Goal: Task Accomplishment & Management: Use online tool/utility

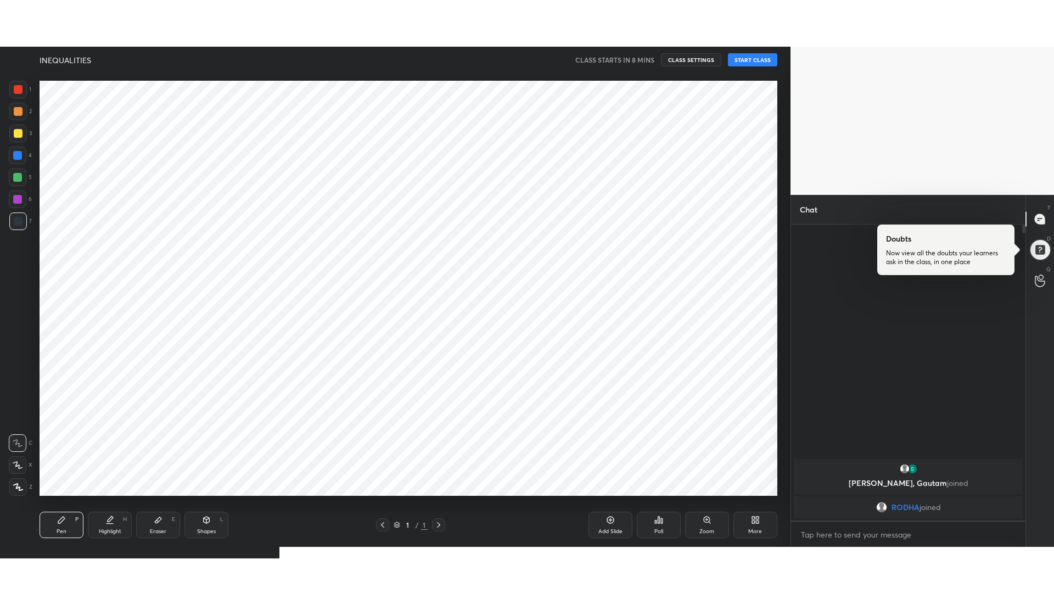
scroll to position [54460, 54143]
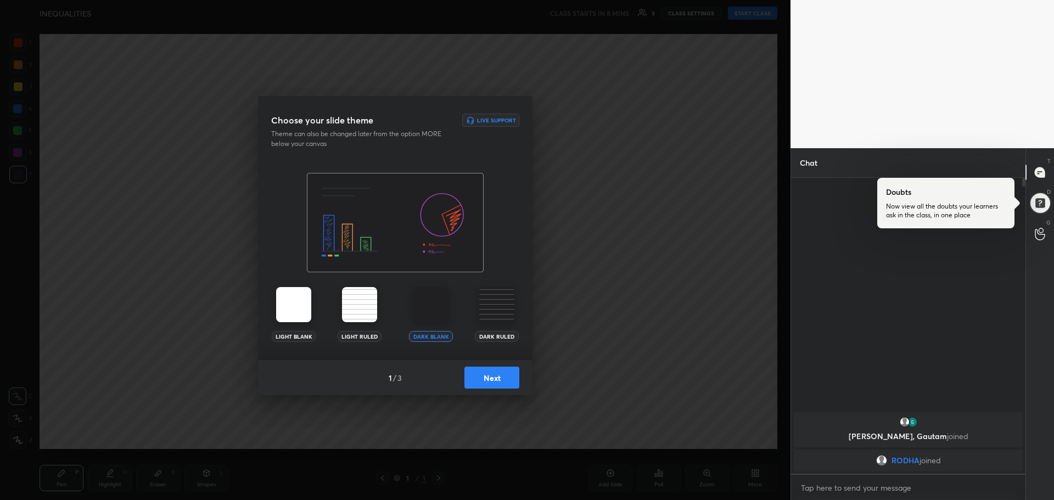
click at [479, 384] on button "Next" at bounding box center [491, 378] width 55 height 22
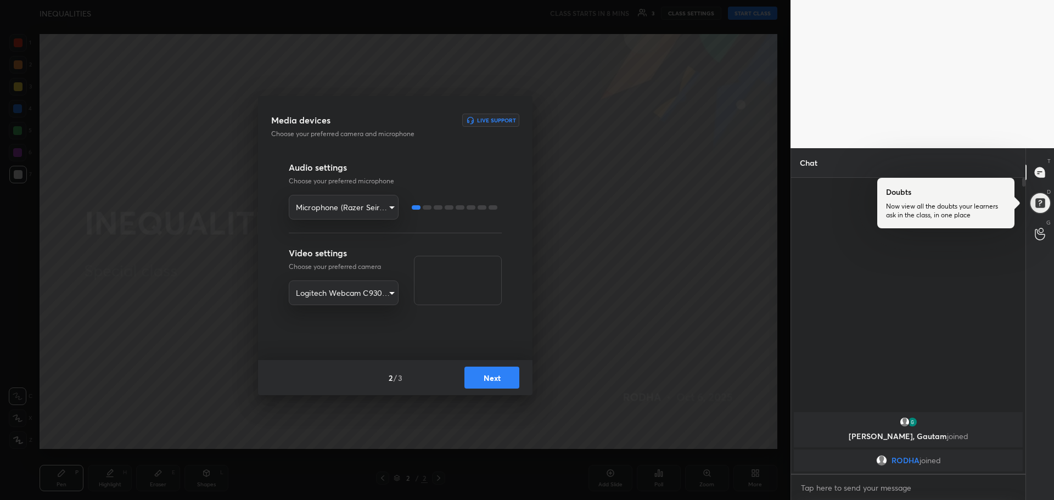
click at [508, 386] on button "Next" at bounding box center [491, 378] width 55 height 22
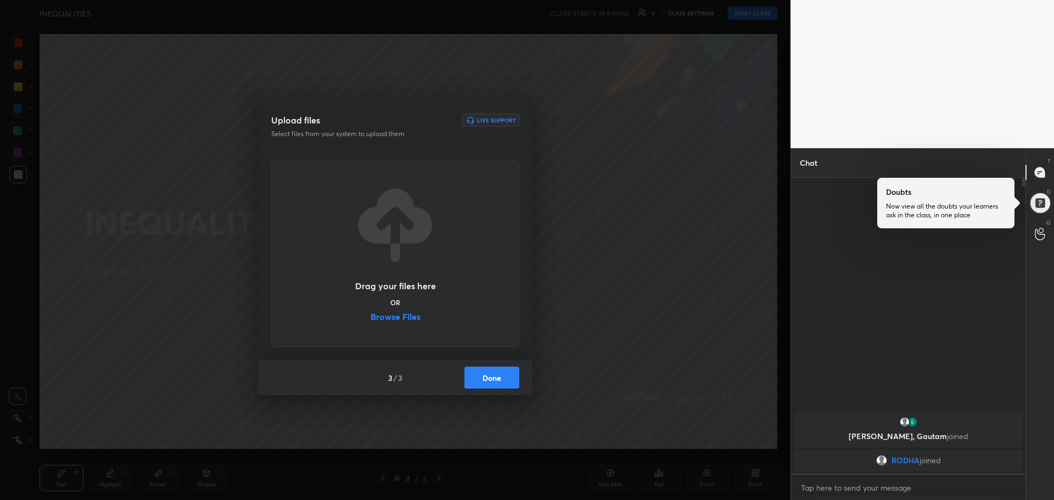
click at [402, 317] on label "Browse Files" at bounding box center [396, 318] width 50 height 12
click at [371, 317] on input "Browse Files" at bounding box center [371, 318] width 0 height 12
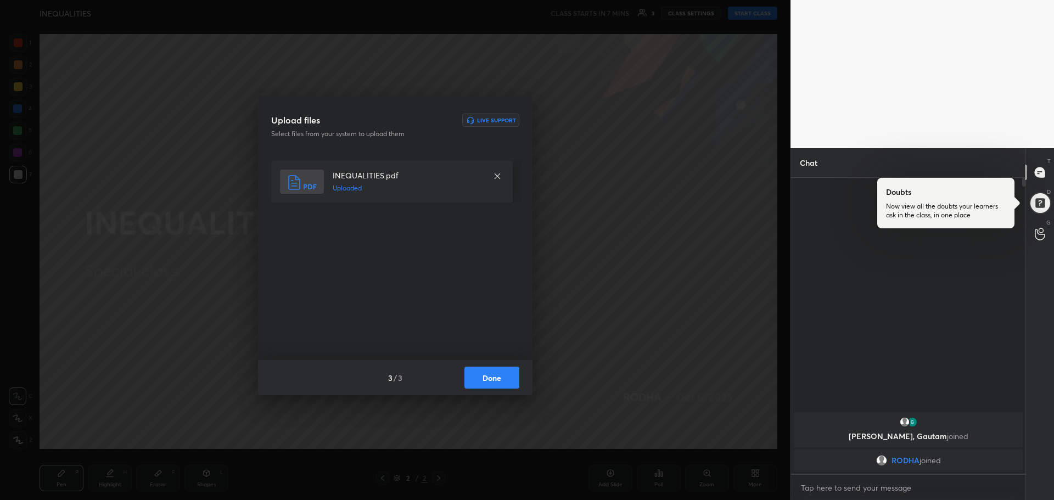
click at [499, 386] on button "Done" at bounding box center [491, 378] width 55 height 22
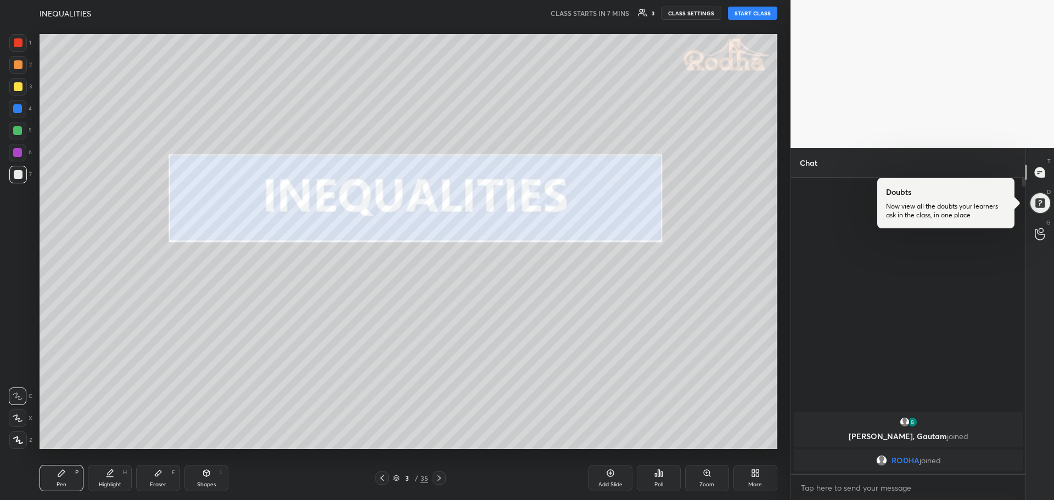
click at [15, 84] on div at bounding box center [18, 86] width 9 height 9
click at [17, 436] on icon at bounding box center [18, 440] width 10 height 8
click at [170, 485] on div "Eraser E" at bounding box center [158, 478] width 44 height 26
click at [15, 446] on div at bounding box center [18, 440] width 18 height 18
click at [59, 472] on icon at bounding box center [61, 473] width 9 height 9
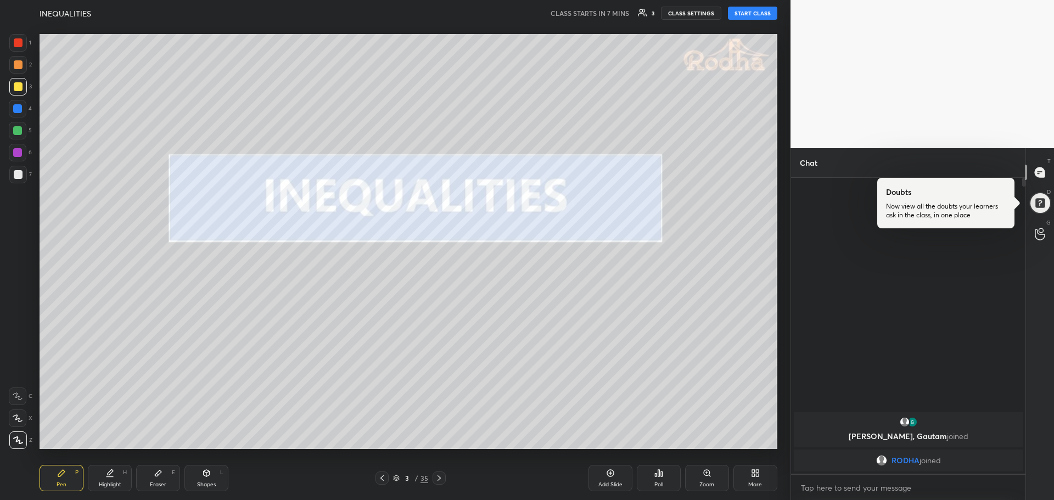
click at [433, 478] on div at bounding box center [439, 478] width 13 height 13
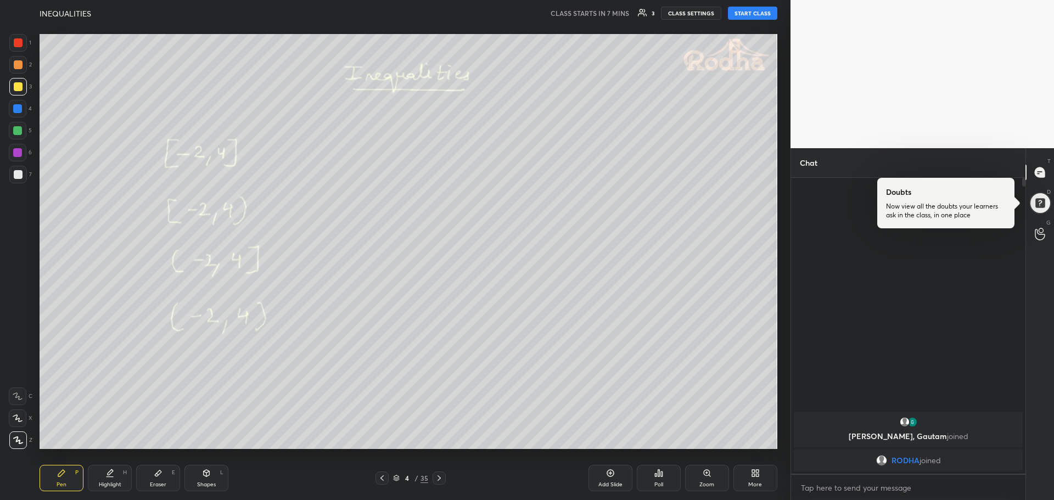
click at [433, 478] on div at bounding box center [439, 478] width 13 height 13
click at [386, 481] on icon at bounding box center [382, 478] width 9 height 9
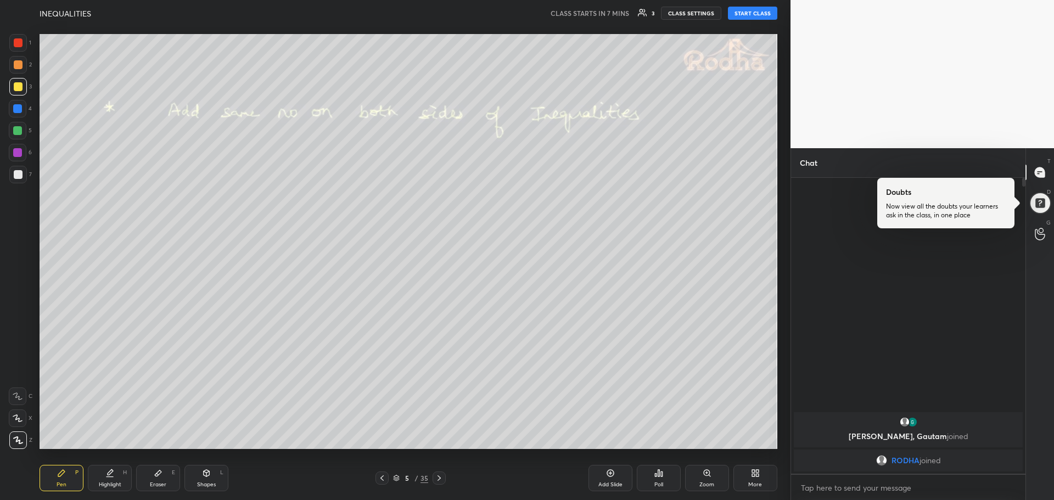
click at [386, 481] on icon at bounding box center [382, 478] width 9 height 9
click at [760, 474] on div "More" at bounding box center [755, 478] width 44 height 26
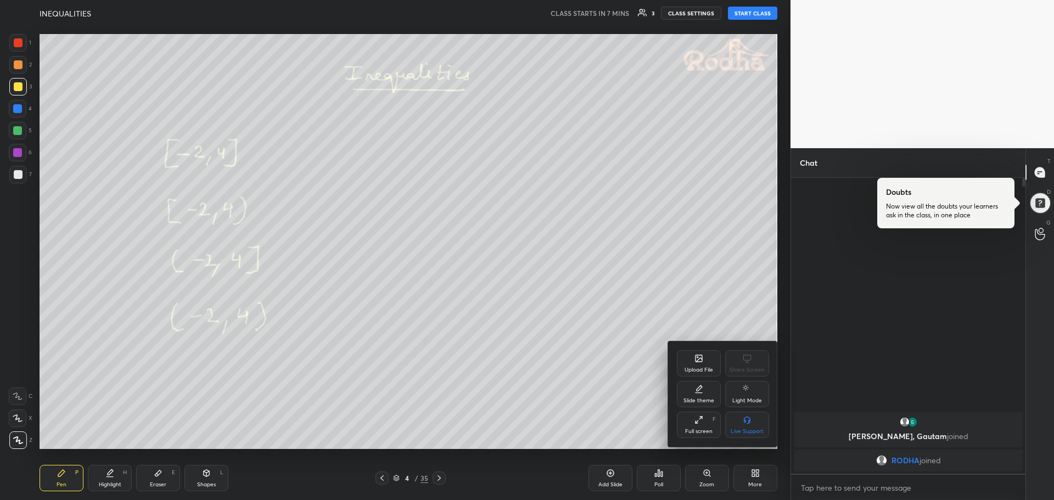
click at [703, 418] on icon at bounding box center [698, 420] width 9 height 9
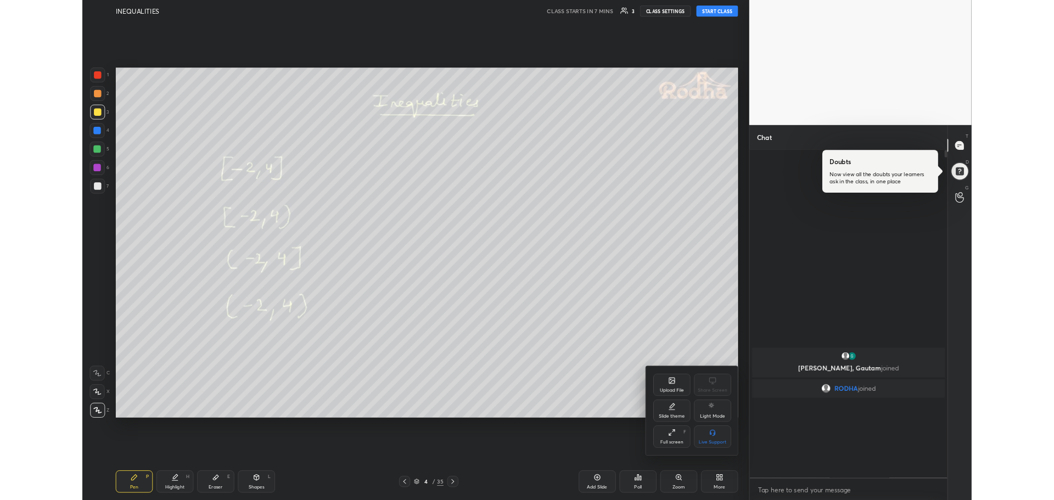
scroll to position [412, 231]
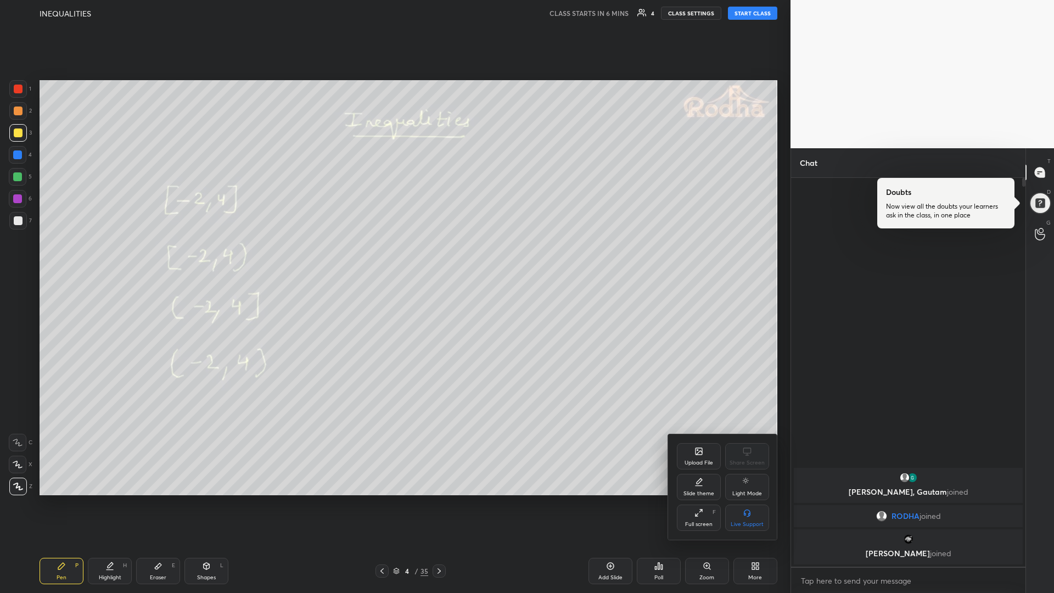
click at [753, 499] on div at bounding box center [527, 296] width 1054 height 593
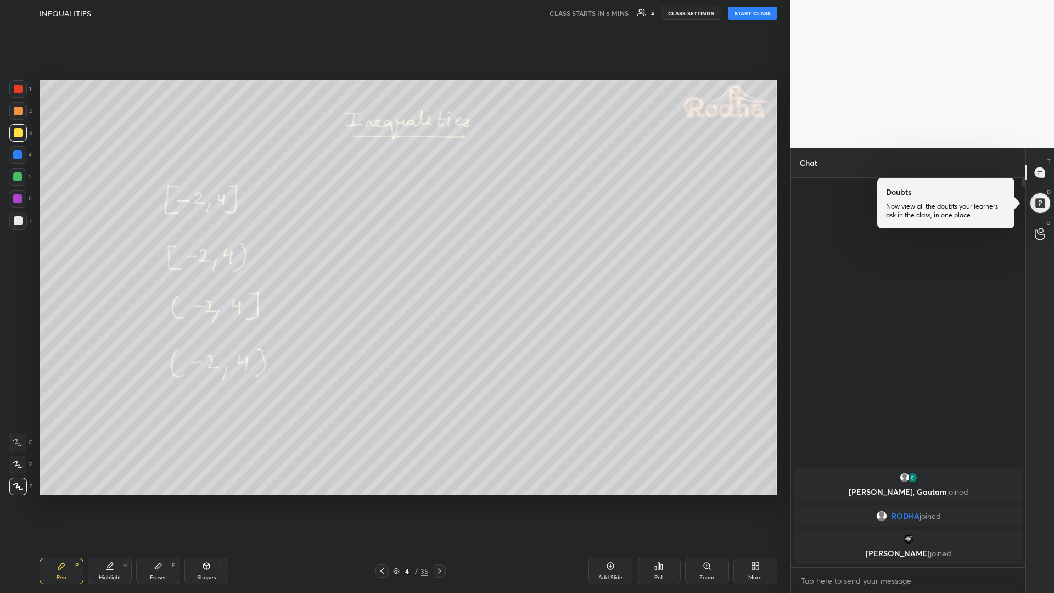
click at [750, 499] on div "More" at bounding box center [755, 577] width 14 height 5
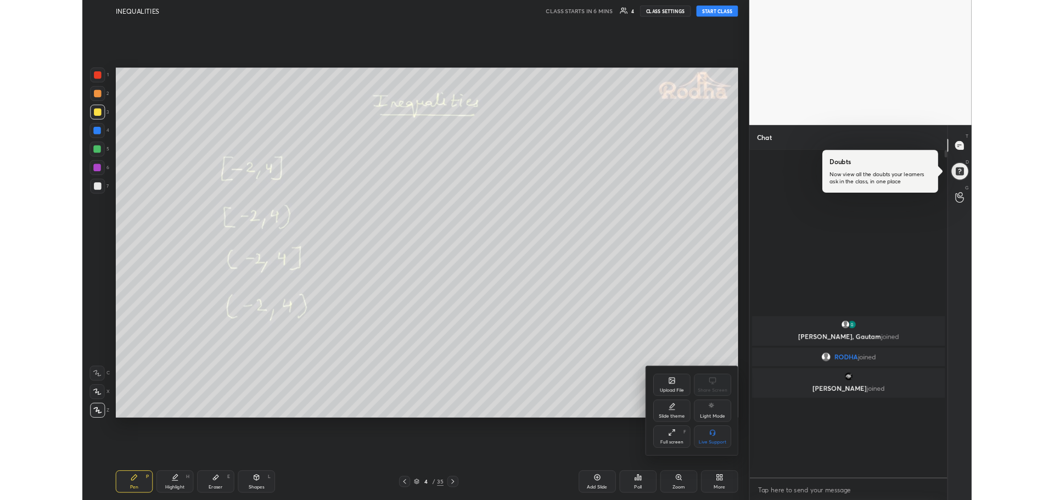
scroll to position [54460, 54143]
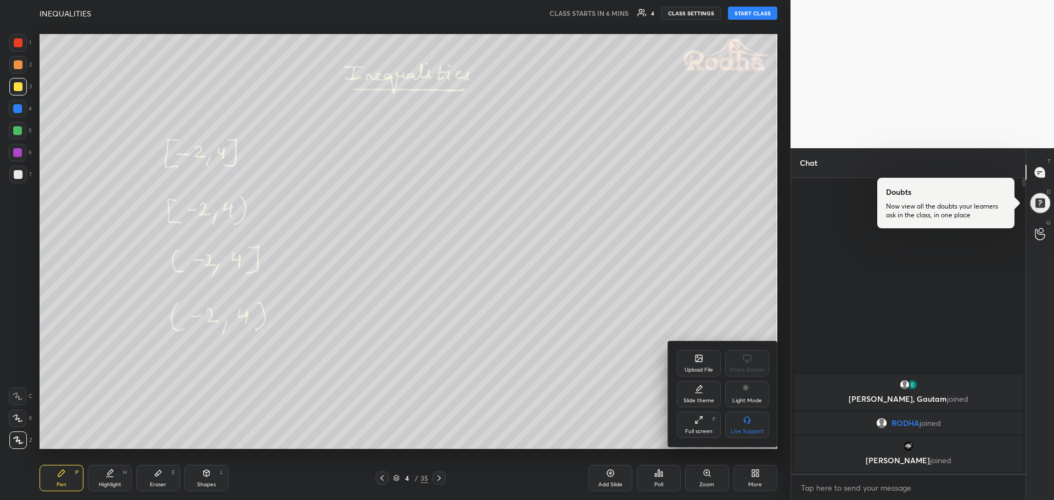
type textarea "x"
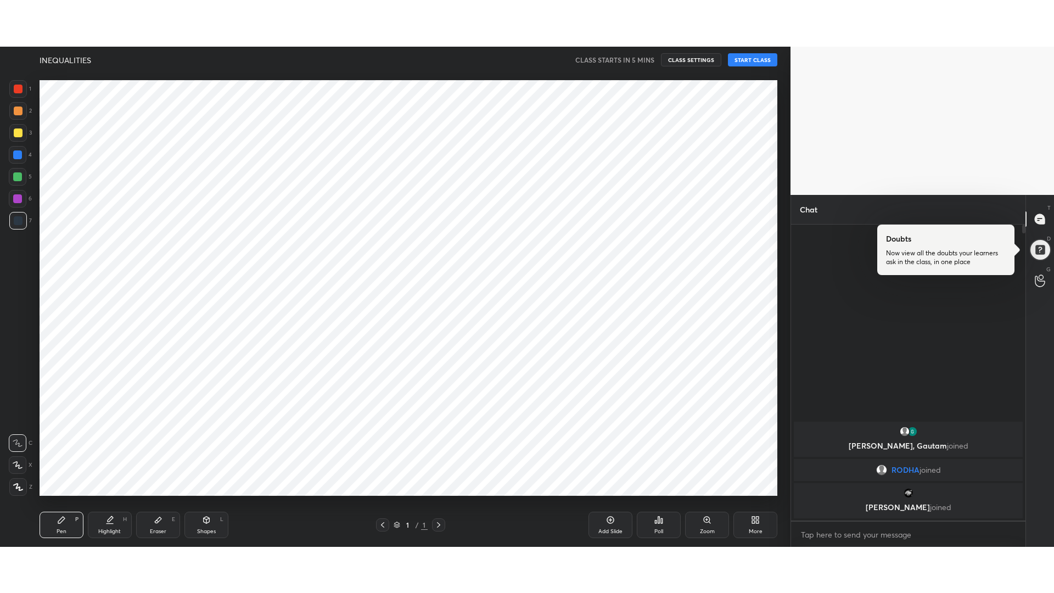
scroll to position [54460, 54143]
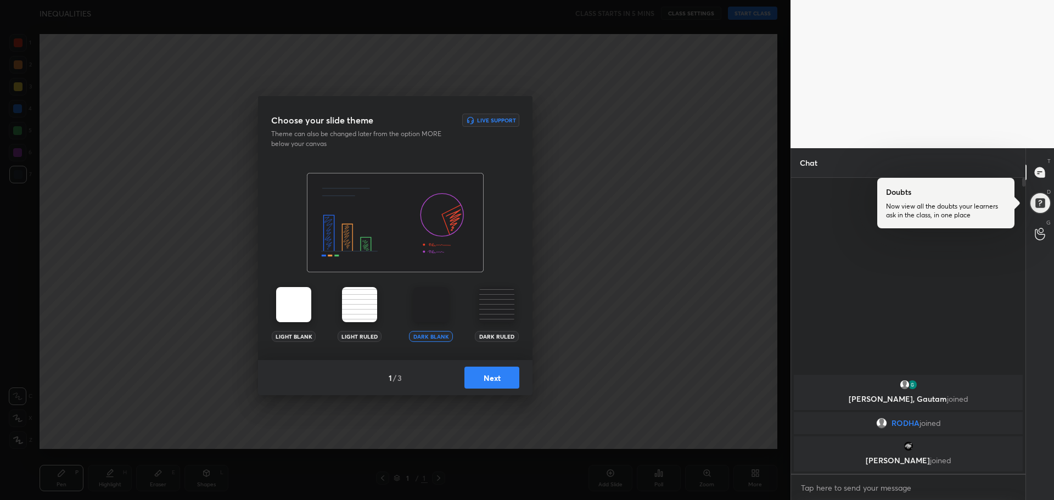
click at [479, 383] on button "Next" at bounding box center [491, 378] width 55 height 22
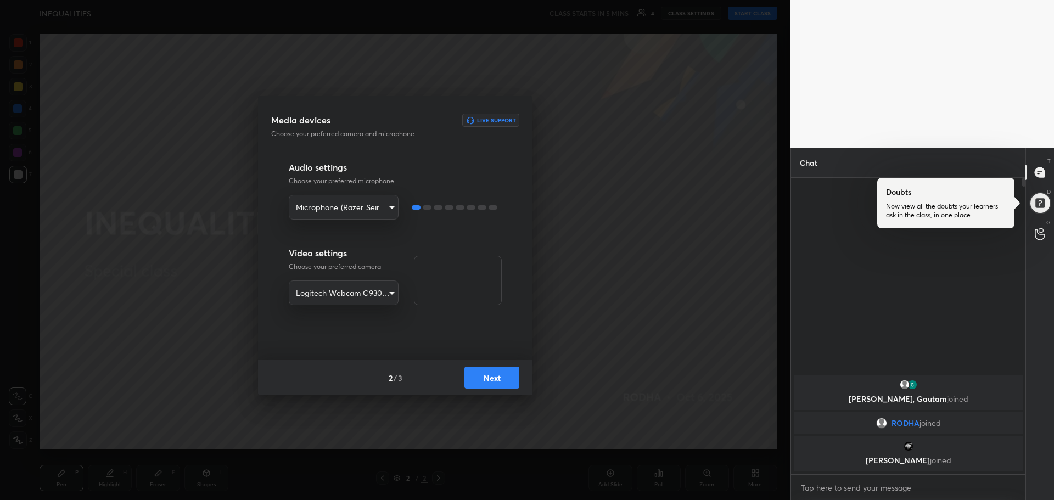
click at [482, 380] on button "Next" at bounding box center [491, 378] width 55 height 22
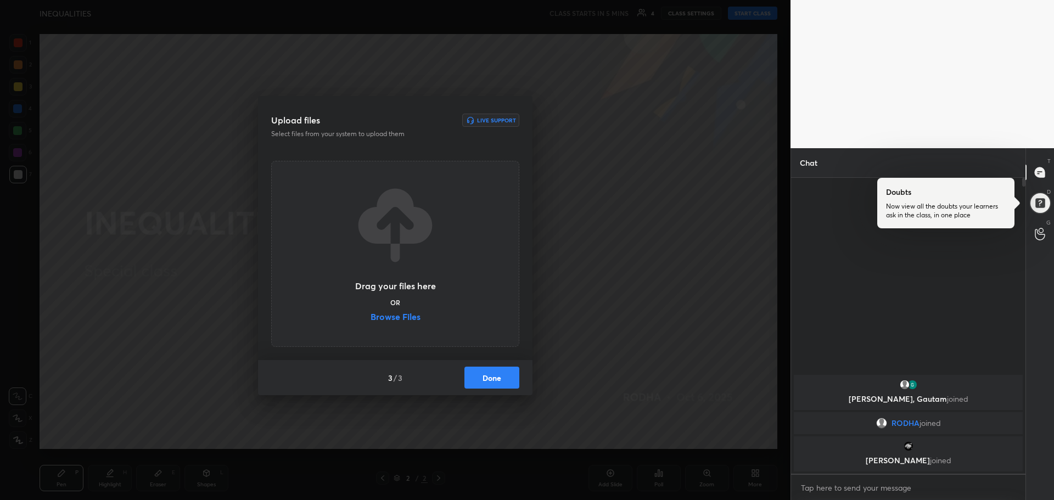
click at [411, 317] on label "Browse Files" at bounding box center [396, 318] width 50 height 12
click at [371, 317] on input "Browse Files" at bounding box center [371, 318] width 0 height 12
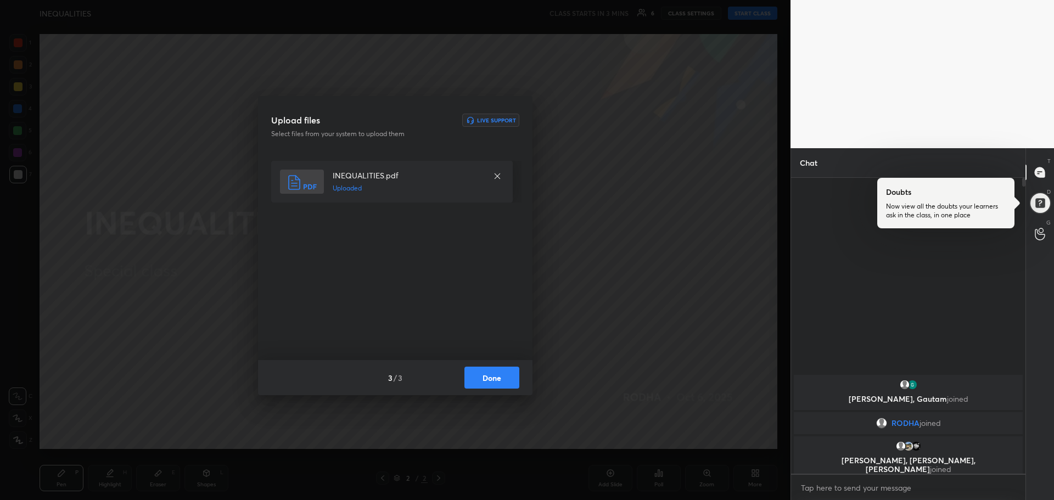
click at [480, 383] on button "Done" at bounding box center [491, 378] width 55 height 22
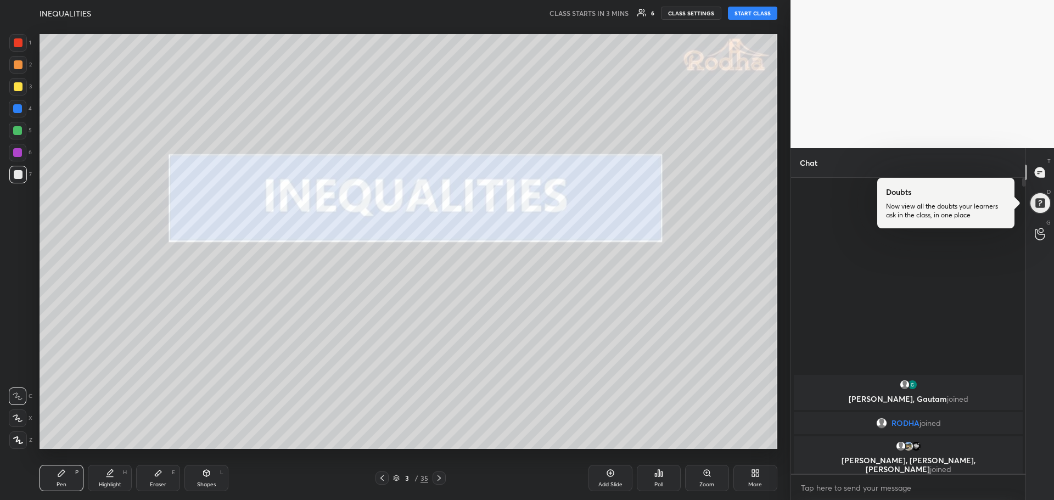
click at [20, 441] on icon at bounding box center [18, 440] width 9 height 7
click at [152, 480] on div "Eraser E" at bounding box center [158, 478] width 44 height 26
click at [18, 439] on g at bounding box center [17, 440] width 9 height 9
click at [750, 482] on div "More" at bounding box center [755, 484] width 14 height 5
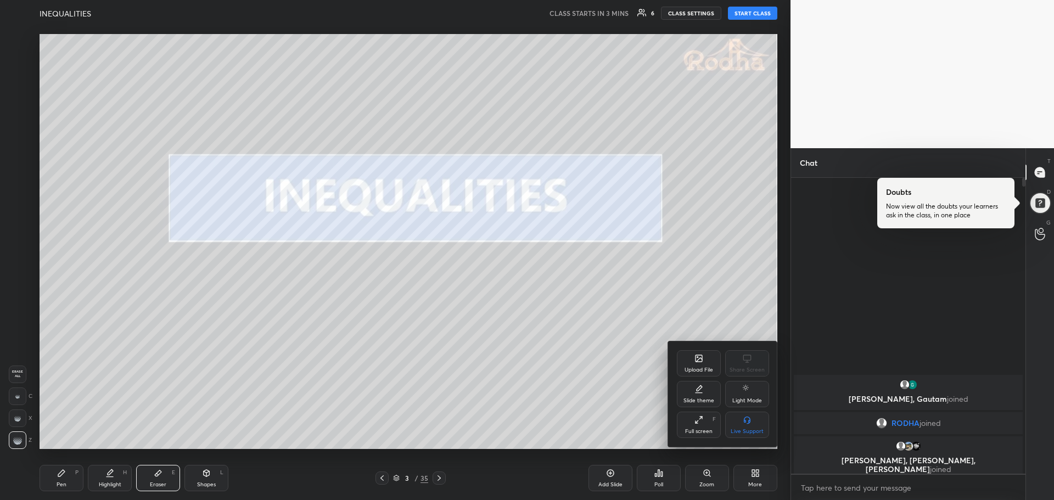
click at [694, 429] on div "Full screen" at bounding box center [698, 431] width 27 height 5
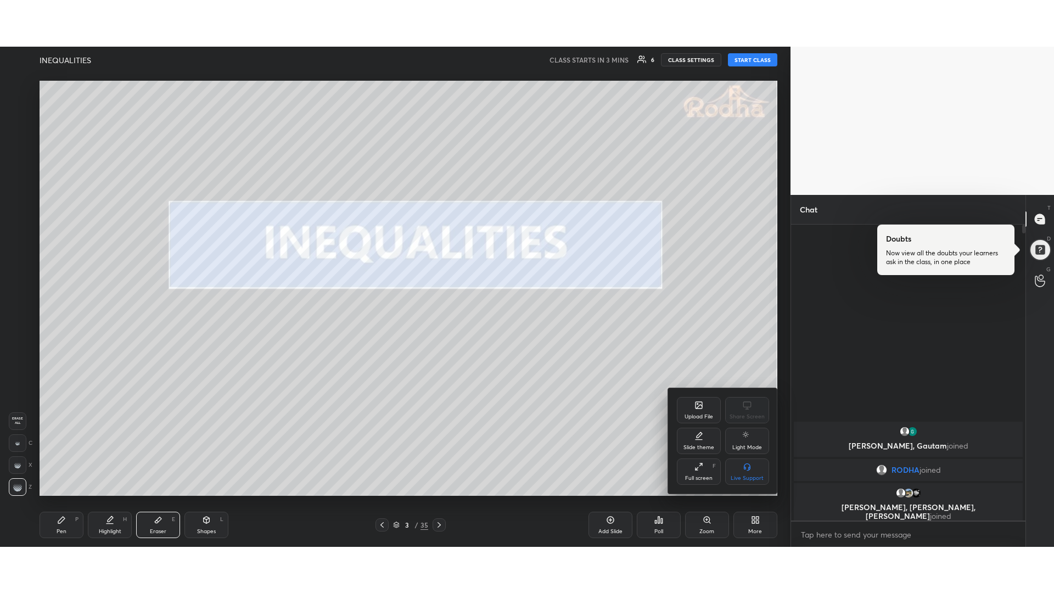
scroll to position [412, 231]
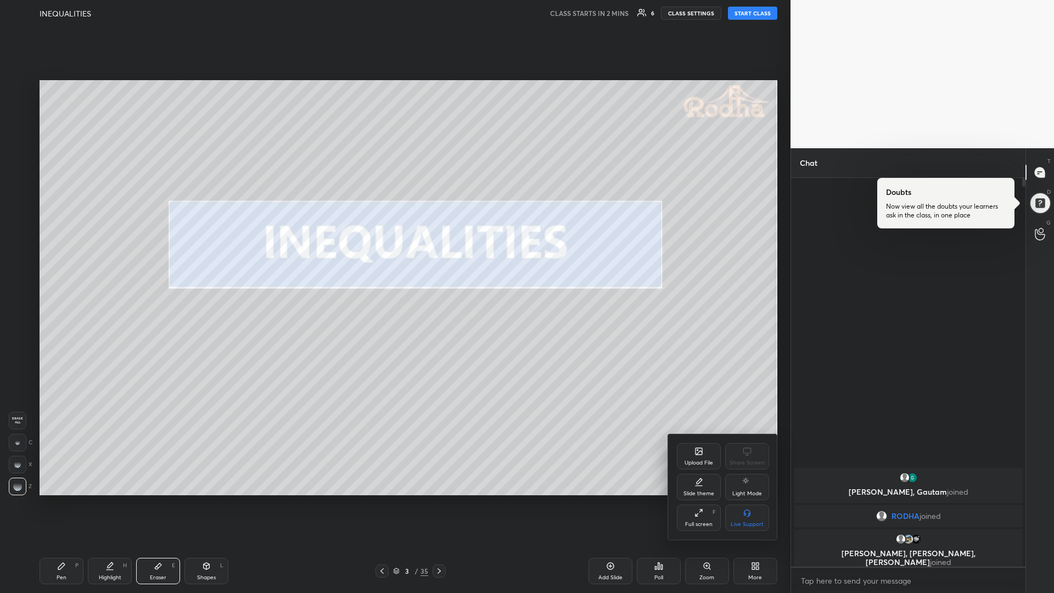
click at [745, 14] on div at bounding box center [527, 296] width 1054 height 593
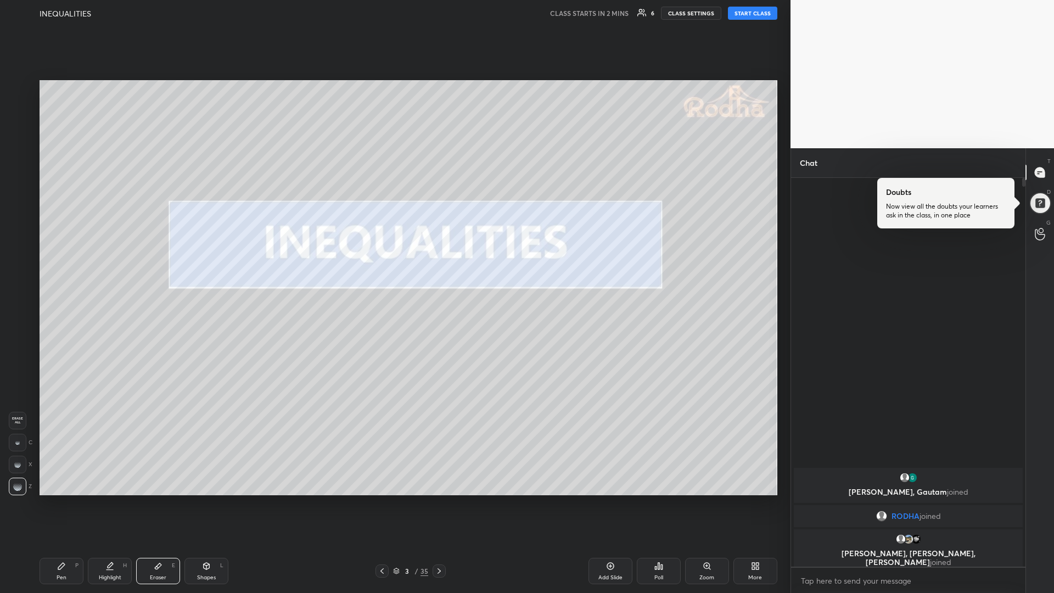
click at [745, 14] on button "START CLASS" at bounding box center [752, 13] width 49 height 13
click at [64, 499] on icon at bounding box center [61, 566] width 9 height 9
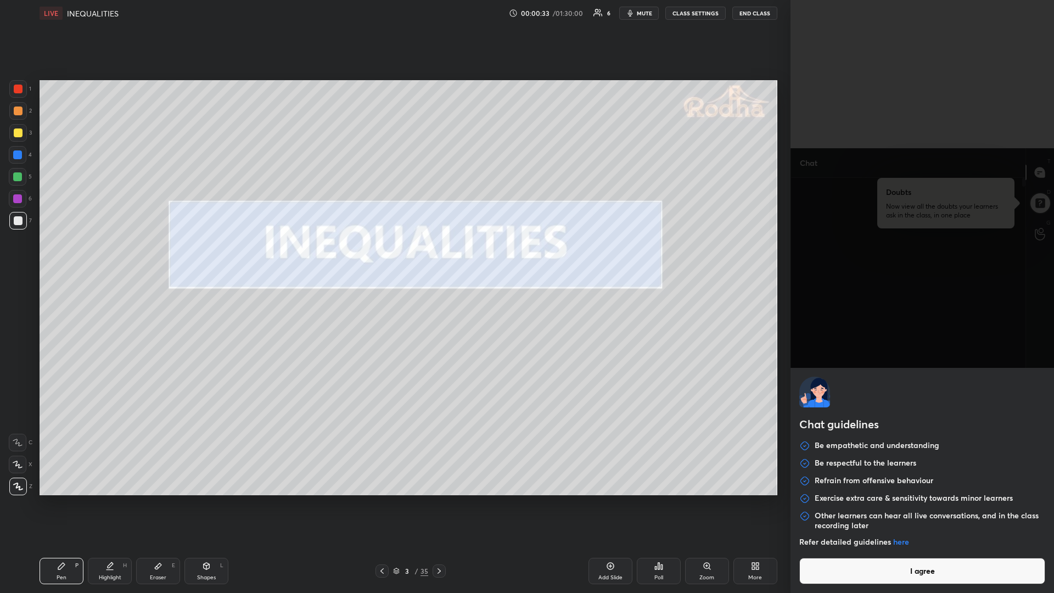
click at [888, 499] on body "1 2 3 4 5 6 7 R O A L C X Z Erase all C X Z LIVE INEQUALITIES 00:00:33 / 01:30:…" at bounding box center [527, 296] width 1054 height 593
click at [893, 499] on button "I agree" at bounding box center [922, 571] width 246 height 26
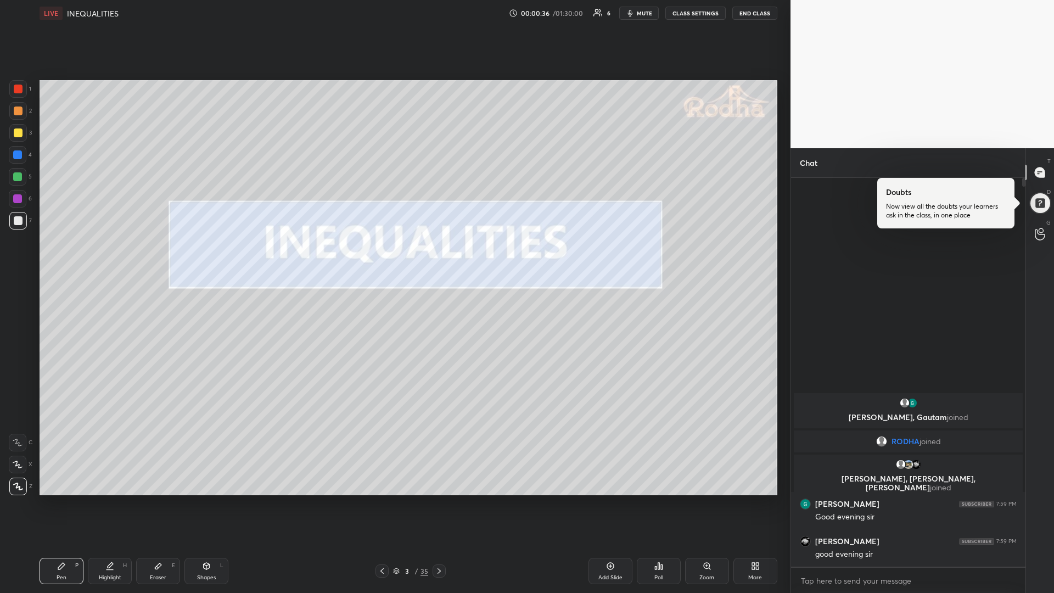
click at [24, 128] on div at bounding box center [18, 133] width 18 height 18
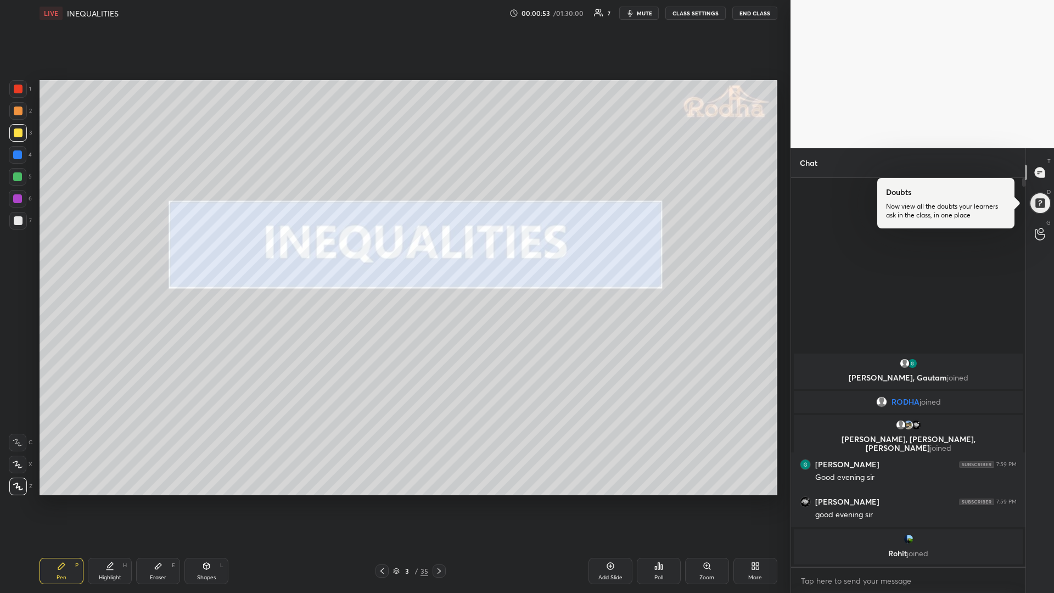
click at [21, 178] on div at bounding box center [17, 176] width 9 height 9
click at [20, 133] on div at bounding box center [18, 132] width 9 height 9
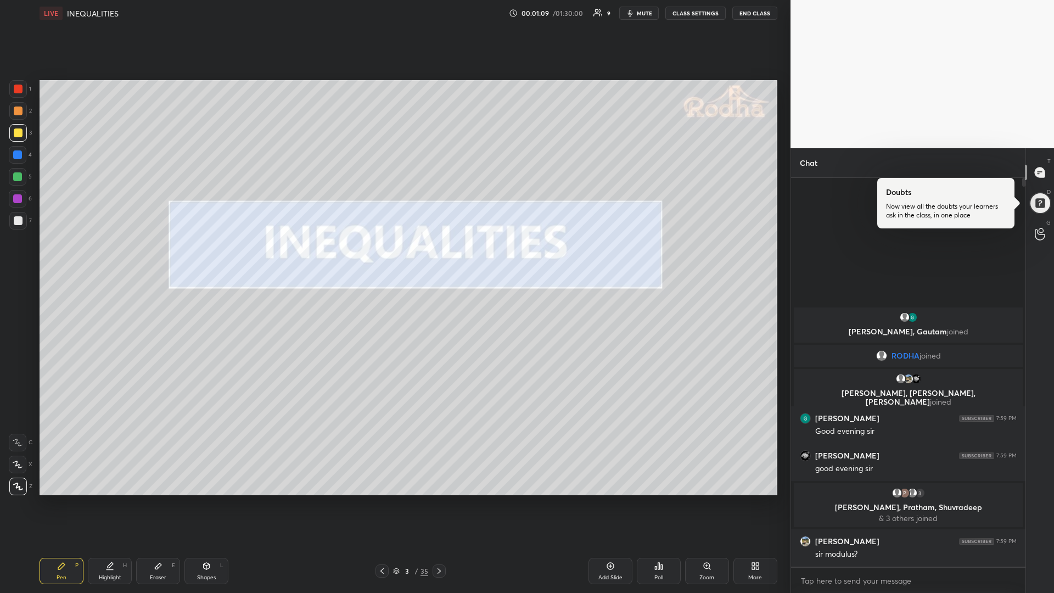
click at [15, 221] on div at bounding box center [18, 220] width 9 height 9
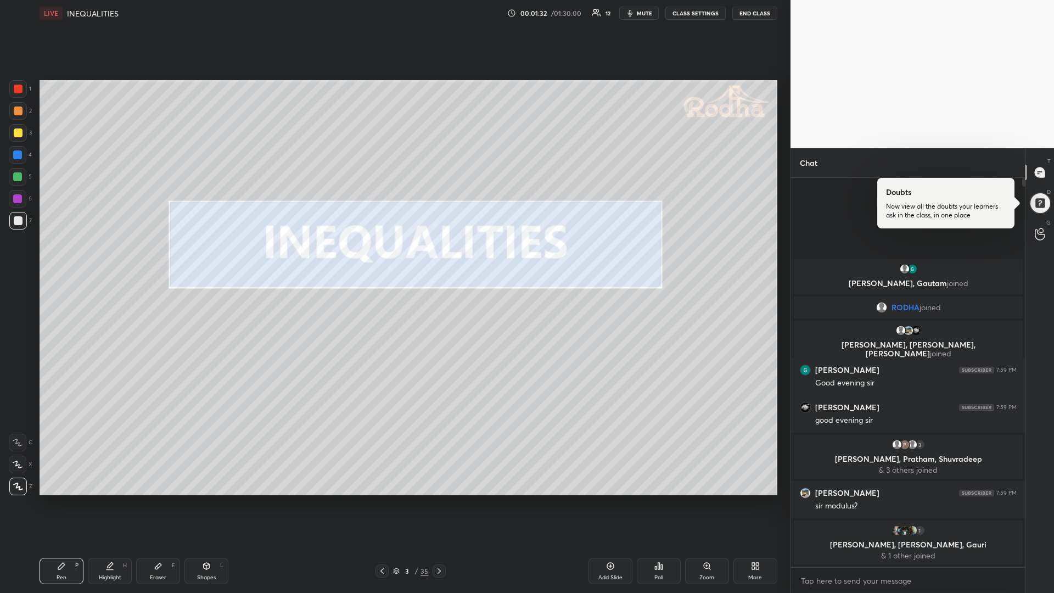
click at [21, 131] on div at bounding box center [18, 132] width 9 height 9
click at [599, 499] on div "Add Slide" at bounding box center [610, 577] width 24 height 5
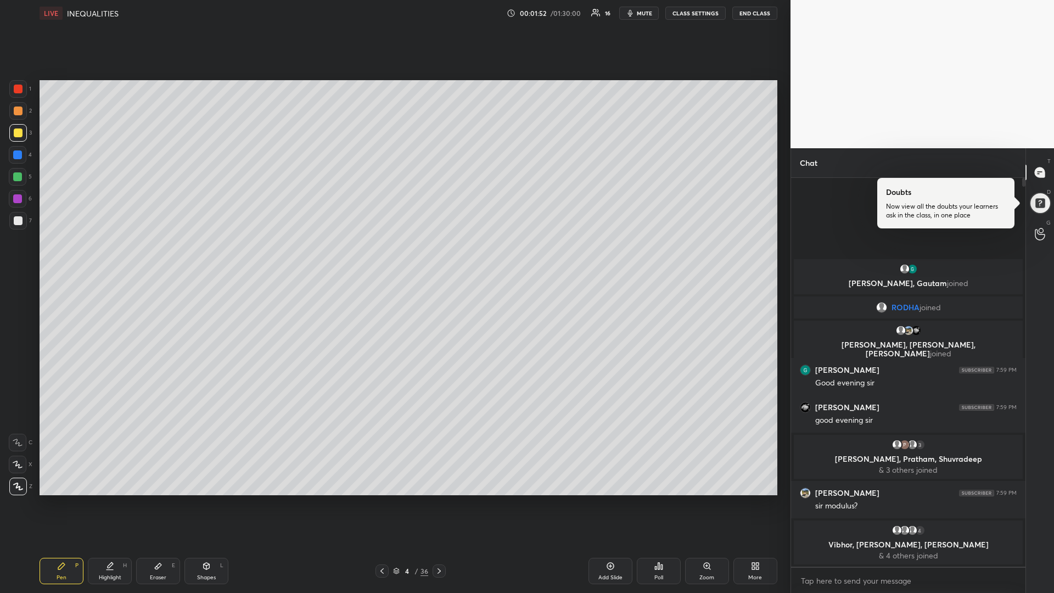
click at [20, 136] on div at bounding box center [18, 132] width 9 height 9
click at [21, 178] on div at bounding box center [17, 176] width 9 height 9
click at [441, 499] on icon at bounding box center [439, 570] width 9 height 9
click at [21, 220] on div at bounding box center [18, 220] width 9 height 9
click at [603, 499] on div "Add Slide" at bounding box center [610, 571] width 44 height 26
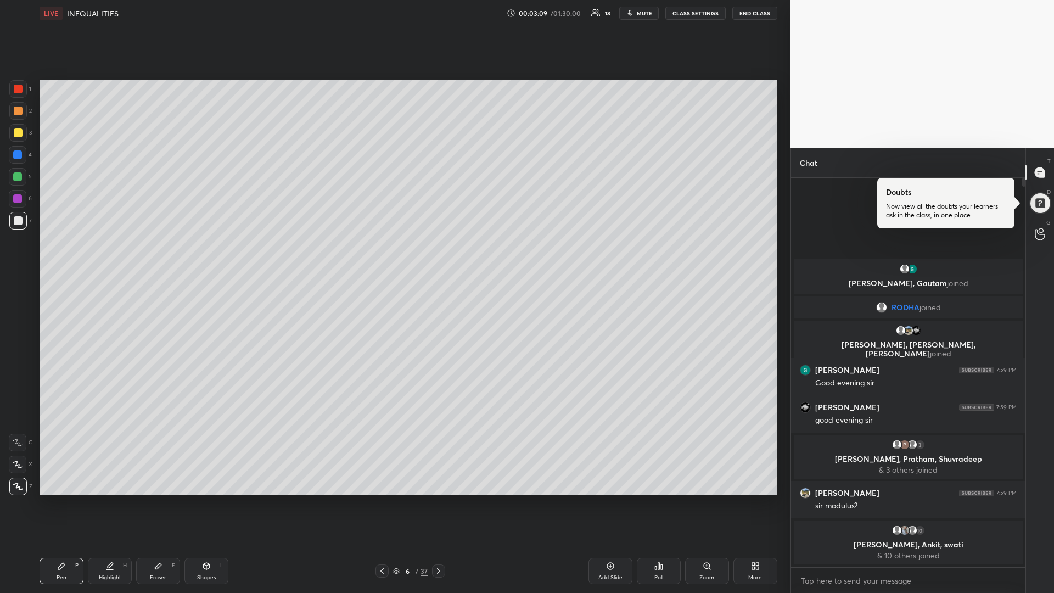
click at [384, 499] on icon at bounding box center [382, 570] width 9 height 9
click at [24, 176] on div at bounding box center [18, 177] width 18 height 18
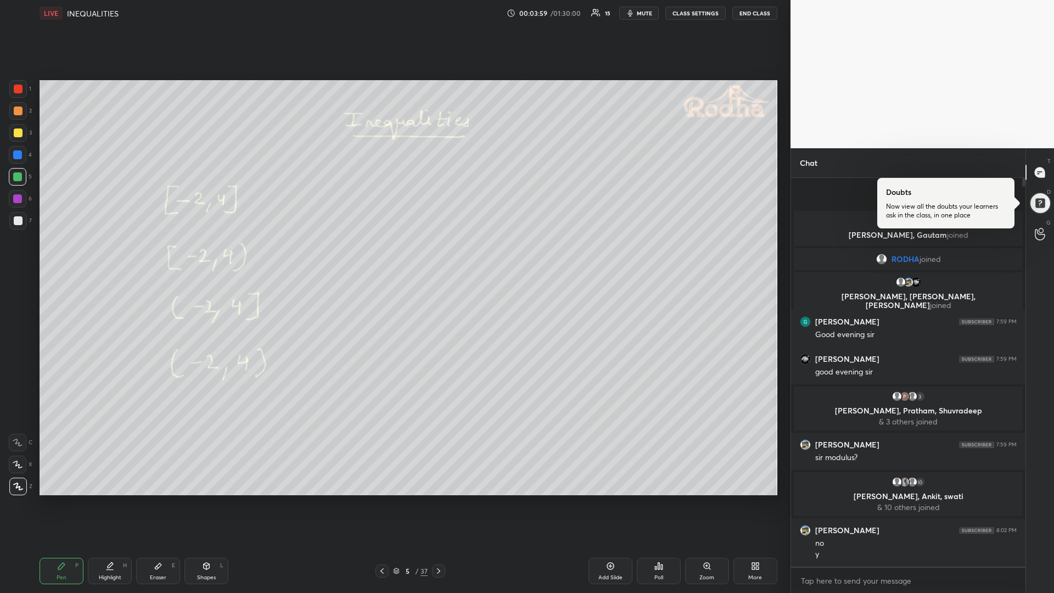
click at [440, 499] on icon at bounding box center [438, 570] width 9 height 9
click at [206, 499] on div "Shapes L" at bounding box center [206, 571] width 44 height 26
click at [19, 482] on icon at bounding box center [18, 486] width 8 height 8
click at [57, 499] on div "Pen" at bounding box center [62, 577] width 10 height 5
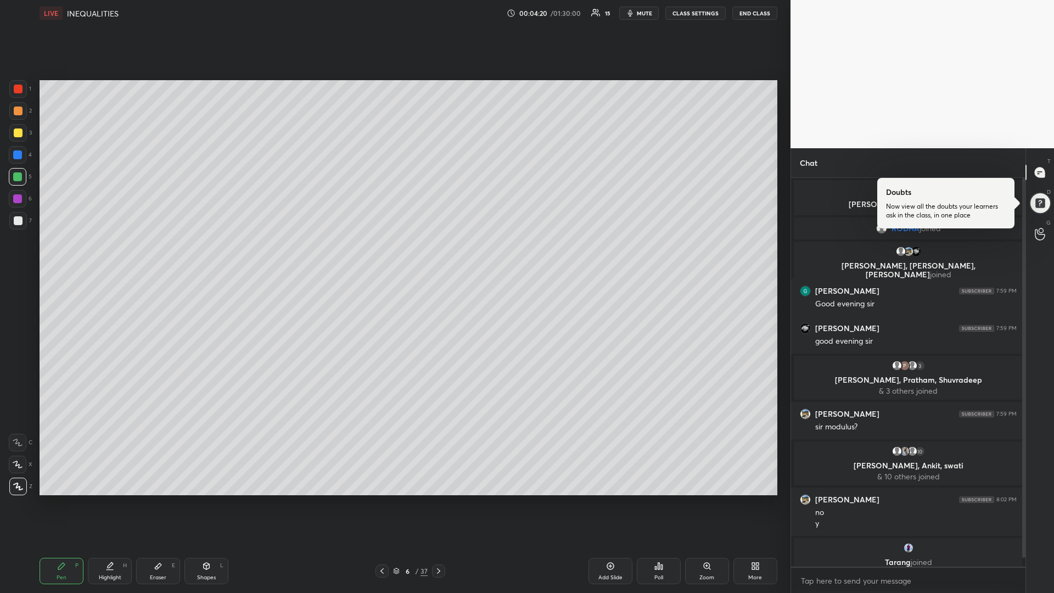
scroll to position [9, 0]
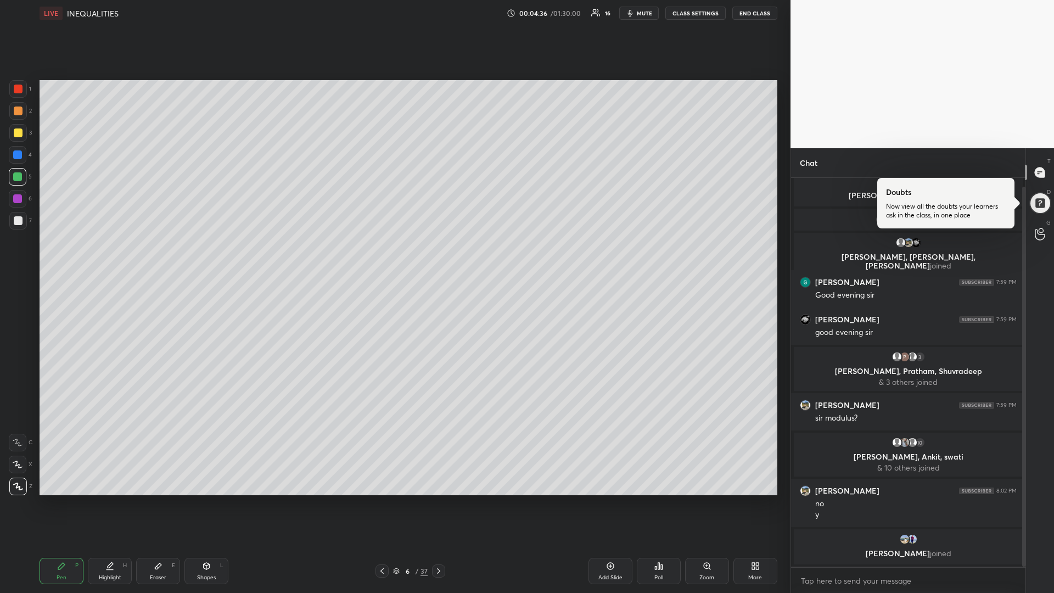
click at [23, 198] on div at bounding box center [18, 199] width 18 height 18
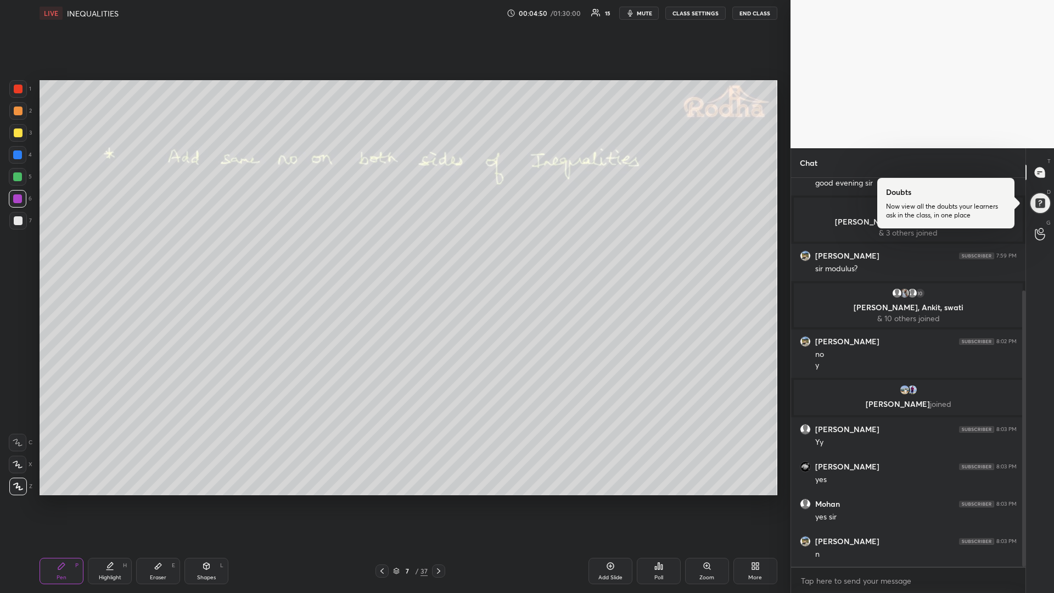
scroll to position [195, 0]
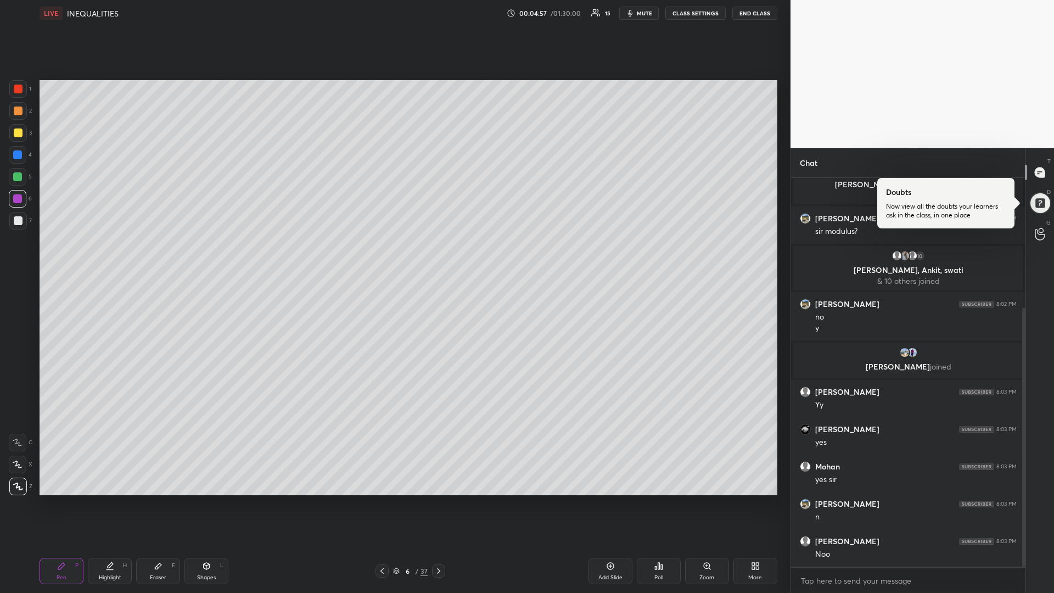
click at [437, 499] on icon at bounding box center [438, 570] width 9 height 9
click at [380, 499] on icon at bounding box center [382, 570] width 9 height 9
click at [600, 499] on div "Add Slide" at bounding box center [610, 571] width 44 height 26
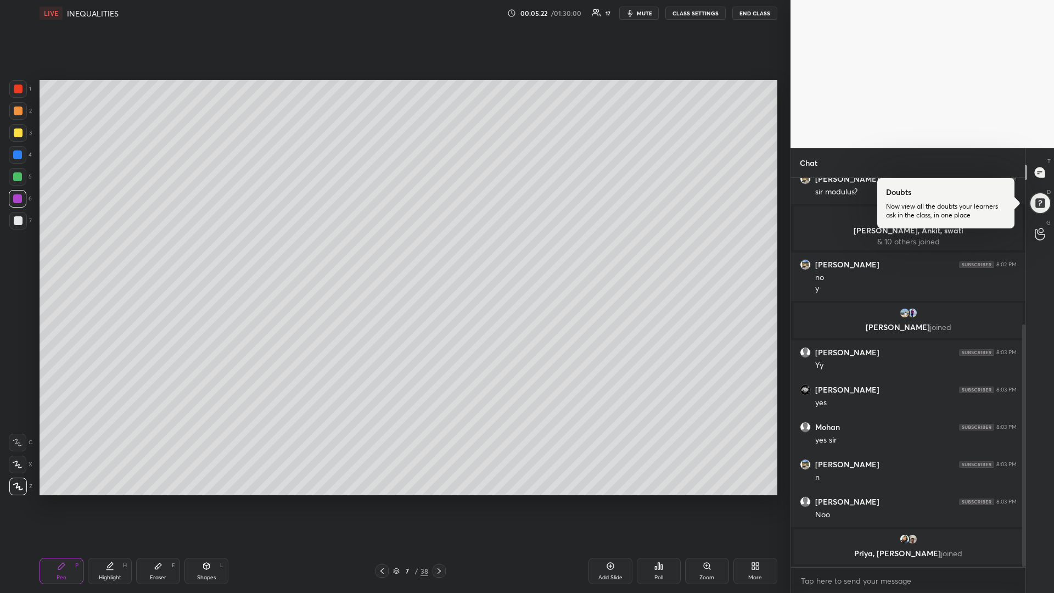
drag, startPoint x: 17, startPoint y: 132, endPoint x: 27, endPoint y: 143, distance: 15.5
click at [18, 133] on div at bounding box center [18, 132] width 9 height 9
click at [441, 499] on icon at bounding box center [439, 570] width 9 height 9
click at [14, 221] on div at bounding box center [18, 220] width 9 height 9
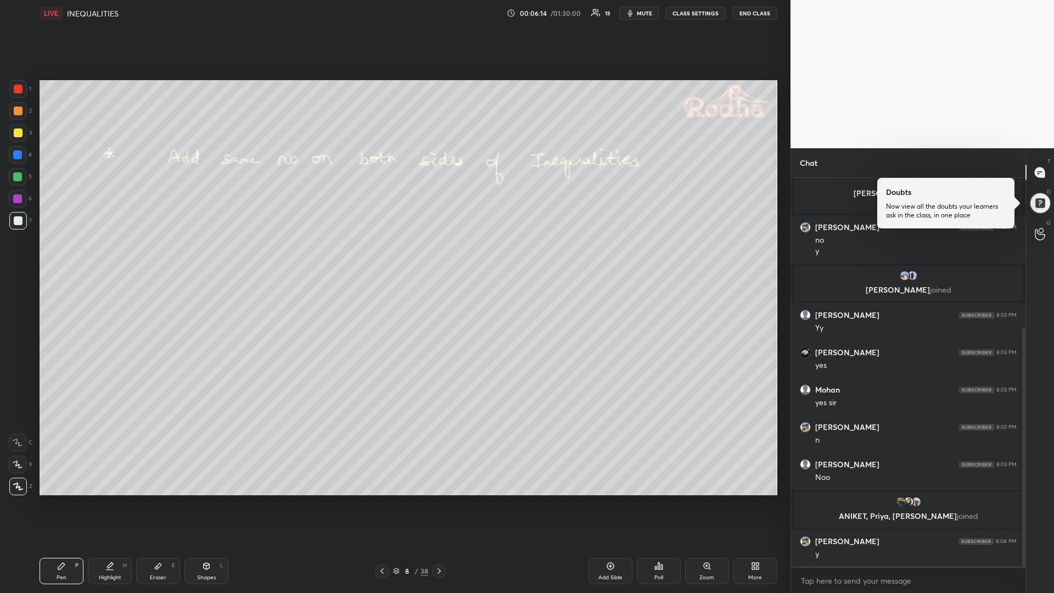
drag, startPoint x: 23, startPoint y: 132, endPoint x: 12, endPoint y: 137, distance: 11.5
click at [23, 135] on div at bounding box center [18, 133] width 18 height 18
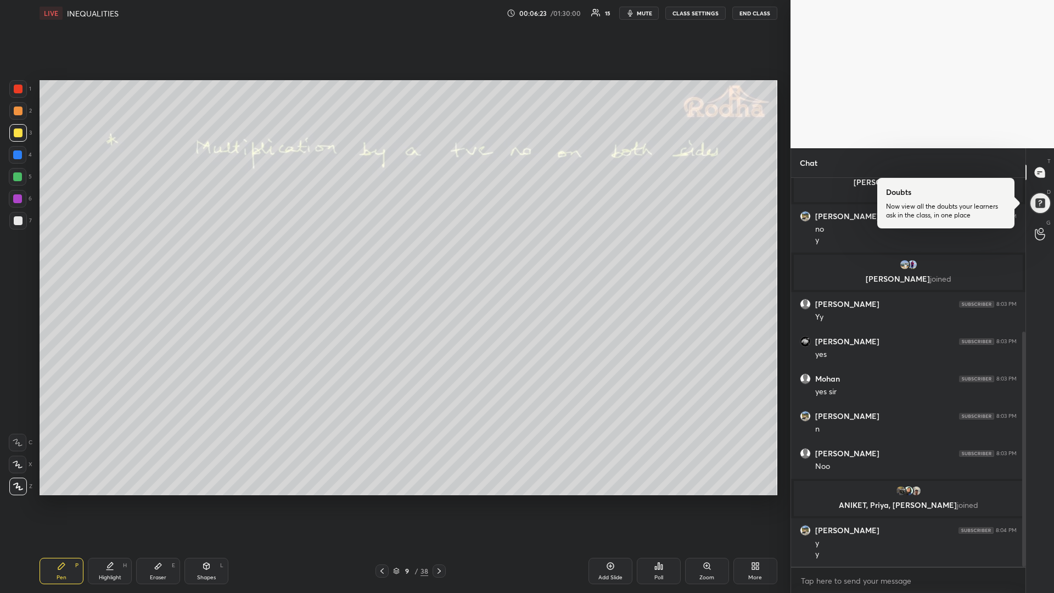
click at [17, 219] on div at bounding box center [18, 220] width 9 height 9
click at [17, 178] on div at bounding box center [17, 176] width 9 height 9
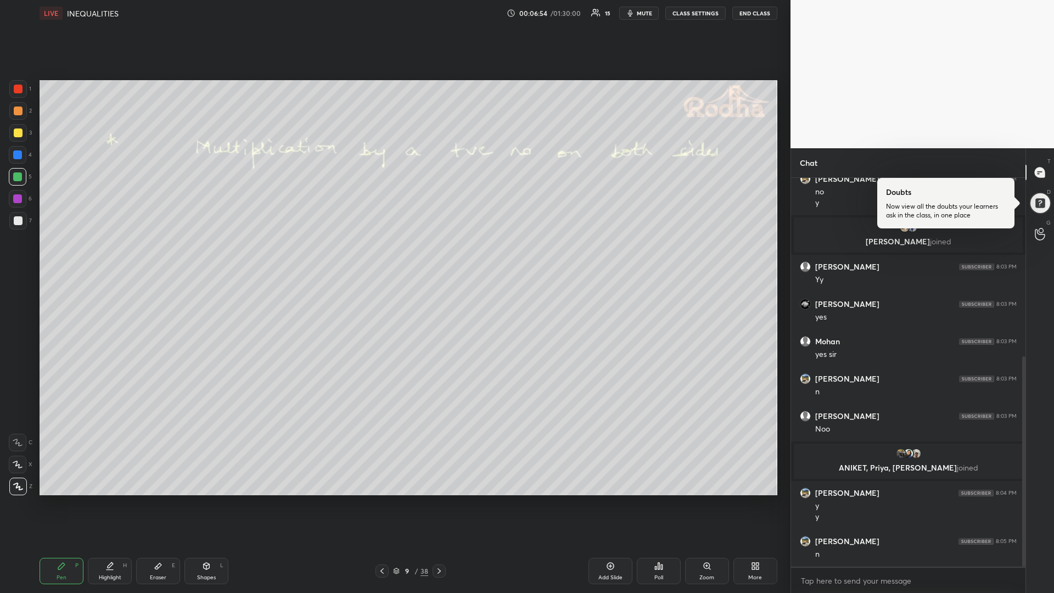
scroll to position [329, 0]
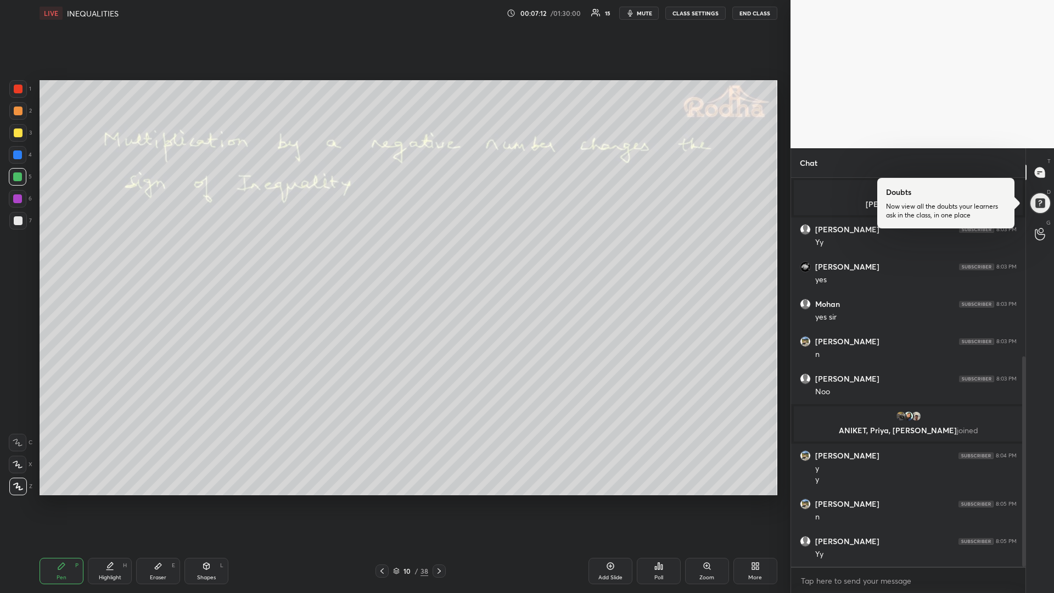
click at [201, 499] on div "Shapes L" at bounding box center [206, 571] width 44 height 26
click at [16, 489] on icon at bounding box center [18, 486] width 8 height 8
click at [66, 499] on div "Pen P" at bounding box center [62, 571] width 44 height 26
click at [18, 222] on div at bounding box center [18, 220] width 9 height 9
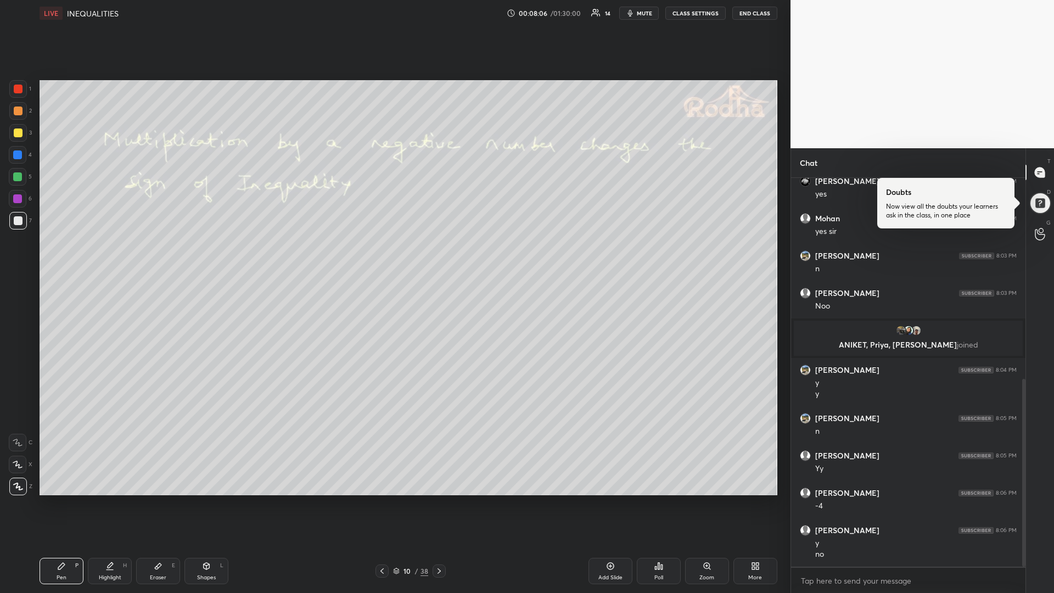
scroll to position [452, 0]
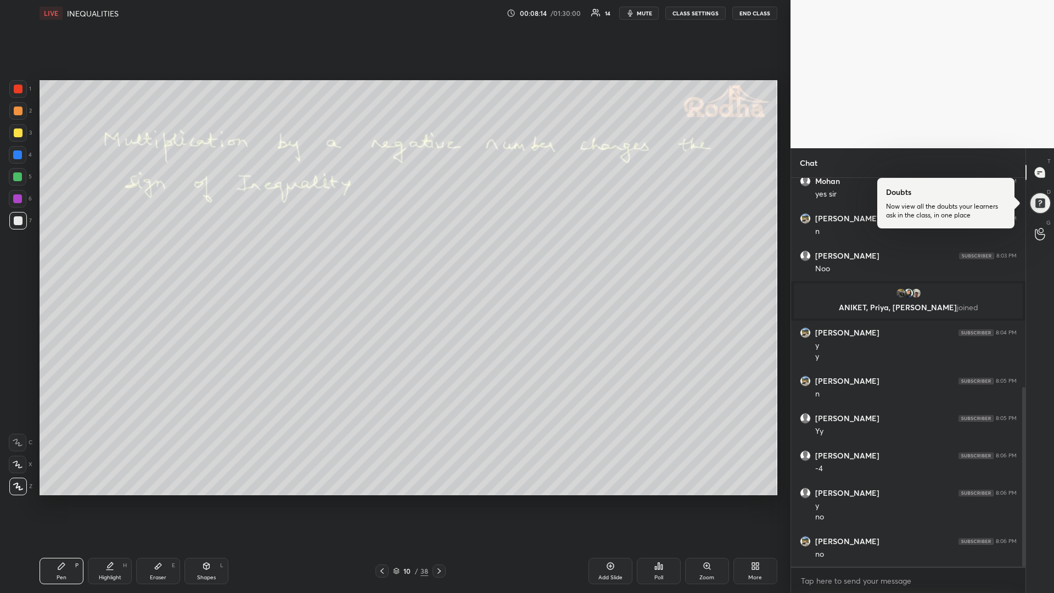
click at [601, 499] on div "Add Slide" at bounding box center [610, 571] width 44 height 26
click at [16, 133] on div at bounding box center [18, 132] width 9 height 9
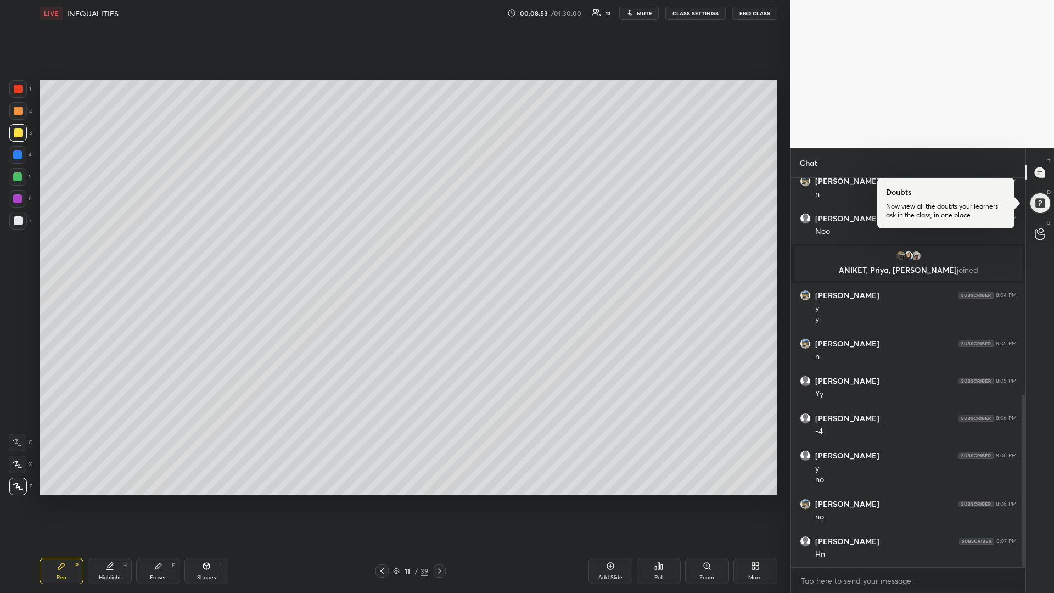
click at [205, 499] on div "Shapes L" at bounding box center [206, 571] width 44 height 26
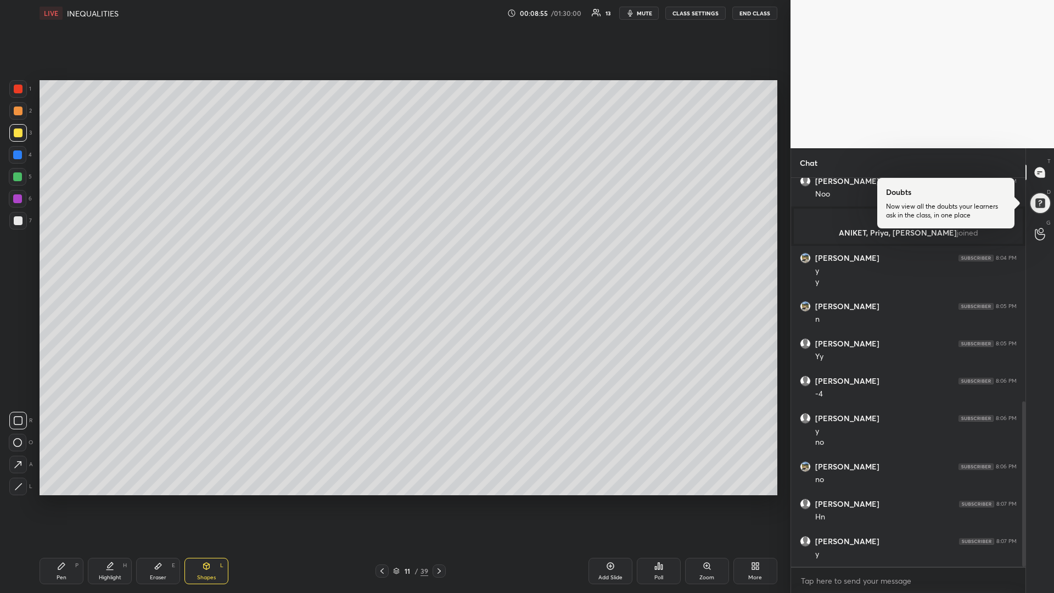
click at [24, 422] on div at bounding box center [18, 421] width 18 height 18
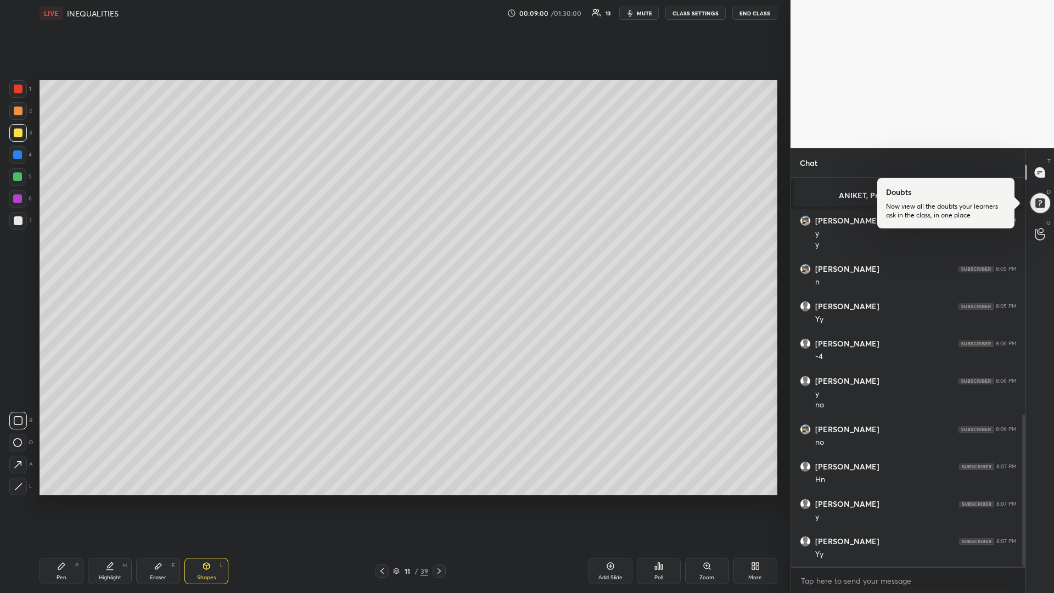
scroll to position [604, 0]
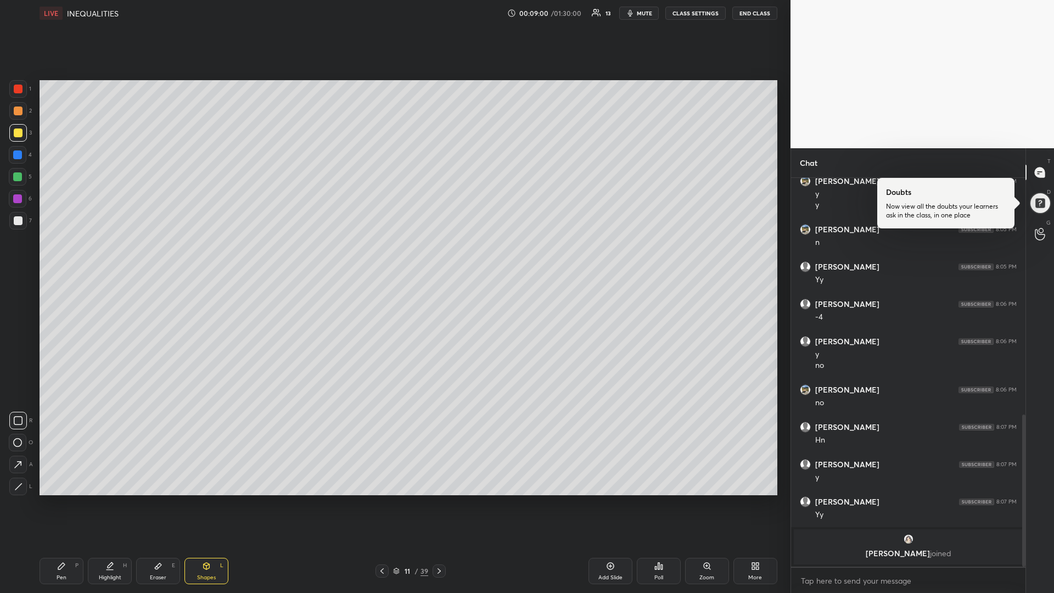
click at [18, 224] on div at bounding box center [18, 220] width 9 height 9
click at [60, 499] on div "Pen" at bounding box center [62, 577] width 10 height 5
drag, startPoint x: 25, startPoint y: 181, endPoint x: 14, endPoint y: 192, distance: 15.5
click at [25, 183] on div at bounding box center [18, 177] width 18 height 18
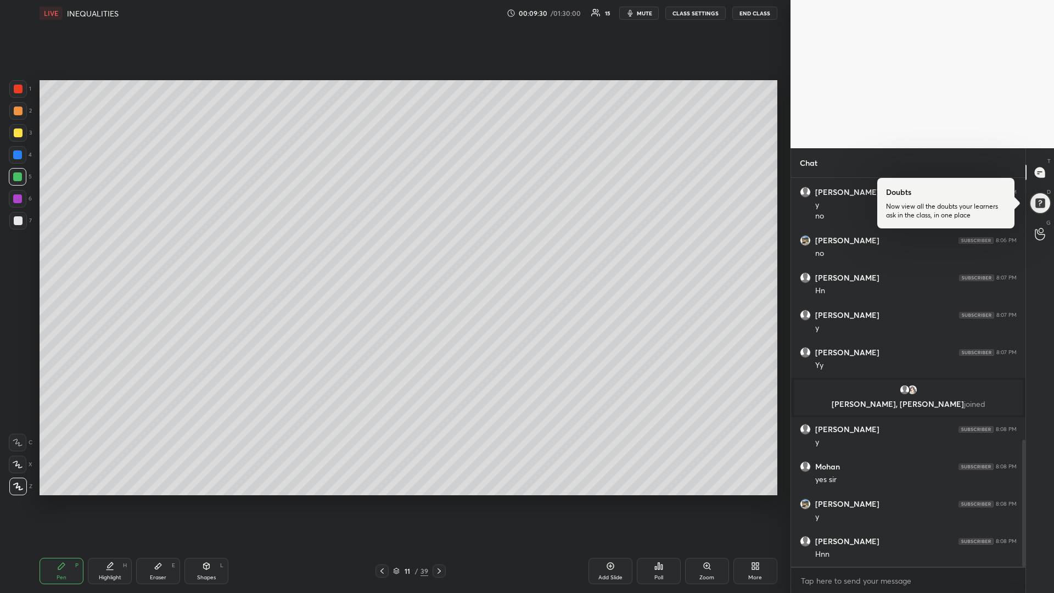
scroll to position [802, 0]
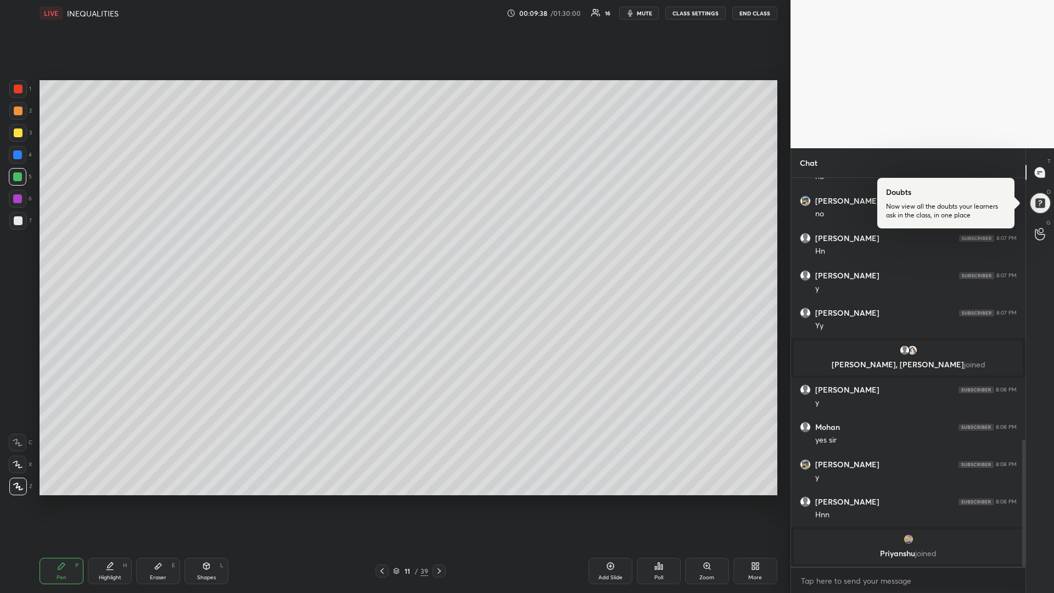
click at [605, 499] on div "Add Slide" at bounding box center [610, 577] width 24 height 5
click at [17, 133] on div at bounding box center [18, 132] width 9 height 9
click at [855, 499] on textarea at bounding box center [908, 581] width 217 height 18
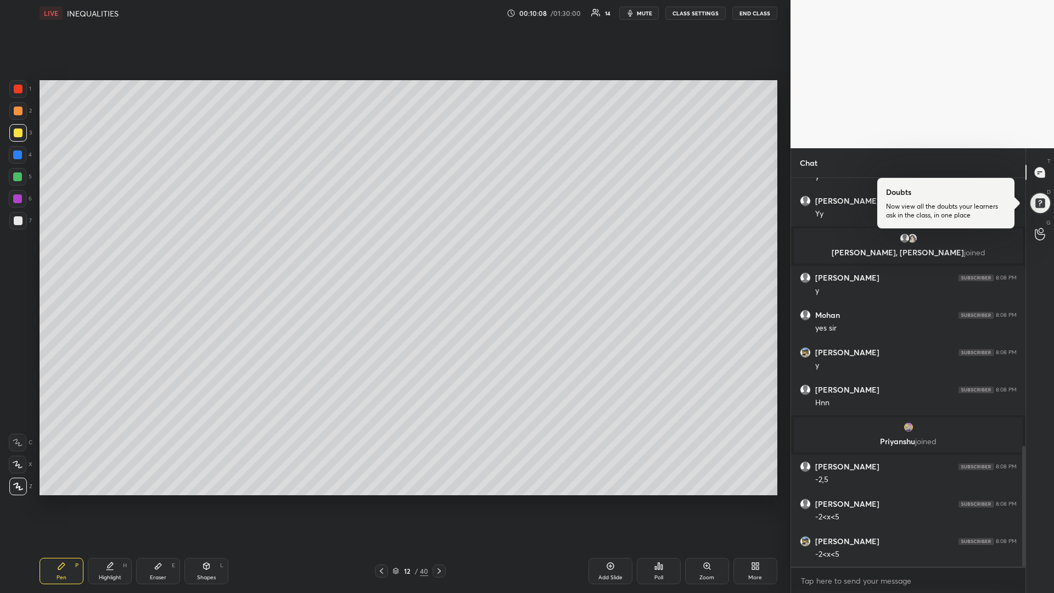
scroll to position [860, 0]
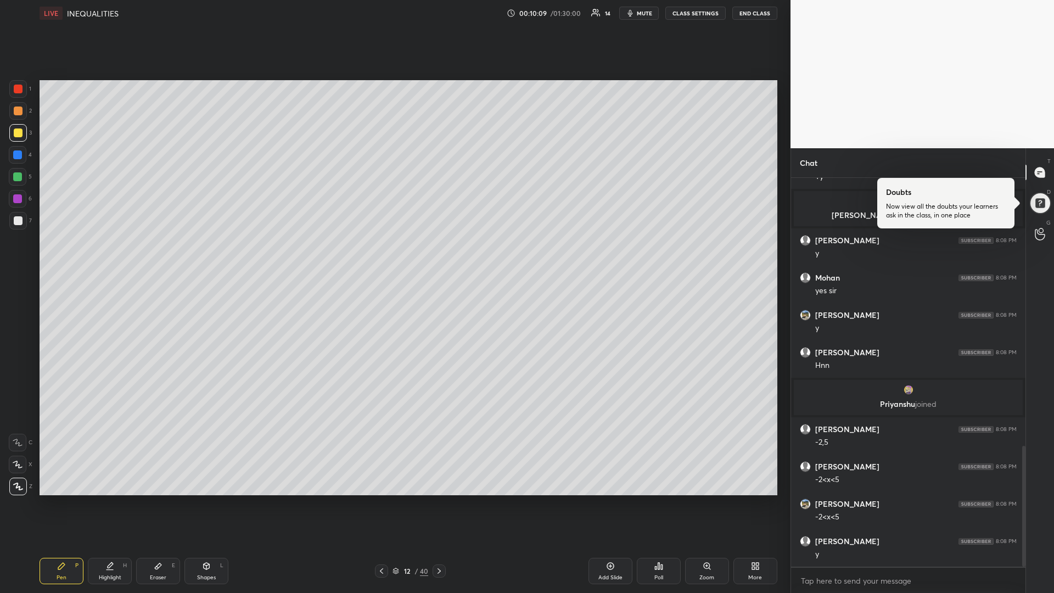
click at [13, 199] on div at bounding box center [18, 199] width 18 height 18
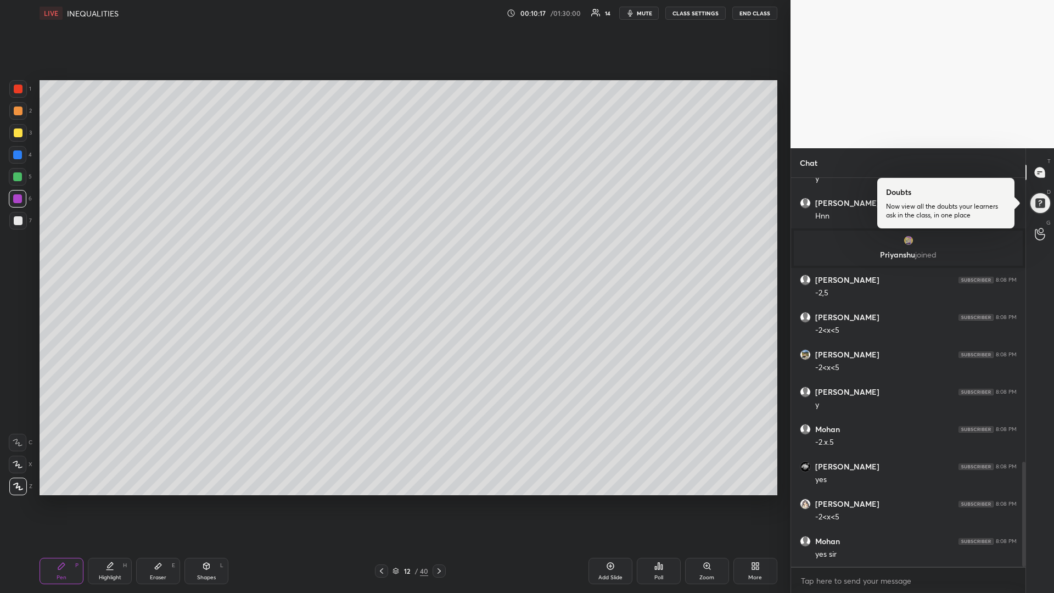
scroll to position [1048, 0]
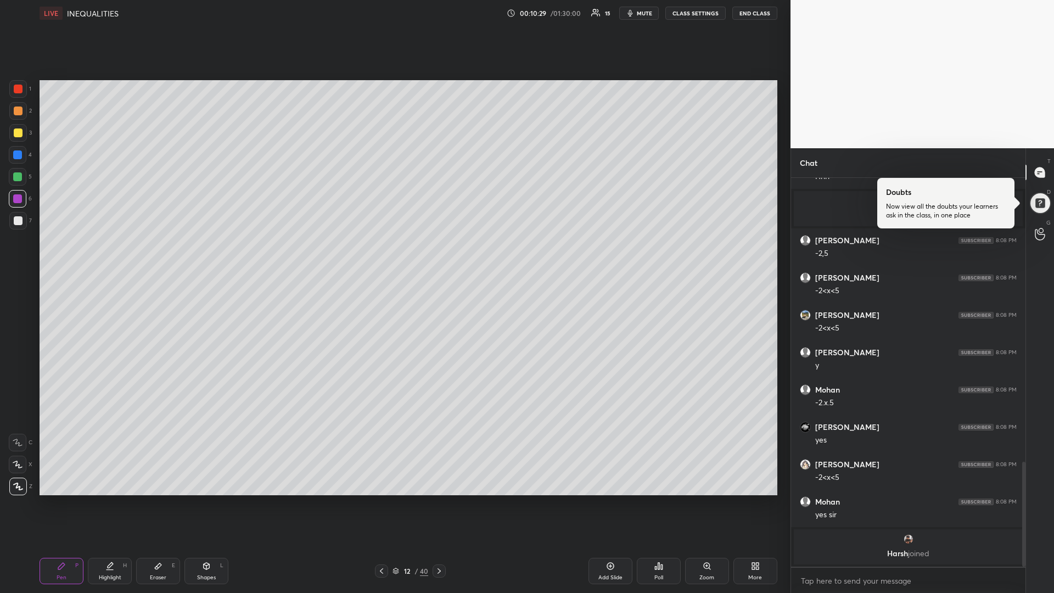
drag, startPoint x: 162, startPoint y: 574, endPoint x: 290, endPoint y: 508, distance: 143.4
click at [167, 499] on div "Eraser E" at bounding box center [158, 571] width 44 height 26
click at [61, 499] on div "Pen" at bounding box center [62, 577] width 10 height 5
click at [161, 499] on div "Eraser E" at bounding box center [158, 571] width 44 height 26
click at [68, 499] on div "Pen P" at bounding box center [62, 571] width 44 height 26
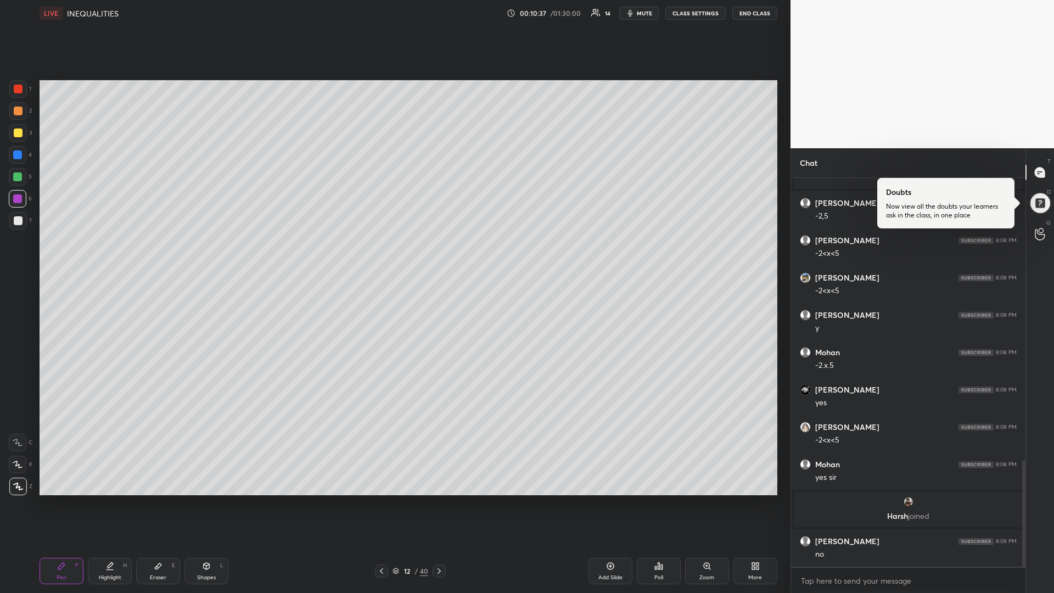
scroll to position [1029, 0]
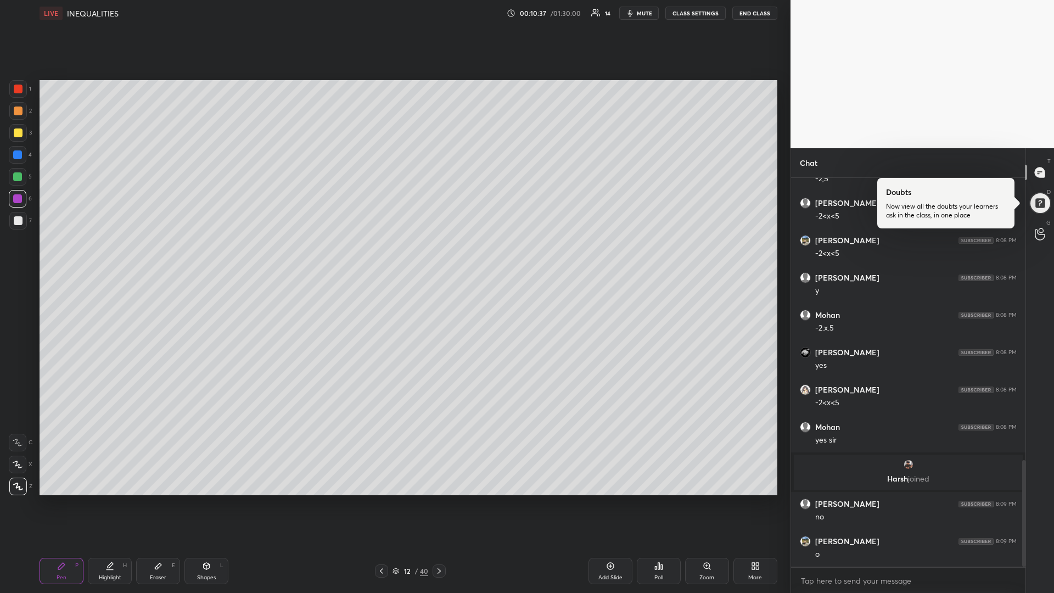
click at [16, 220] on div at bounding box center [18, 220] width 9 height 9
click at [439, 499] on icon at bounding box center [439, 570] width 9 height 9
click at [206, 499] on div "Shapes L" at bounding box center [206, 571] width 44 height 26
click at [19, 421] on icon at bounding box center [18, 420] width 9 height 9
drag, startPoint x: 18, startPoint y: 224, endPoint x: 12, endPoint y: 255, distance: 31.2
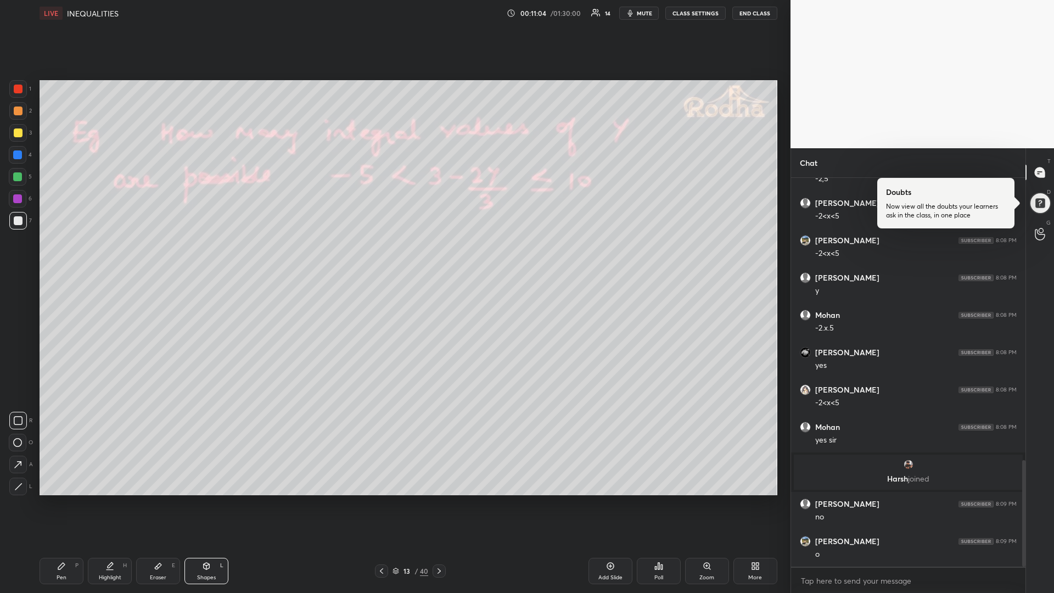
click at [16, 223] on div at bounding box center [18, 220] width 9 height 9
click at [62, 499] on icon at bounding box center [61, 566] width 9 height 9
drag, startPoint x: 19, startPoint y: 134, endPoint x: 18, endPoint y: 141, distance: 7.2
click at [19, 133] on div at bounding box center [18, 132] width 9 height 9
click at [14, 178] on div at bounding box center [17, 176] width 9 height 9
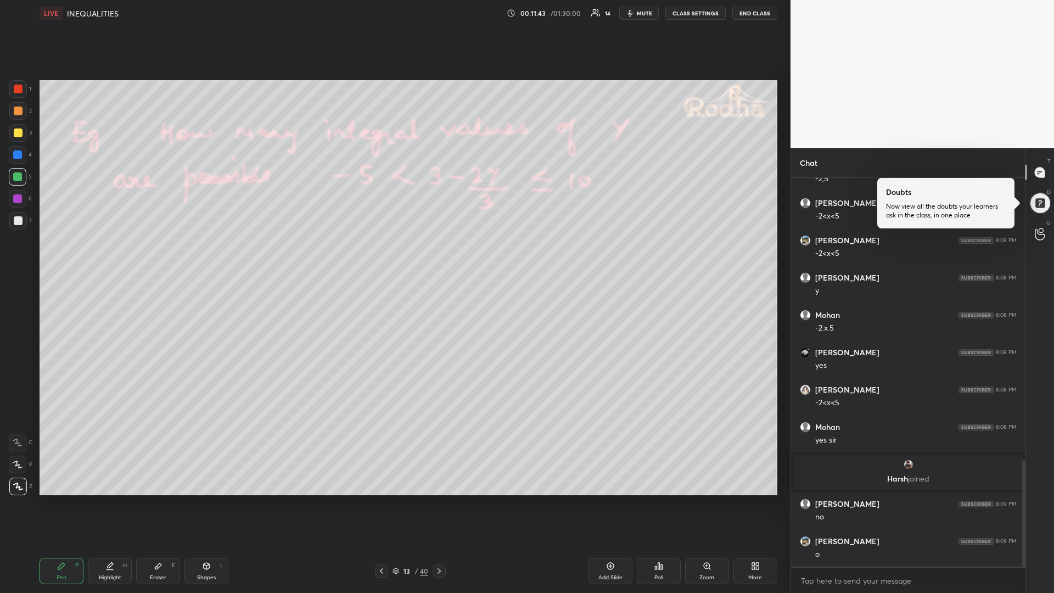
click at [18, 132] on div at bounding box center [18, 132] width 9 height 9
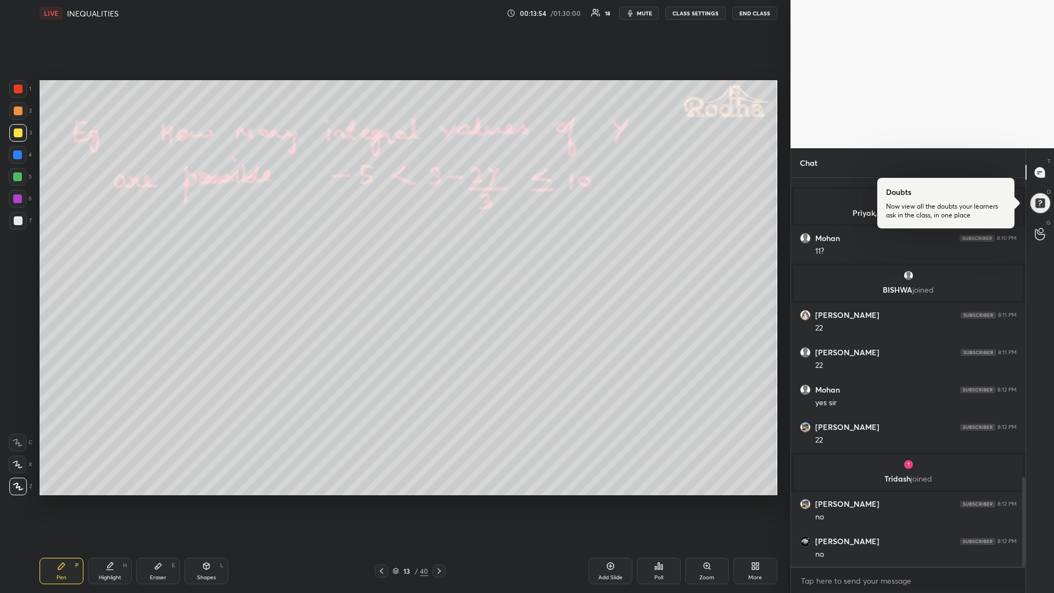
scroll to position [1324, 0]
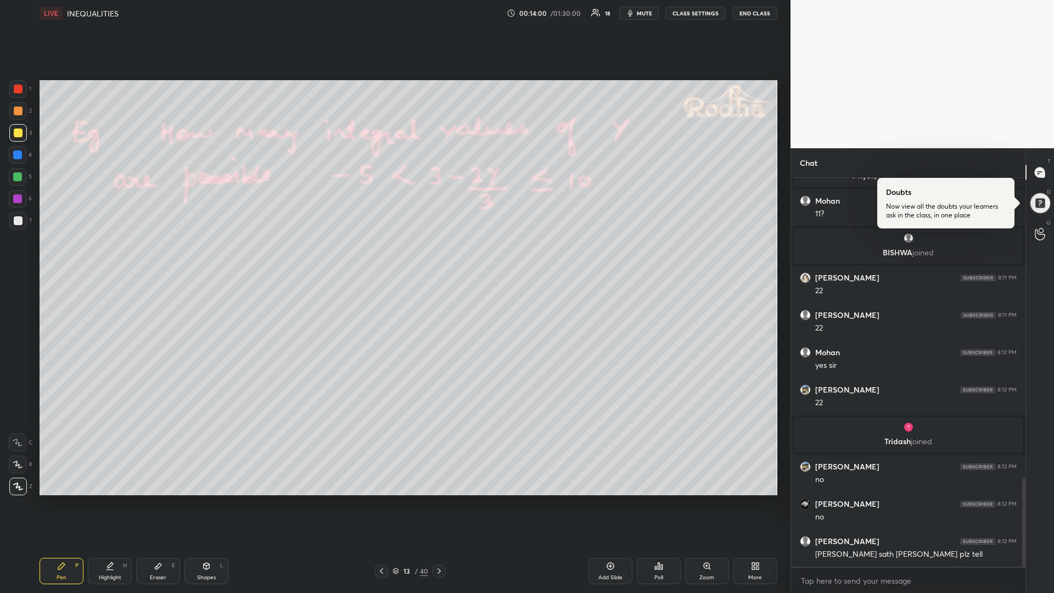
click at [606, 499] on icon at bounding box center [610, 566] width 9 height 9
drag, startPoint x: 164, startPoint y: 566, endPoint x: 168, endPoint y: 561, distance: 6.6
click at [162, 499] on div "Eraser E" at bounding box center [158, 571] width 44 height 26
click at [61, 499] on icon at bounding box center [61, 566] width 9 height 9
click at [19, 179] on div at bounding box center [17, 176] width 9 height 9
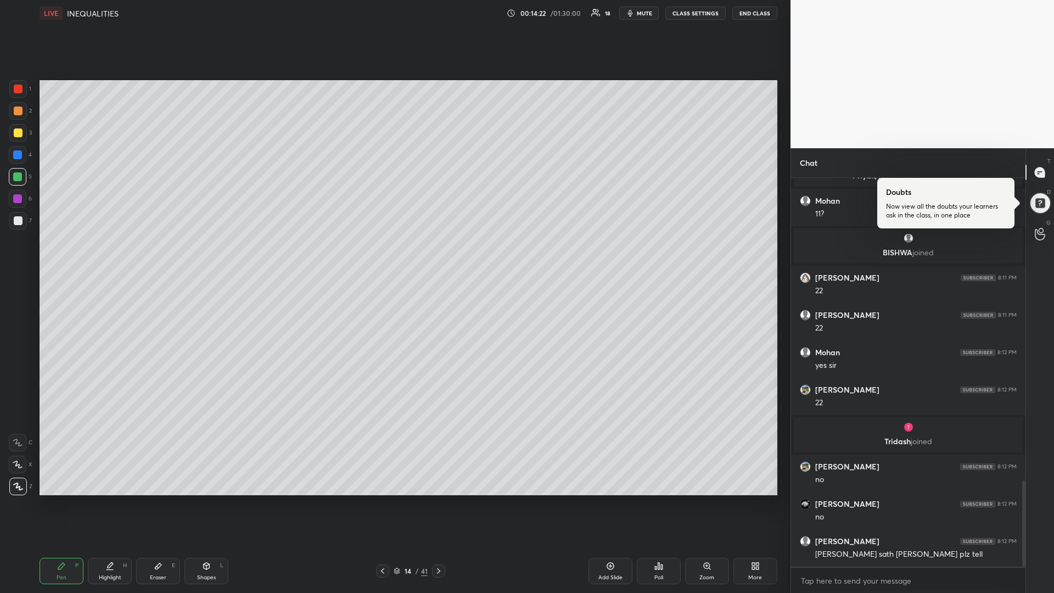
scroll to position [1361, 0]
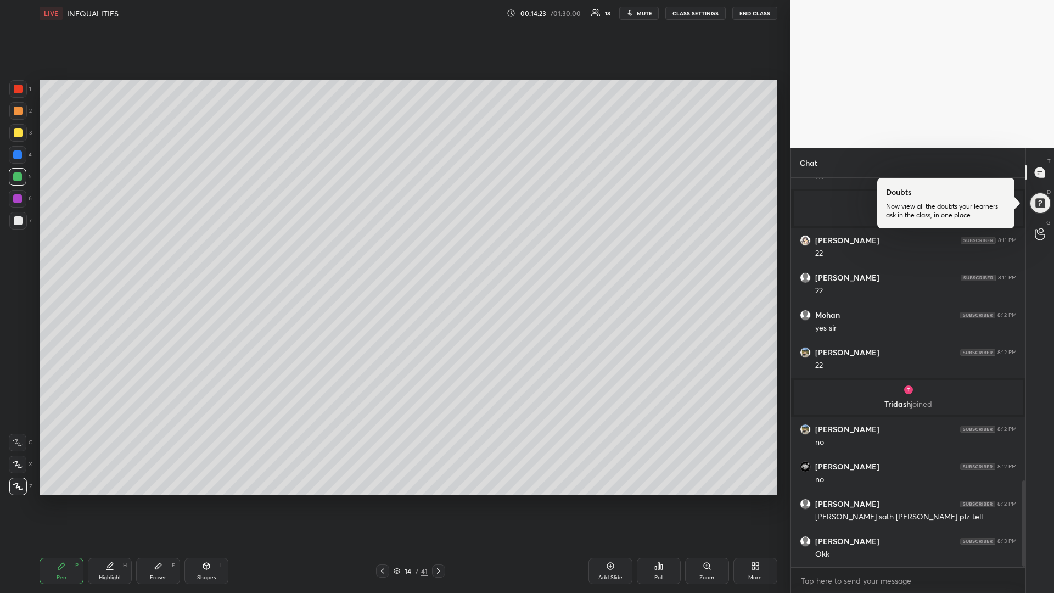
click at [18, 226] on div at bounding box center [18, 221] width 18 height 18
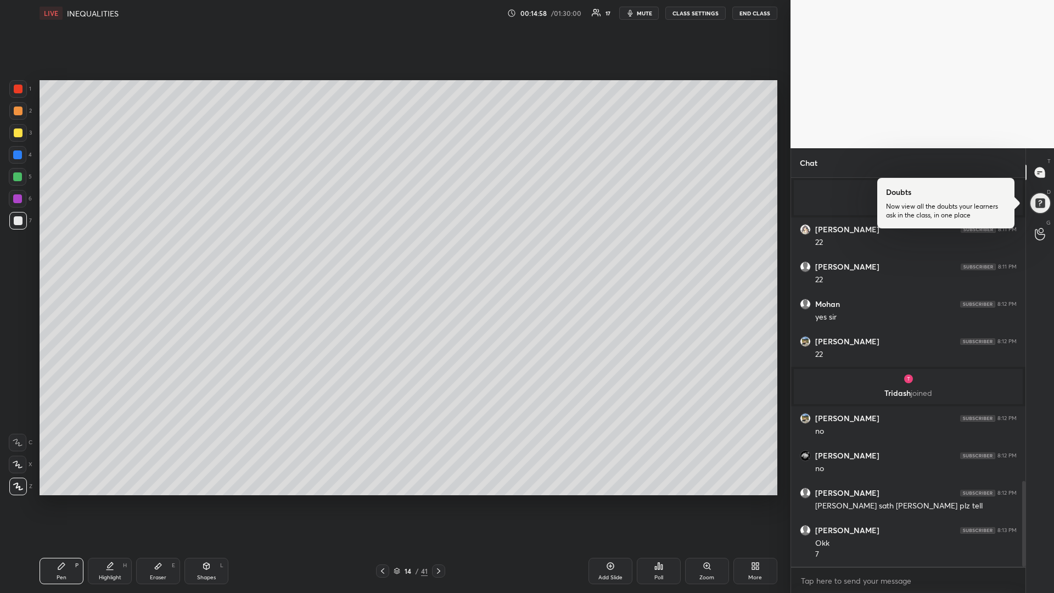
click at [16, 179] on div at bounding box center [17, 176] width 9 height 9
click at [154, 499] on icon at bounding box center [158, 566] width 9 height 9
click at [52, 499] on div "Pen P" at bounding box center [62, 571] width 44 height 26
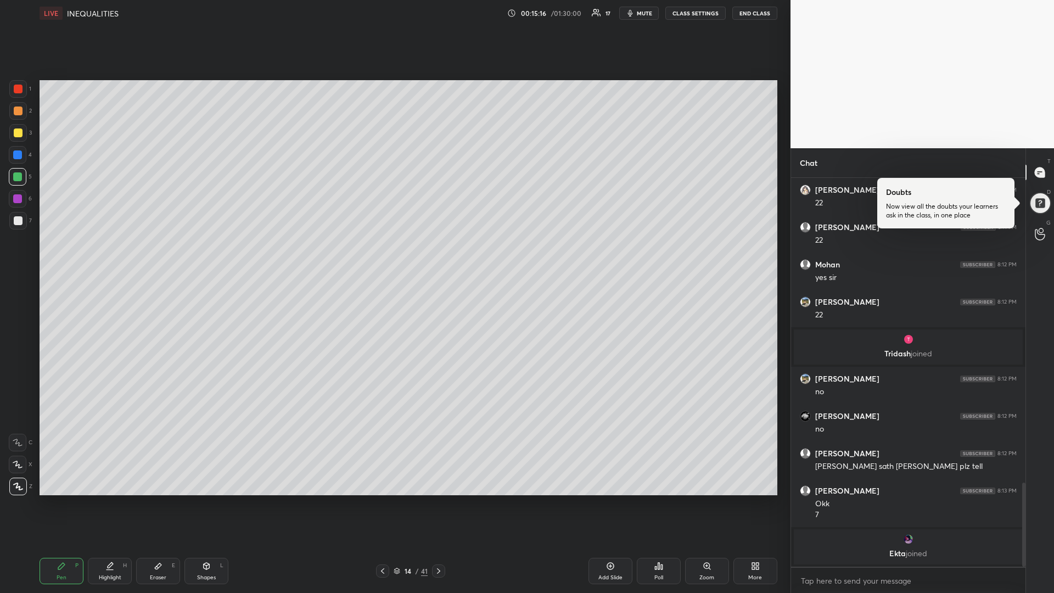
drag, startPoint x: 19, startPoint y: 223, endPoint x: 15, endPoint y: 228, distance: 6.4
click at [17, 222] on div at bounding box center [18, 220] width 9 height 9
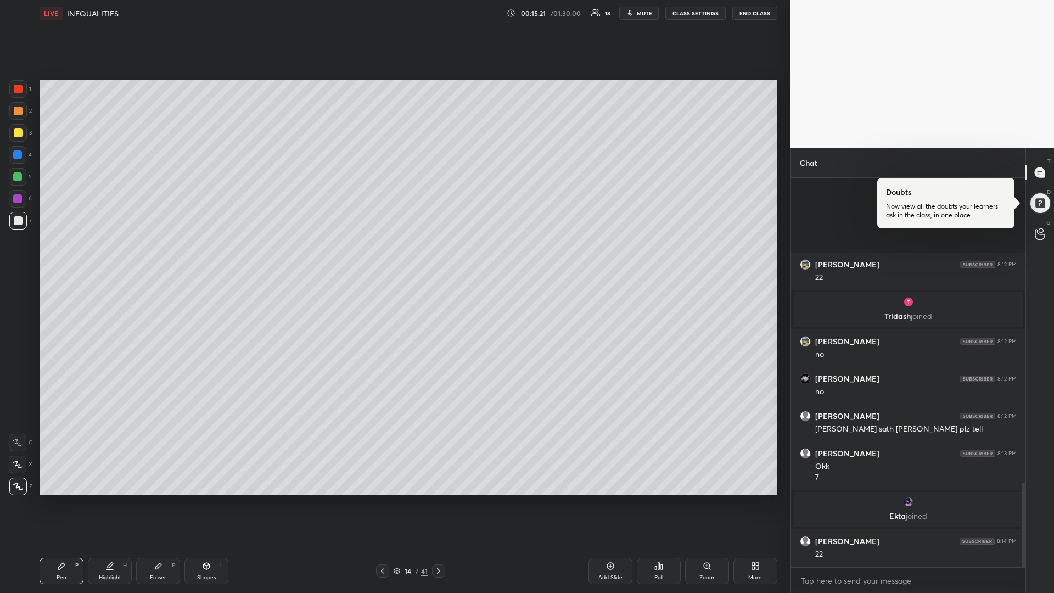
scroll to position [1397, 0]
click at [20, 217] on div at bounding box center [18, 220] width 9 height 9
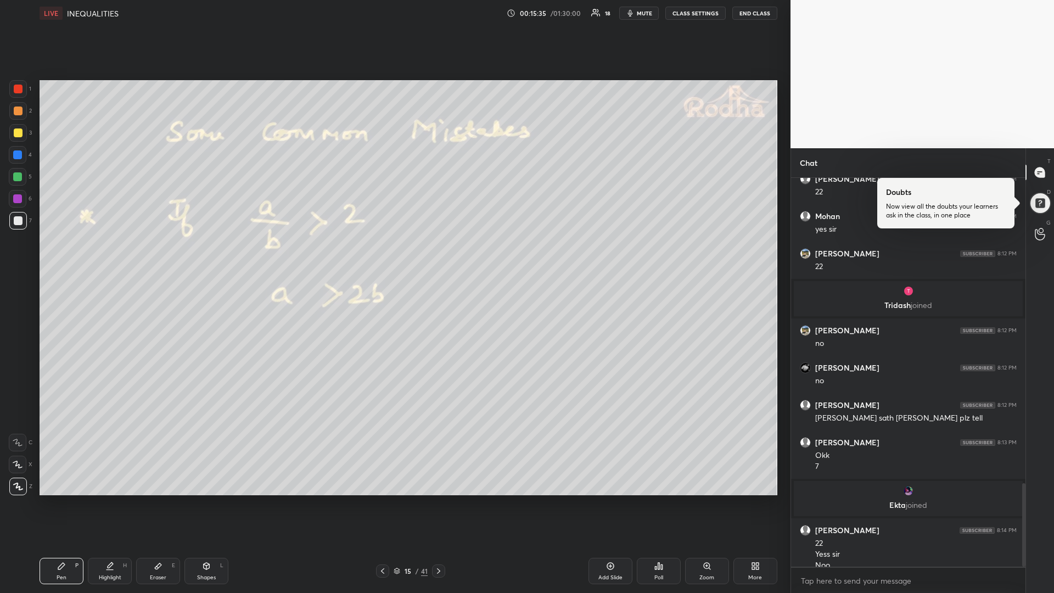
scroll to position [1419, 0]
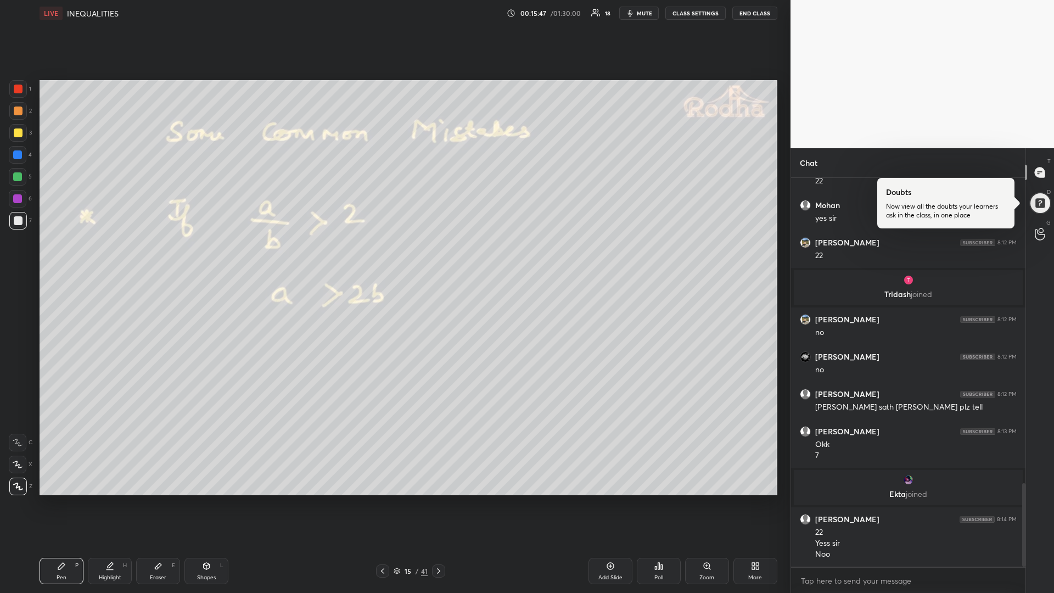
drag, startPoint x: 25, startPoint y: 175, endPoint x: 13, endPoint y: 179, distance: 12.8
click at [24, 175] on div at bounding box center [18, 177] width 18 height 18
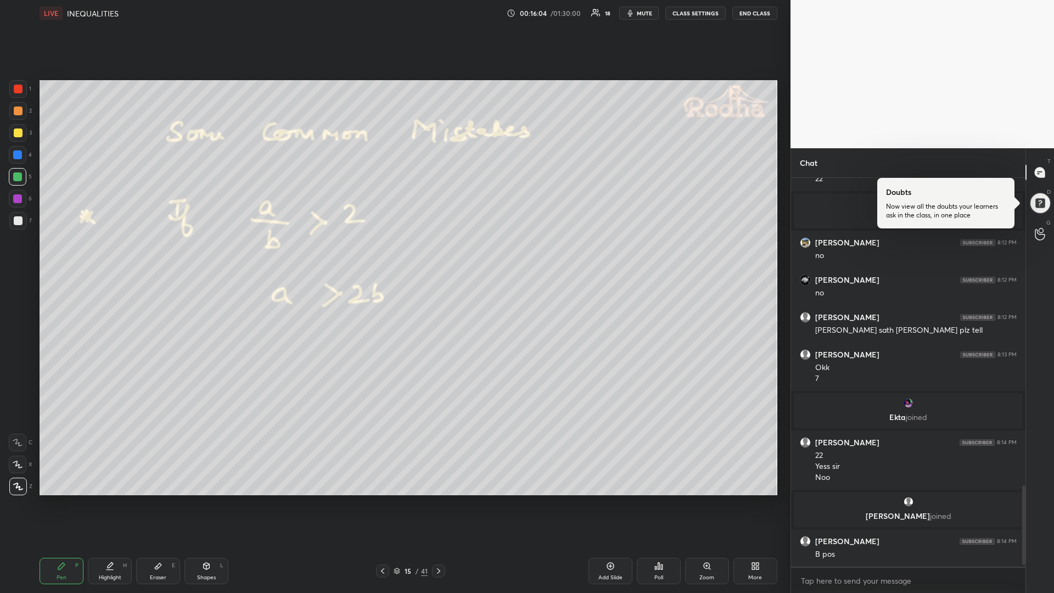
scroll to position [1504, 0]
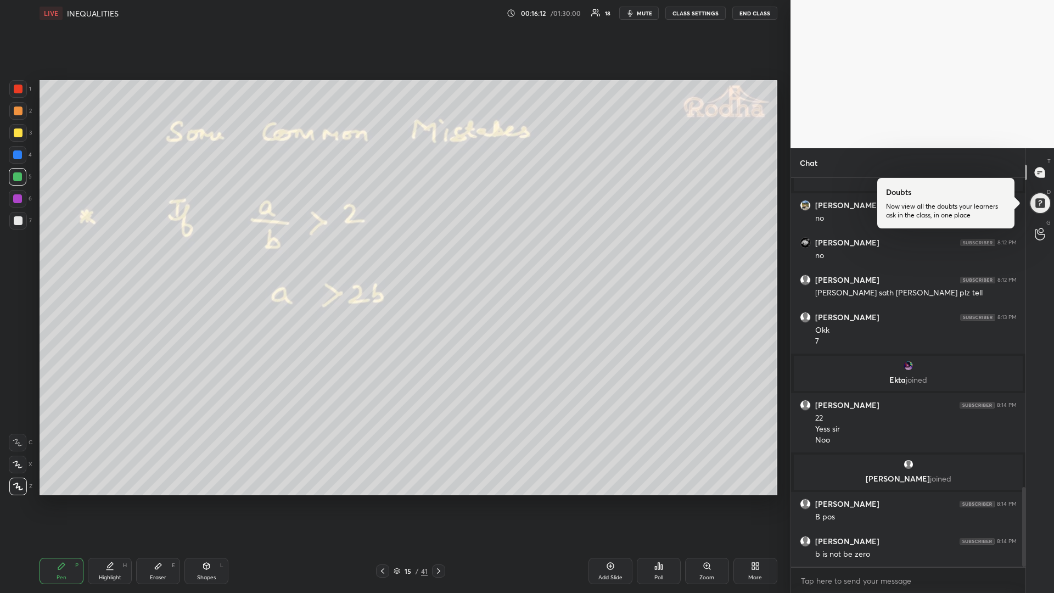
drag, startPoint x: 23, startPoint y: 220, endPoint x: 9, endPoint y: 227, distance: 15.2
click at [21, 220] on div at bounding box center [18, 221] width 18 height 18
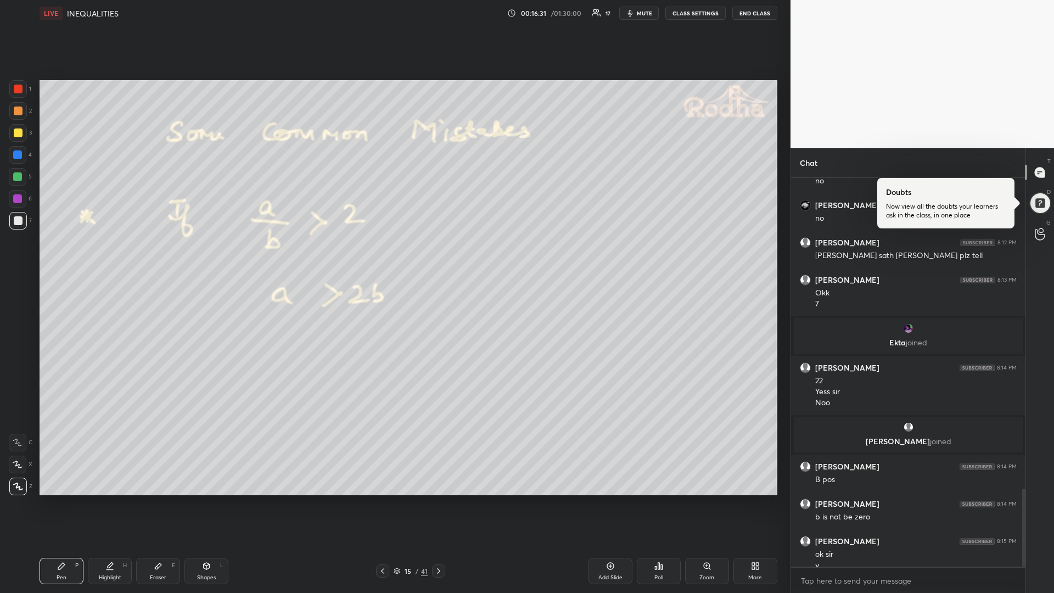
scroll to position [1552, 0]
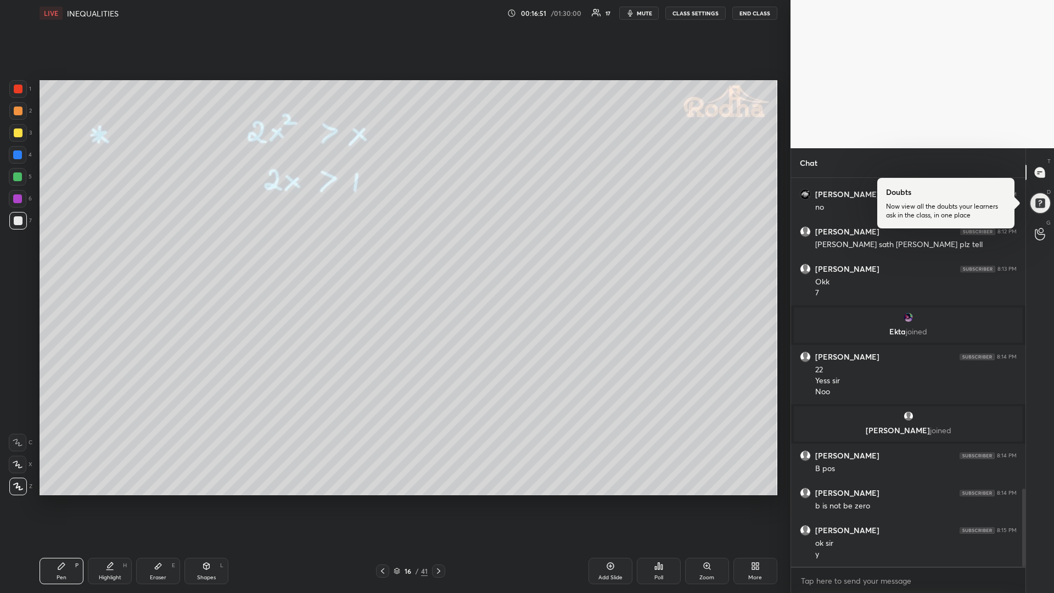
click at [156, 499] on div "Eraser E" at bounding box center [158, 571] width 44 height 26
click at [56, 499] on div "Pen P" at bounding box center [62, 571] width 44 height 26
click at [19, 133] on div at bounding box center [18, 132] width 9 height 9
click at [602, 499] on div "Add Slide" at bounding box center [610, 571] width 44 height 26
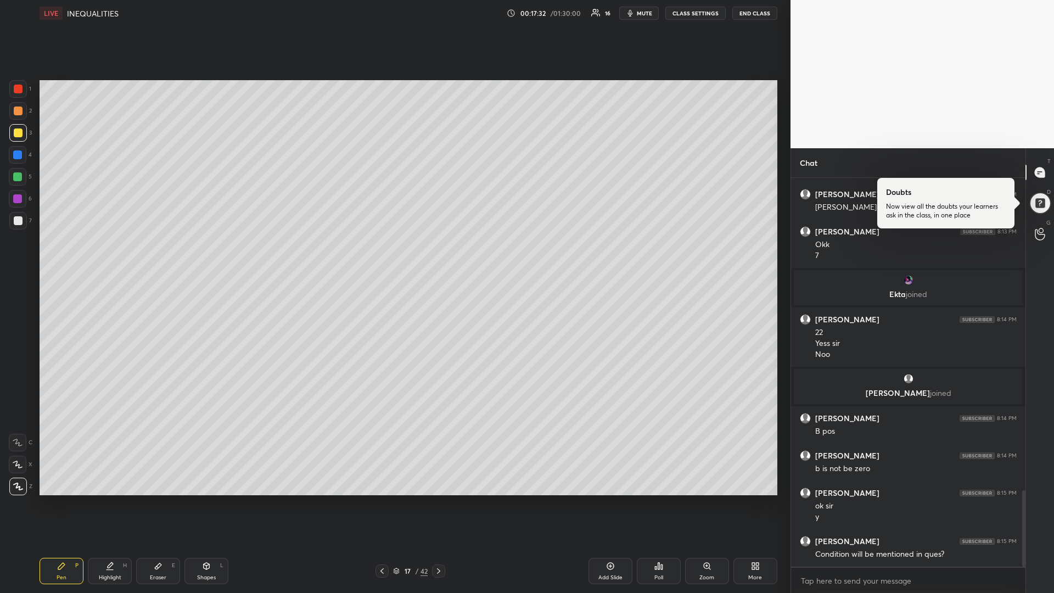
click at [383, 499] on icon at bounding box center [382, 570] width 9 height 9
click at [385, 499] on icon at bounding box center [382, 570] width 9 height 9
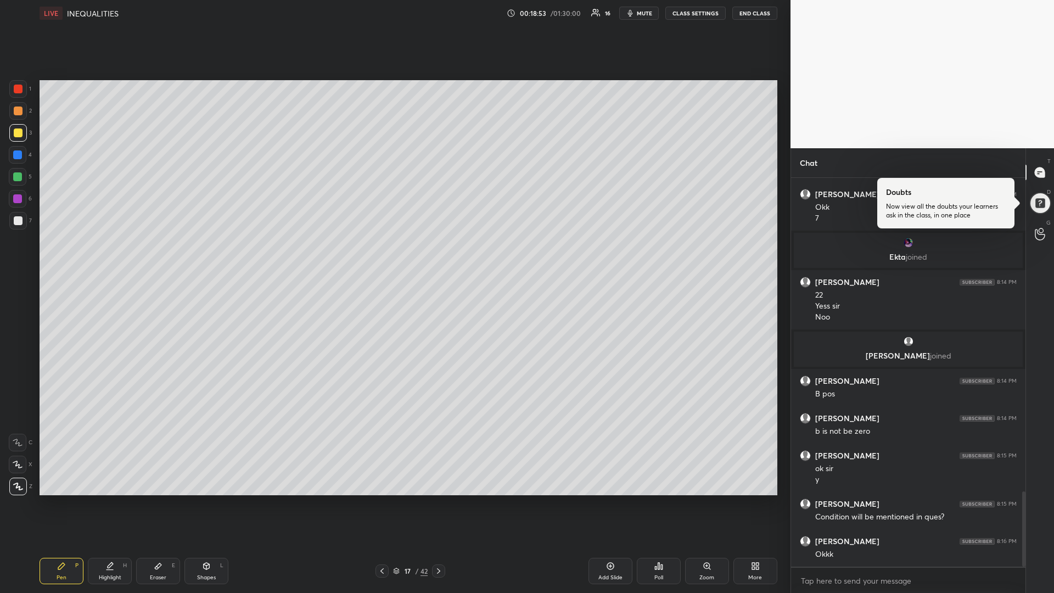
click at [18, 178] on div at bounding box center [17, 176] width 9 height 9
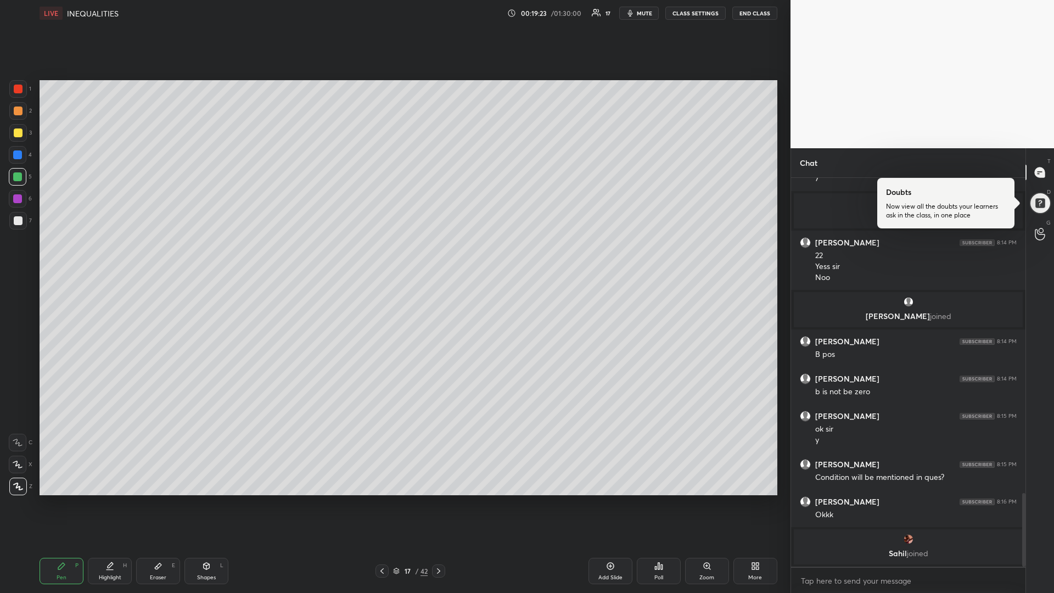
click at [20, 172] on div at bounding box center [17, 176] width 9 height 9
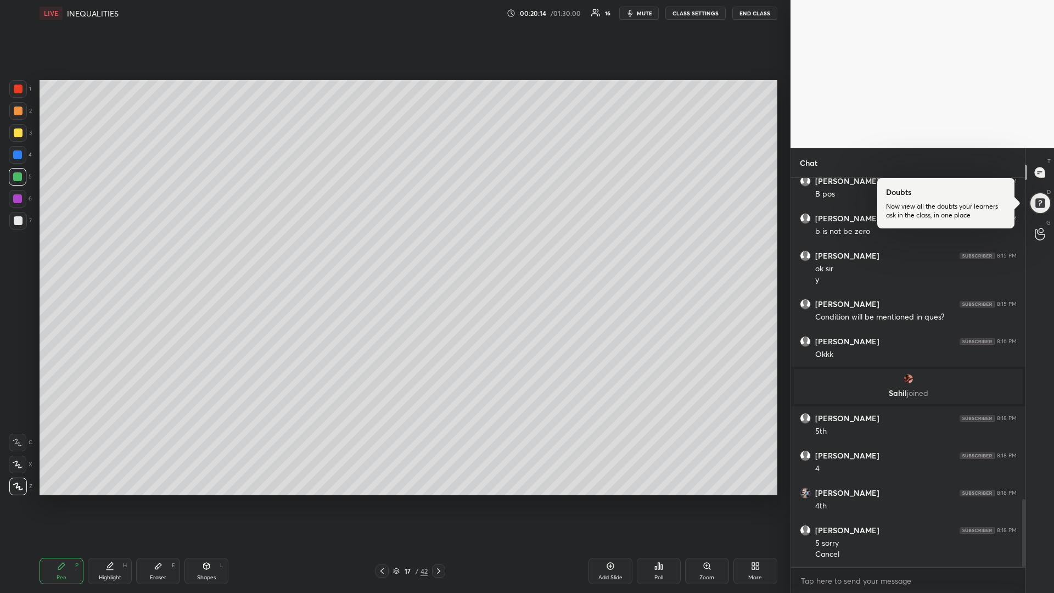
scroll to position [1857, 0]
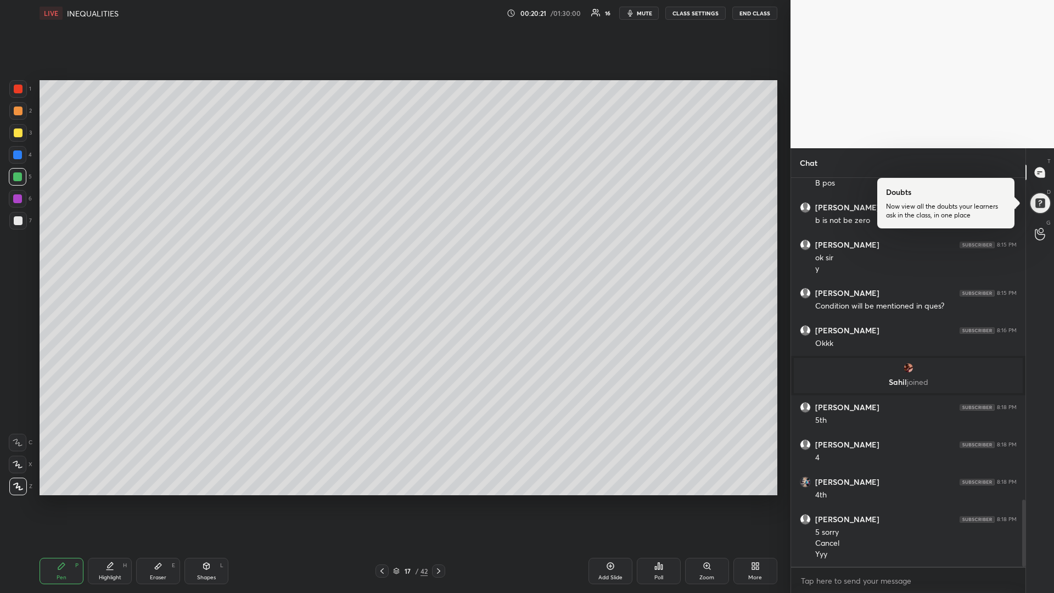
click at [19, 137] on div at bounding box center [18, 132] width 9 height 9
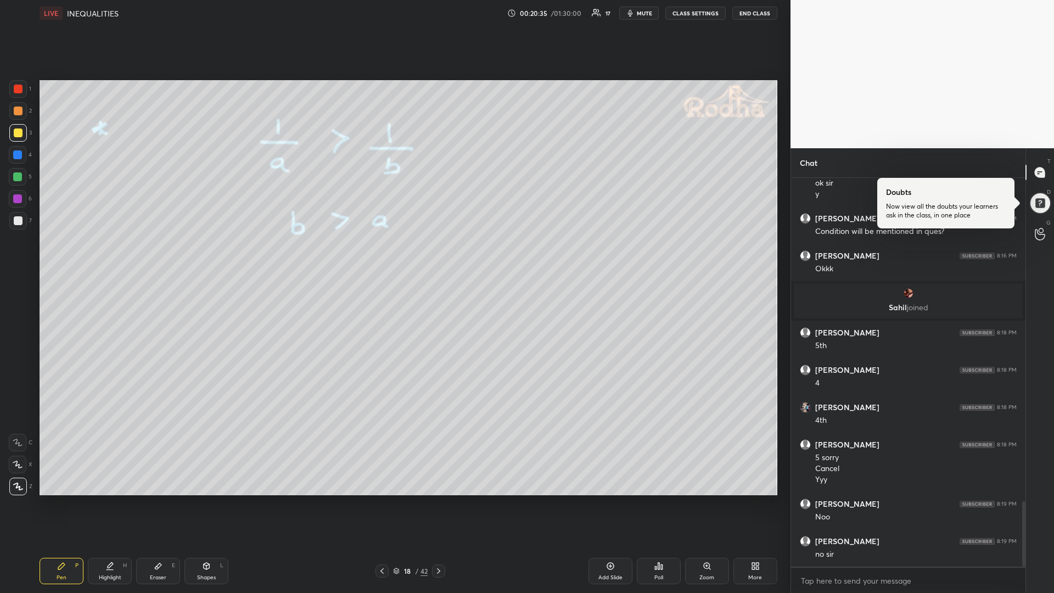
scroll to position [363, 231]
click at [16, 179] on div at bounding box center [17, 176] width 9 height 9
type textarea "x"
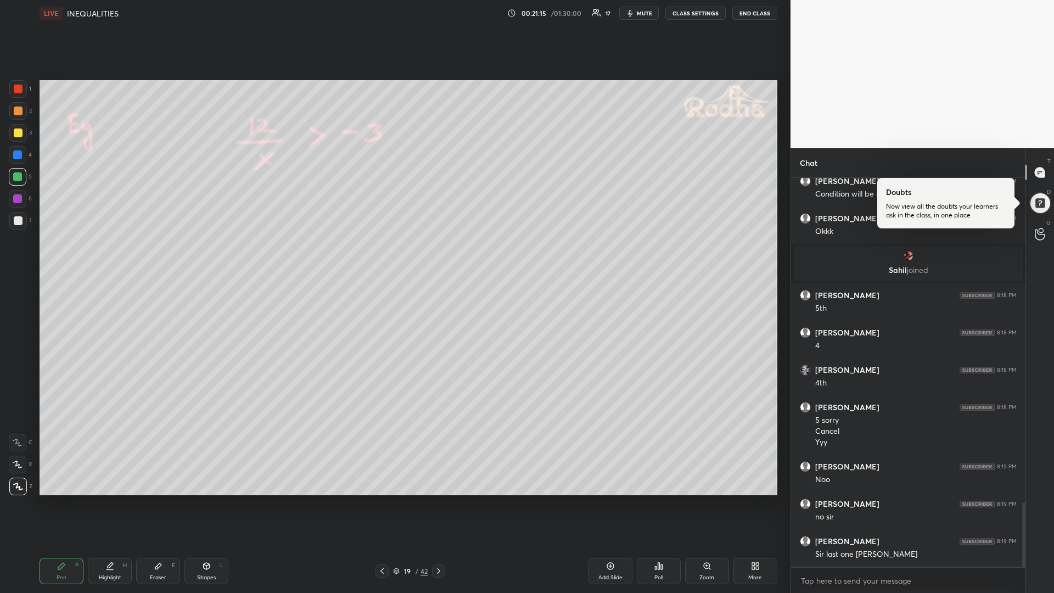
drag, startPoint x: 381, startPoint y: 570, endPoint x: 380, endPoint y: 582, distance: 12.1
click at [380, 499] on icon at bounding box center [382, 570] width 9 height 9
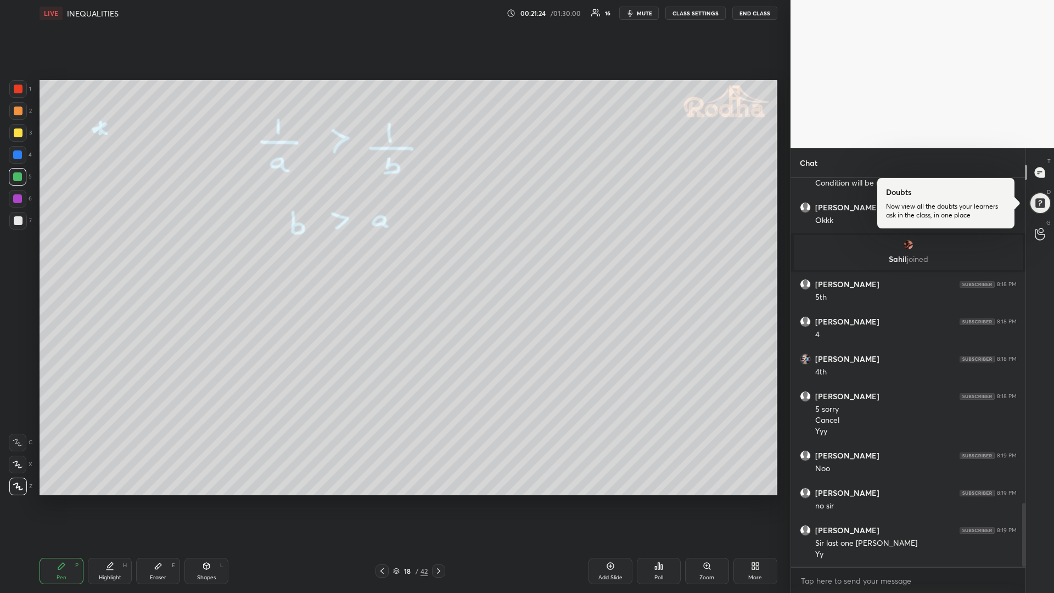
click at [17, 221] on div at bounding box center [18, 220] width 9 height 9
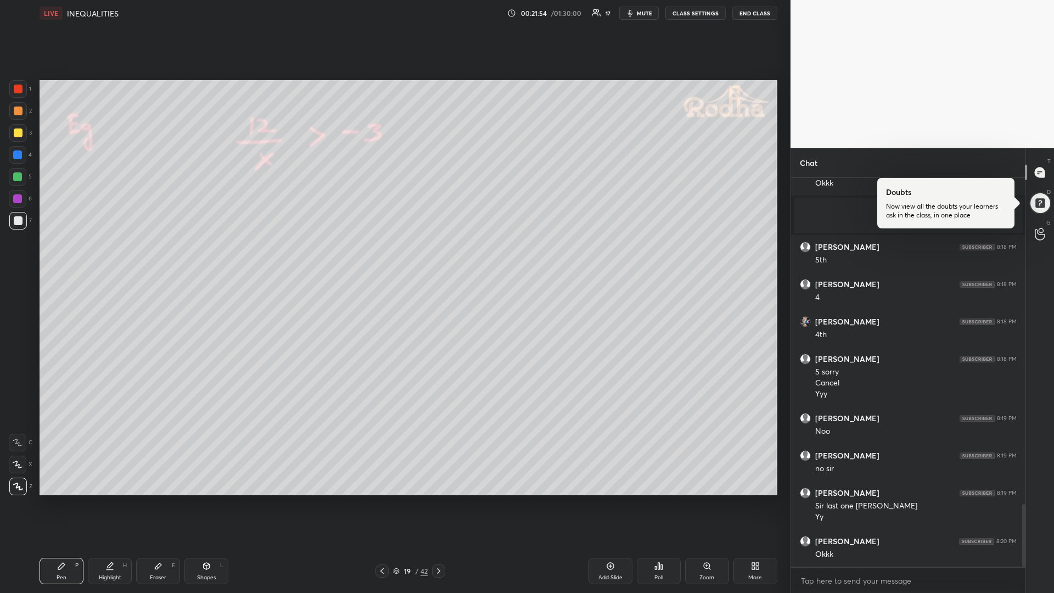
click at [19, 178] on div at bounding box center [17, 176] width 9 height 9
drag, startPoint x: 19, startPoint y: 134, endPoint x: 10, endPoint y: 138, distance: 9.8
click at [19, 134] on div at bounding box center [18, 132] width 9 height 9
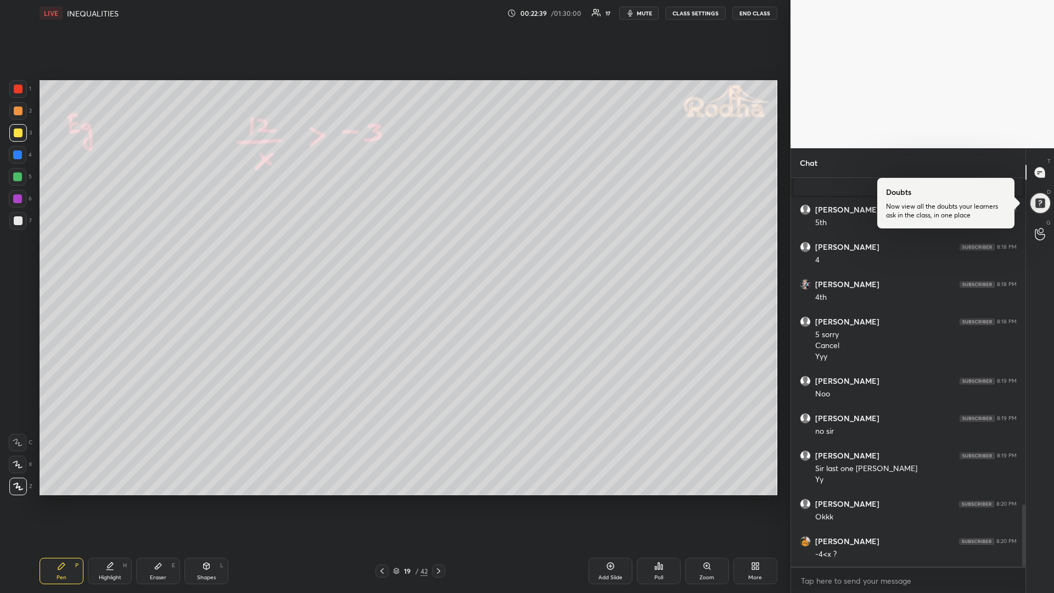
click at [21, 134] on div at bounding box center [18, 132] width 9 height 9
drag, startPoint x: 159, startPoint y: 572, endPoint x: 175, endPoint y: 496, distance: 77.9
click at [157, 499] on div "Eraser E" at bounding box center [158, 571] width 44 height 26
drag, startPoint x: 60, startPoint y: 576, endPoint x: 77, endPoint y: 540, distance: 40.0
click at [60, 499] on div "Pen" at bounding box center [62, 577] width 10 height 5
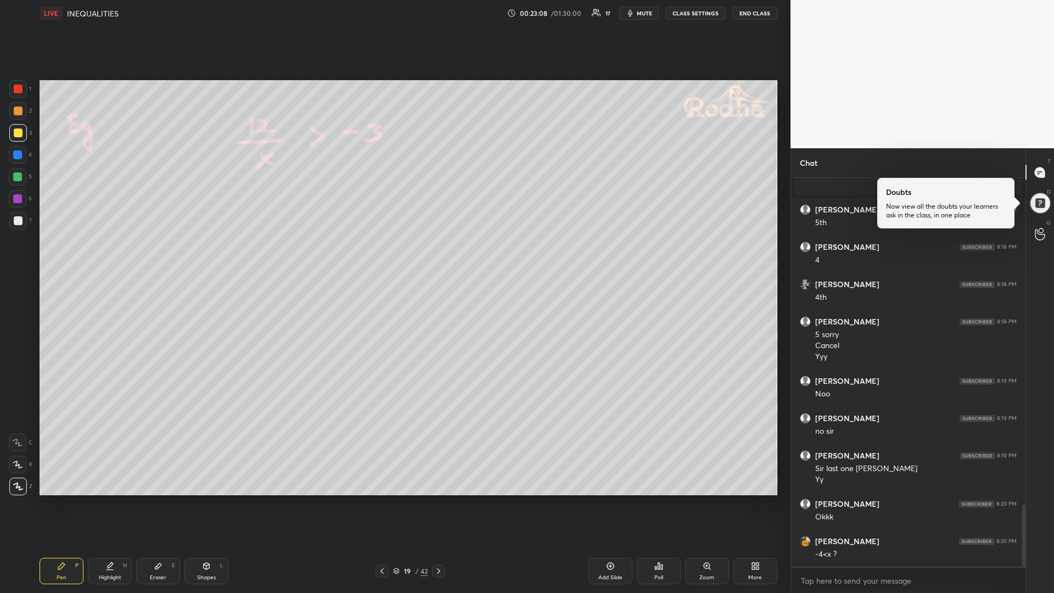
drag, startPoint x: 19, startPoint y: 223, endPoint x: 38, endPoint y: 219, distance: 19.7
click at [20, 223] on div at bounding box center [18, 220] width 9 height 9
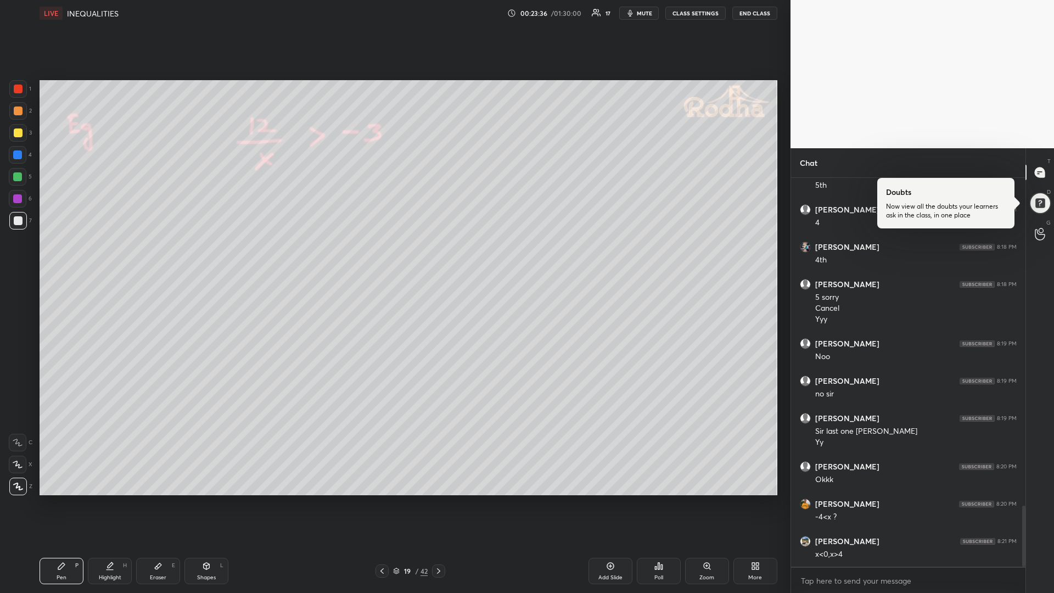
click at [205, 499] on icon at bounding box center [207, 566] width 6 height 7
drag, startPoint x: 16, startPoint y: 485, endPoint x: 29, endPoint y: 474, distance: 17.1
click at [16, 486] on icon at bounding box center [18, 486] width 8 height 8
click at [59, 499] on div "Pen" at bounding box center [62, 577] width 10 height 5
click at [15, 176] on div at bounding box center [17, 176] width 9 height 9
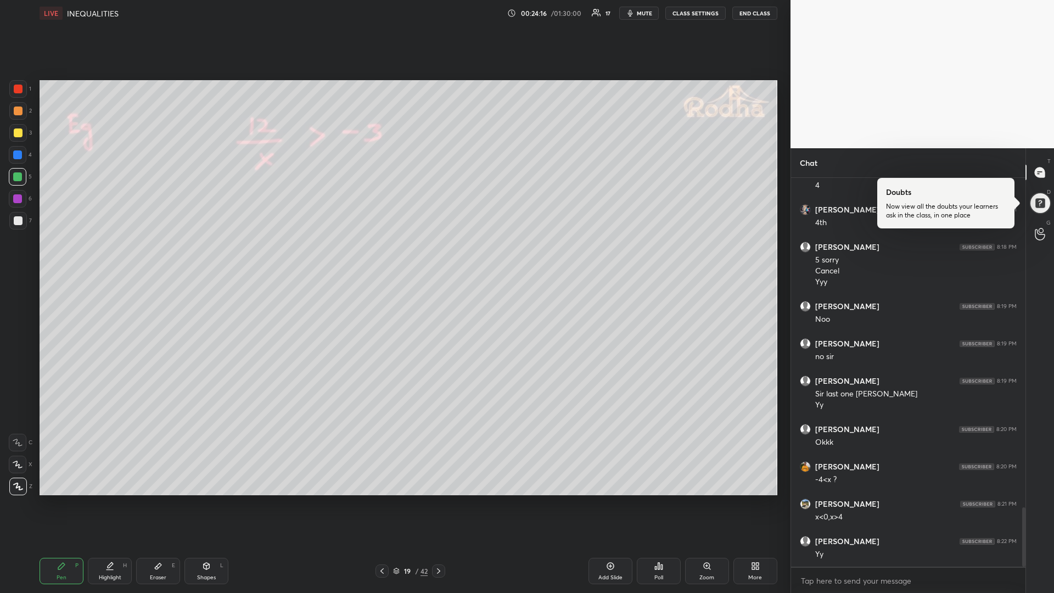
scroll to position [2167, 0]
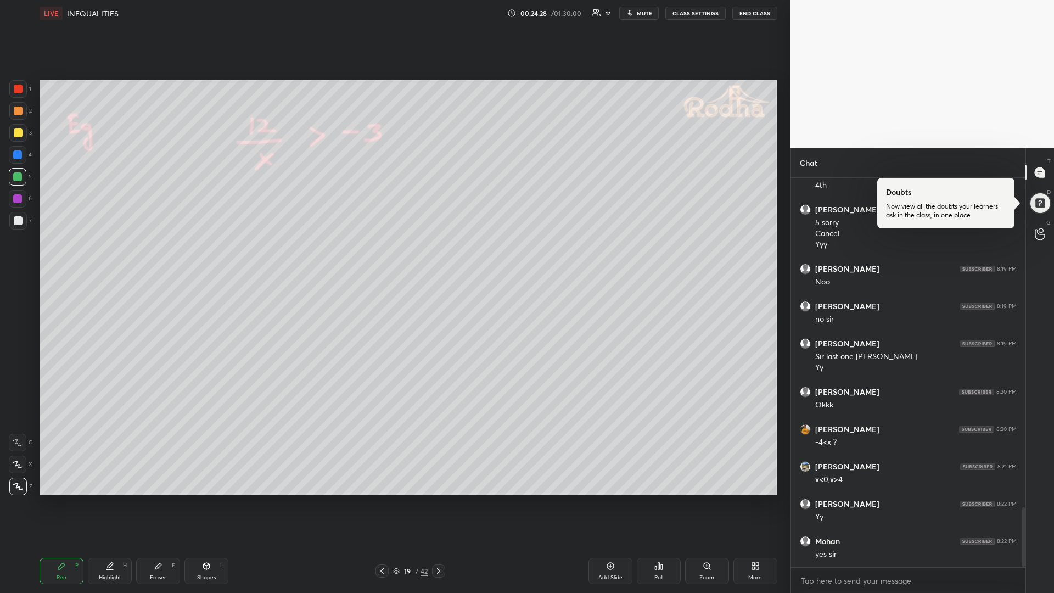
click at [153, 499] on div "Eraser E" at bounding box center [158, 571] width 44 height 26
drag, startPoint x: 62, startPoint y: 568, endPoint x: 79, endPoint y: 553, distance: 22.6
click at [64, 499] on icon at bounding box center [61, 566] width 9 height 9
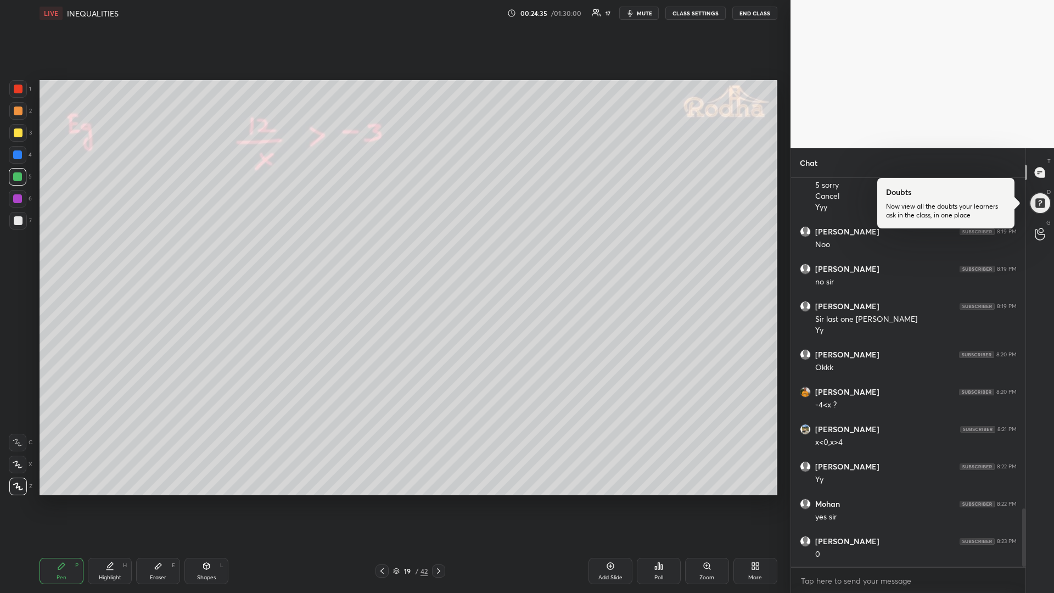
click at [156, 499] on div "Eraser E" at bounding box center [158, 571] width 44 height 26
click at [68, 499] on div "Pen P" at bounding box center [62, 571] width 44 height 26
click at [20, 228] on div at bounding box center [18, 221] width 18 height 18
click at [155, 499] on div "Eraser" at bounding box center [158, 577] width 16 height 5
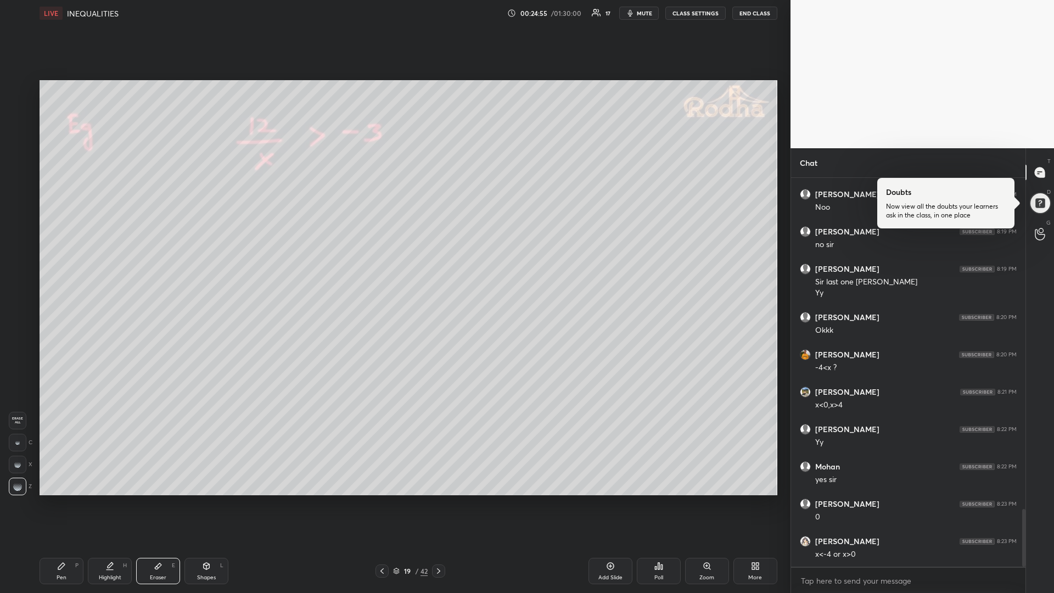
click at [58, 499] on div "Pen P" at bounding box center [62, 571] width 44 height 26
click at [207, 499] on div "Shapes" at bounding box center [206, 577] width 19 height 5
click at [17, 487] on icon at bounding box center [18, 486] width 6 height 6
click at [61, 499] on div "Pen P" at bounding box center [62, 571] width 44 height 26
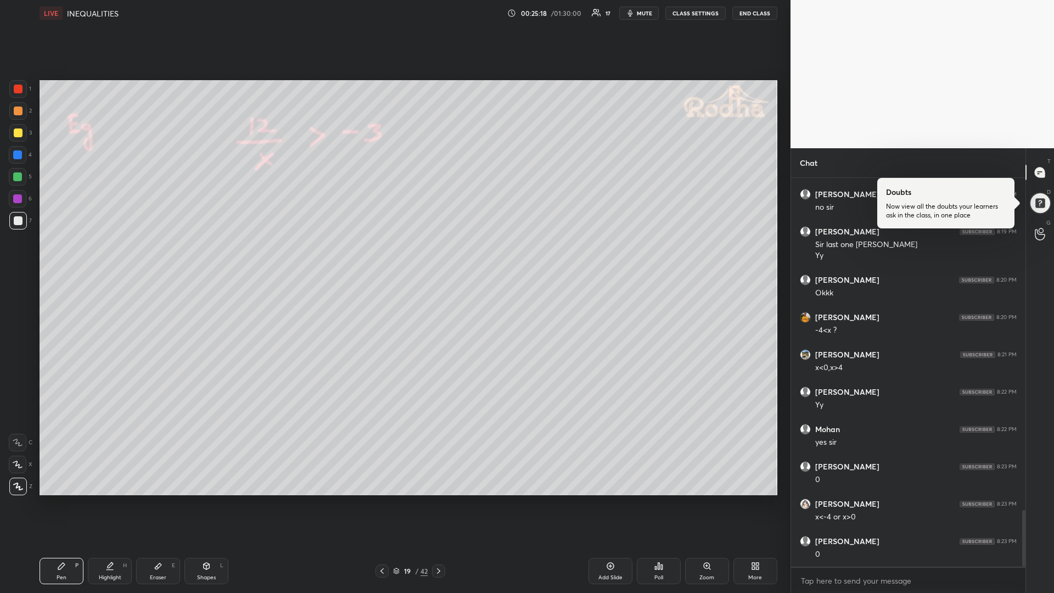
click at [101, 499] on div "Highlight H" at bounding box center [110, 571] width 44 height 26
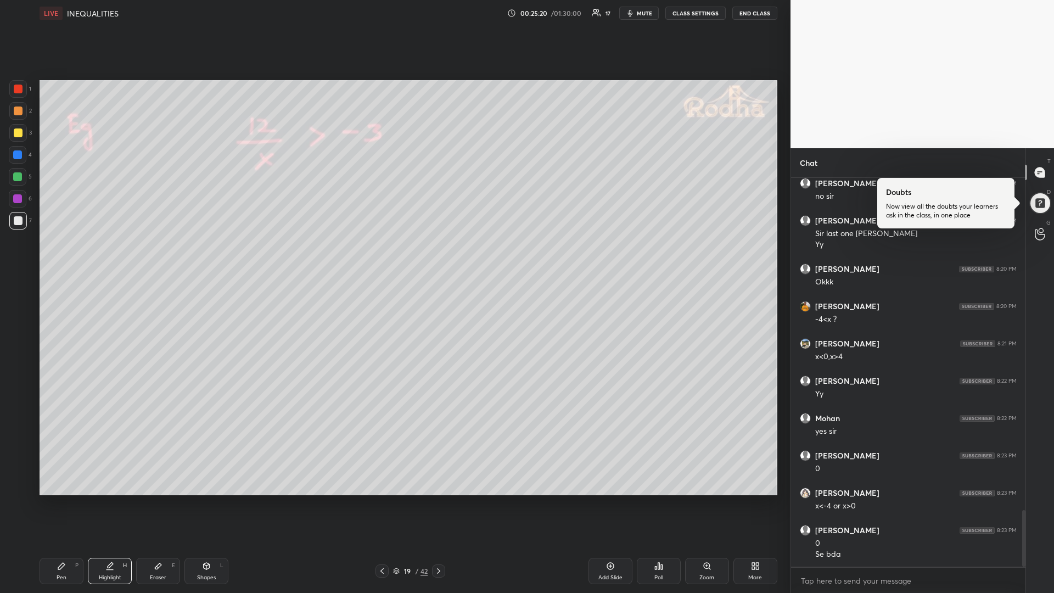
click at [18, 178] on div at bounding box center [17, 176] width 9 height 9
click at [57, 499] on div "Pen" at bounding box center [62, 577] width 10 height 5
drag, startPoint x: 22, startPoint y: 135, endPoint x: 37, endPoint y: 148, distance: 19.9
click at [20, 136] on div at bounding box center [18, 132] width 9 height 9
click at [24, 174] on div at bounding box center [18, 177] width 18 height 18
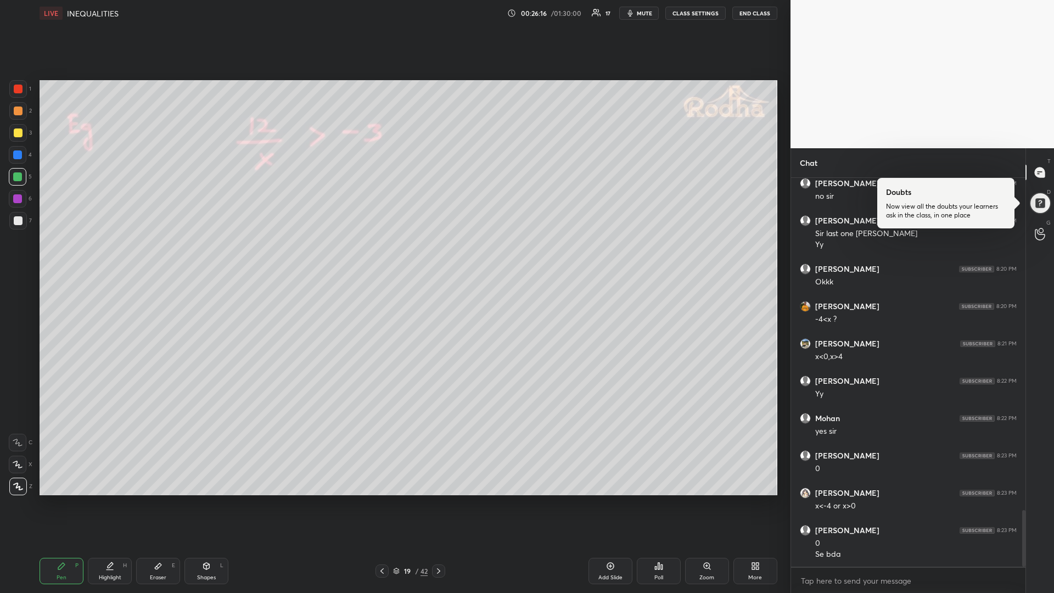
click at [200, 499] on div "Shapes L" at bounding box center [206, 571] width 44 height 26
drag, startPoint x: 155, startPoint y: 569, endPoint x: 173, endPoint y: 557, distance: 21.6
click at [156, 499] on icon at bounding box center [158, 566] width 9 height 9
click at [202, 499] on icon at bounding box center [206, 566] width 9 height 9
drag, startPoint x: 19, startPoint y: 484, endPoint x: 29, endPoint y: 484, distance: 10.4
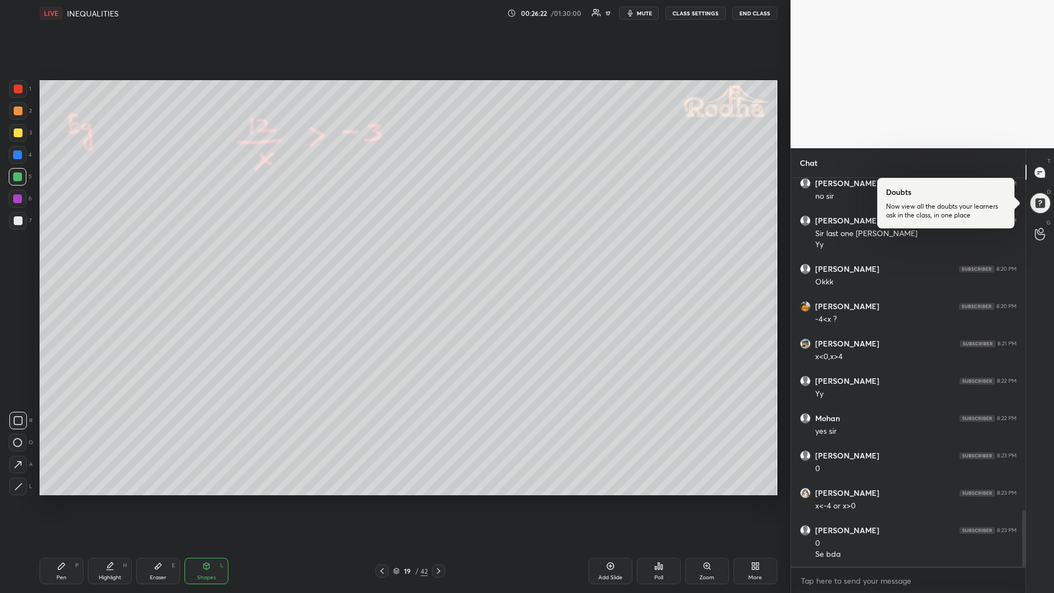
click at [20, 484] on icon at bounding box center [18, 486] width 8 height 8
click at [60, 499] on div "Pen" at bounding box center [62, 577] width 10 height 5
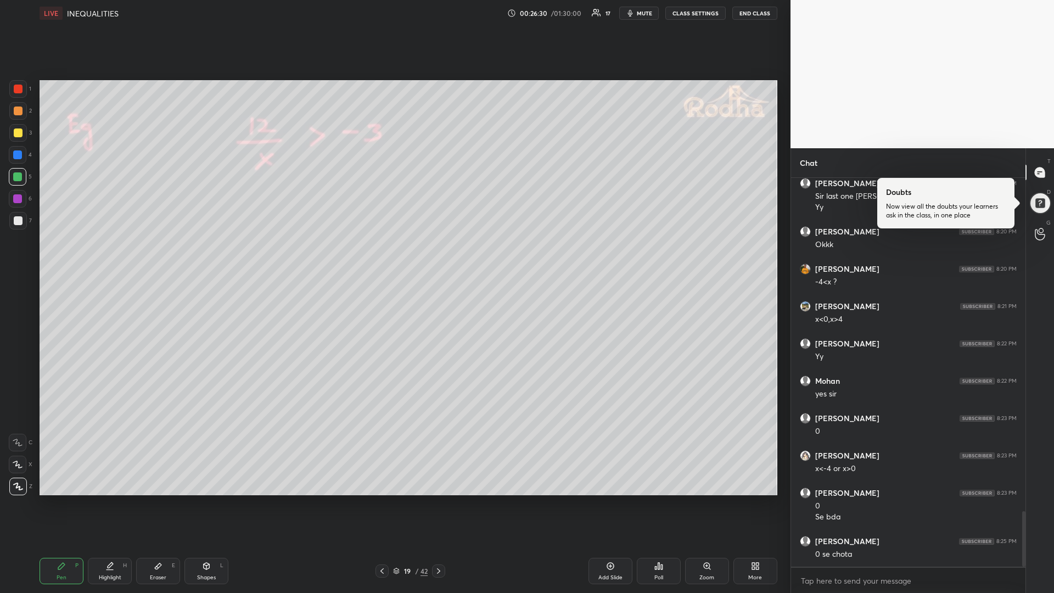
click at [116, 499] on div "Highlight" at bounding box center [110, 577] width 23 height 5
drag, startPoint x: 18, startPoint y: 130, endPoint x: 24, endPoint y: 138, distance: 10.2
click at [19, 131] on div at bounding box center [18, 132] width 9 height 9
click at [54, 499] on div "Pen P" at bounding box center [62, 571] width 44 height 26
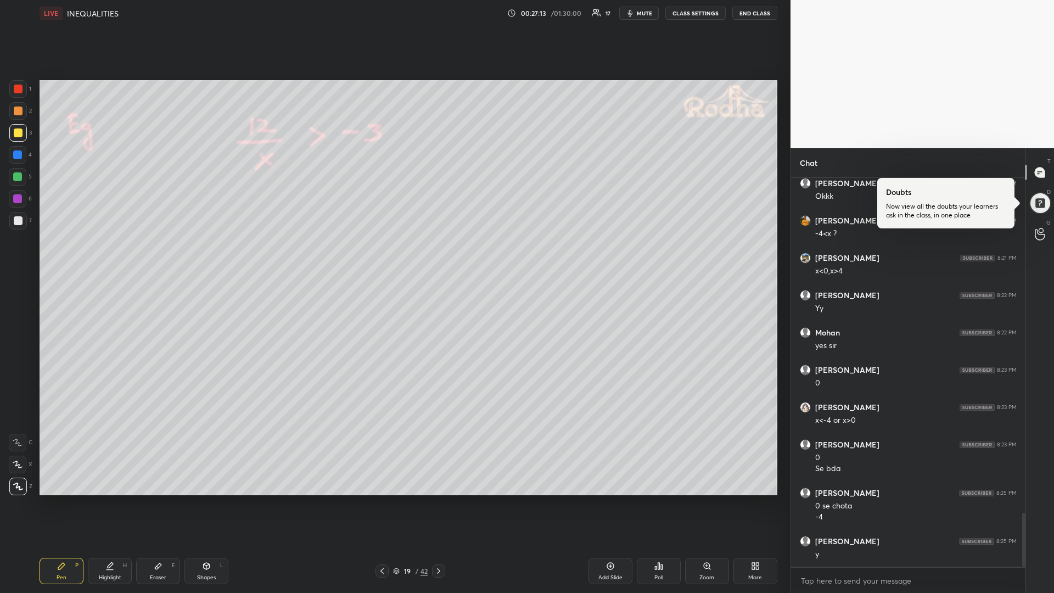
scroll to position [2413, 0]
click at [602, 499] on div "Add Slide" at bounding box center [610, 571] width 44 height 26
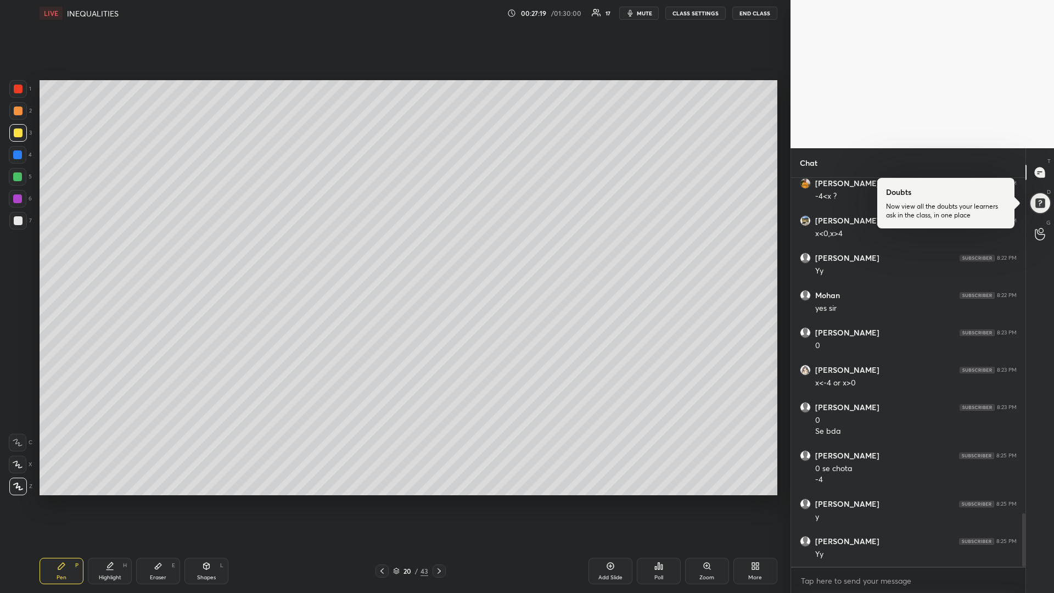
scroll to position [2452, 0]
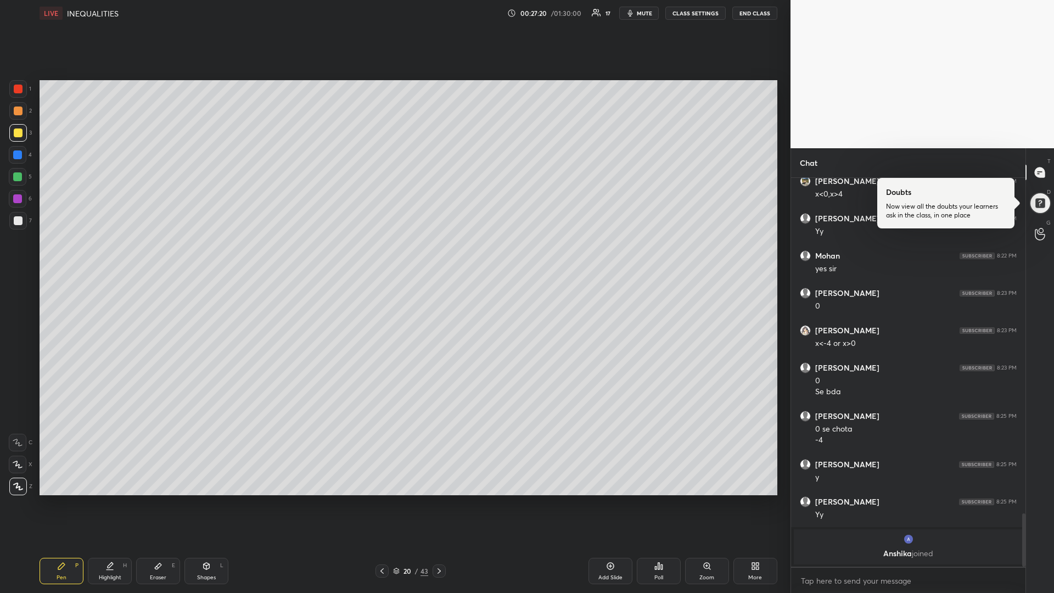
click at [204, 499] on icon at bounding box center [206, 566] width 9 height 9
click at [16, 489] on icon at bounding box center [18, 486] width 6 height 6
click at [61, 499] on div "Pen P" at bounding box center [62, 571] width 44 height 26
click at [381, 499] on icon at bounding box center [382, 570] width 9 height 9
click at [436, 499] on icon at bounding box center [439, 570] width 9 height 9
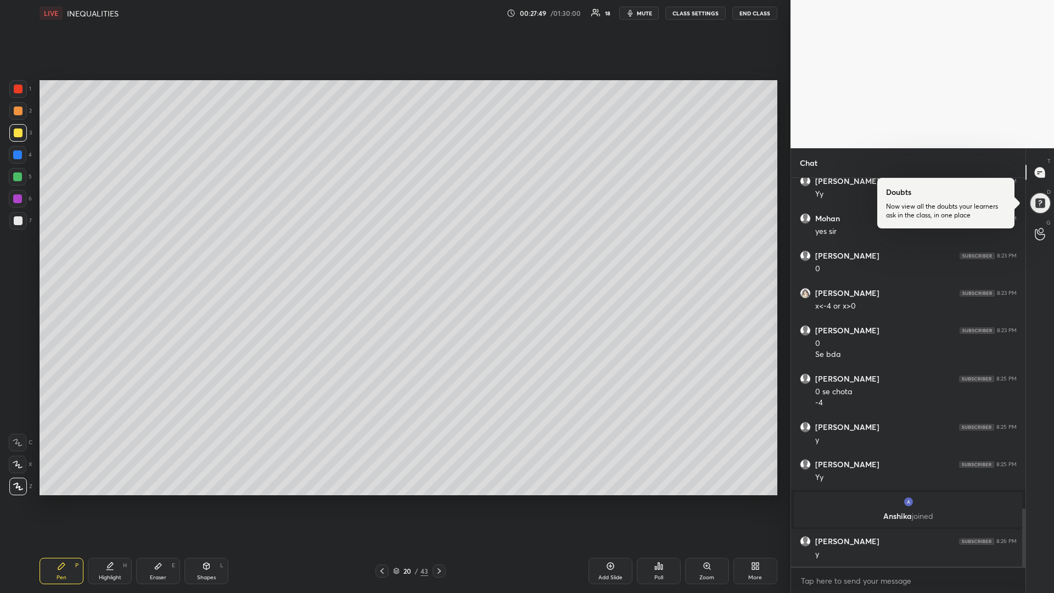
scroll to position [2234, 0]
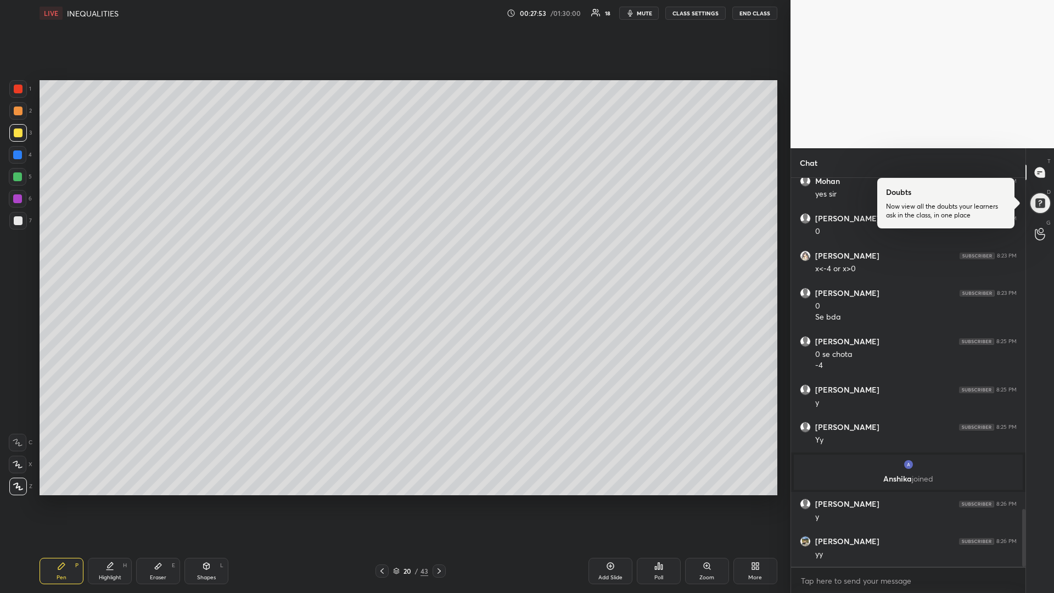
click at [382, 499] on icon at bounding box center [382, 570] width 9 height 9
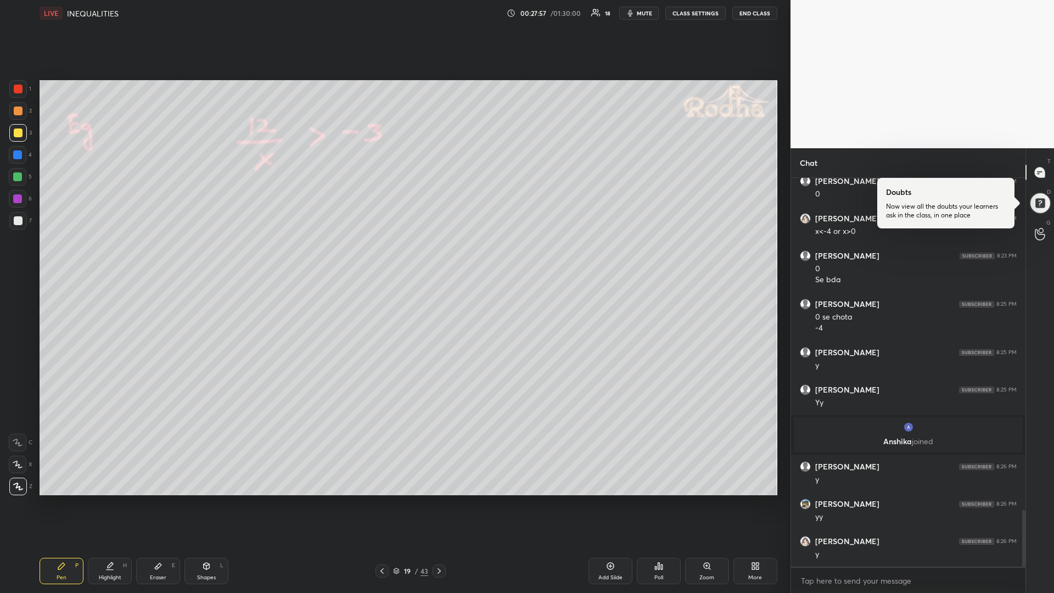
drag, startPoint x: 439, startPoint y: 569, endPoint x: 442, endPoint y: 559, distance: 10.3
click at [437, 499] on icon at bounding box center [439, 570] width 9 height 9
click at [595, 499] on div "Add Slide" at bounding box center [610, 571] width 44 height 26
drag, startPoint x: 19, startPoint y: 178, endPoint x: 25, endPoint y: 172, distance: 8.2
click at [18, 176] on div at bounding box center [17, 176] width 9 height 9
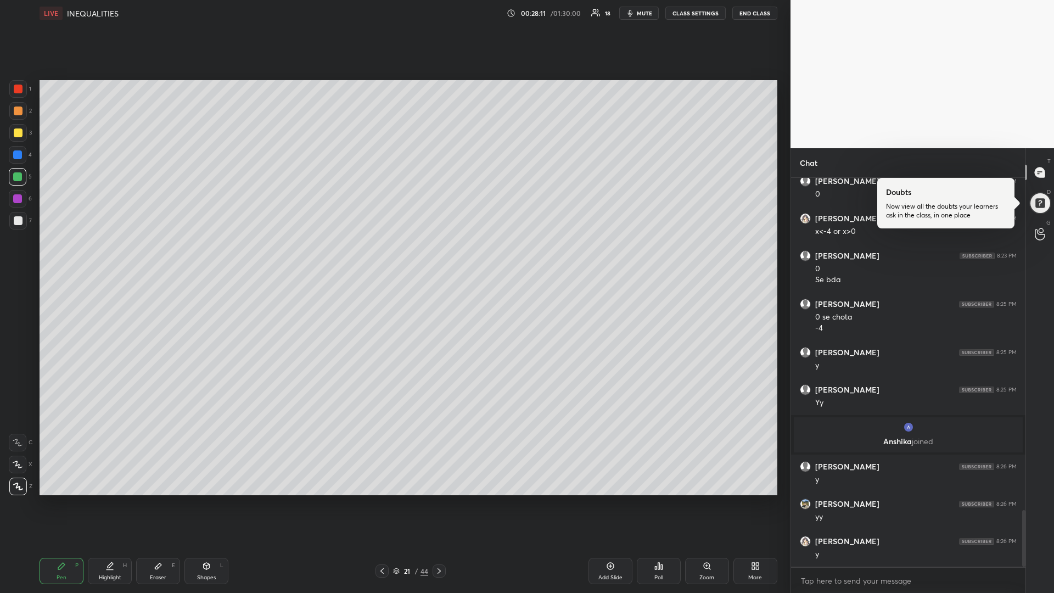
click at [384, 499] on icon at bounding box center [382, 570] width 9 height 9
click at [380, 499] on icon at bounding box center [382, 570] width 9 height 9
click at [437, 499] on icon at bounding box center [439, 570] width 9 height 9
click at [442, 499] on icon at bounding box center [439, 570] width 9 height 9
drag, startPoint x: 19, startPoint y: 220, endPoint x: 15, endPoint y: 225, distance: 5.9
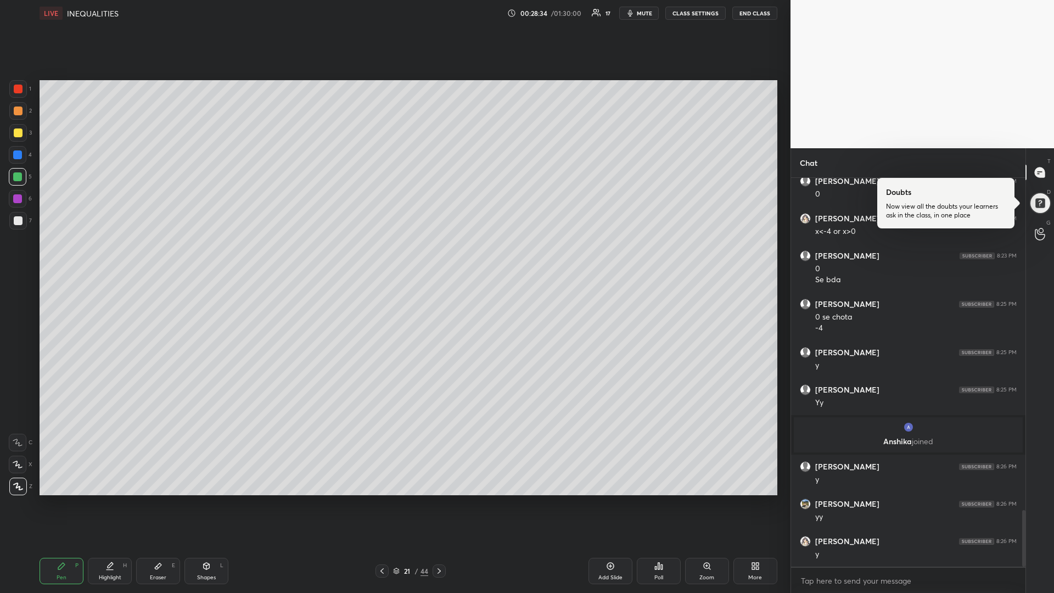
click at [16, 221] on div at bounding box center [18, 220] width 9 height 9
click at [16, 181] on div at bounding box center [17, 176] width 9 height 9
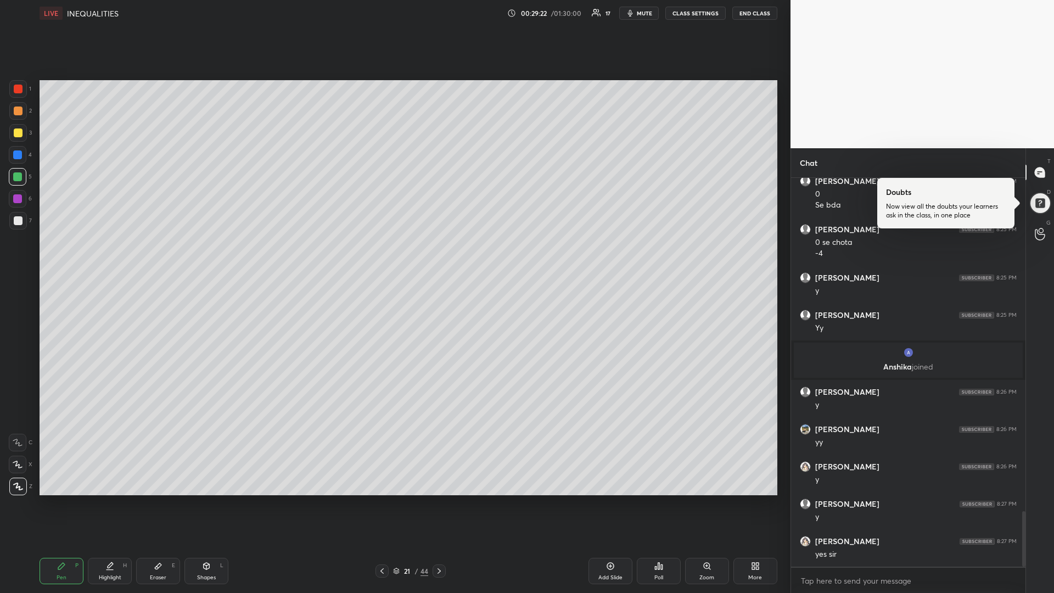
scroll to position [2383, 0]
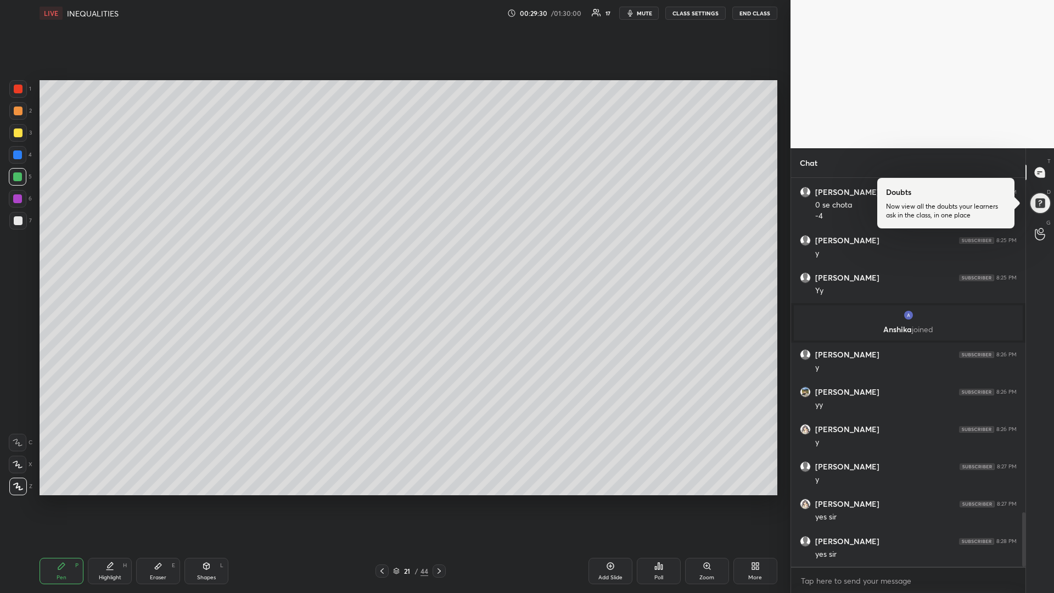
click at [17, 221] on div at bounding box center [18, 220] width 9 height 9
click at [444, 499] on div at bounding box center [439, 570] width 13 height 13
click at [380, 499] on div at bounding box center [381, 570] width 13 height 13
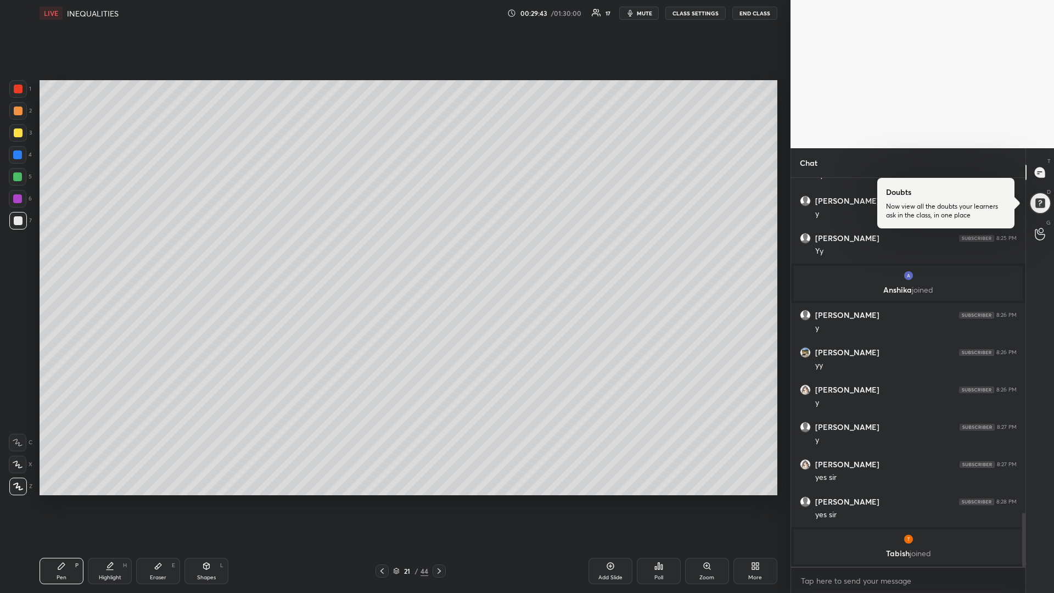
click at [603, 499] on div "Add Slide" at bounding box center [610, 571] width 44 height 26
click at [207, 499] on icon at bounding box center [207, 566] width 6 height 7
click at [19, 488] on icon at bounding box center [18, 486] width 8 height 8
click at [62, 499] on div "Pen P" at bounding box center [62, 571] width 44 height 26
click at [20, 176] on div at bounding box center [17, 176] width 9 height 9
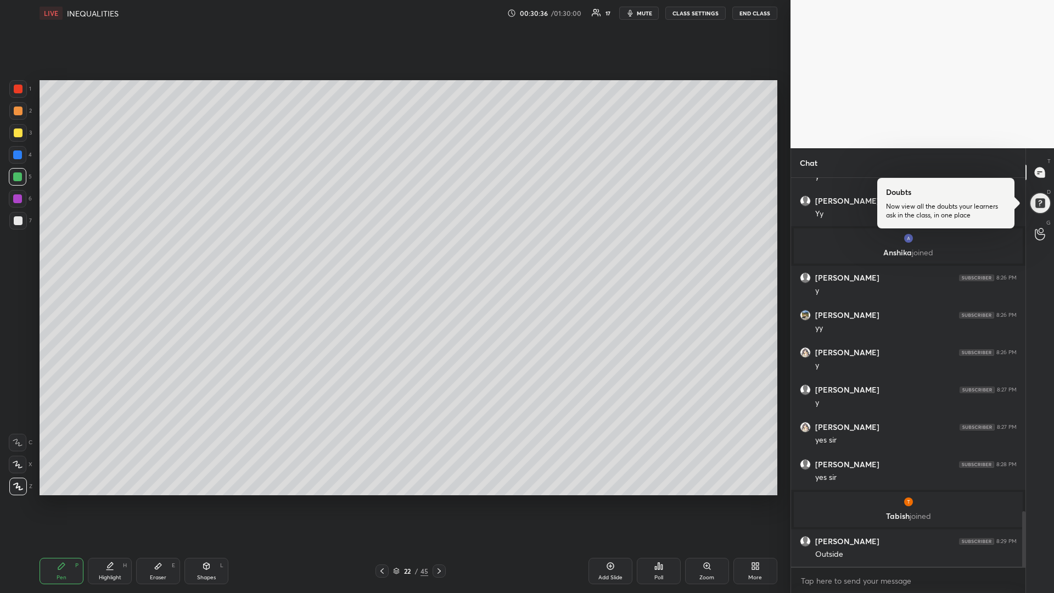
scroll to position [2386, 0]
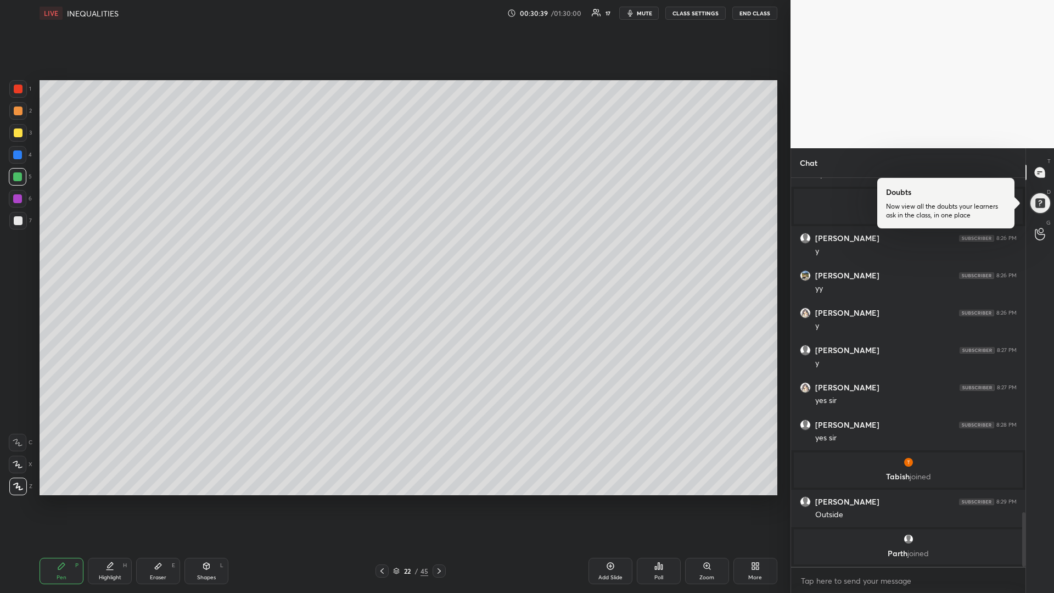
click at [437, 499] on icon at bounding box center [439, 570] width 9 height 9
click at [379, 499] on div at bounding box center [381, 570] width 13 height 13
click at [396, 499] on icon at bounding box center [396, 571] width 7 height 7
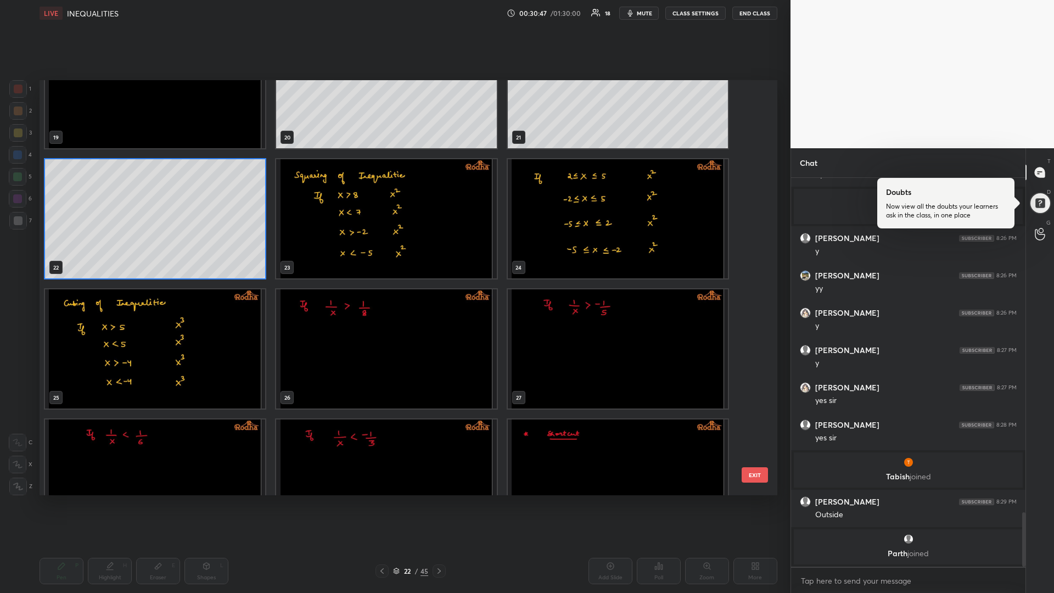
scroll to position [845, 0]
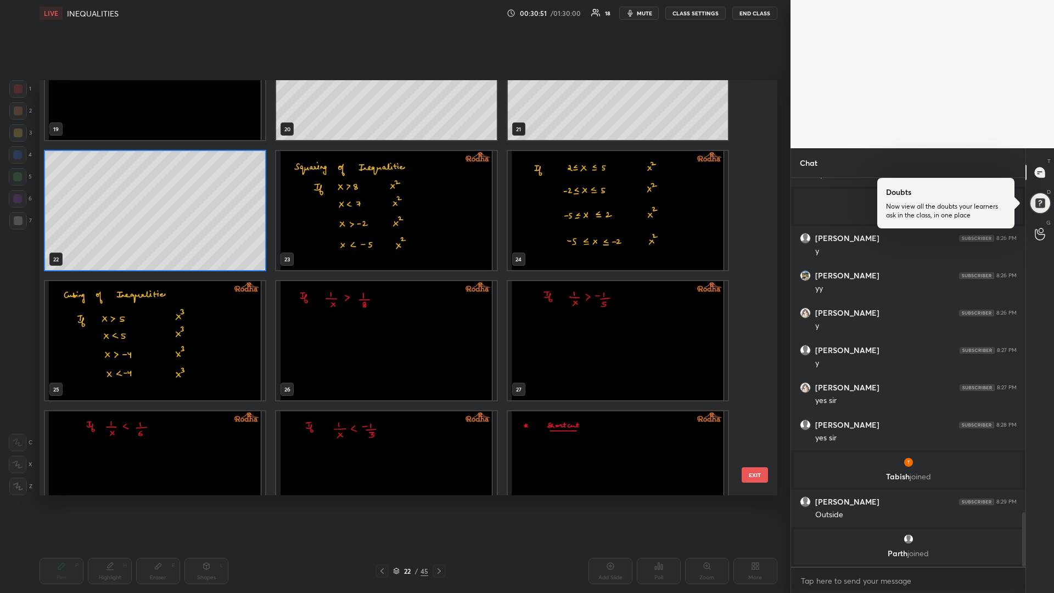
click at [345, 319] on img "grid" at bounding box center [386, 340] width 220 height 119
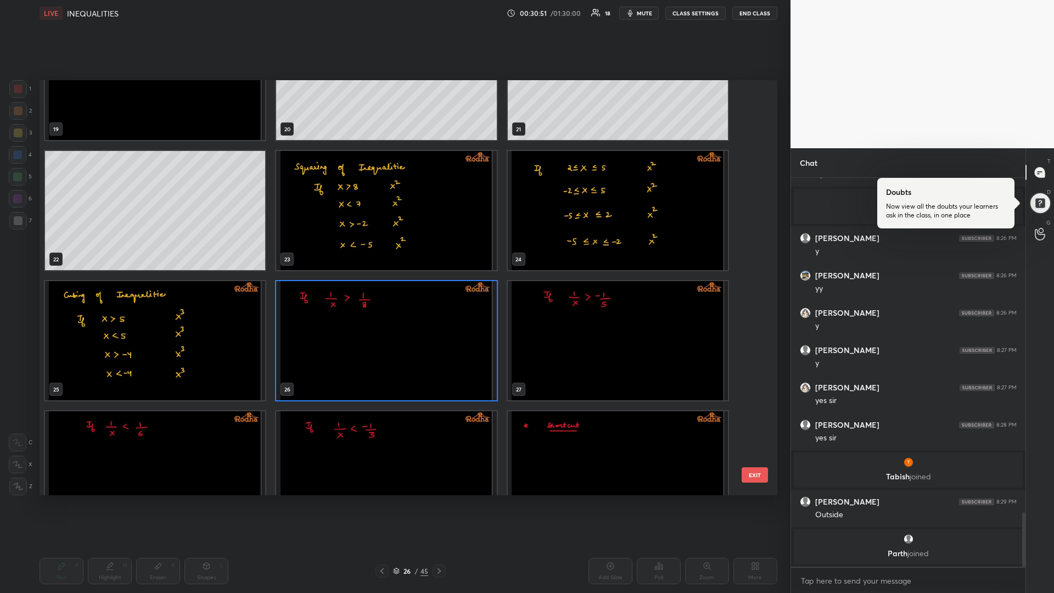
click at [345, 319] on img "grid" at bounding box center [386, 340] width 220 height 119
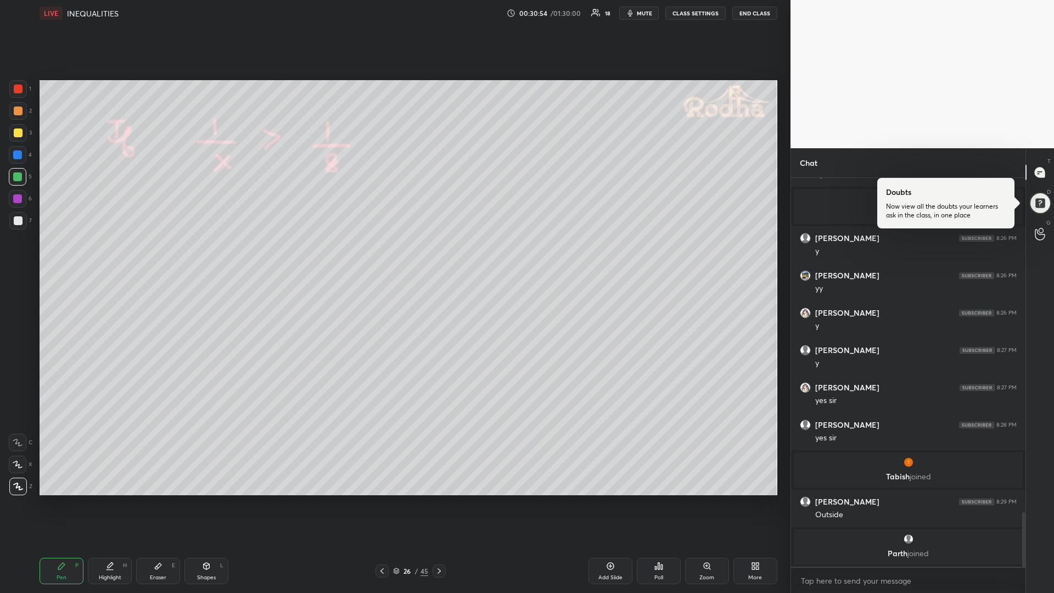
click at [21, 218] on div at bounding box center [18, 220] width 9 height 9
click at [202, 499] on div "Shapes L" at bounding box center [206, 571] width 44 height 26
drag, startPoint x: 18, startPoint y: 486, endPoint x: 37, endPoint y: 463, distance: 29.6
click at [18, 486] on icon at bounding box center [18, 486] width 8 height 8
click at [64, 499] on div "Pen P" at bounding box center [62, 571] width 44 height 26
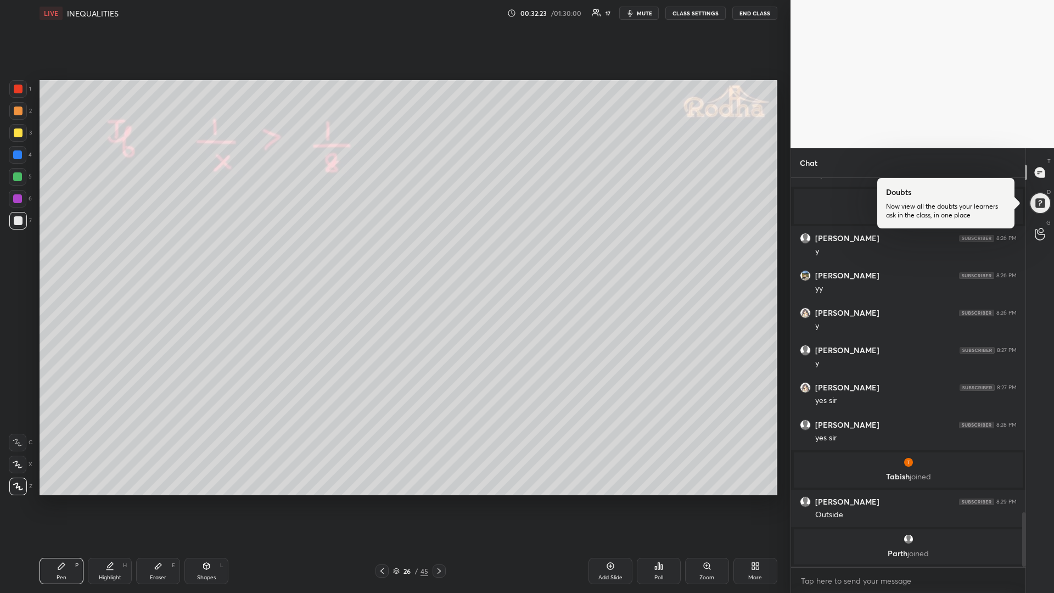
drag, startPoint x: 20, startPoint y: 178, endPoint x: 10, endPoint y: 186, distance: 13.0
click at [20, 178] on div at bounding box center [17, 176] width 9 height 9
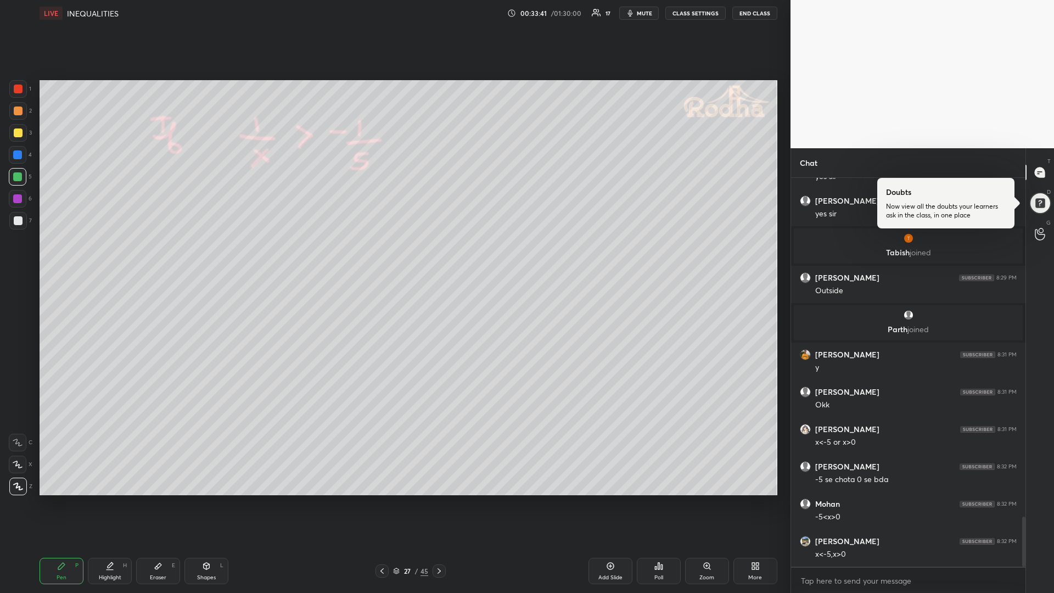
scroll to position [2637, 0]
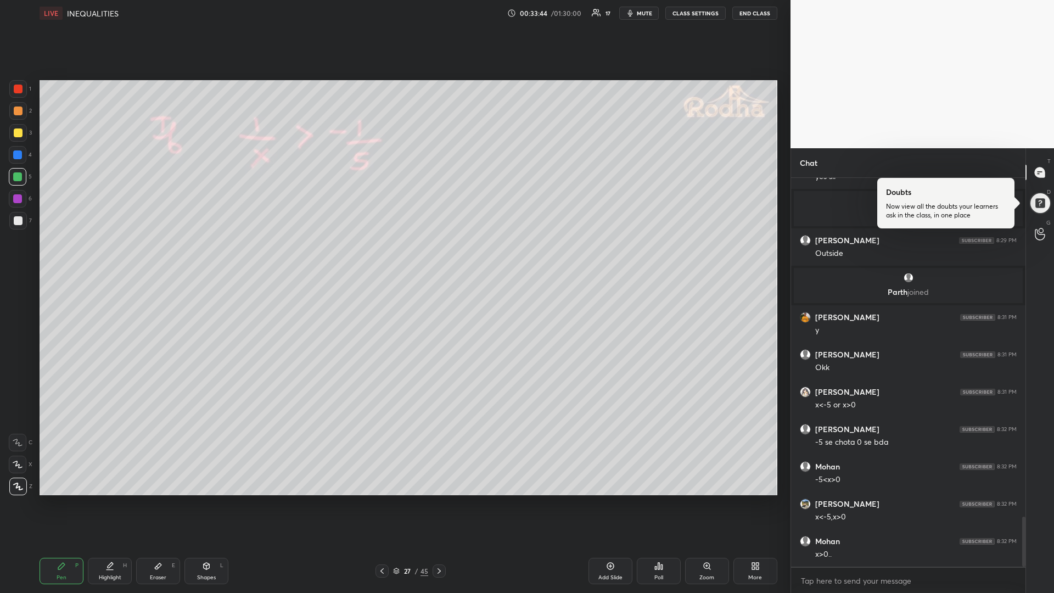
click at [201, 499] on div "Shapes L" at bounding box center [206, 571] width 44 height 26
click at [20, 488] on icon at bounding box center [18, 486] width 8 height 8
drag, startPoint x: 68, startPoint y: 570, endPoint x: 79, endPoint y: 546, distance: 26.5
click at [64, 499] on div "Pen P" at bounding box center [62, 571] width 44 height 26
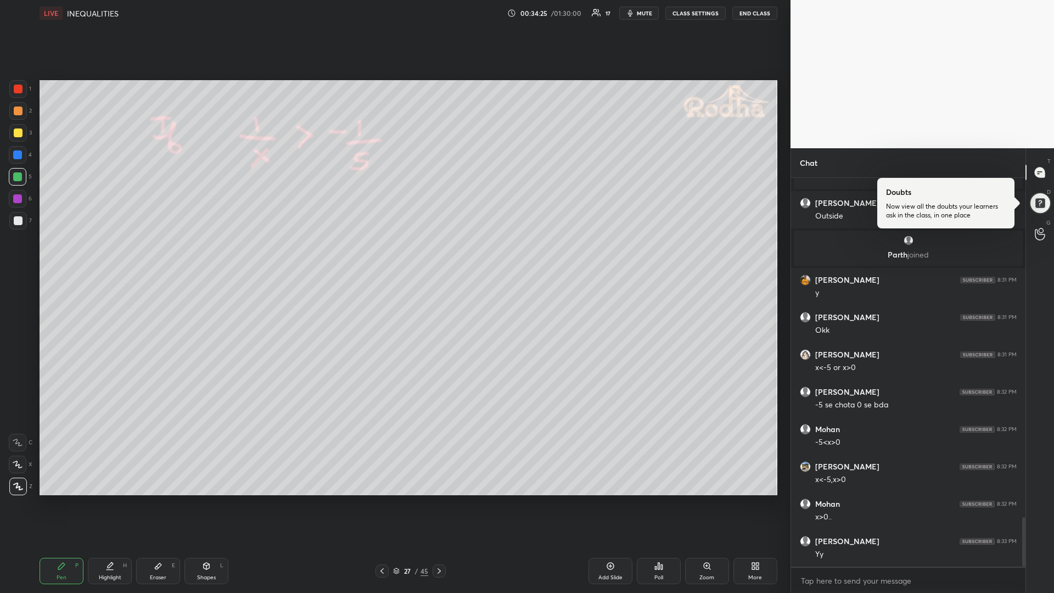
drag, startPoint x: 19, startPoint y: 198, endPoint x: 13, endPoint y: 199, distance: 6.3
click at [18, 197] on div at bounding box center [17, 198] width 9 height 9
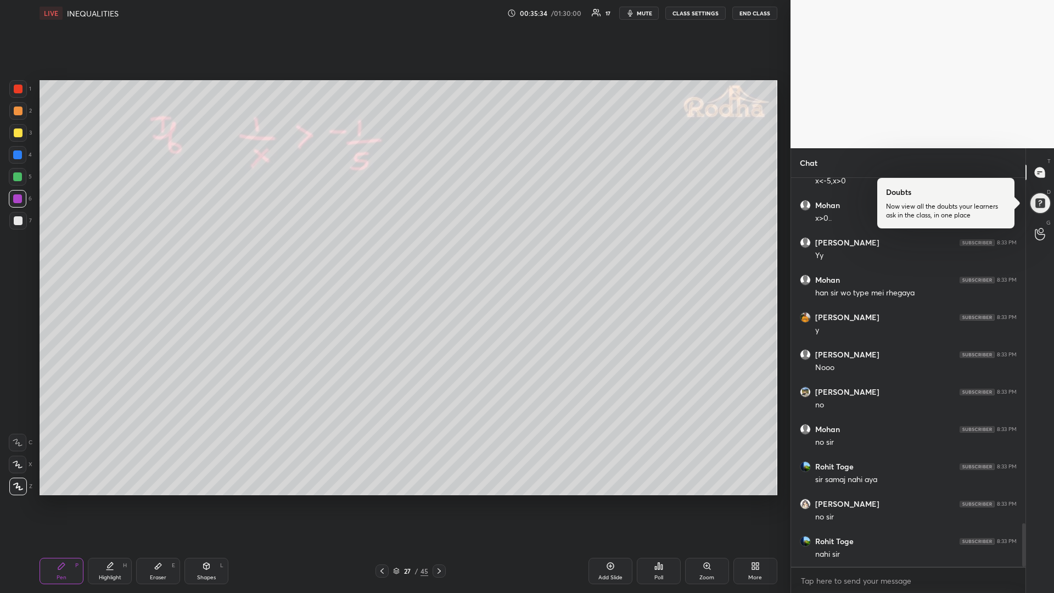
scroll to position [3082, 0]
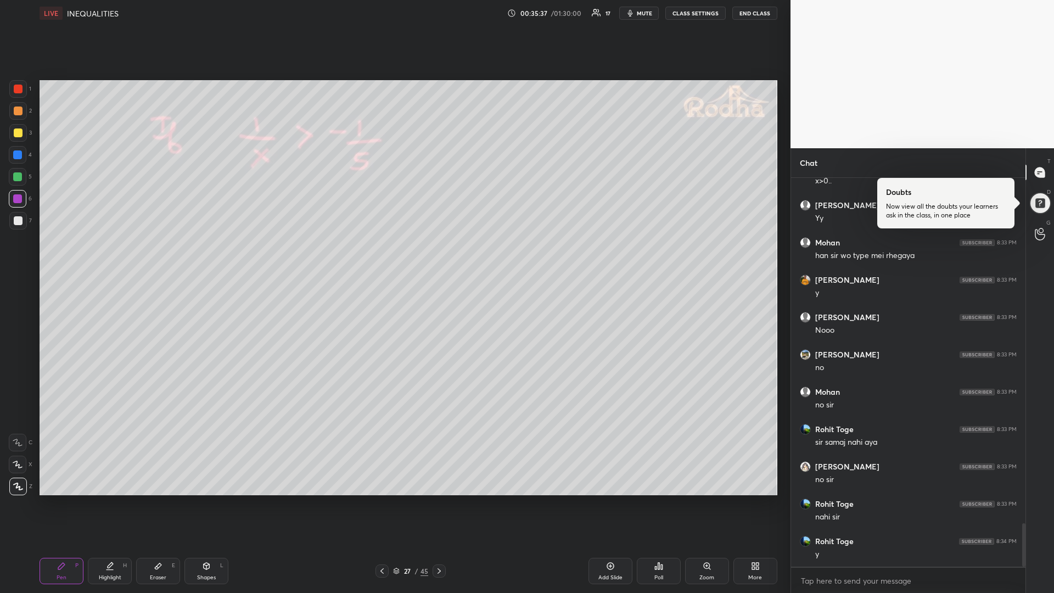
click at [384, 499] on icon at bounding box center [382, 570] width 9 height 9
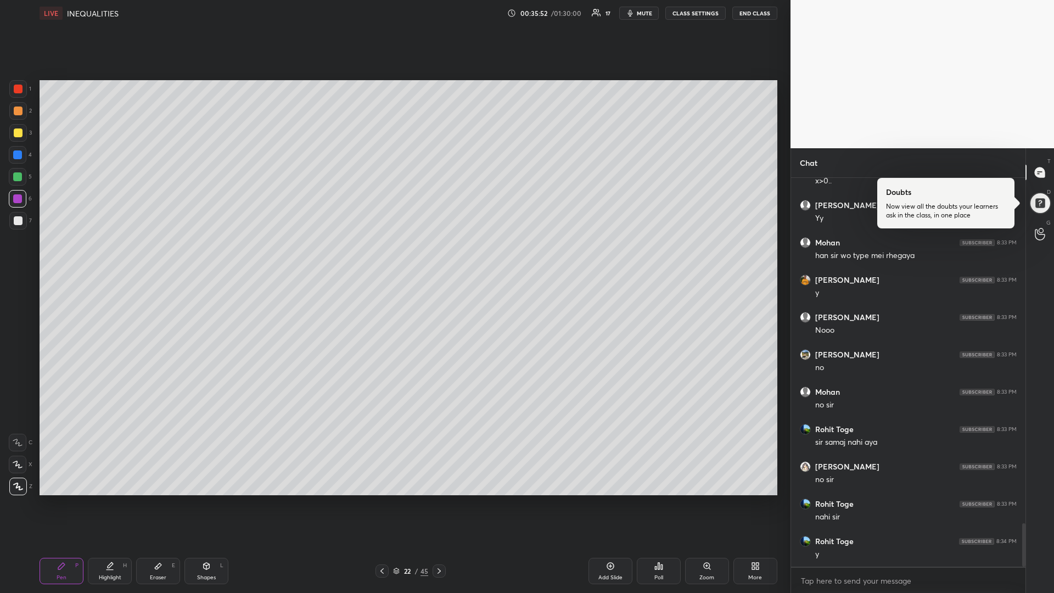
click at [384, 499] on icon at bounding box center [382, 570] width 9 height 9
click at [446, 499] on div "18 / 45" at bounding box center [410, 570] width 148 height 13
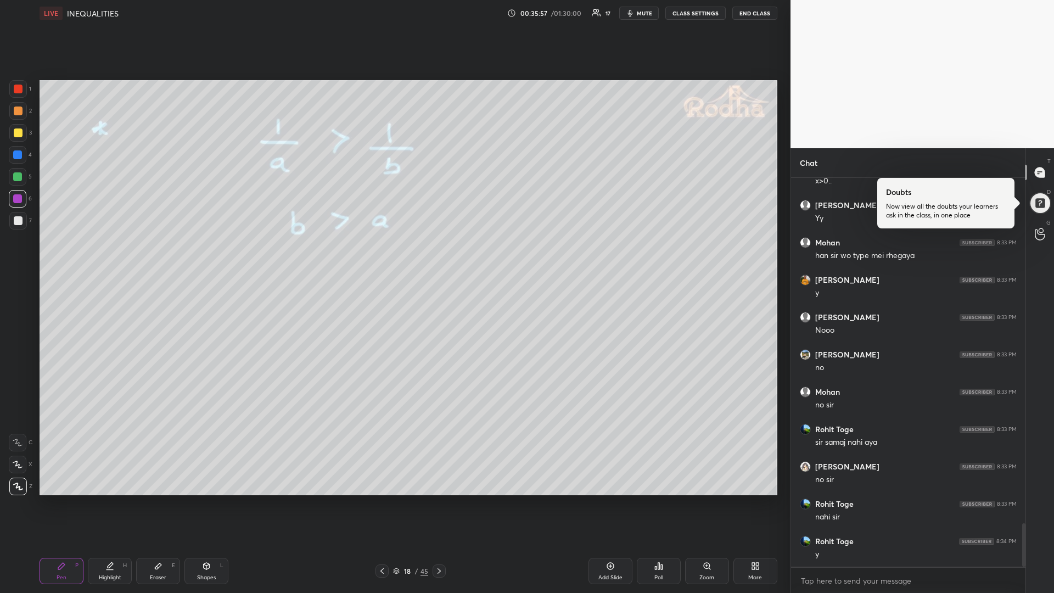
click at [443, 499] on icon at bounding box center [439, 570] width 9 height 9
click at [440, 499] on div at bounding box center [439, 570] width 13 height 13
click at [444, 499] on div at bounding box center [439, 570] width 13 height 13
click at [441, 499] on icon at bounding box center [439, 570] width 9 height 9
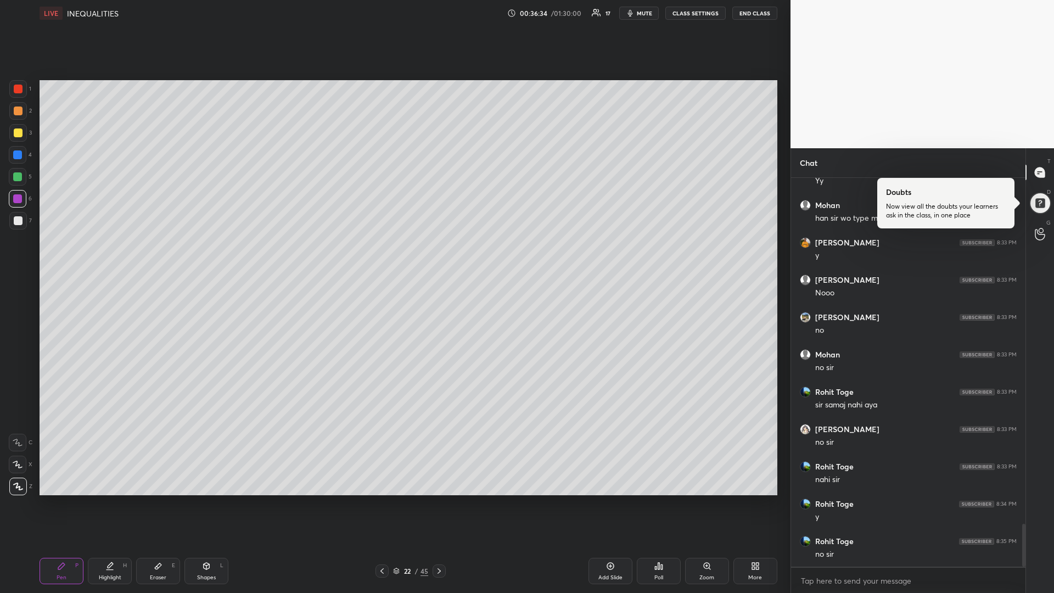
scroll to position [3130, 0]
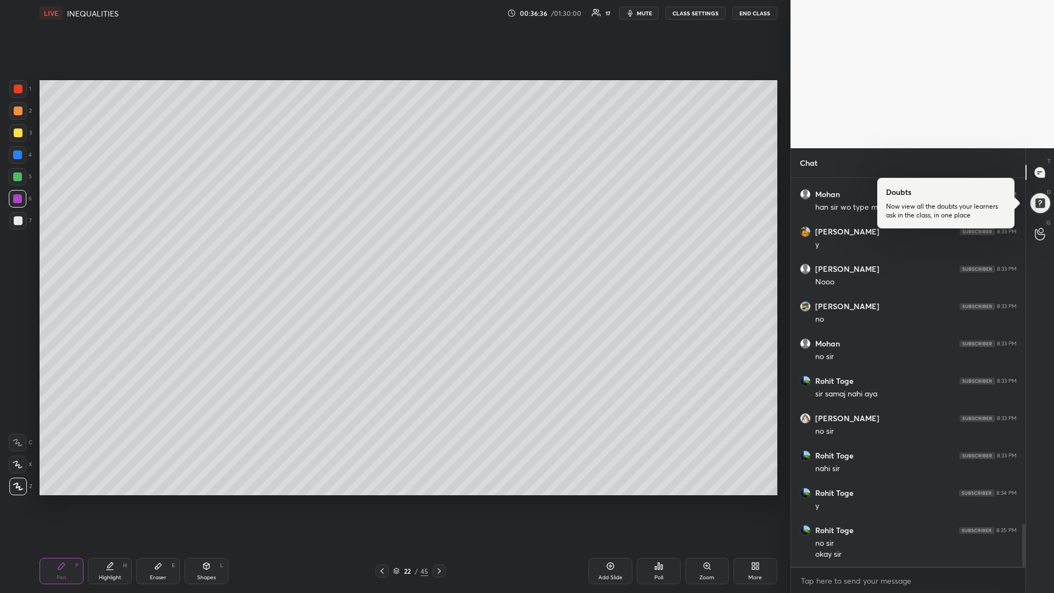
click at [441, 499] on icon at bounding box center [439, 570] width 9 height 9
click at [399, 499] on icon at bounding box center [396, 571] width 7 height 7
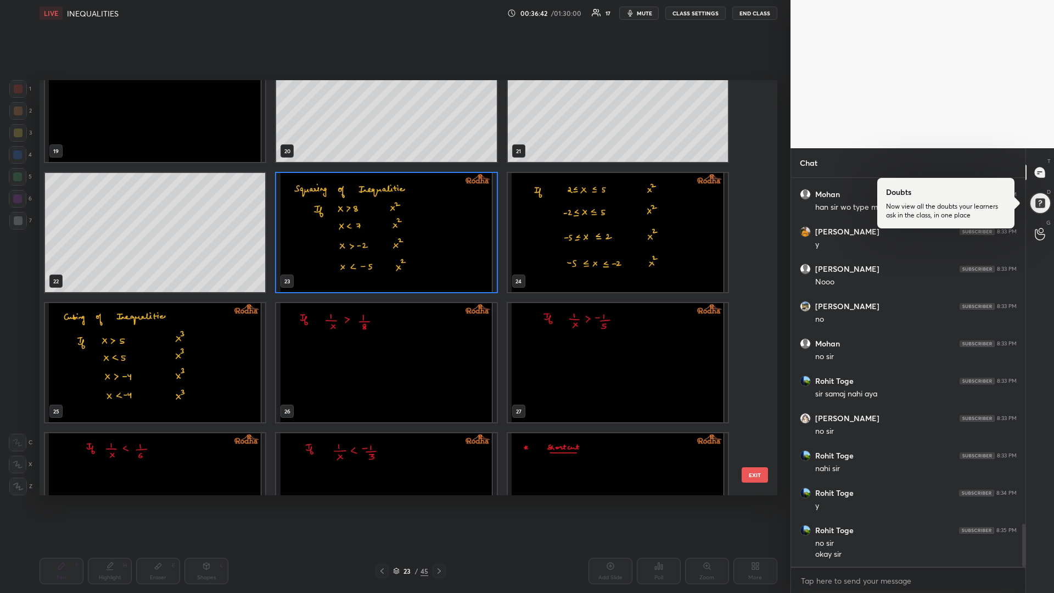
scroll to position [845, 0]
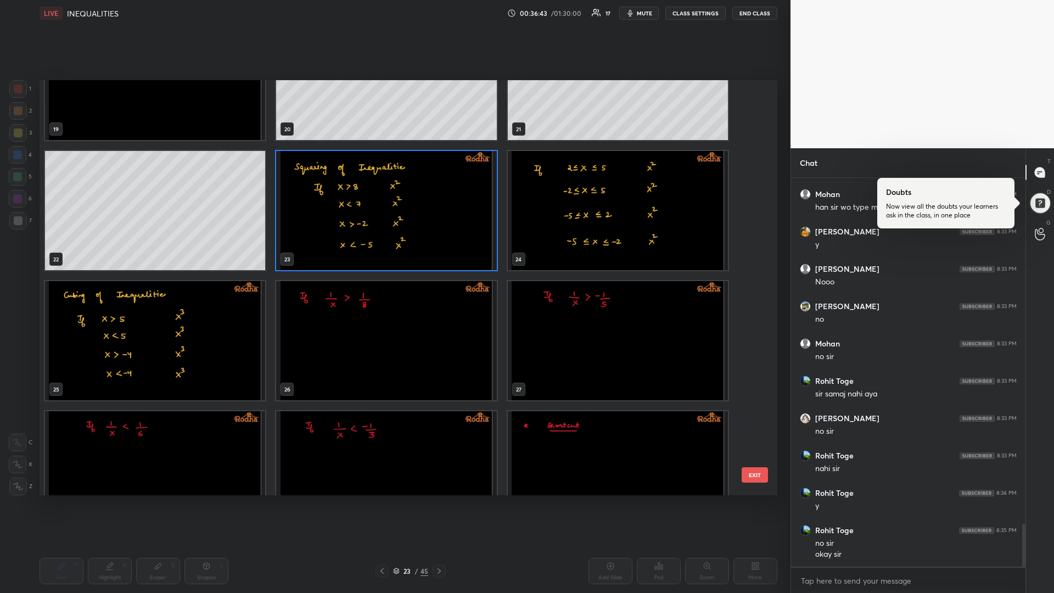
click at [559, 320] on img "grid" at bounding box center [618, 340] width 220 height 119
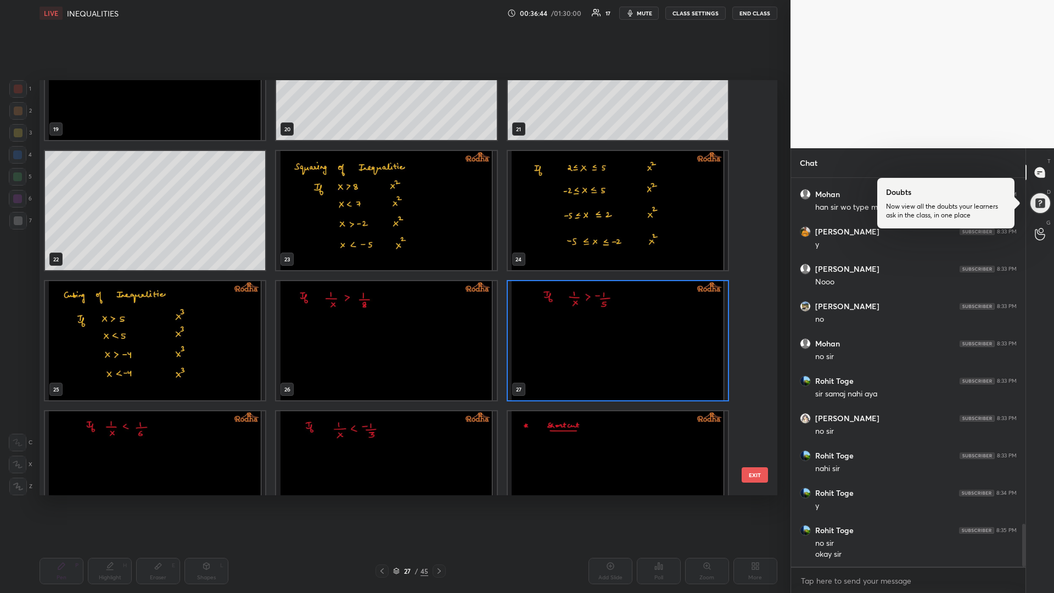
click at [559, 320] on img "grid" at bounding box center [618, 340] width 220 height 119
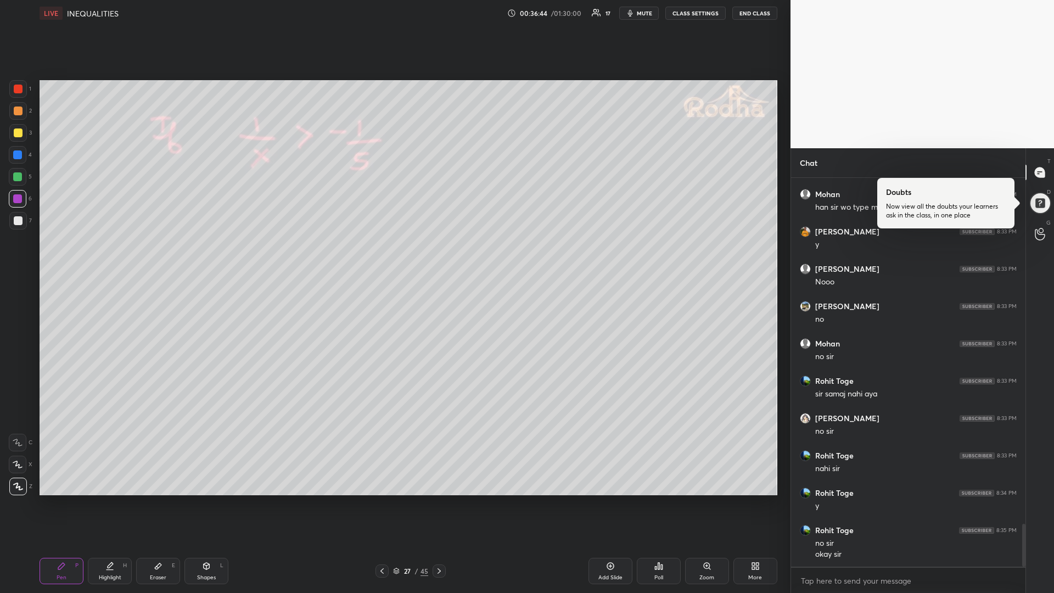
scroll to position [0, 0]
click at [380, 499] on icon at bounding box center [382, 570] width 9 height 9
click at [377, 499] on div at bounding box center [381, 570] width 13 height 13
click at [394, 499] on icon at bounding box center [396, 571] width 7 height 7
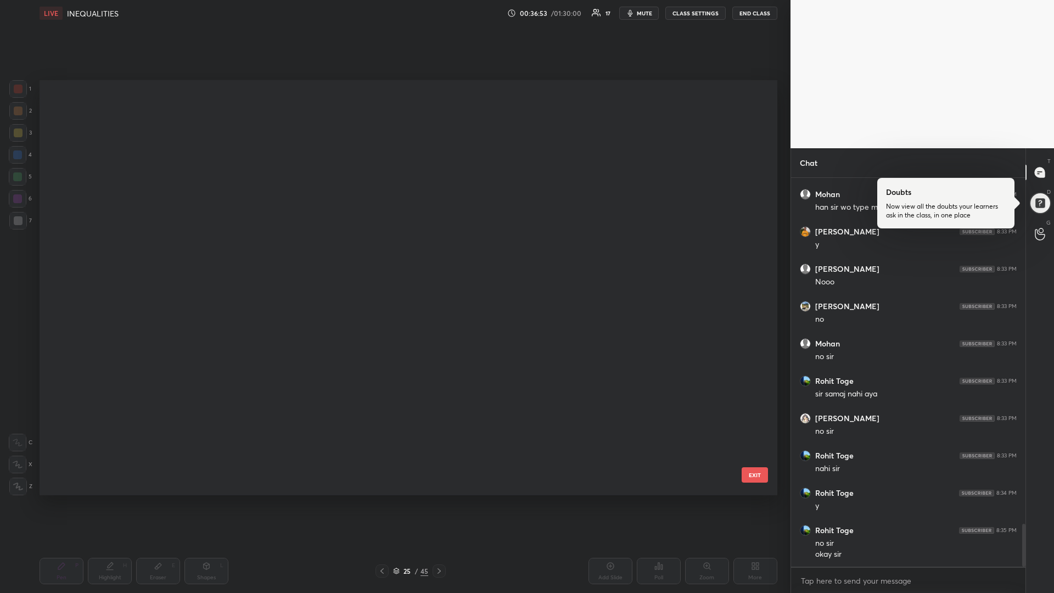
scroll to position [412, 732]
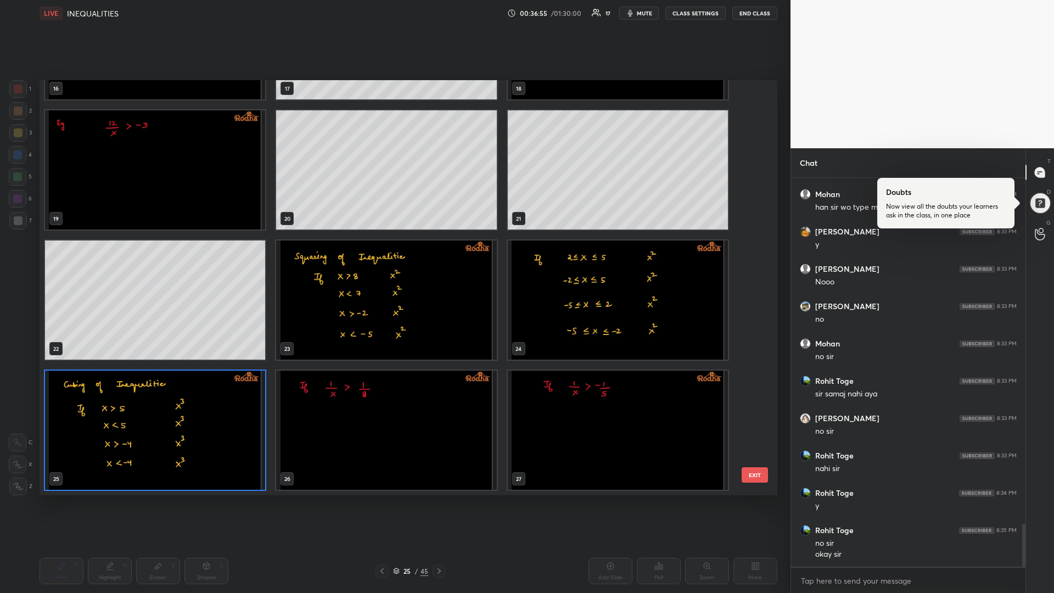
click at [346, 424] on img "grid" at bounding box center [386, 430] width 220 height 119
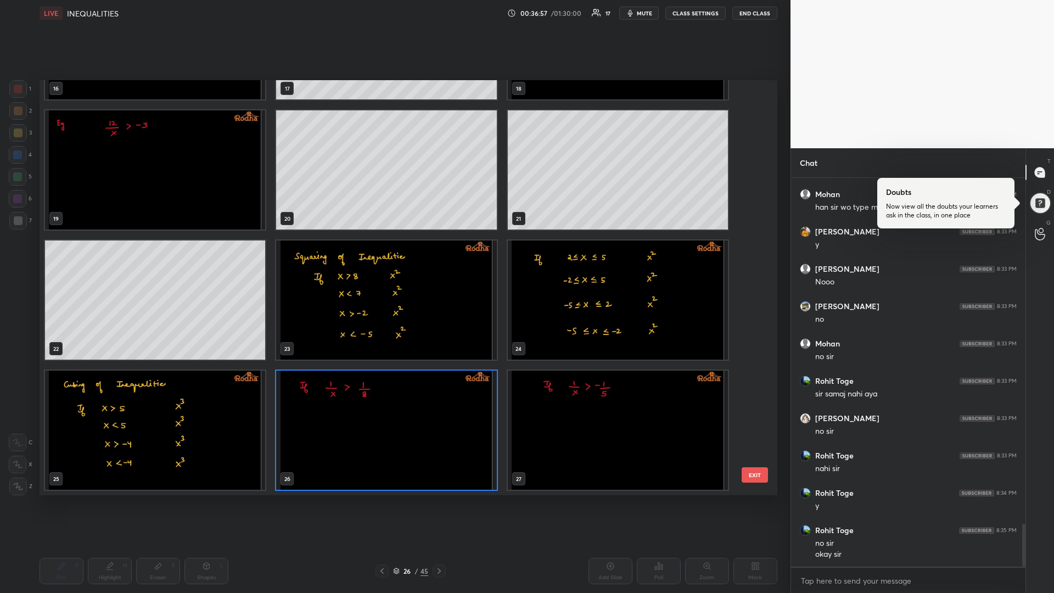
click at [361, 403] on img "grid" at bounding box center [386, 430] width 220 height 119
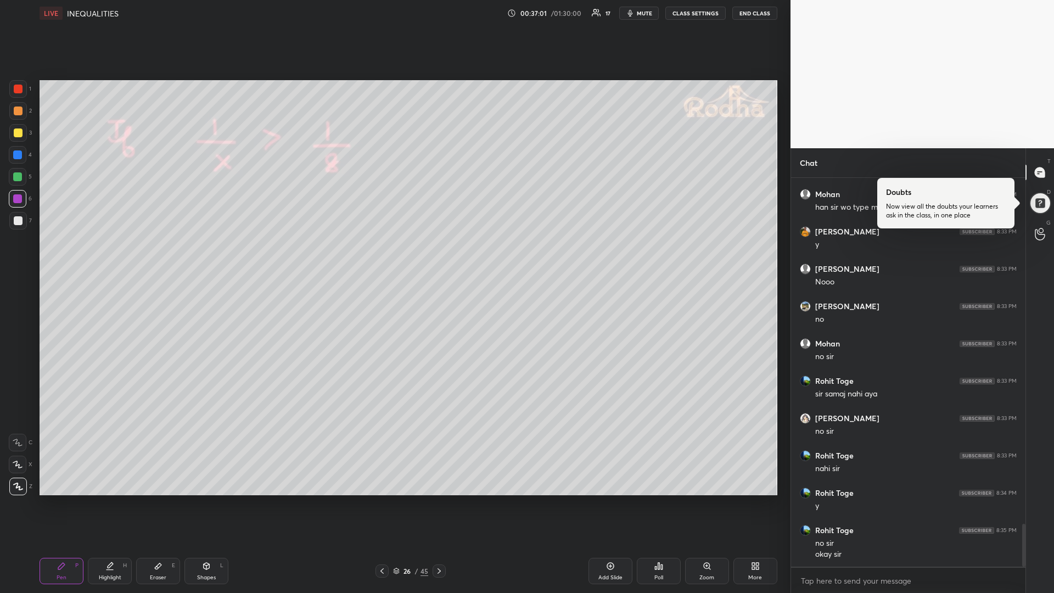
click at [21, 179] on div at bounding box center [17, 176] width 9 height 9
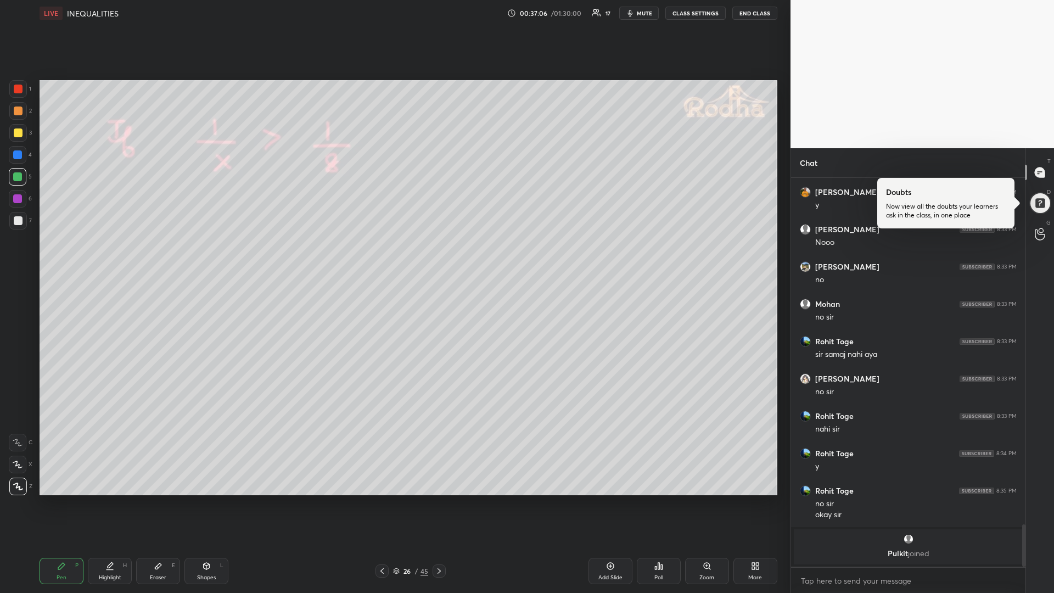
click at [596, 499] on div "Add Slide" at bounding box center [610, 571] width 44 height 26
click at [16, 200] on div at bounding box center [17, 198] width 9 height 9
click at [21, 131] on div at bounding box center [18, 133] width 18 height 18
click at [439, 499] on icon at bounding box center [439, 570] width 9 height 9
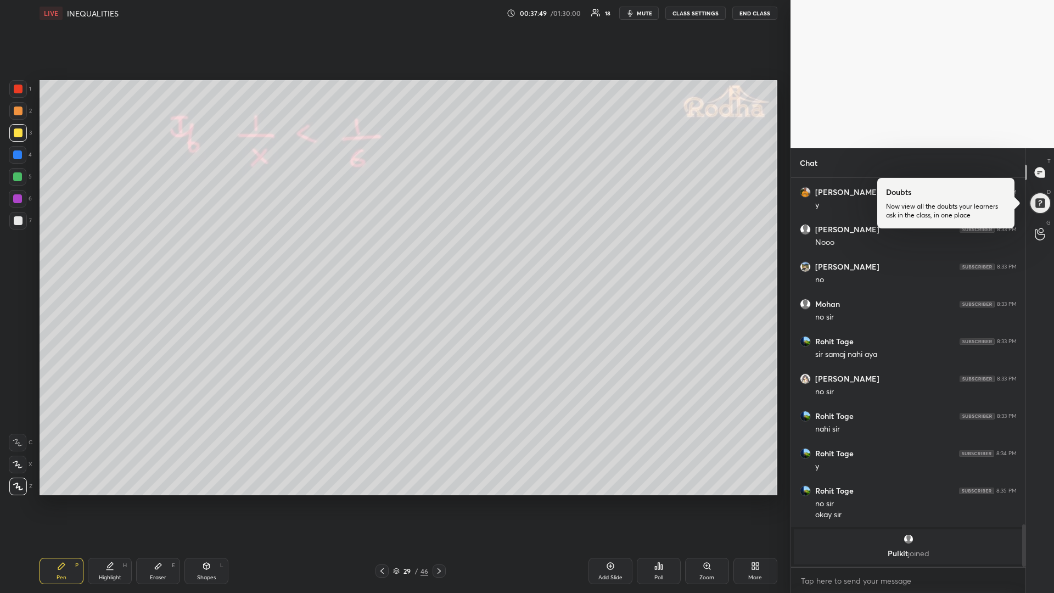
click at [202, 499] on icon at bounding box center [206, 566] width 9 height 9
click at [21, 486] on icon at bounding box center [18, 486] width 8 height 8
click at [64, 499] on div "Pen" at bounding box center [62, 577] width 10 height 5
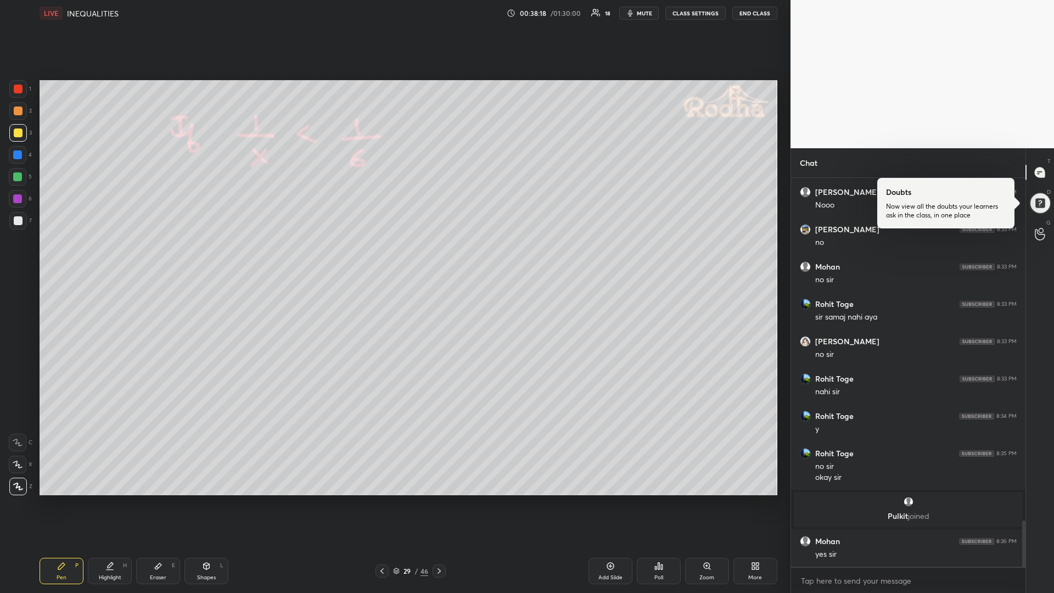
scroll to position [2903, 0]
drag, startPoint x: 17, startPoint y: 181, endPoint x: 9, endPoint y: 188, distance: 10.9
click at [16, 181] on div at bounding box center [18, 177] width 18 height 18
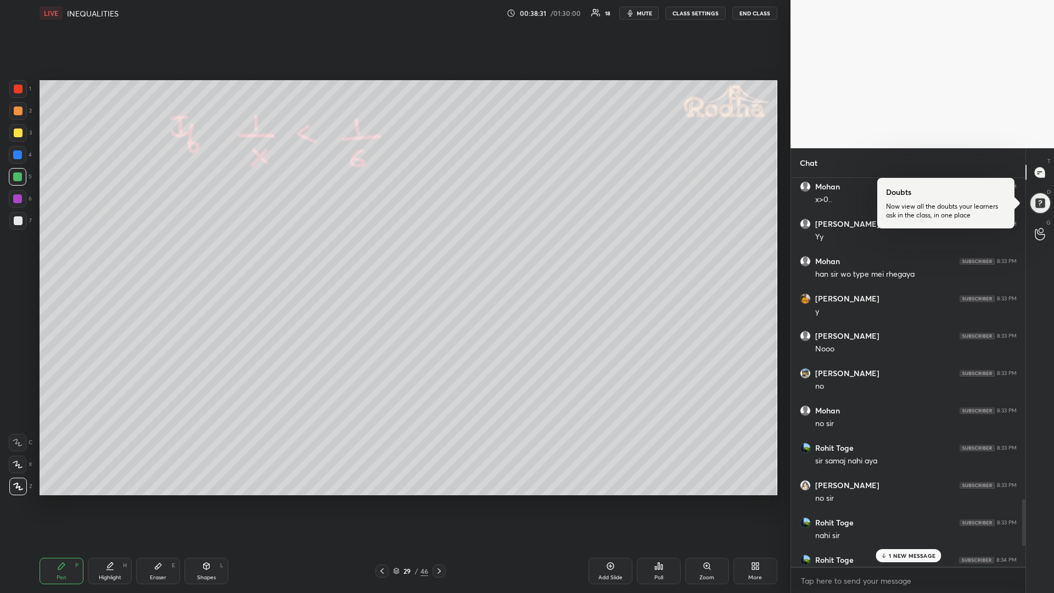
scroll to position [3049, 0]
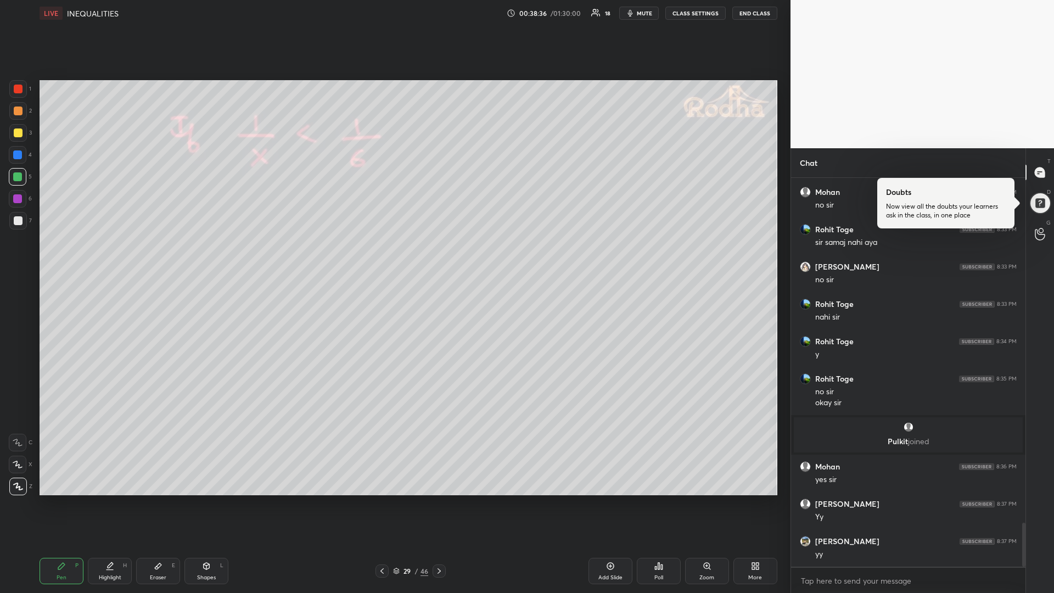
click at [439, 499] on icon at bounding box center [439, 570] width 9 height 9
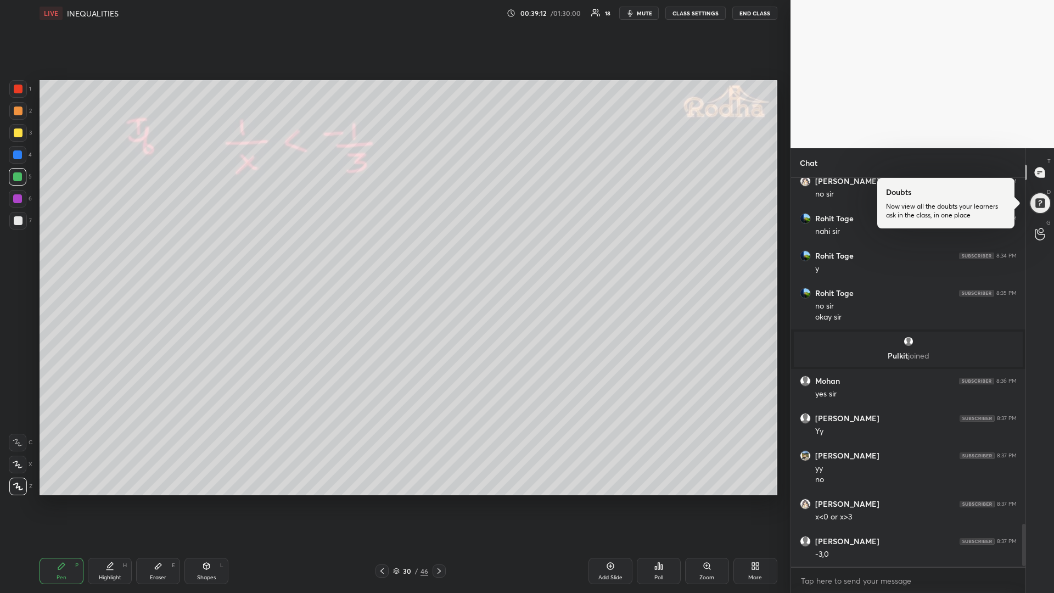
scroll to position [3172, 0]
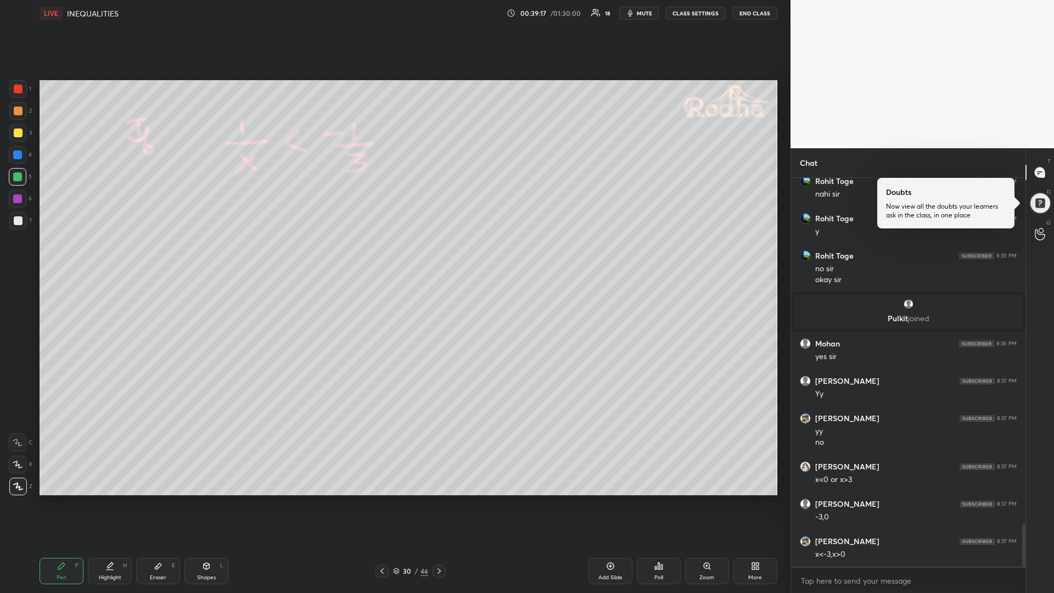
click at [203, 499] on div "Shapes L" at bounding box center [206, 571] width 44 height 26
click at [16, 485] on icon at bounding box center [18, 486] width 8 height 8
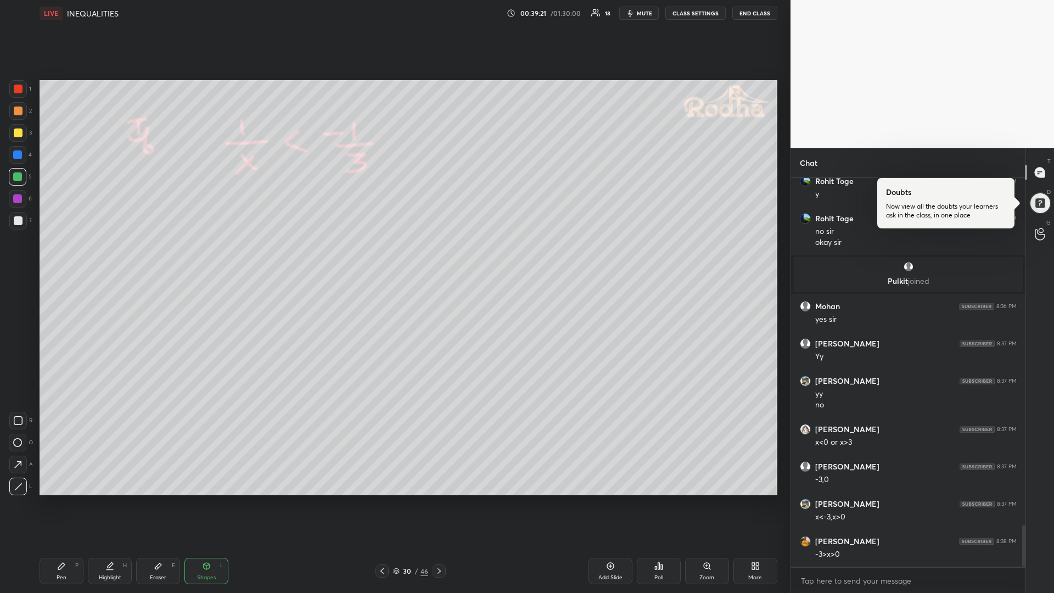
click at [58, 499] on icon at bounding box center [61, 566] width 9 height 9
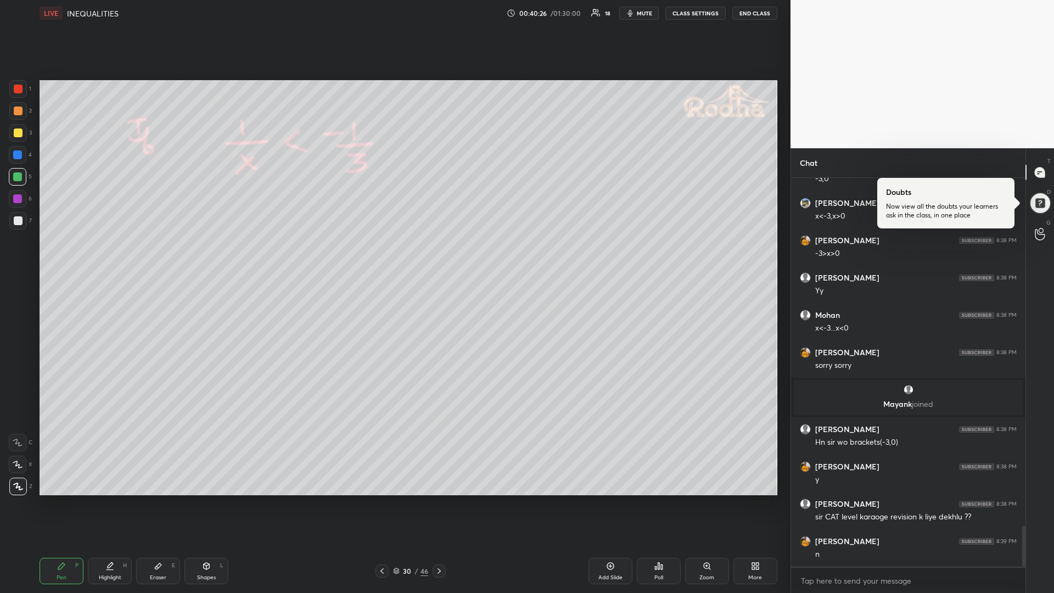
scroll to position [3363, 0]
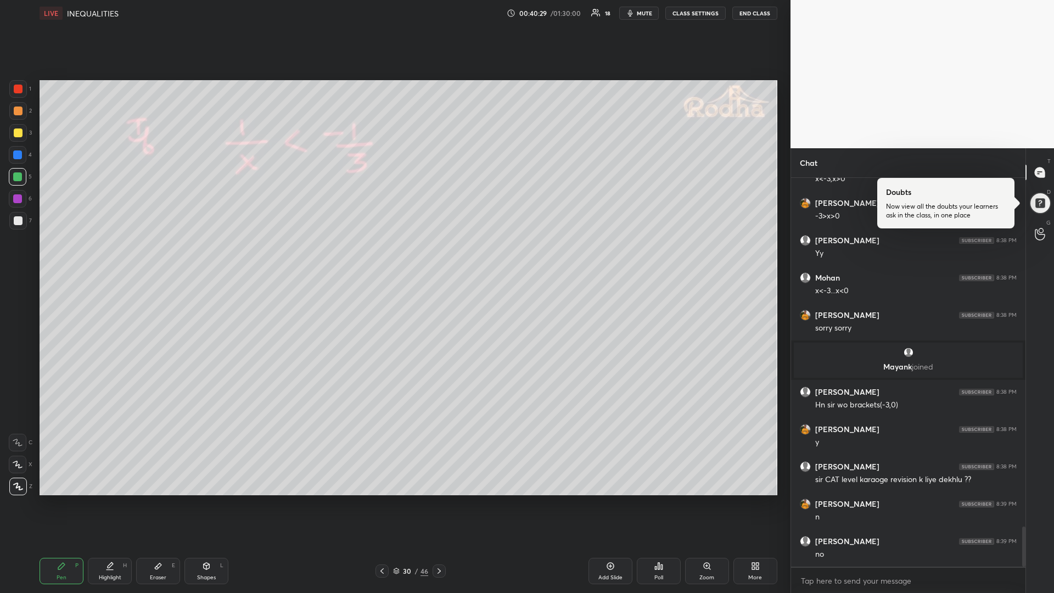
click at [396, 499] on icon at bounding box center [396, 572] width 5 height 2
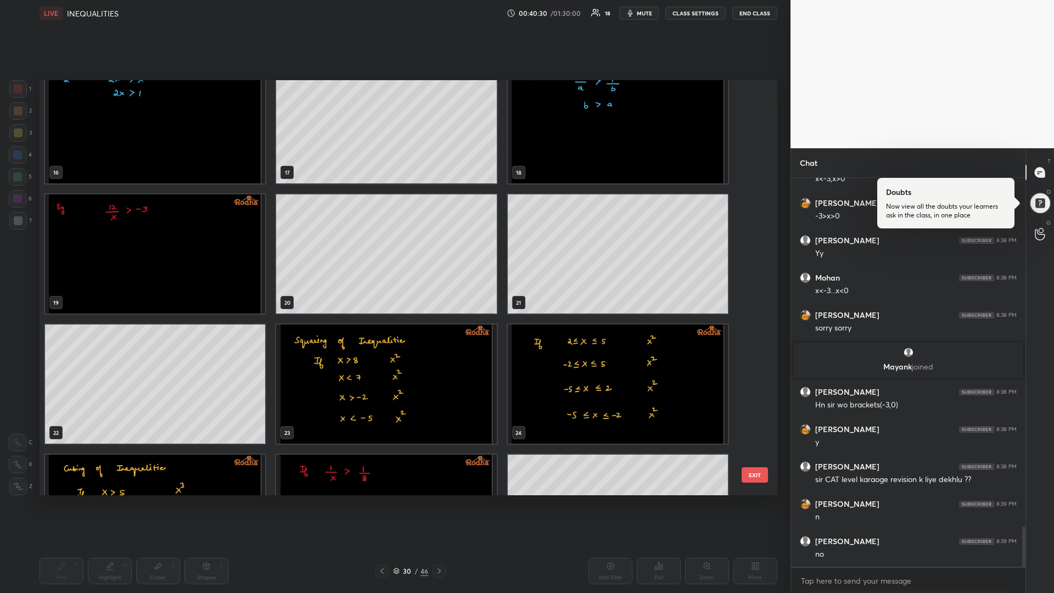
scroll to position [666, 0]
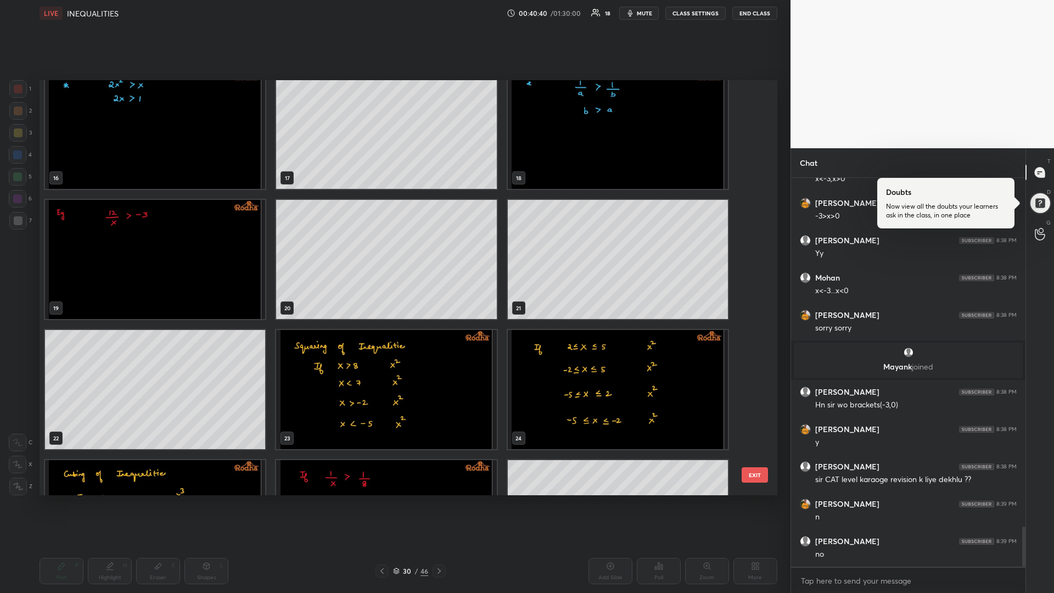
click at [419, 395] on img "grid" at bounding box center [386, 389] width 220 height 119
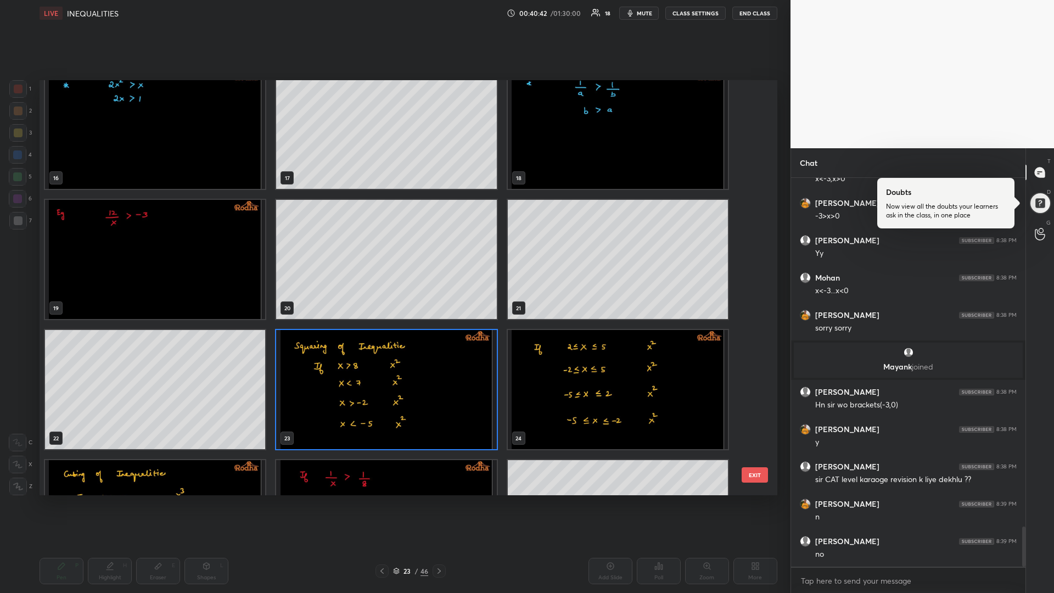
click at [364, 366] on img "grid" at bounding box center [386, 389] width 220 height 119
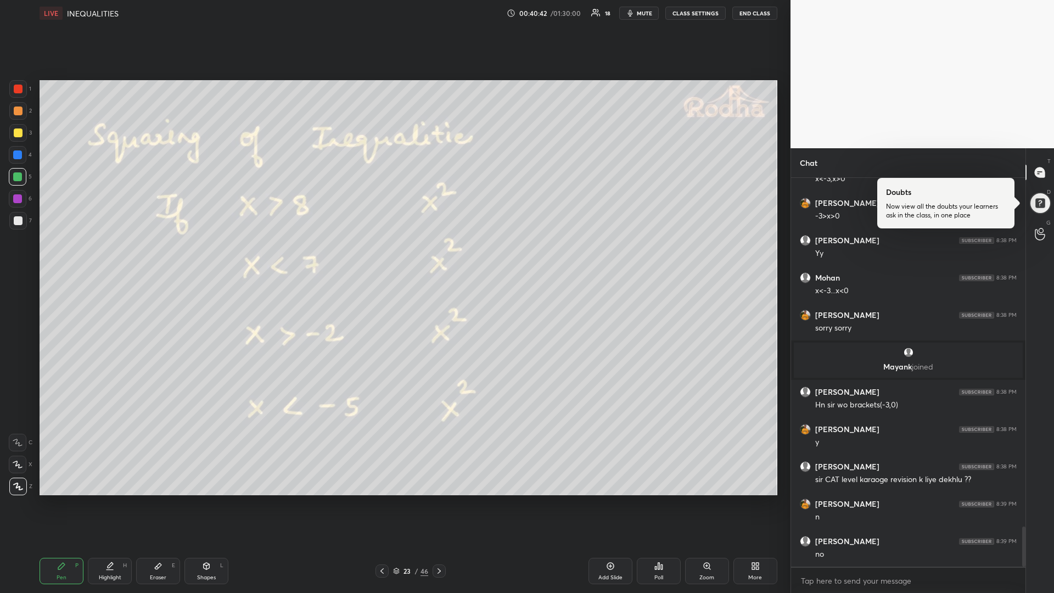
click at [364, 366] on img "grid" at bounding box center [386, 389] width 220 height 119
drag, startPoint x: 15, startPoint y: 177, endPoint x: 5, endPoint y: 182, distance: 11.3
click at [15, 176] on div at bounding box center [17, 176] width 9 height 9
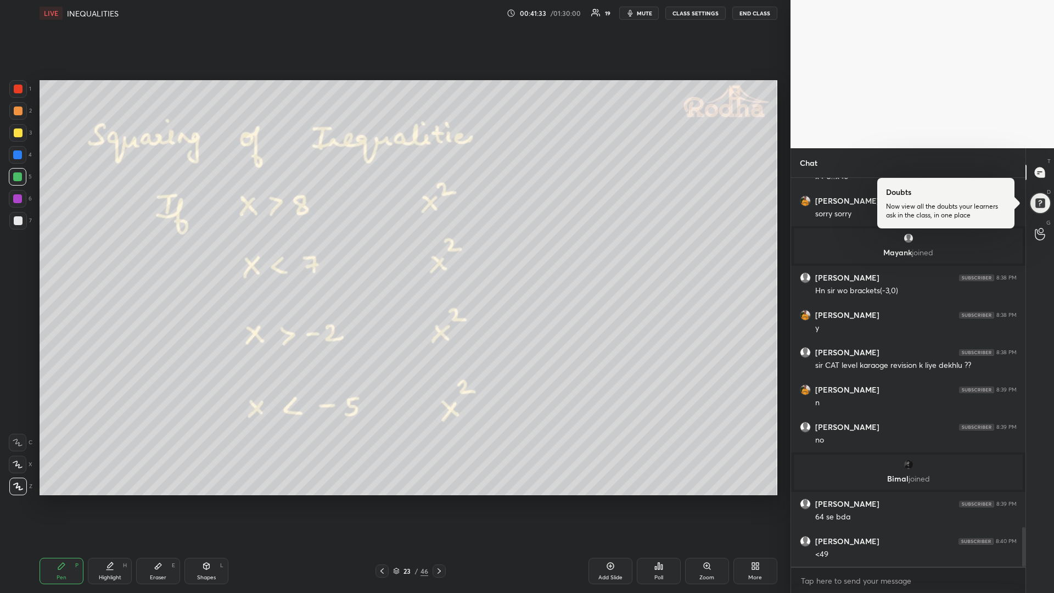
scroll to position [3465, 0]
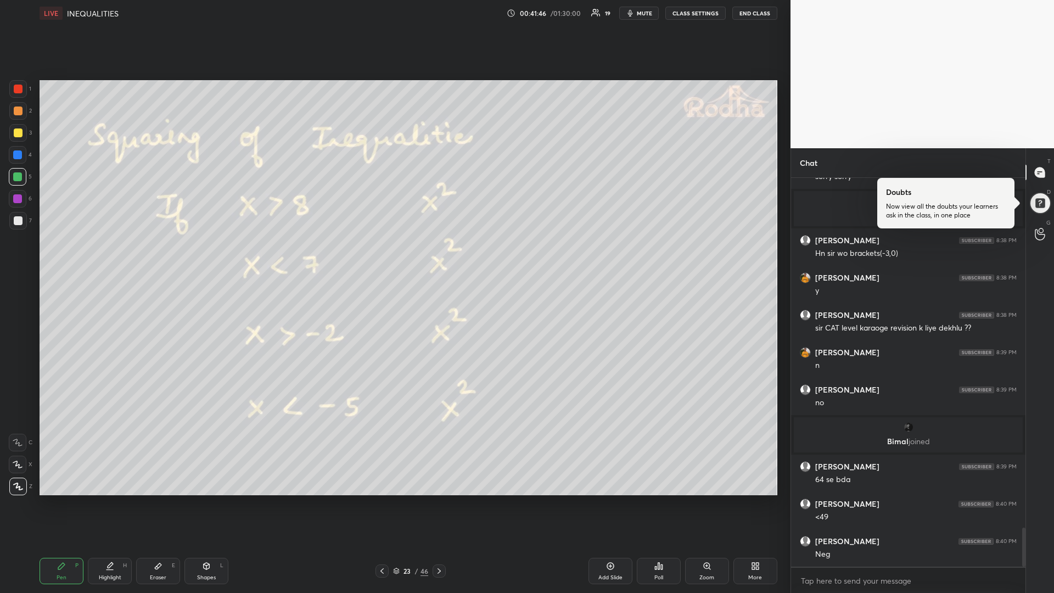
click at [200, 499] on div "Shapes L" at bounding box center [206, 571] width 44 height 26
click at [17, 486] on icon at bounding box center [18, 486] width 8 height 8
drag, startPoint x: 54, startPoint y: 571, endPoint x: 51, endPoint y: 562, distance: 9.9
click at [52, 499] on div "Pen P" at bounding box center [62, 571] width 44 height 26
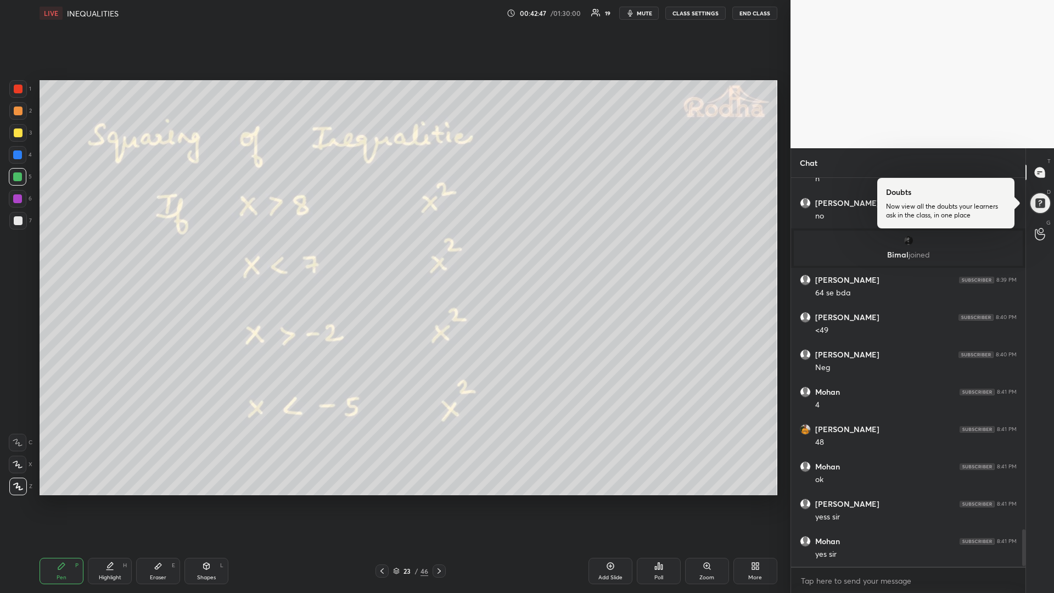
scroll to position [3689, 0]
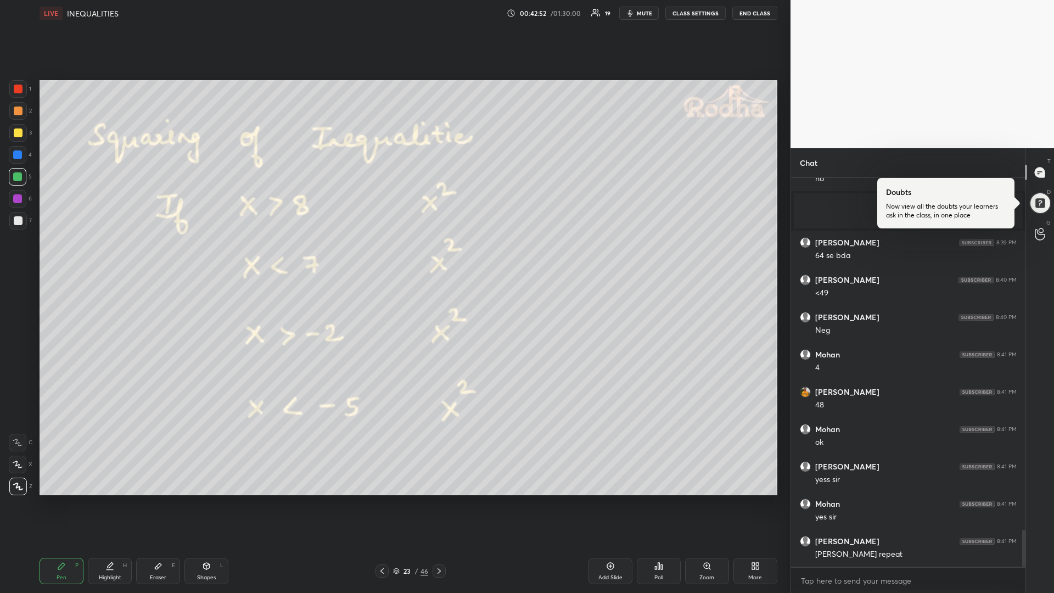
click at [153, 499] on div "Eraser E" at bounding box center [158, 571] width 44 height 26
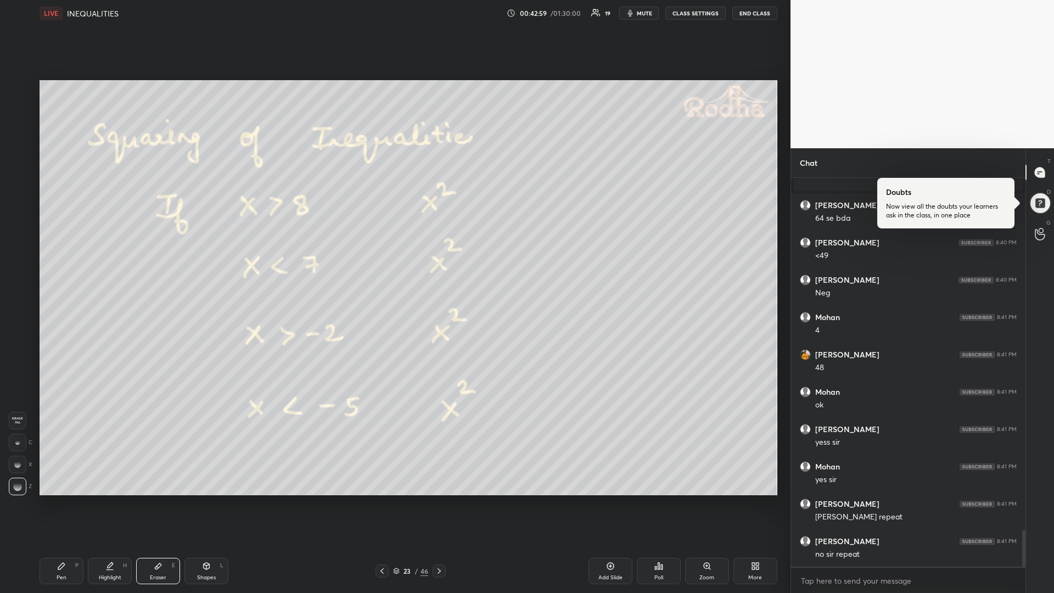
click at [63, 499] on div "Pen P" at bounding box center [62, 571] width 44 height 26
click at [602, 499] on div "Add Slide" at bounding box center [610, 571] width 44 height 26
click at [20, 132] on div at bounding box center [18, 132] width 9 height 9
click at [602, 499] on div "Add Slide" at bounding box center [610, 571] width 44 height 26
click at [18, 177] on div at bounding box center [17, 176] width 9 height 9
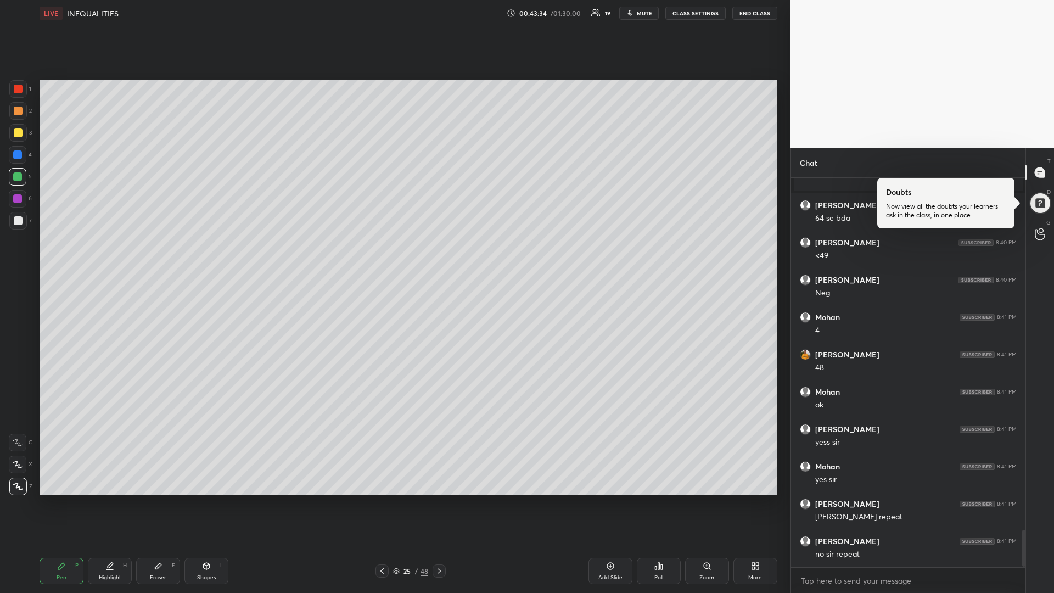
click at [200, 499] on div "Shapes L" at bounding box center [206, 571] width 44 height 26
click at [23, 487] on div at bounding box center [18, 487] width 18 height 18
click at [60, 499] on div "Pen" at bounding box center [62, 577] width 10 height 5
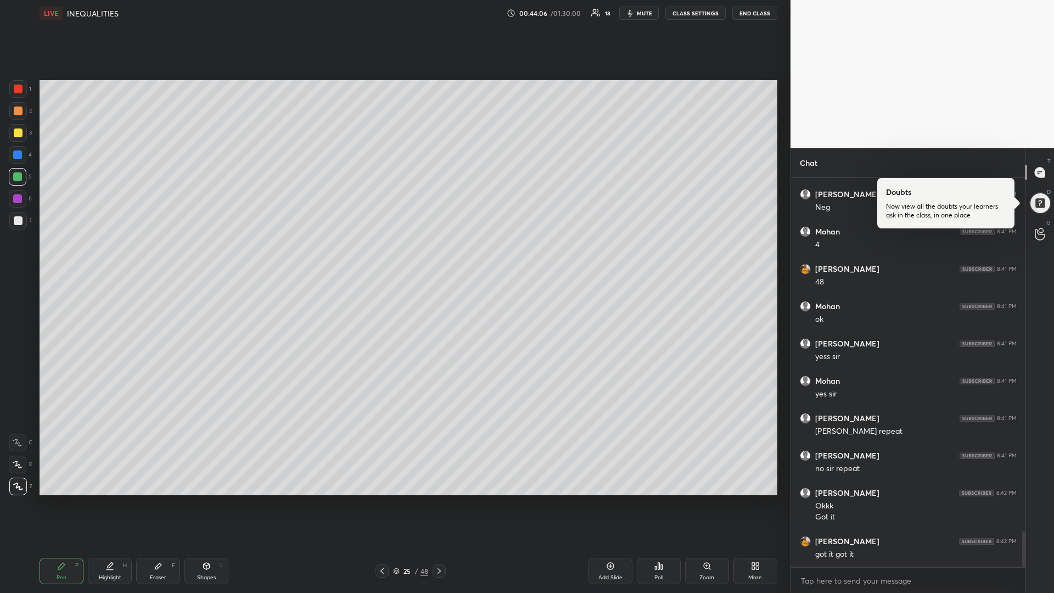
scroll to position [3849, 0]
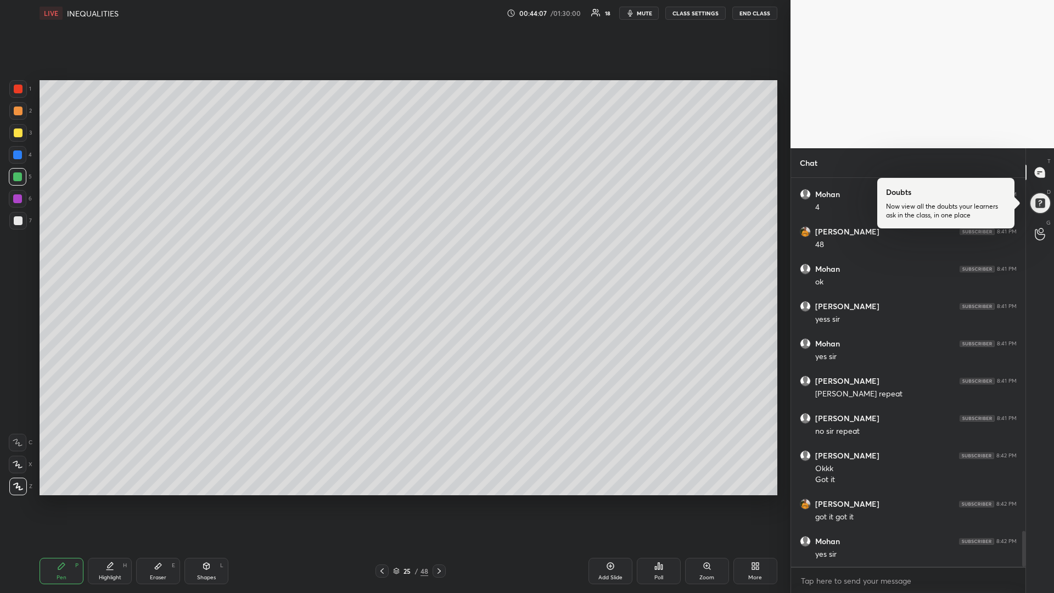
click at [375, 499] on div "25 / 48" at bounding box center [410, 570] width 148 height 13
click at [376, 499] on div at bounding box center [381, 570] width 13 height 13
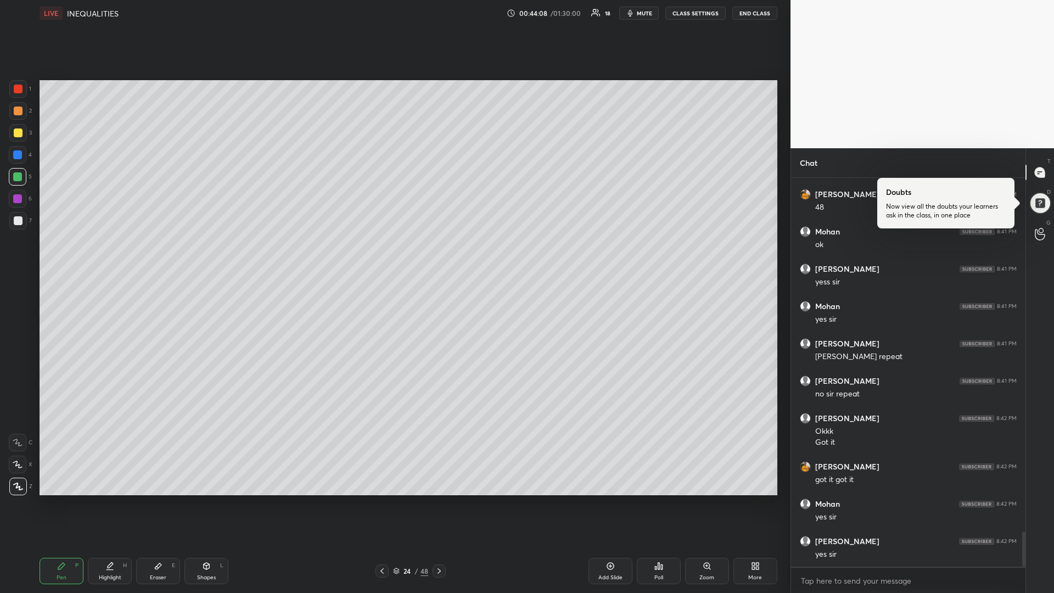
click at [378, 499] on icon at bounding box center [382, 570] width 9 height 9
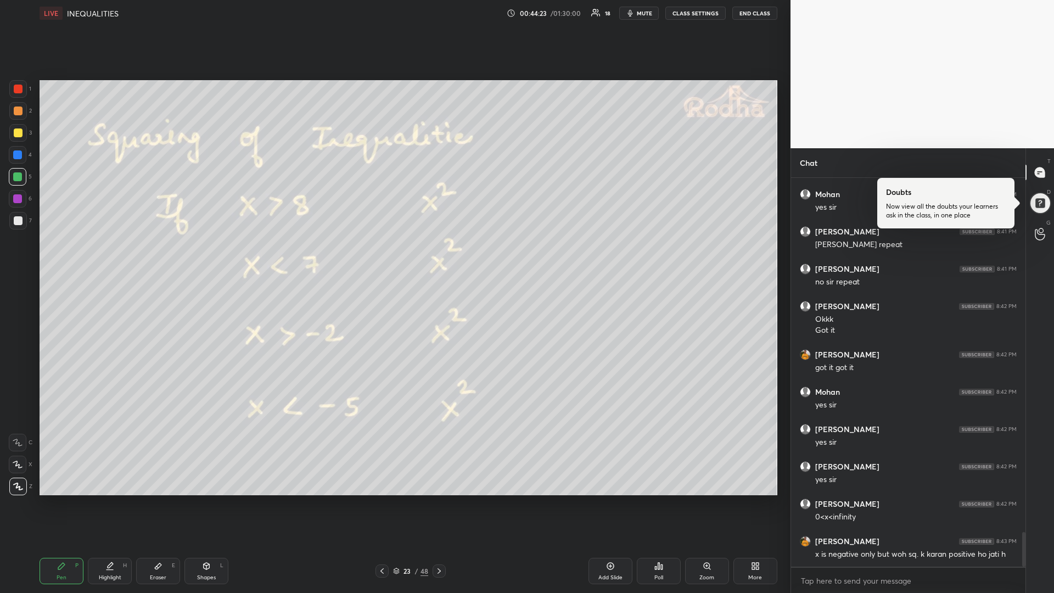
scroll to position [4036, 0]
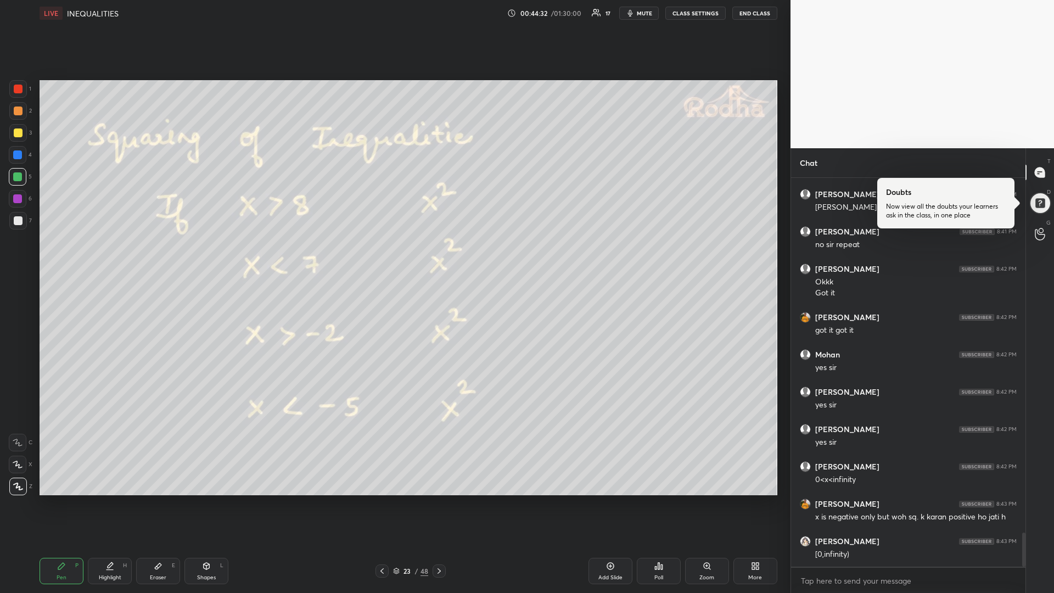
click at [439, 499] on icon at bounding box center [439, 570] width 9 height 9
click at [437, 499] on icon at bounding box center [439, 570] width 9 height 9
click at [606, 499] on icon at bounding box center [610, 566] width 9 height 9
click at [203, 499] on div "Shapes L" at bounding box center [206, 571] width 44 height 26
drag, startPoint x: 20, startPoint y: 486, endPoint x: 26, endPoint y: 467, distance: 19.6
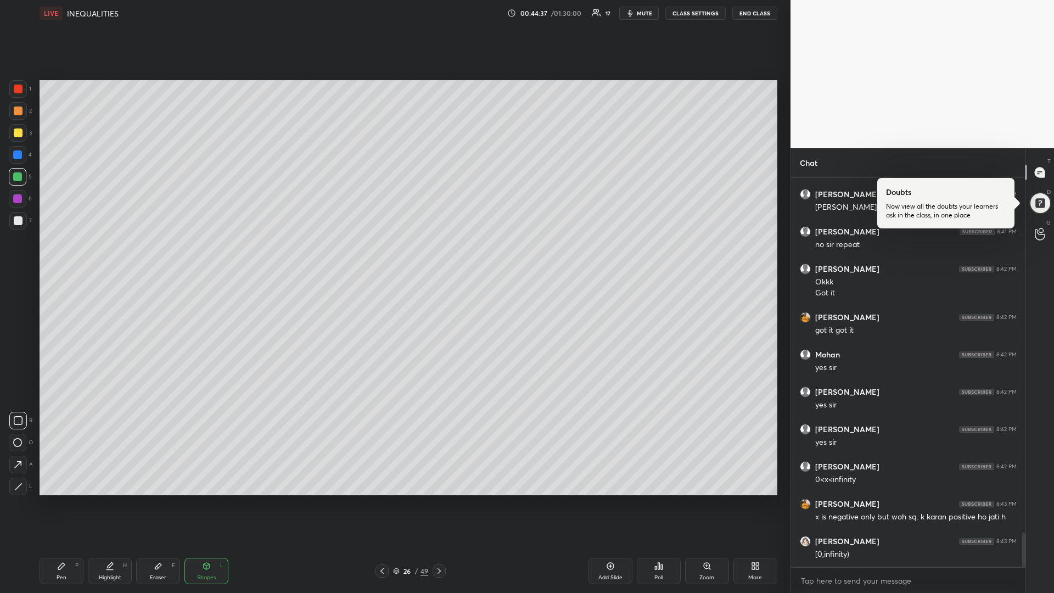
click at [19, 485] on icon at bounding box center [18, 486] width 8 height 8
drag, startPoint x: 57, startPoint y: 577, endPoint x: 76, endPoint y: 553, distance: 30.5
click at [57, 499] on div "Pen" at bounding box center [62, 577] width 10 height 5
click at [380, 499] on icon at bounding box center [382, 570] width 9 height 9
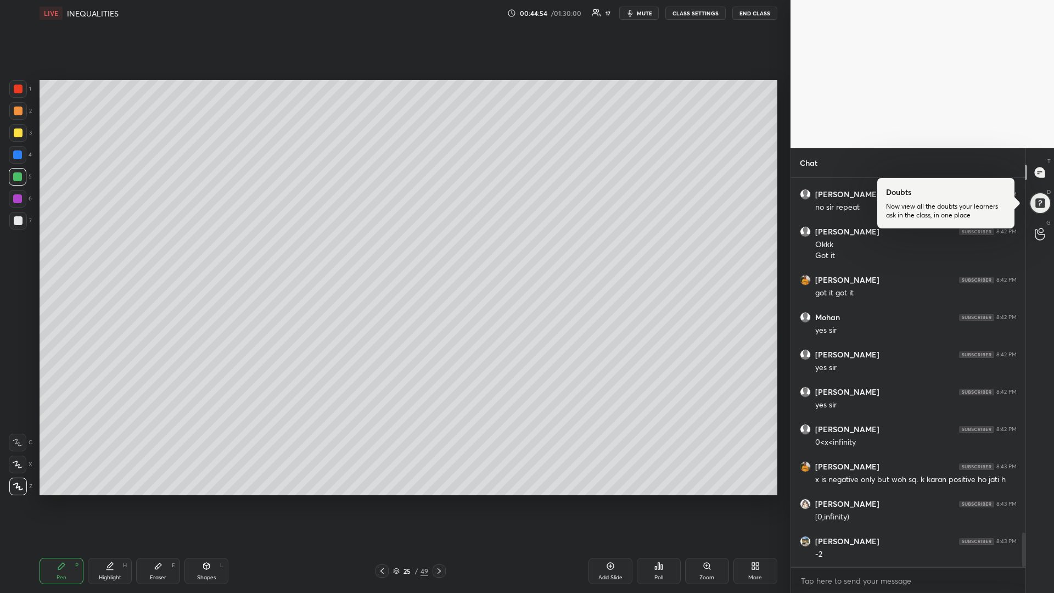
click at [380, 499] on icon at bounding box center [382, 570] width 9 height 9
click at [379, 499] on icon at bounding box center [382, 570] width 9 height 9
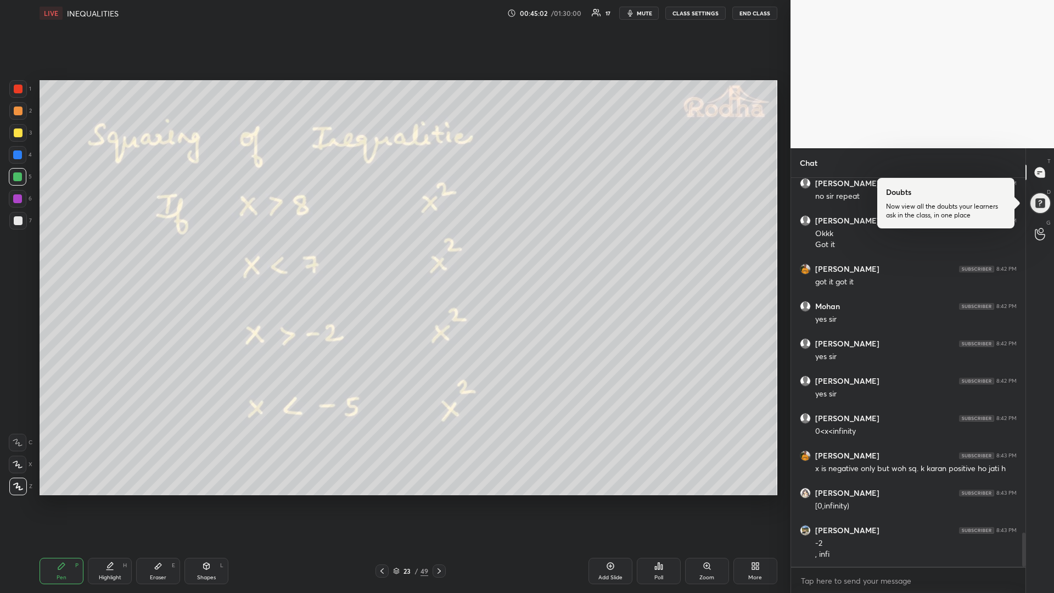
click at [160, 499] on div "Eraser E" at bounding box center [158, 571] width 44 height 26
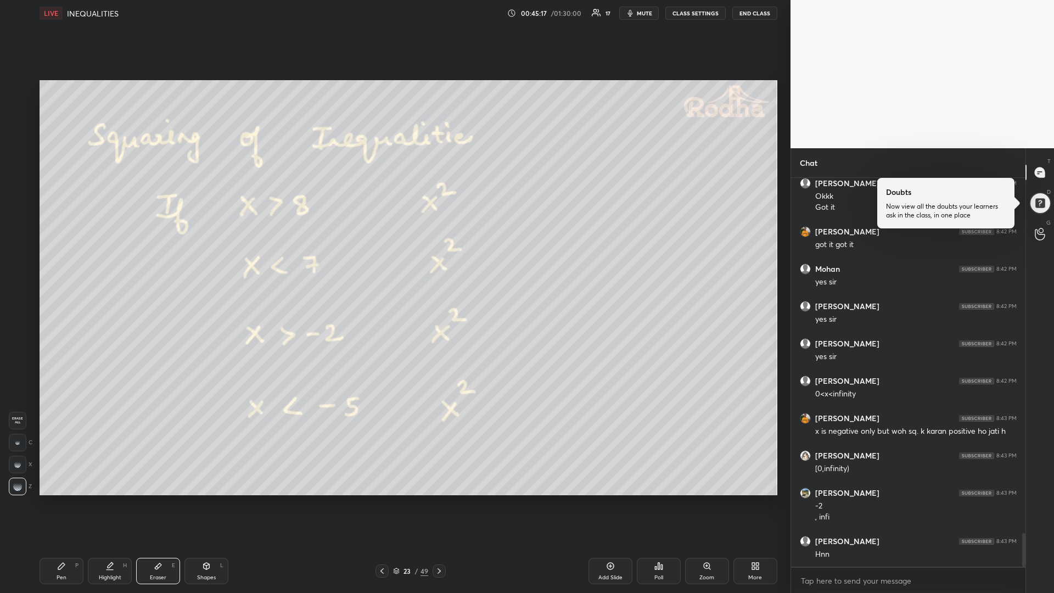
drag, startPoint x: 66, startPoint y: 573, endPoint x: 51, endPoint y: 580, distance: 16.2
click at [63, 499] on div "Pen P" at bounding box center [62, 571] width 44 height 26
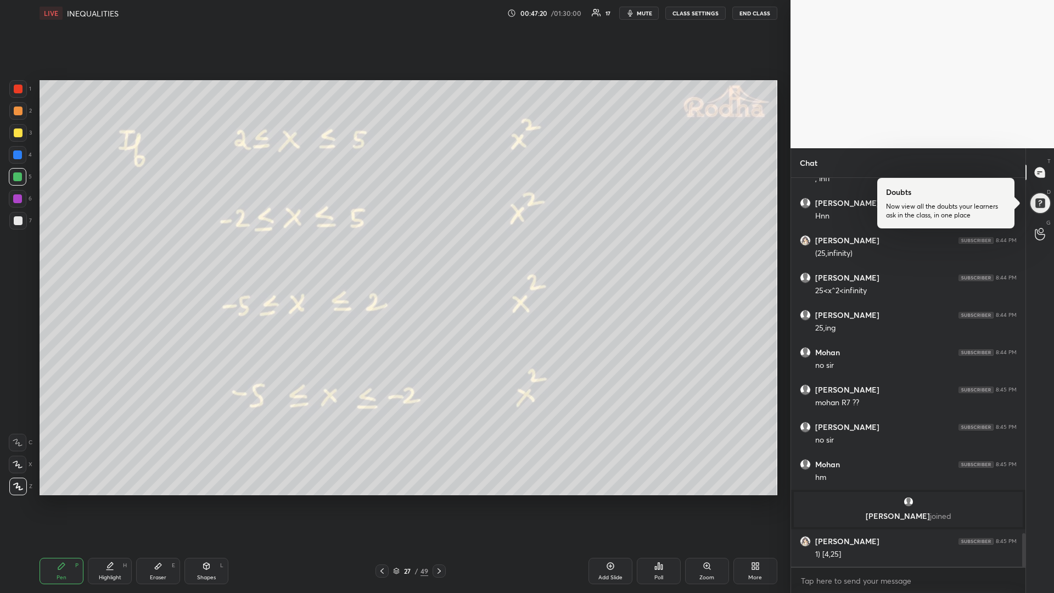
scroll to position [4144, 0]
click at [14, 222] on div at bounding box center [18, 220] width 9 height 9
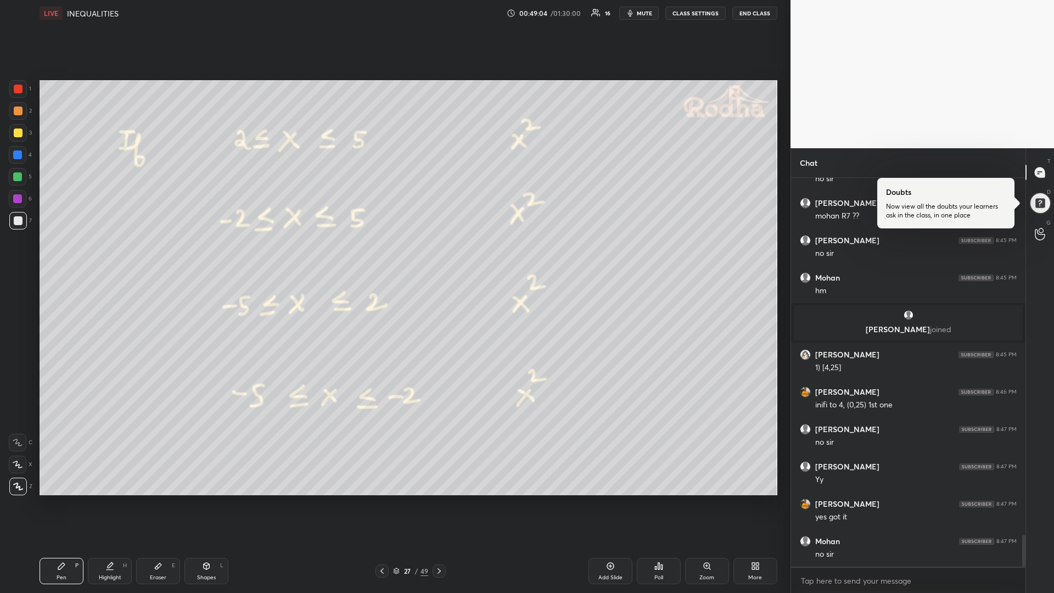
scroll to position [4368, 0]
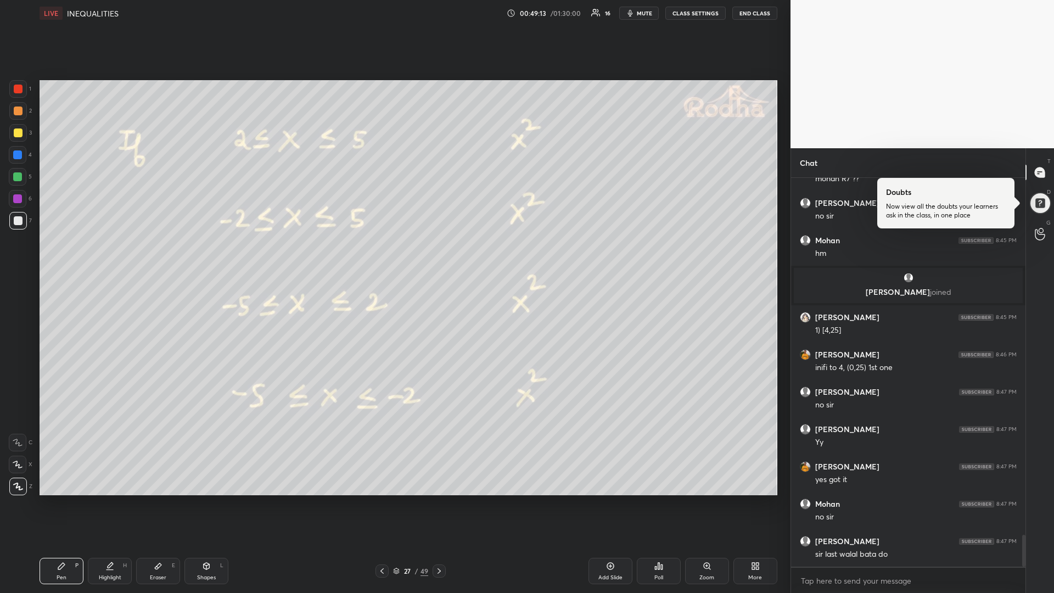
click at [602, 499] on div "Add Slide" at bounding box center [610, 571] width 44 height 26
click at [199, 499] on div "Shapes L" at bounding box center [206, 571] width 44 height 26
drag, startPoint x: 20, startPoint y: 487, endPoint x: 28, endPoint y: 464, distance: 24.3
click at [15, 488] on icon at bounding box center [18, 486] width 8 height 8
click at [63, 499] on div "Pen P" at bounding box center [62, 571] width 44 height 26
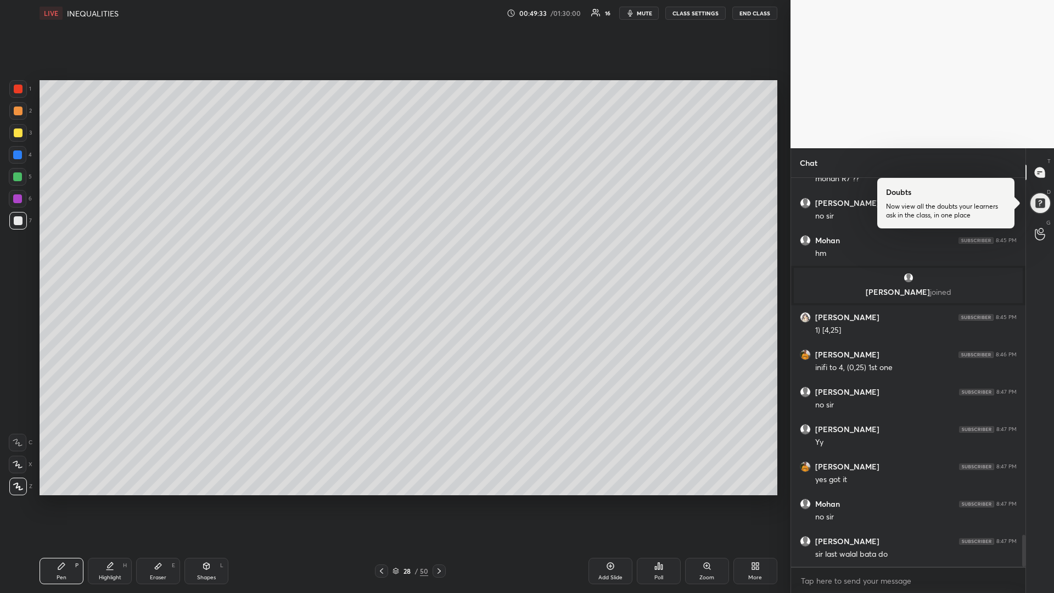
drag, startPoint x: 14, startPoint y: 131, endPoint x: 8, endPoint y: 137, distance: 8.2
click at [14, 133] on div at bounding box center [18, 132] width 9 height 9
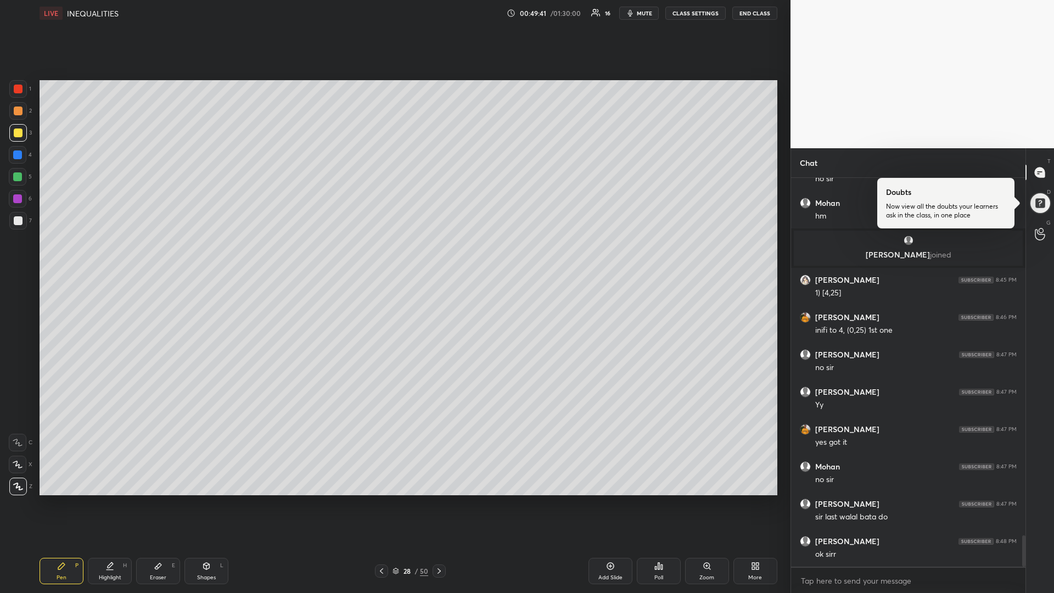
click at [380, 499] on icon at bounding box center [381, 570] width 9 height 9
click at [379, 499] on icon at bounding box center [381, 570] width 9 height 9
click at [380, 499] on icon at bounding box center [381, 570] width 9 height 9
click at [381, 499] on icon at bounding box center [381, 570] width 9 height 9
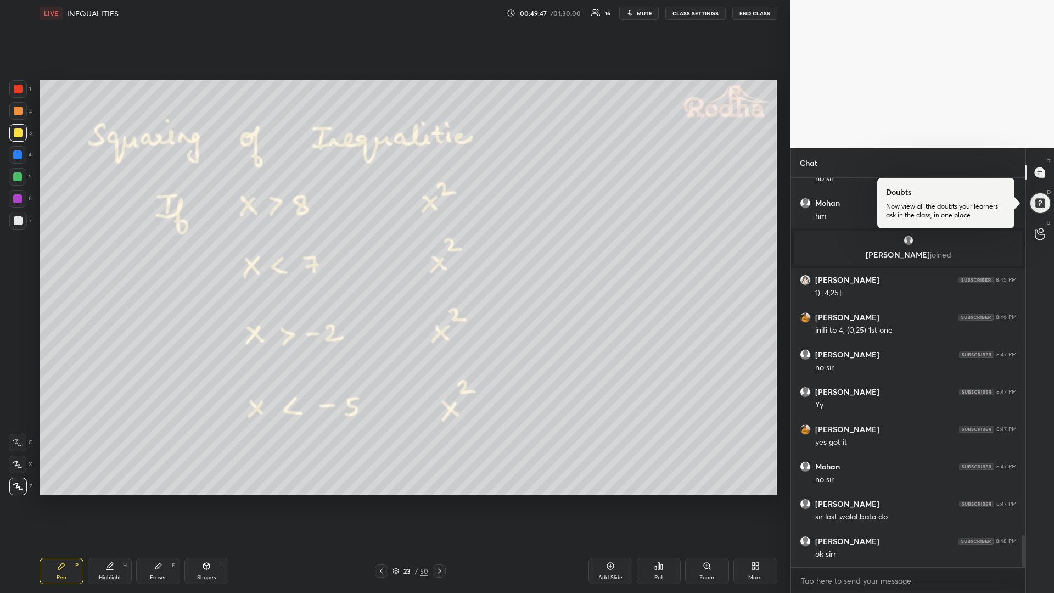
scroll to position [4443, 0]
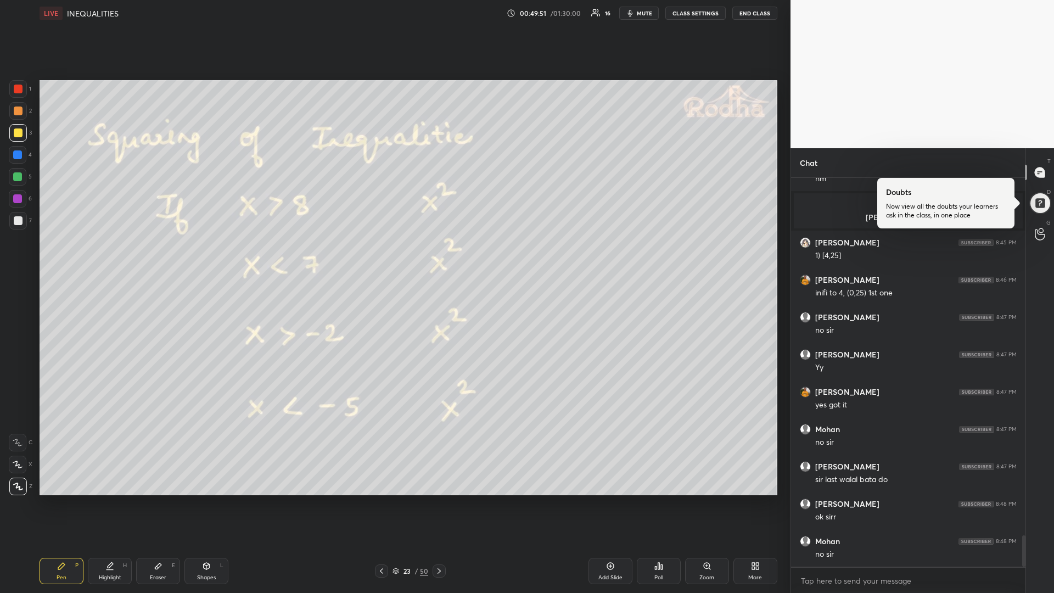
click at [399, 499] on icon at bounding box center [395, 571] width 7 height 7
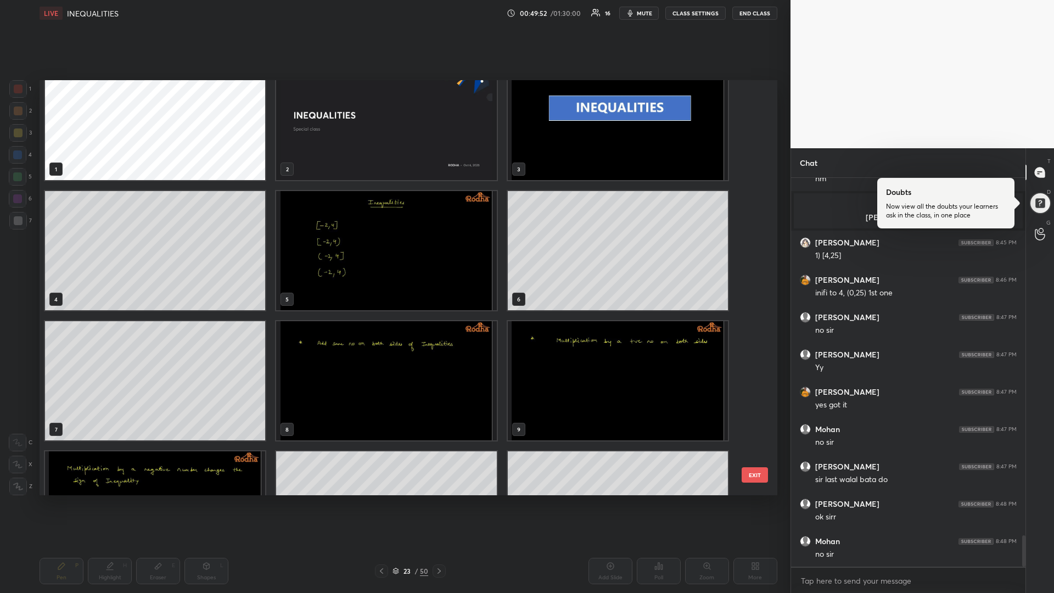
scroll to position [0, 0]
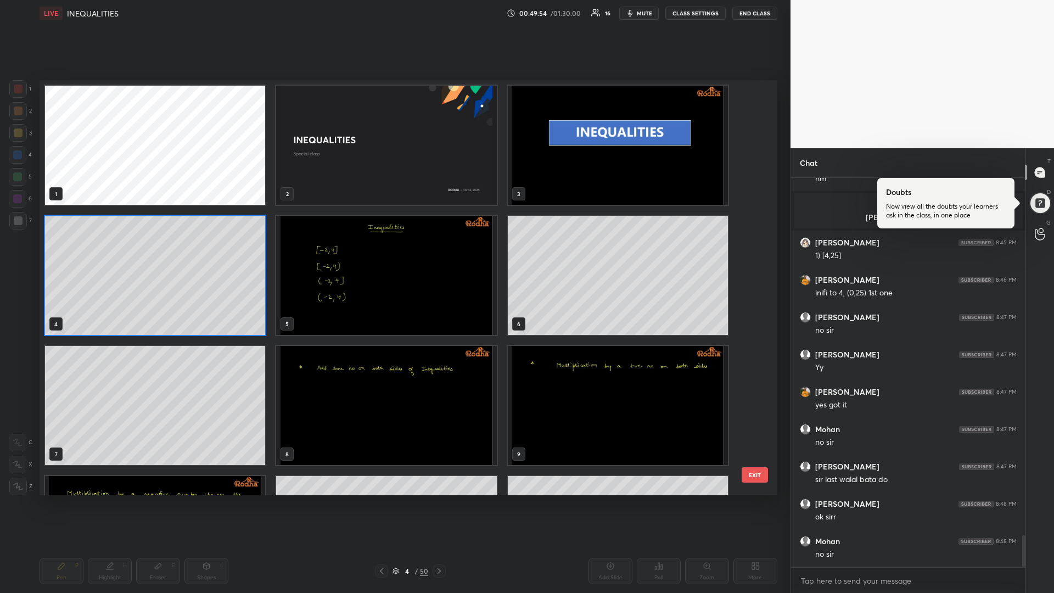
click at [324, 271] on img "grid" at bounding box center [386, 275] width 220 height 119
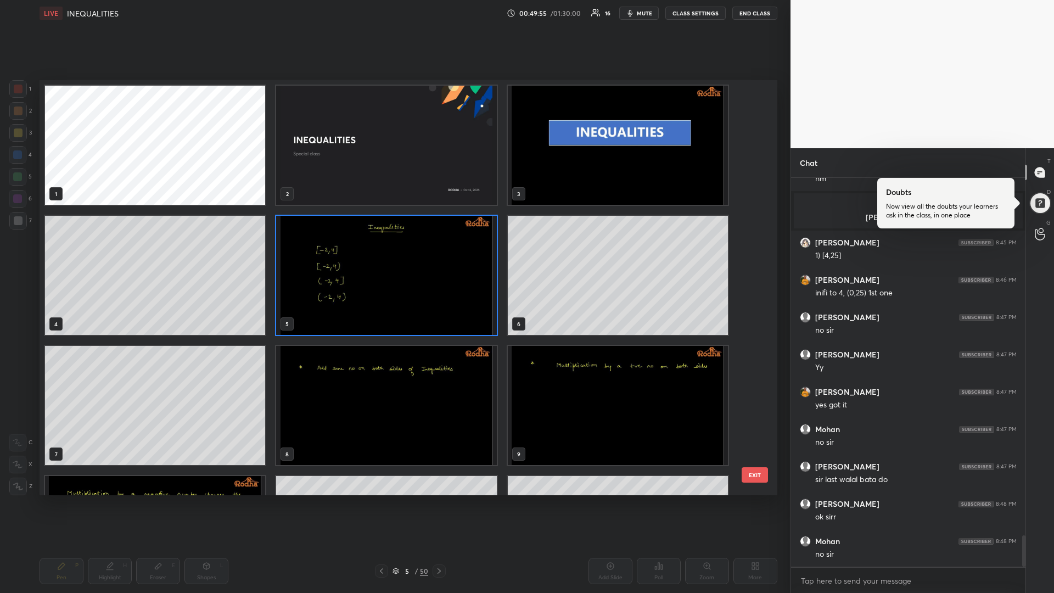
click at [324, 271] on img "grid" at bounding box center [386, 275] width 220 height 119
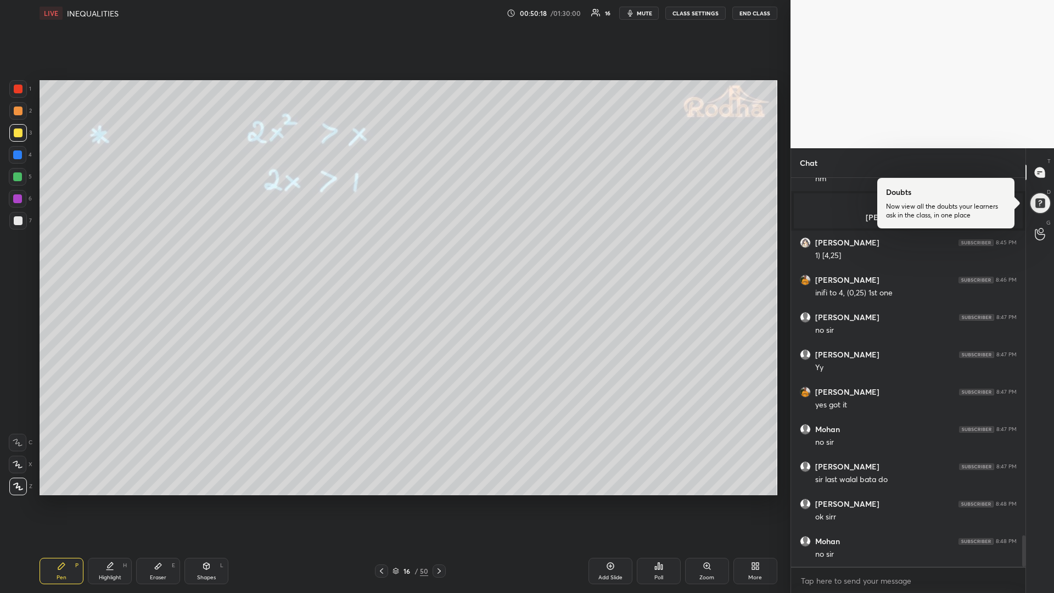
scroll to position [4480, 0]
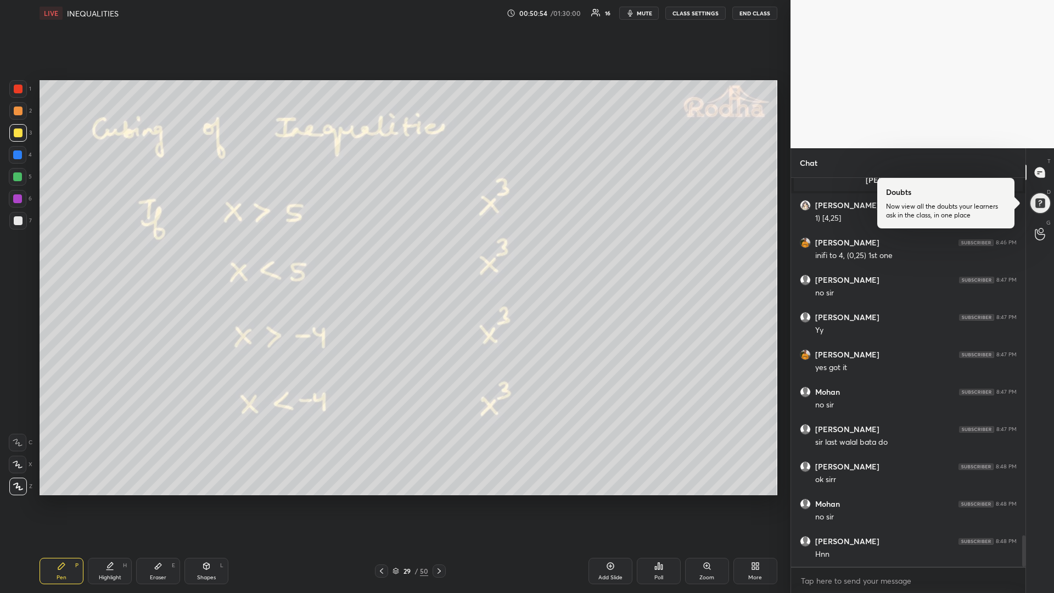
click at [20, 175] on div at bounding box center [17, 176] width 9 height 9
click at [19, 134] on div at bounding box center [18, 132] width 9 height 9
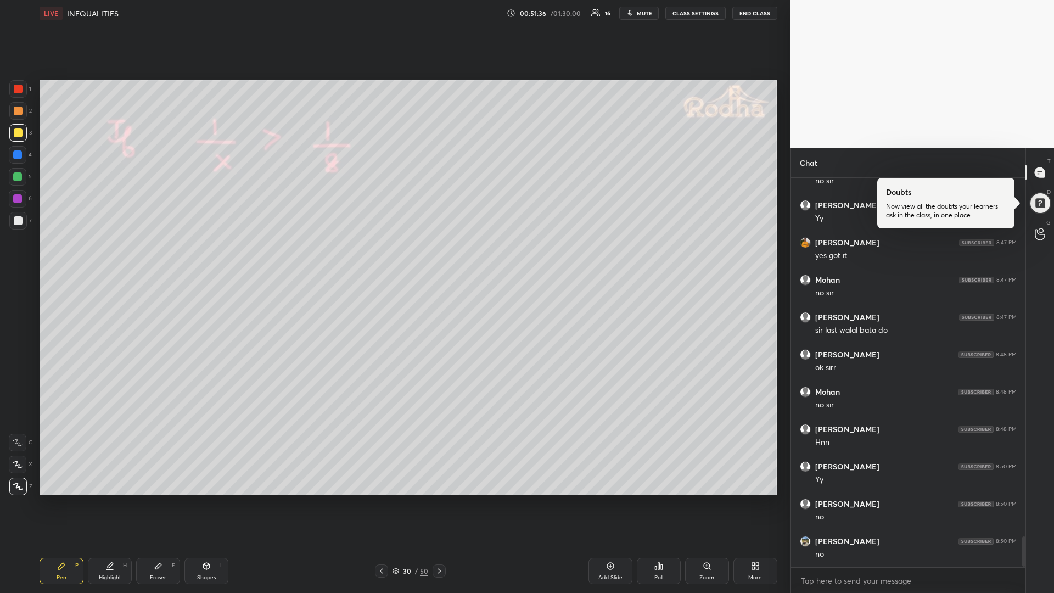
scroll to position [4629, 0]
click at [204, 499] on div "Shapes L" at bounding box center [206, 571] width 44 height 26
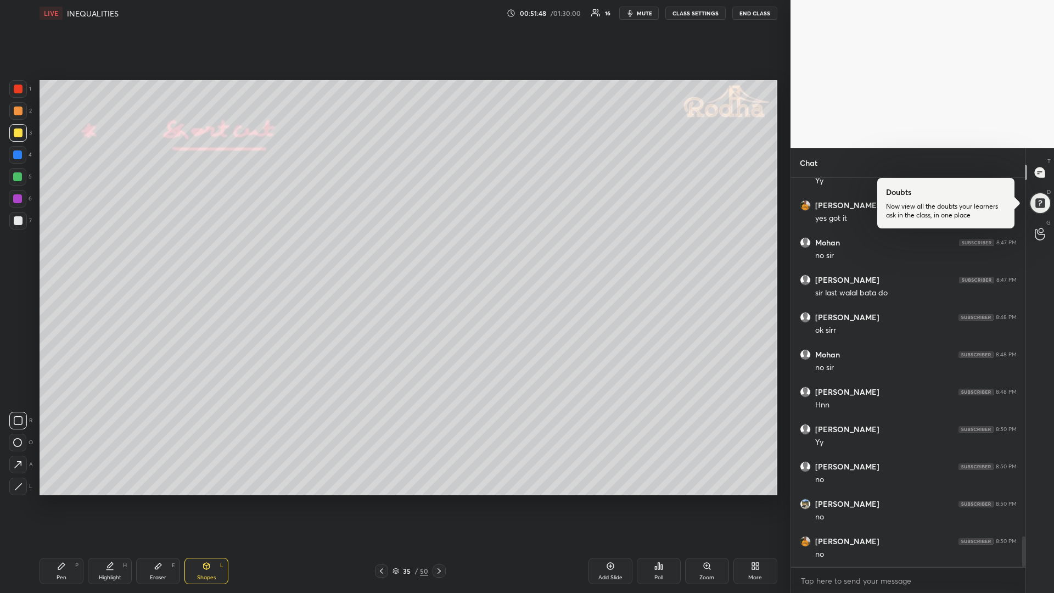
drag, startPoint x: 16, startPoint y: 487, endPoint x: 33, endPoint y: 466, distance: 26.9
click at [16, 484] on icon at bounding box center [18, 486] width 8 height 8
click at [66, 499] on div "Pen P" at bounding box center [62, 571] width 44 height 26
drag, startPoint x: 17, startPoint y: 175, endPoint x: 23, endPoint y: 187, distance: 13.8
click at [16, 176] on div at bounding box center [17, 176] width 9 height 9
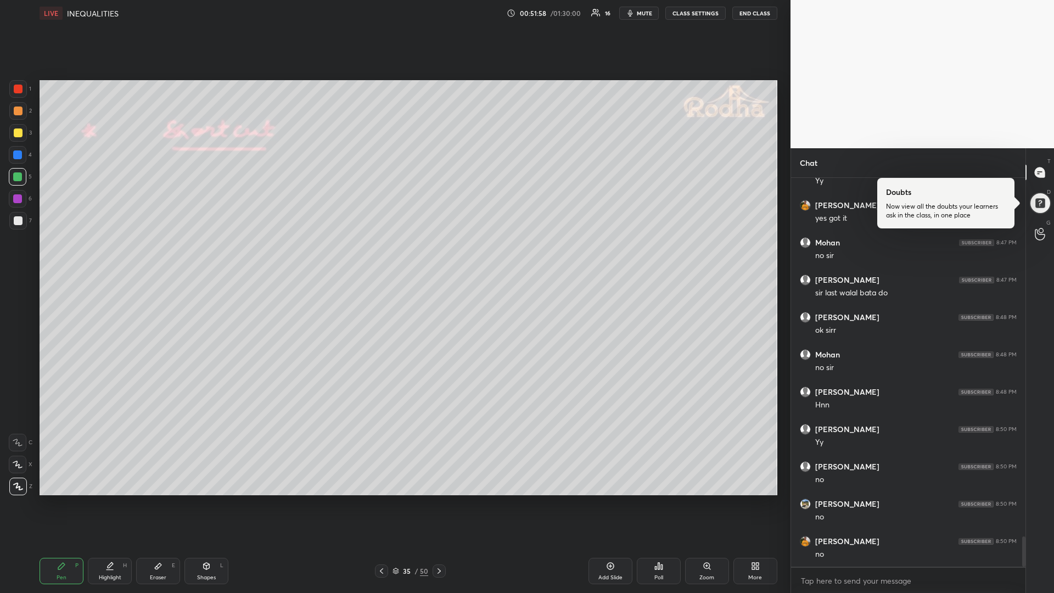
click at [209, 499] on icon at bounding box center [207, 566] width 6 height 7
click at [14, 485] on icon at bounding box center [18, 486] width 8 height 8
click at [67, 499] on div "Pen P" at bounding box center [62, 571] width 44 height 26
drag, startPoint x: 16, startPoint y: 199, endPoint x: 12, endPoint y: 205, distance: 7.0
click at [14, 200] on div at bounding box center [17, 198] width 9 height 9
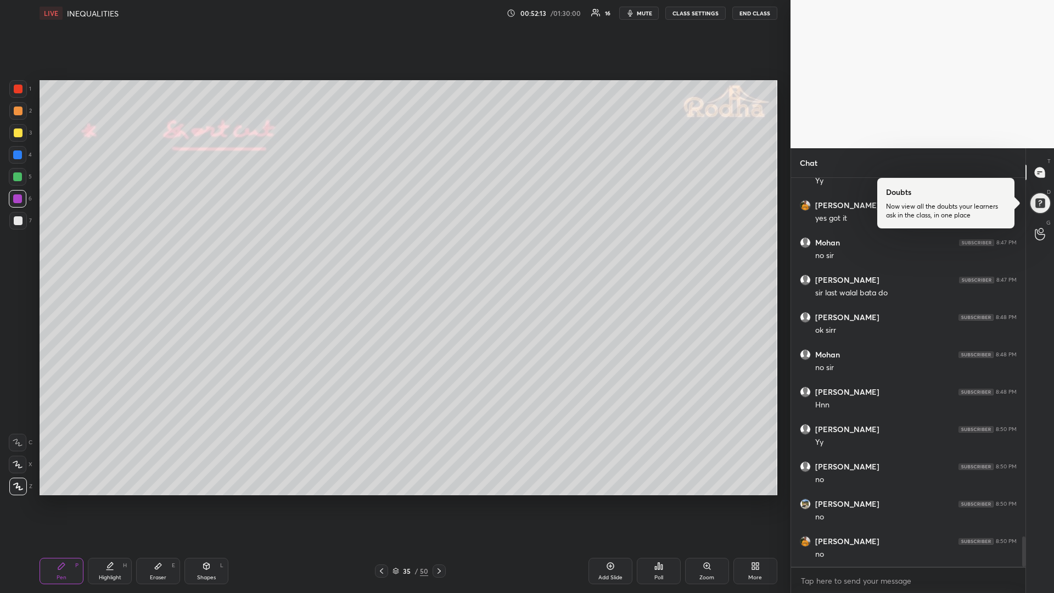
click at [436, 499] on icon at bounding box center [439, 570] width 9 height 9
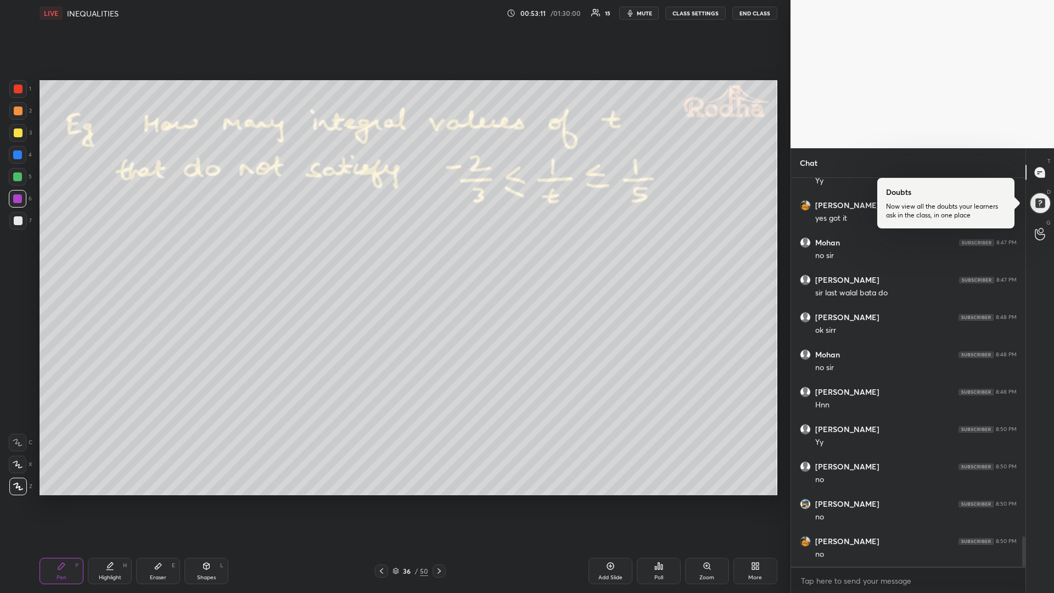
click at [14, 179] on div at bounding box center [18, 177] width 18 height 18
drag, startPoint x: 19, startPoint y: 218, endPoint x: 4, endPoint y: 220, distance: 14.9
click at [16, 218] on div at bounding box center [18, 220] width 9 height 9
drag, startPoint x: 21, startPoint y: 176, endPoint x: 13, endPoint y: 188, distance: 14.3
click at [17, 176] on div at bounding box center [17, 176] width 9 height 9
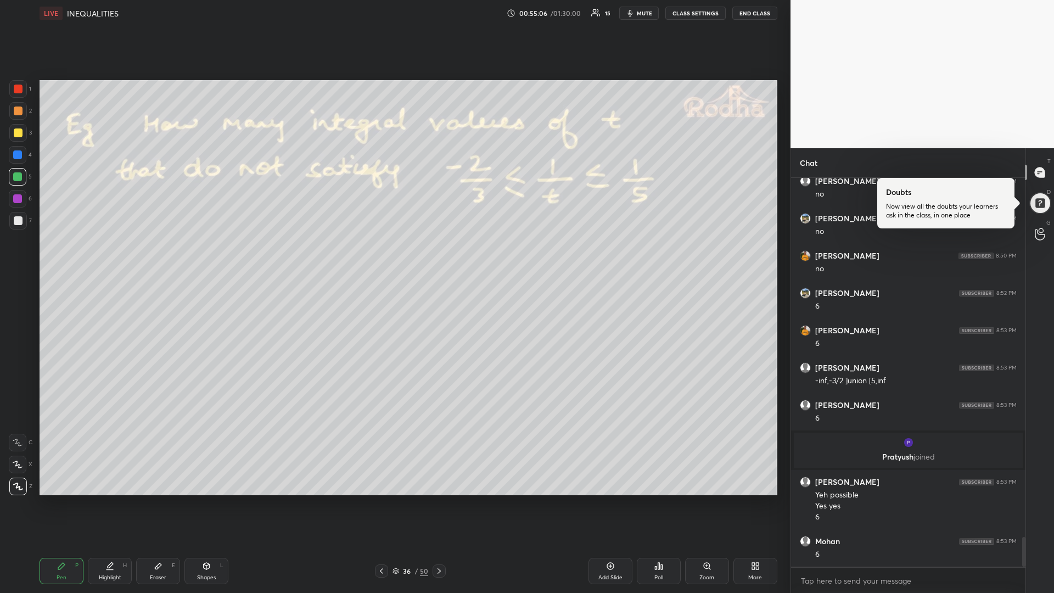
scroll to position [4742, 0]
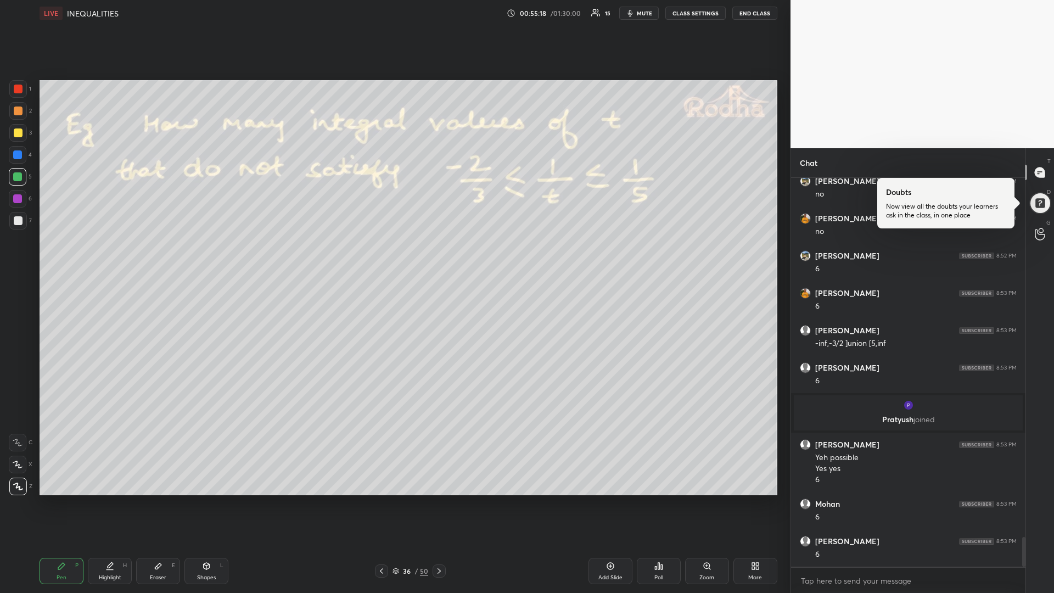
click at [20, 224] on div at bounding box center [18, 220] width 9 height 9
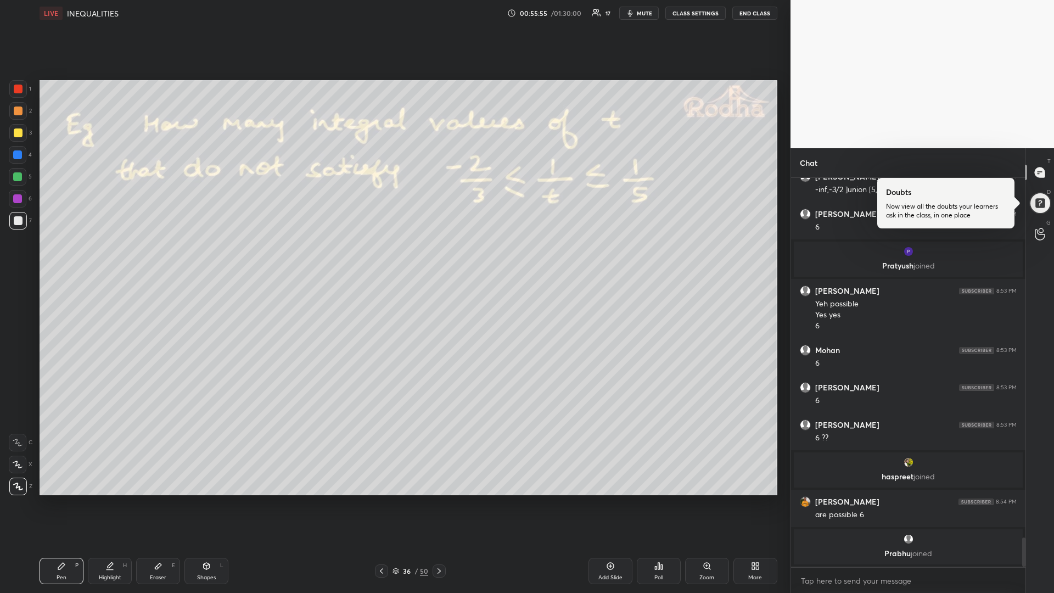
scroll to position [4862, 0]
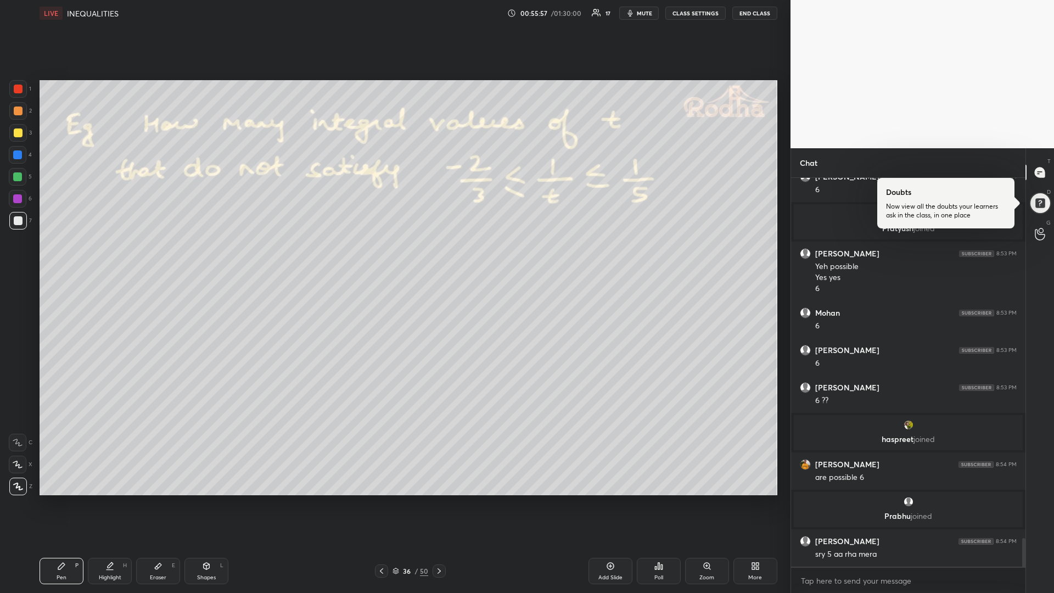
click at [18, 180] on div at bounding box center [17, 176] width 9 height 9
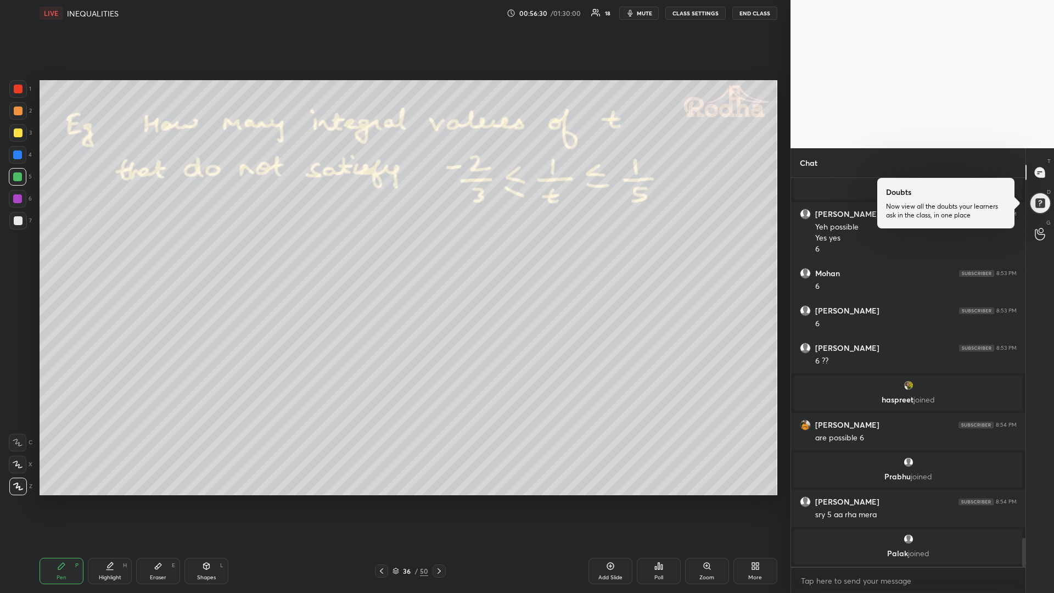
drag, startPoint x: 16, startPoint y: 221, endPoint x: 10, endPoint y: 223, distance: 6.3
click at [16, 221] on div at bounding box center [18, 220] width 9 height 9
click at [111, 499] on icon at bounding box center [109, 566] width 9 height 9
drag, startPoint x: 20, startPoint y: 135, endPoint x: 16, endPoint y: 150, distance: 15.3
click at [19, 138] on div at bounding box center [18, 133] width 18 height 18
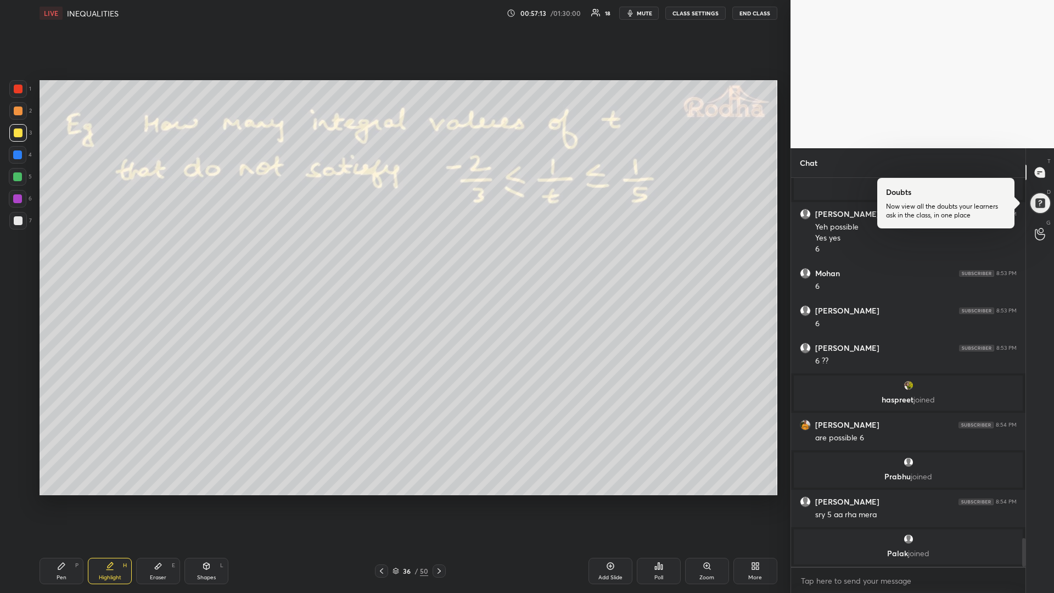
drag, startPoint x: 23, startPoint y: 179, endPoint x: 13, endPoint y: 184, distance: 11.5
click at [21, 180] on div at bounding box center [18, 177] width 18 height 18
click at [18, 199] on div at bounding box center [17, 198] width 9 height 9
click at [18, 218] on div at bounding box center [18, 220] width 9 height 9
click at [157, 499] on icon at bounding box center [158, 566] width 7 height 6
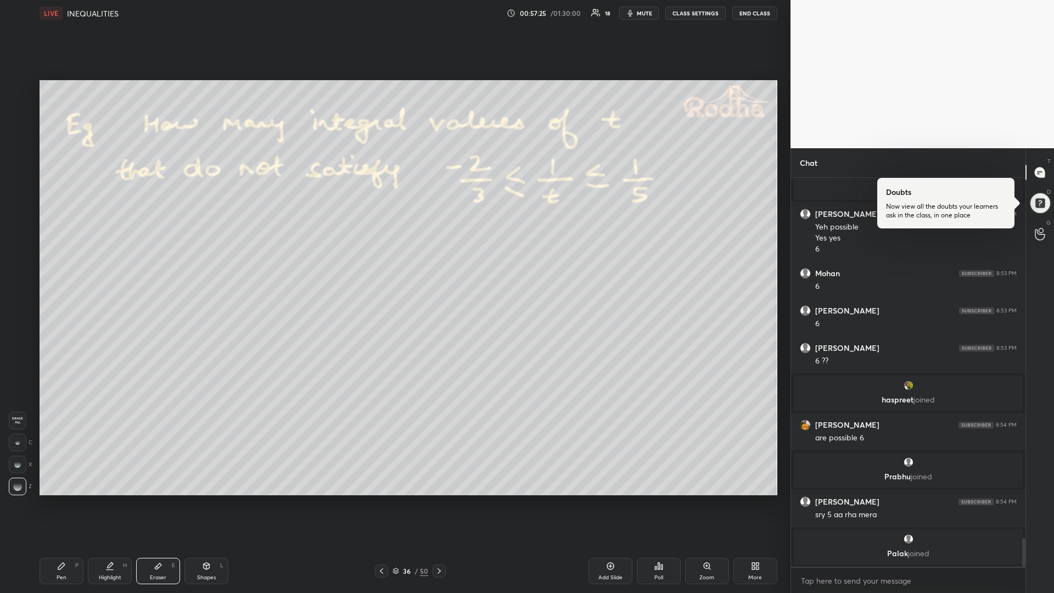
drag, startPoint x: 60, startPoint y: 574, endPoint x: 93, endPoint y: 549, distance: 41.9
click at [62, 499] on div "Pen" at bounding box center [62, 577] width 10 height 5
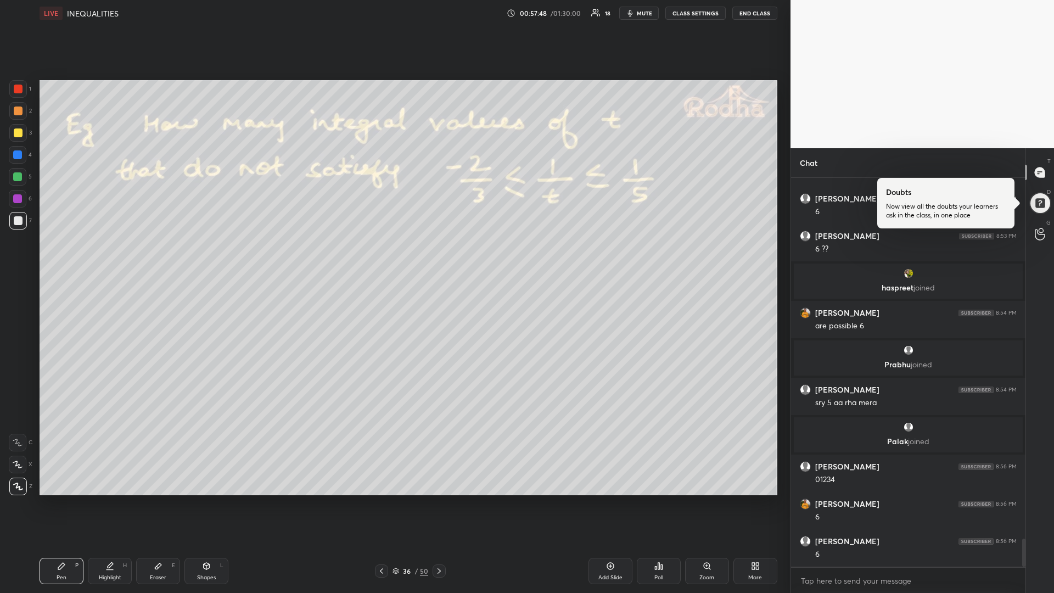
scroll to position [5021, 0]
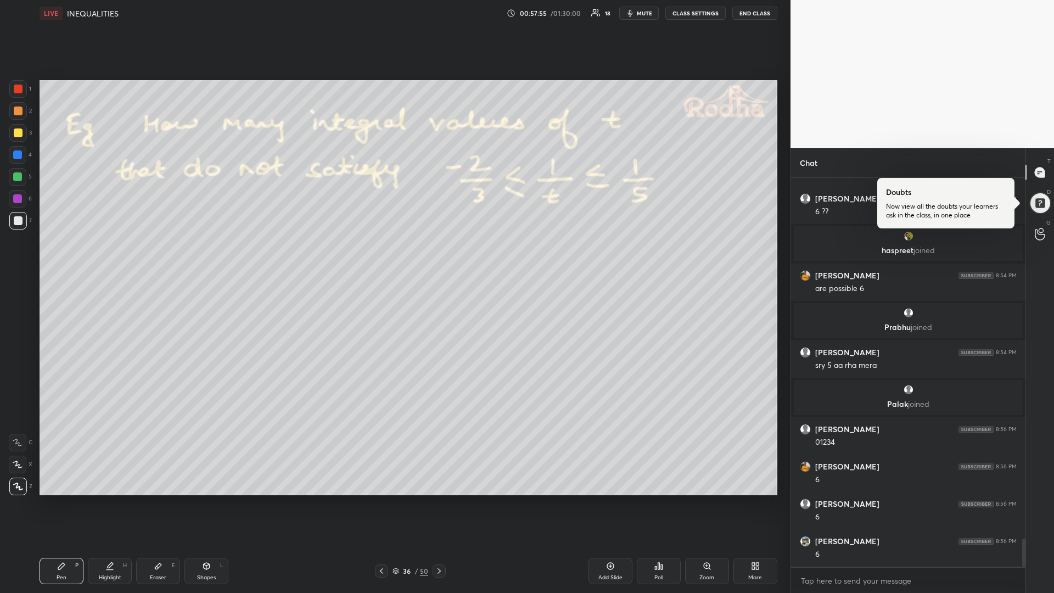
click at [21, 133] on div at bounding box center [18, 132] width 9 height 9
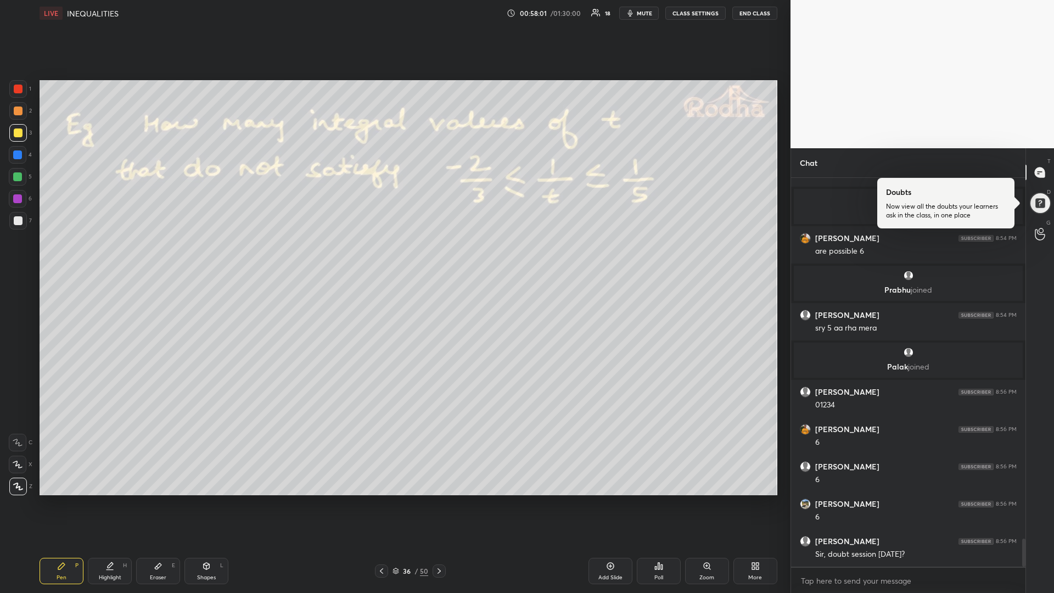
scroll to position [5096, 0]
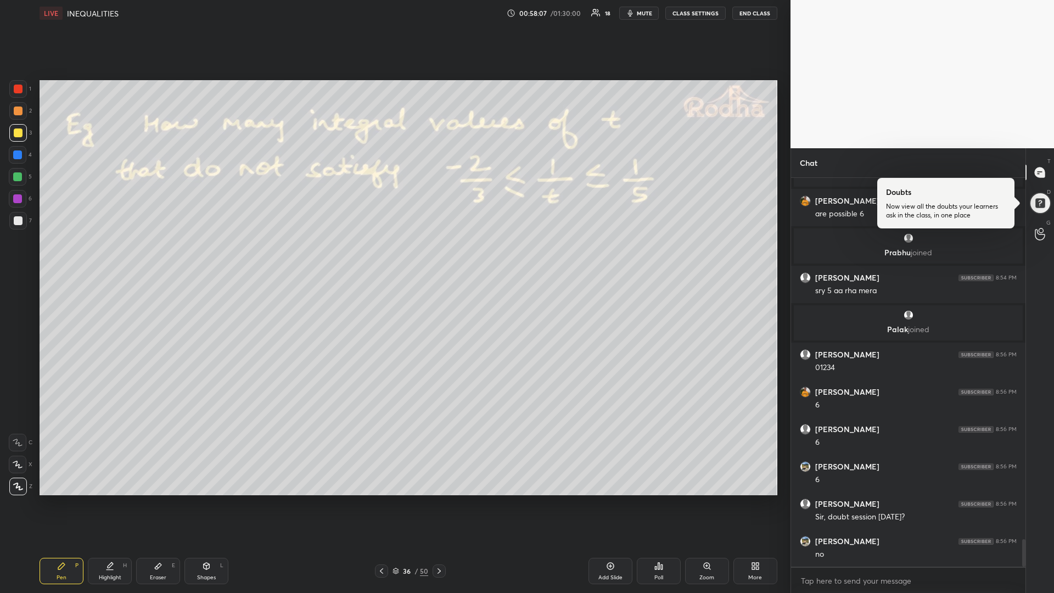
click at [23, 222] on div at bounding box center [18, 221] width 18 height 18
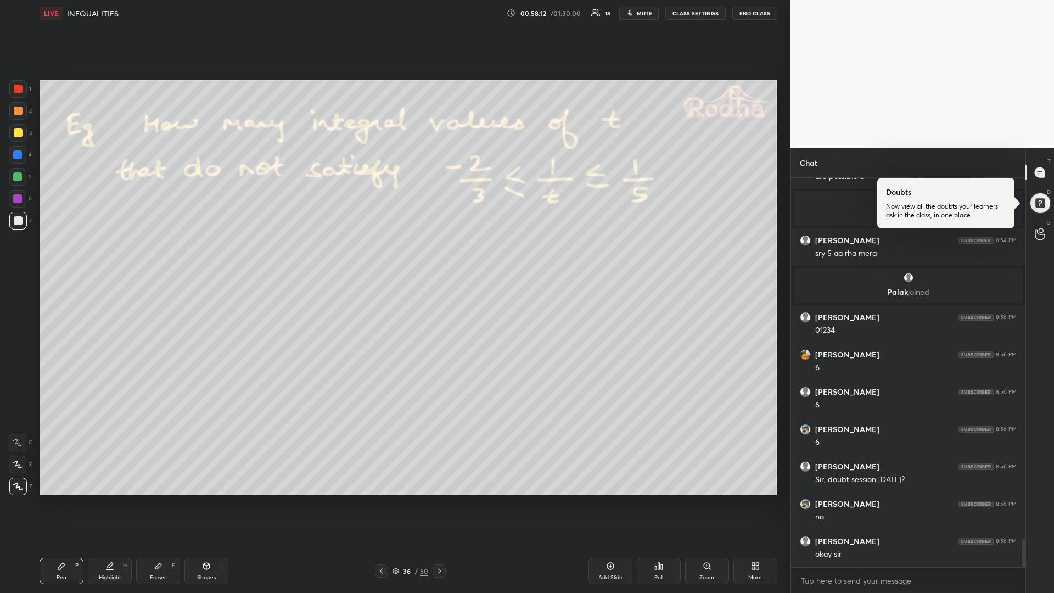
click at [17, 137] on div at bounding box center [18, 132] width 9 height 9
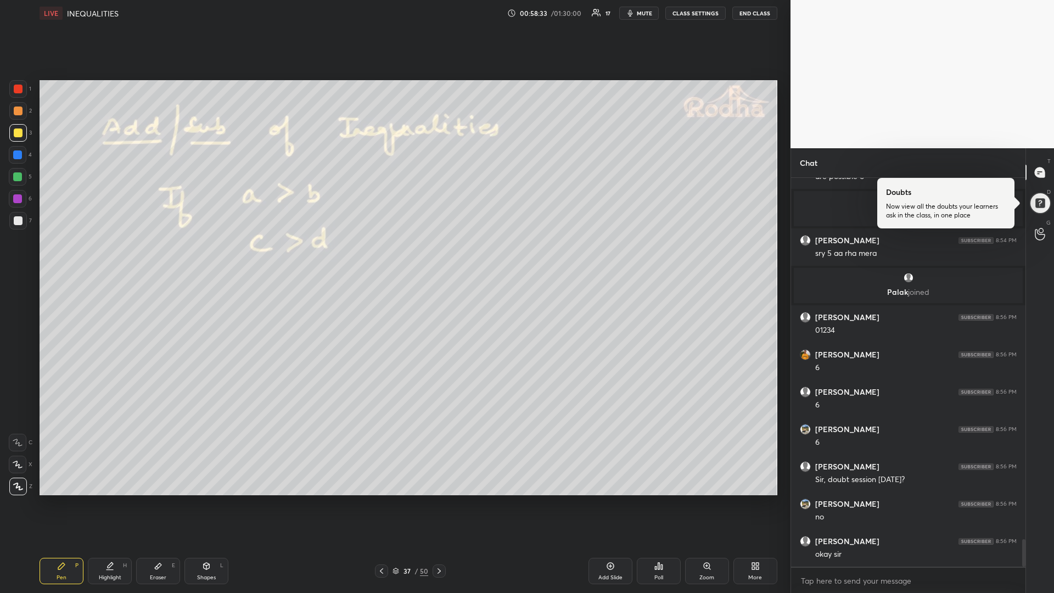
click at [16, 224] on div at bounding box center [18, 221] width 18 height 18
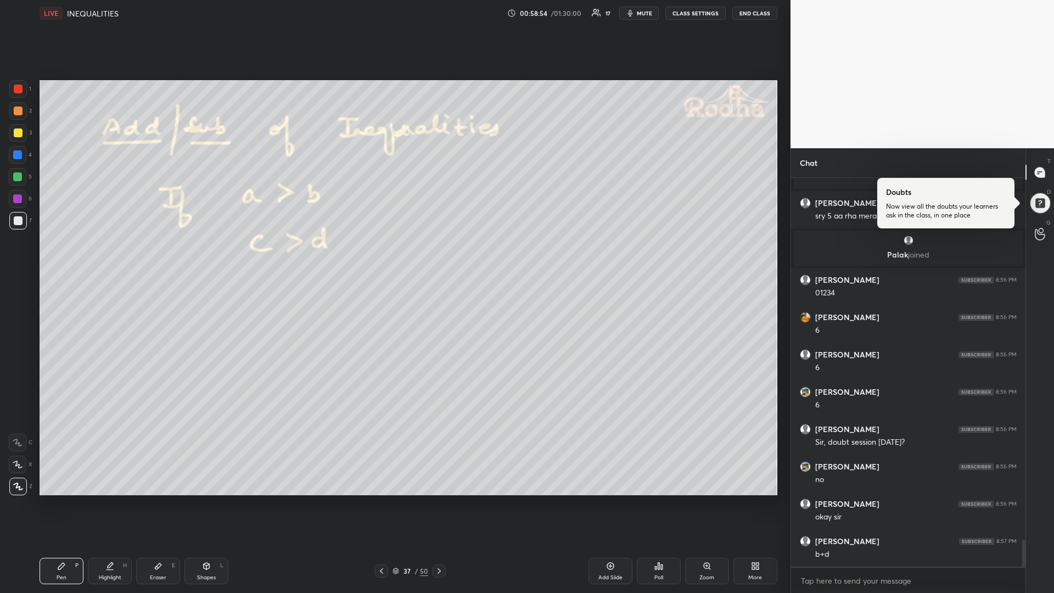
click at [15, 181] on div at bounding box center [17, 176] width 9 height 9
drag, startPoint x: 439, startPoint y: 574, endPoint x: 446, endPoint y: 577, distance: 7.9
click at [437, 499] on icon at bounding box center [439, 570] width 9 height 9
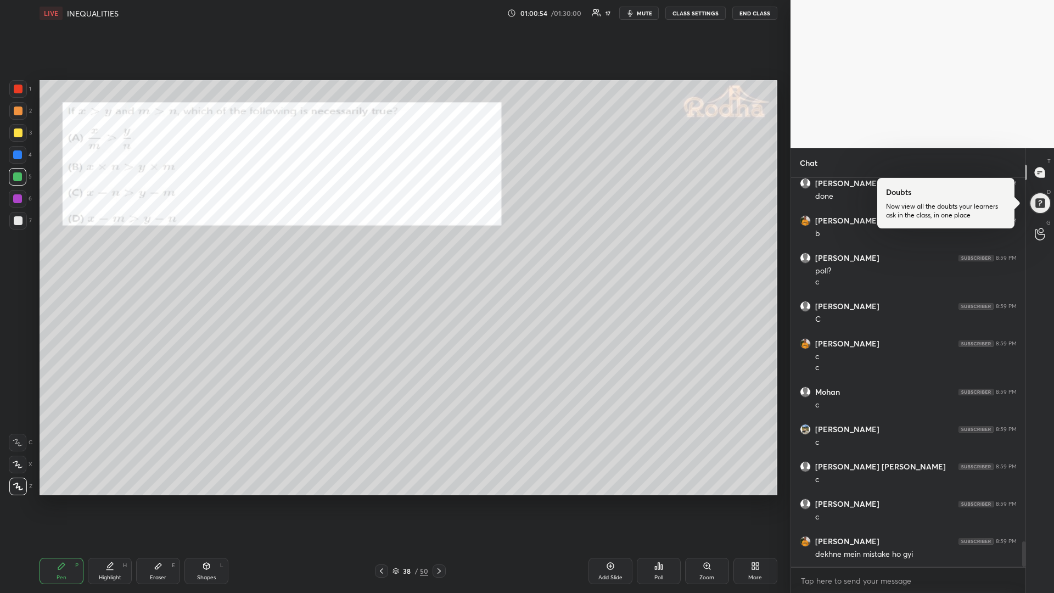
scroll to position [5683, 0]
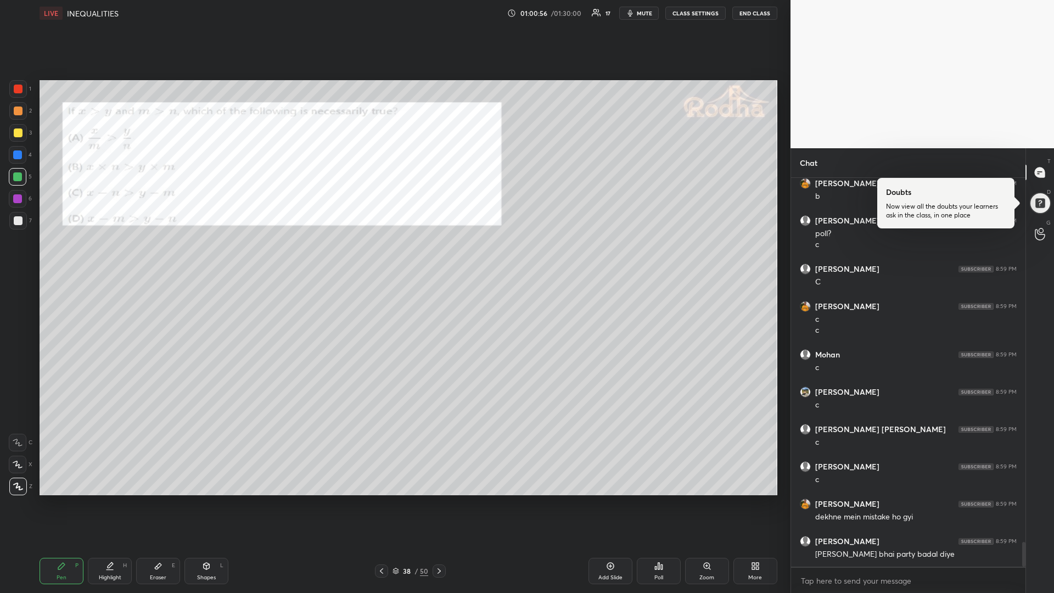
click at [15, 198] on div at bounding box center [17, 198] width 9 height 9
drag, startPoint x: 19, startPoint y: 131, endPoint x: 35, endPoint y: 140, distance: 18.7
click at [18, 134] on div at bounding box center [18, 132] width 9 height 9
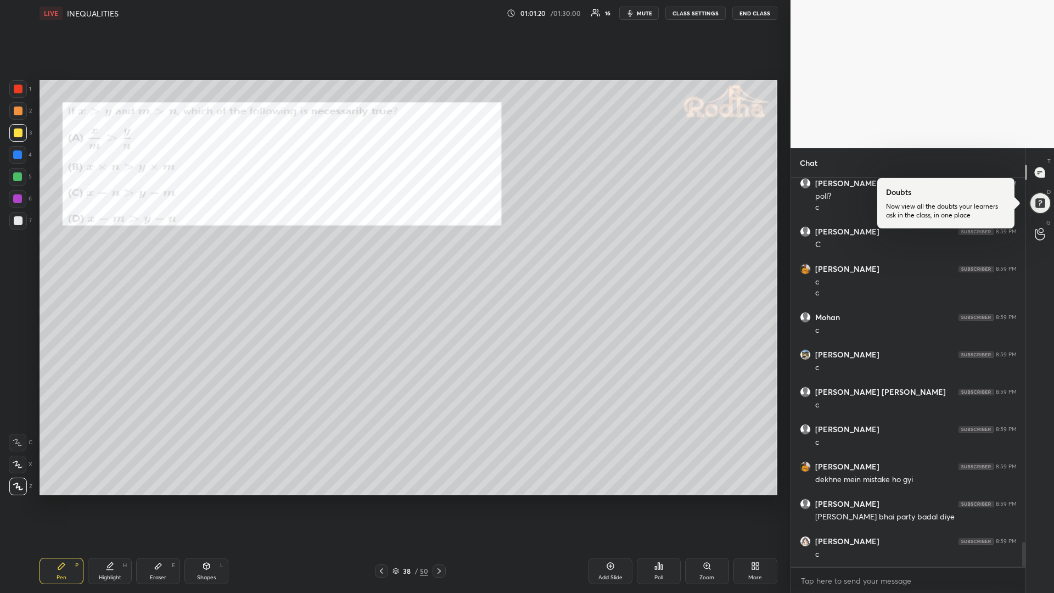
scroll to position [5760, 0]
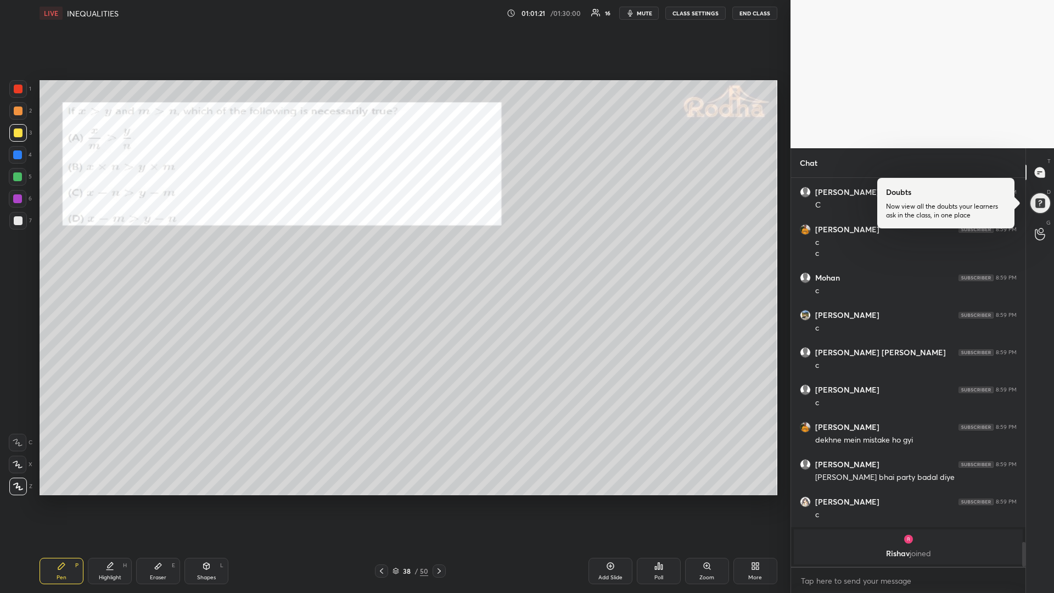
click at [16, 177] on div at bounding box center [17, 176] width 9 height 9
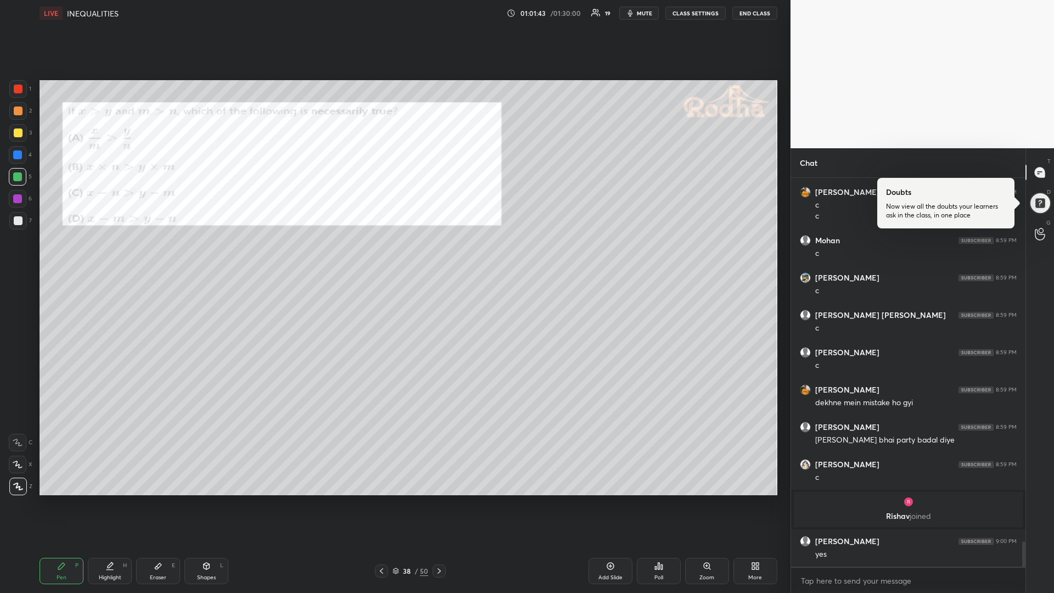
drag, startPoint x: 442, startPoint y: 570, endPoint x: 430, endPoint y: 578, distance: 15.1
click at [441, 499] on icon at bounding box center [439, 570] width 9 height 9
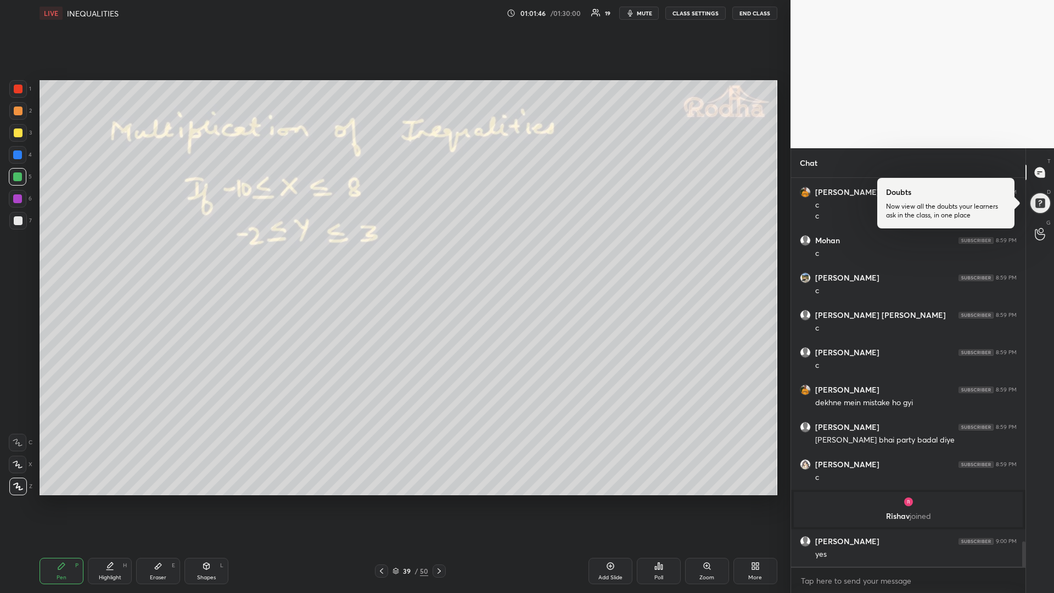
scroll to position [5666, 0]
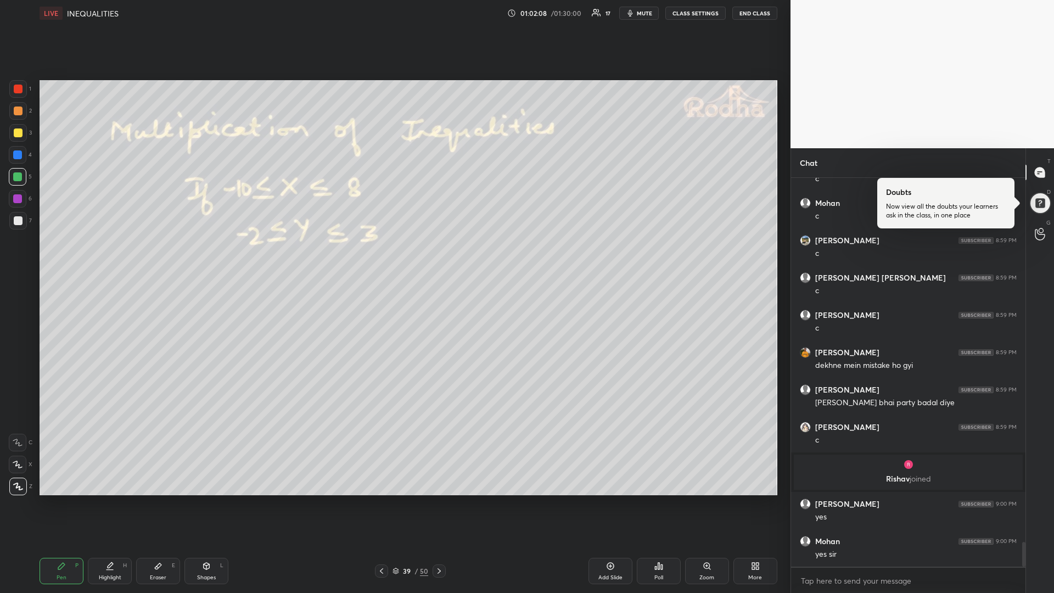
click at [19, 182] on div at bounding box center [18, 177] width 18 height 18
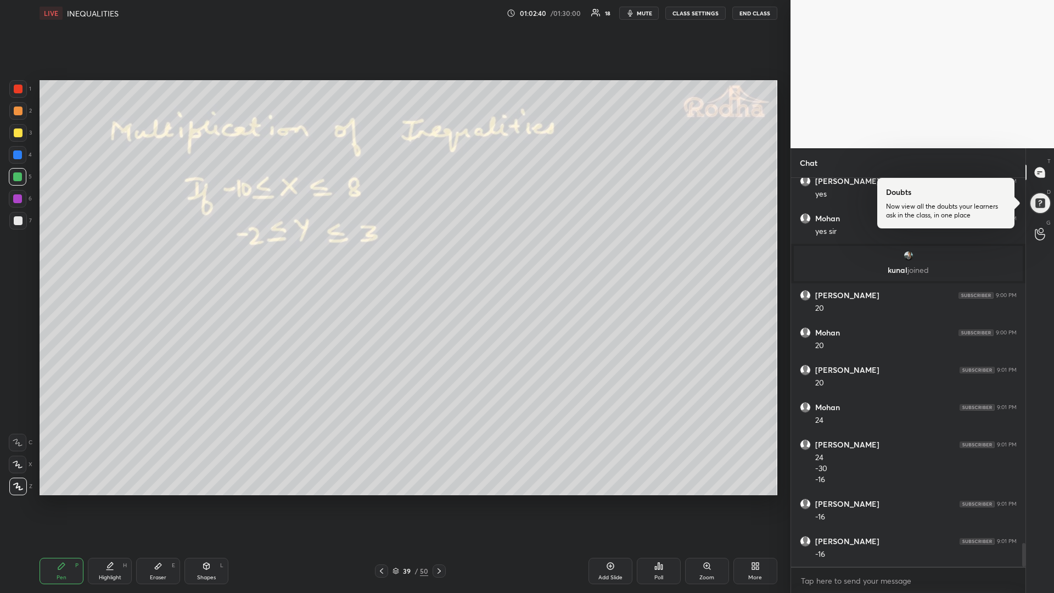
scroll to position [5970, 0]
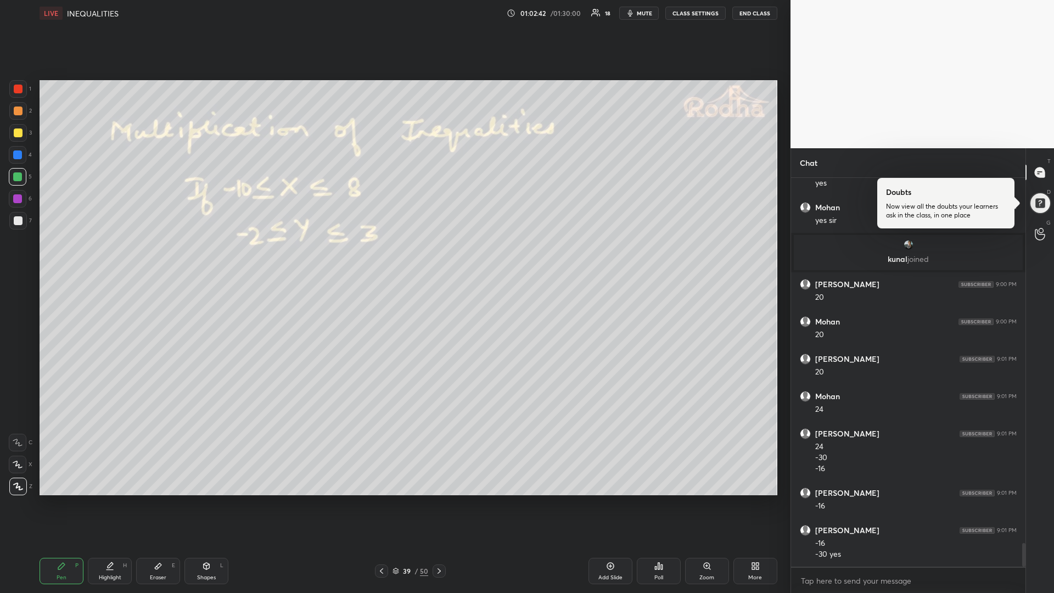
click at [156, 499] on icon at bounding box center [158, 566] width 7 height 6
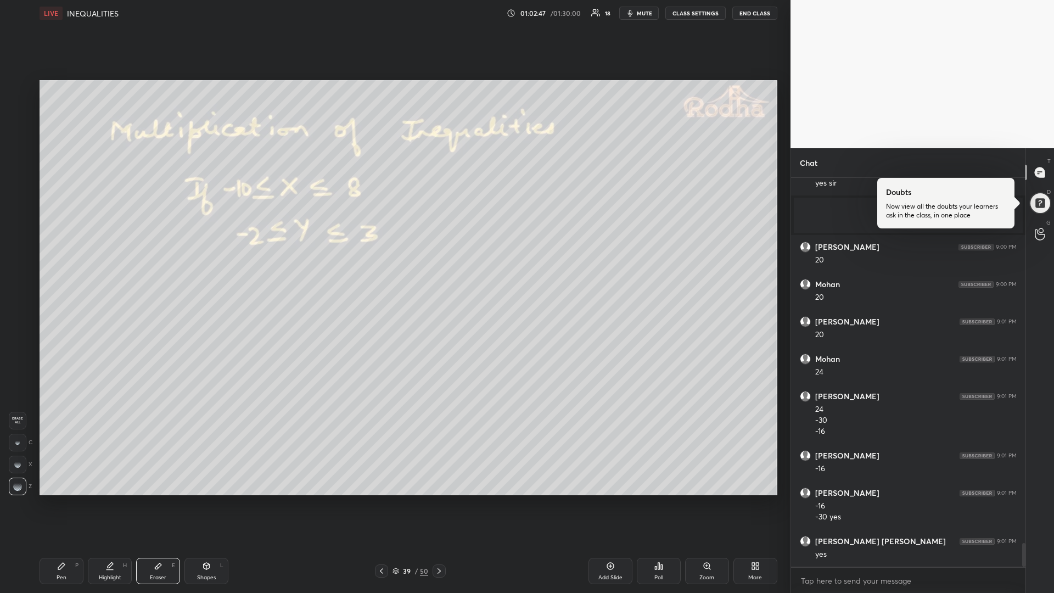
scroll to position [6044, 0]
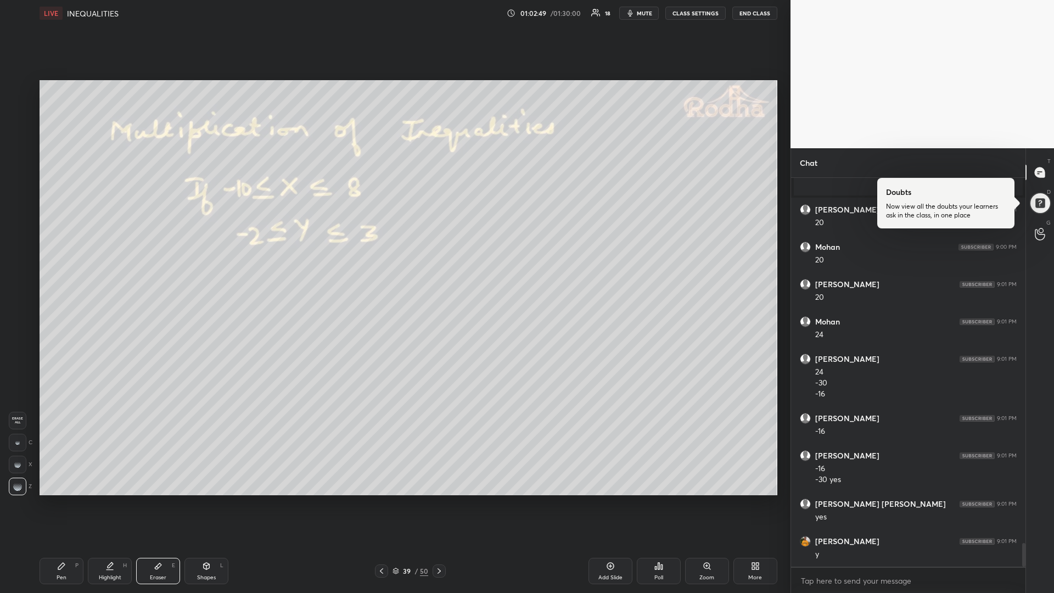
click at [49, 499] on div "Pen P" at bounding box center [62, 571] width 44 height 26
click at [21, 200] on div at bounding box center [17, 198] width 9 height 9
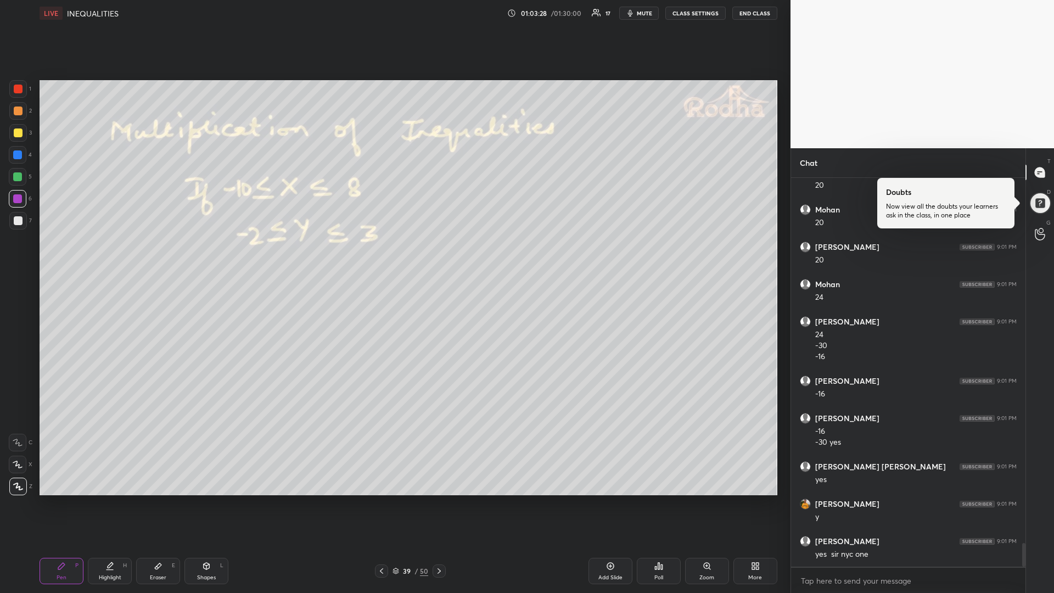
drag, startPoint x: 19, startPoint y: 137, endPoint x: 8, endPoint y: 147, distance: 14.8
click at [18, 138] on div at bounding box center [18, 133] width 18 height 18
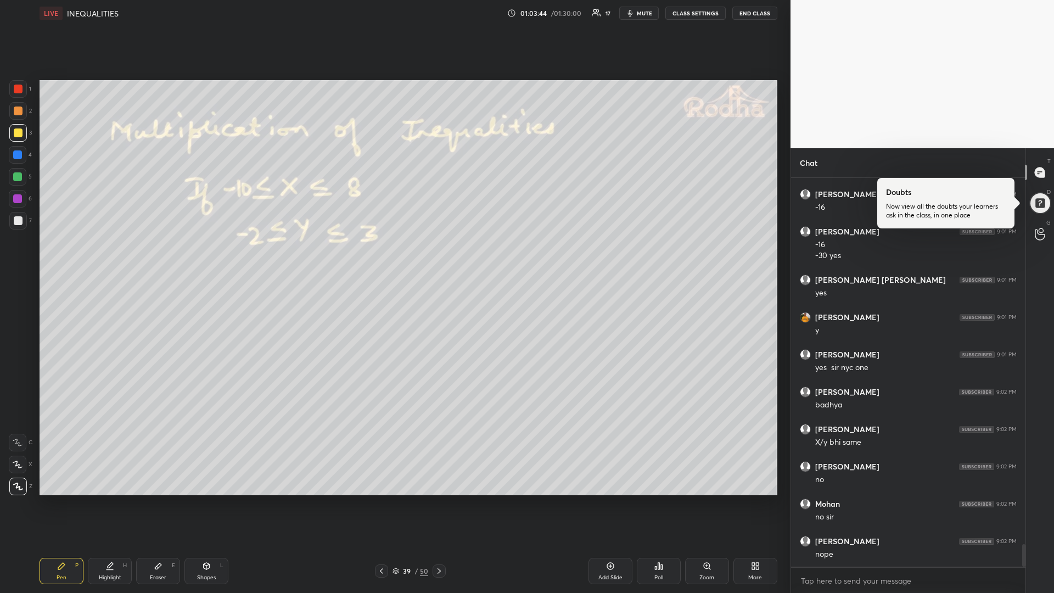
scroll to position [6306, 0]
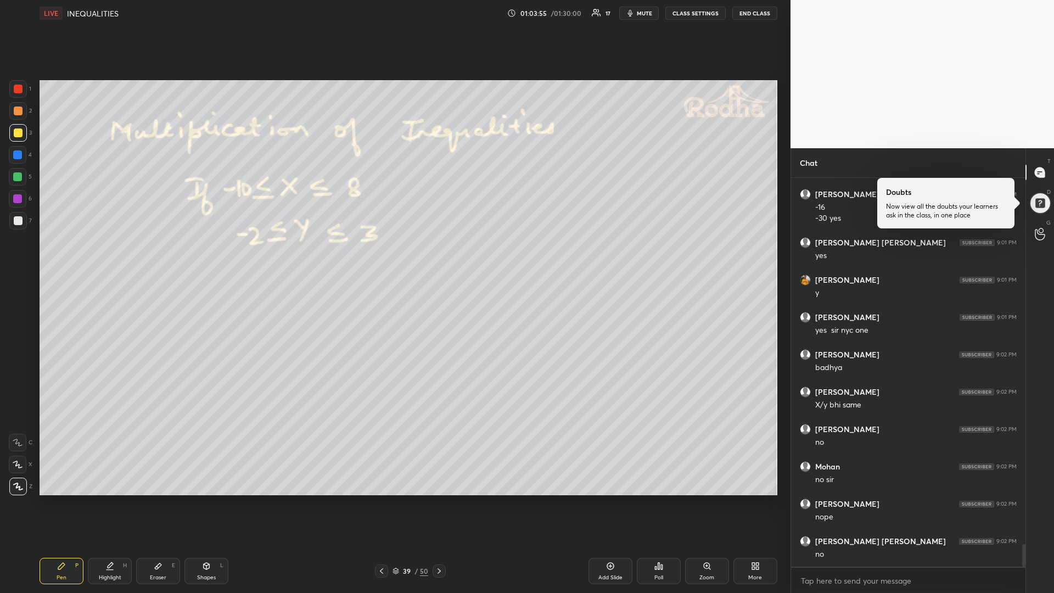
click at [598, 499] on div "Add Slide" at bounding box center [610, 571] width 44 height 26
click at [19, 178] on div at bounding box center [17, 176] width 9 height 9
click at [17, 136] on div at bounding box center [18, 132] width 9 height 9
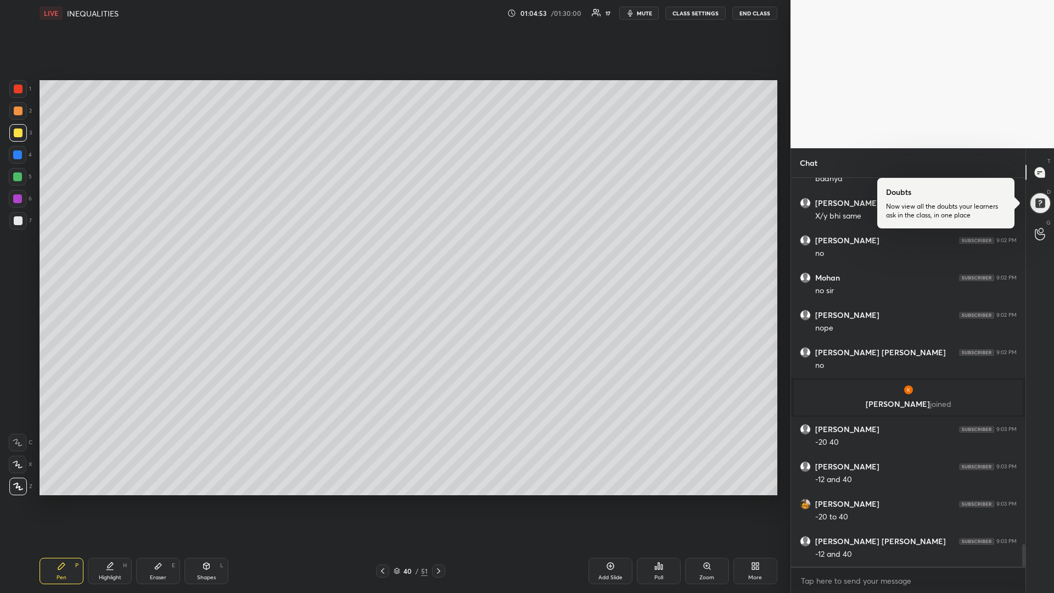
scroll to position [6313, 0]
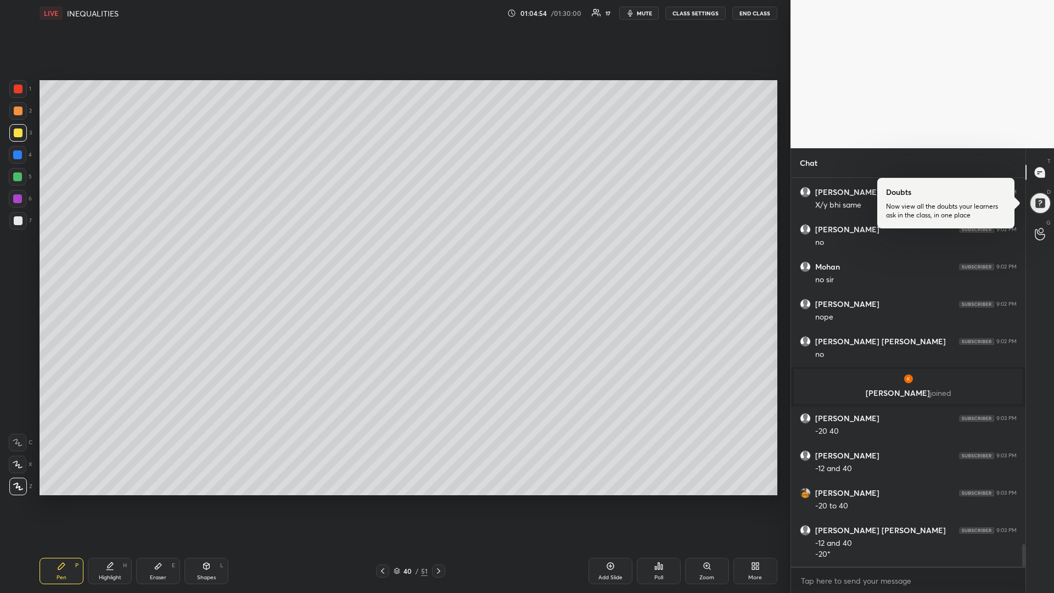
click at [442, 499] on icon at bounding box center [438, 570] width 9 height 9
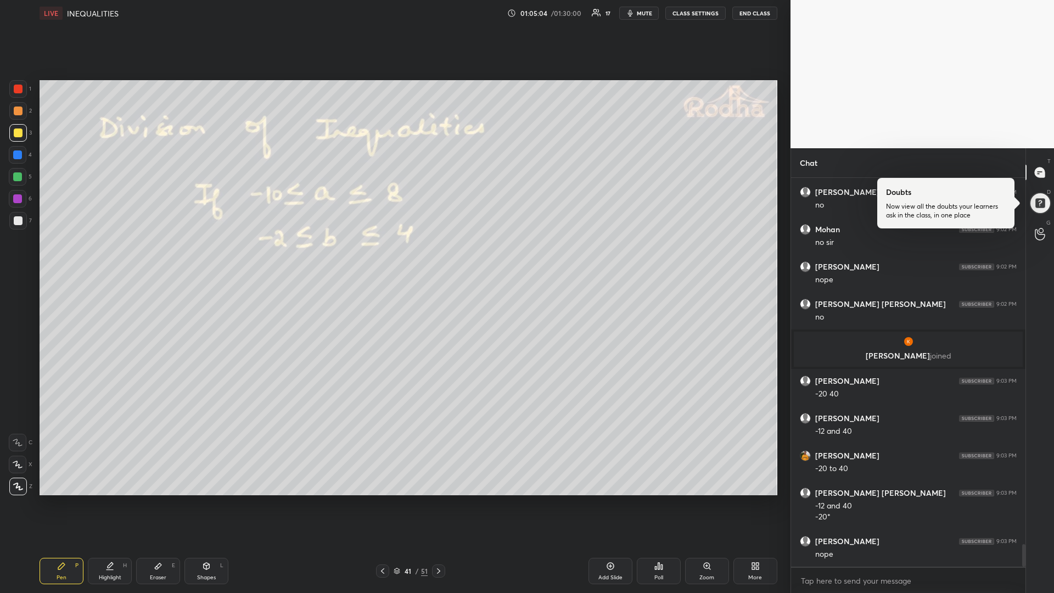
click at [155, 499] on div "Eraser E" at bounding box center [158, 571] width 44 height 26
click at [61, 499] on div "Pen P" at bounding box center [62, 571] width 44 height 26
click at [16, 223] on div at bounding box center [18, 220] width 9 height 9
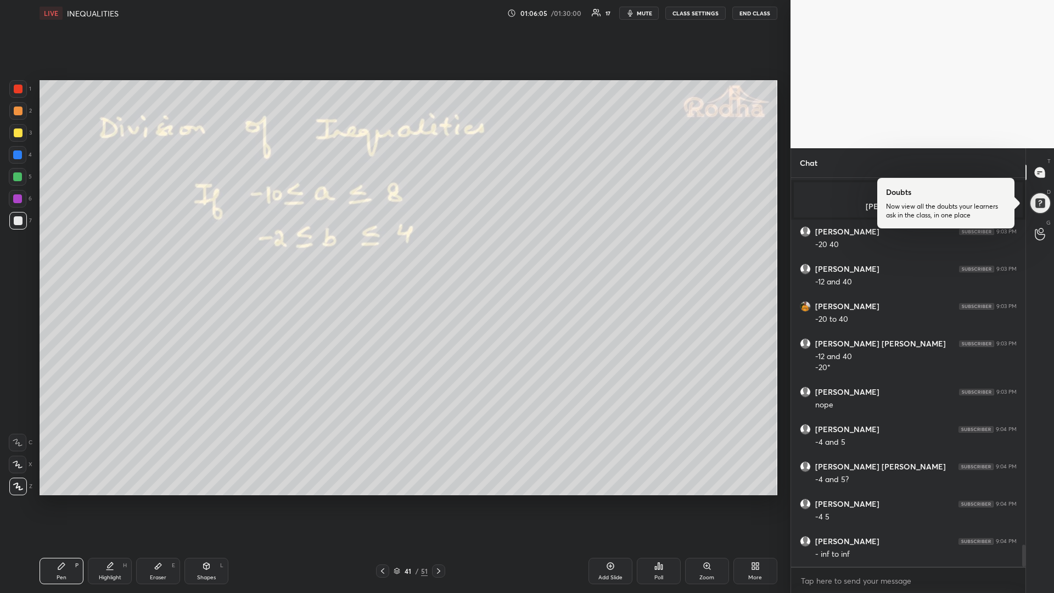
scroll to position [6537, 0]
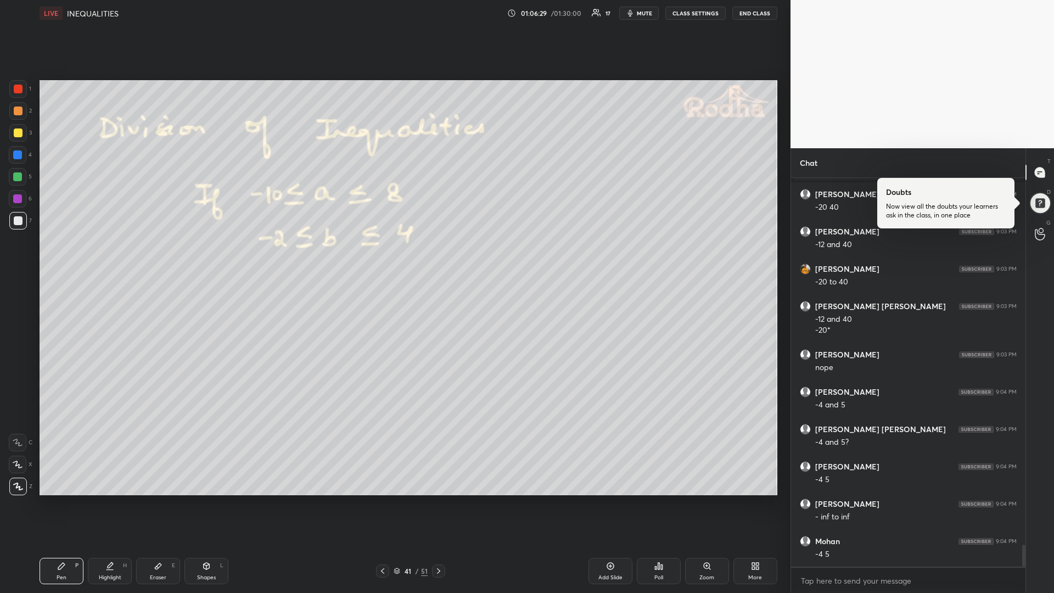
click at [14, 176] on div at bounding box center [17, 176] width 9 height 9
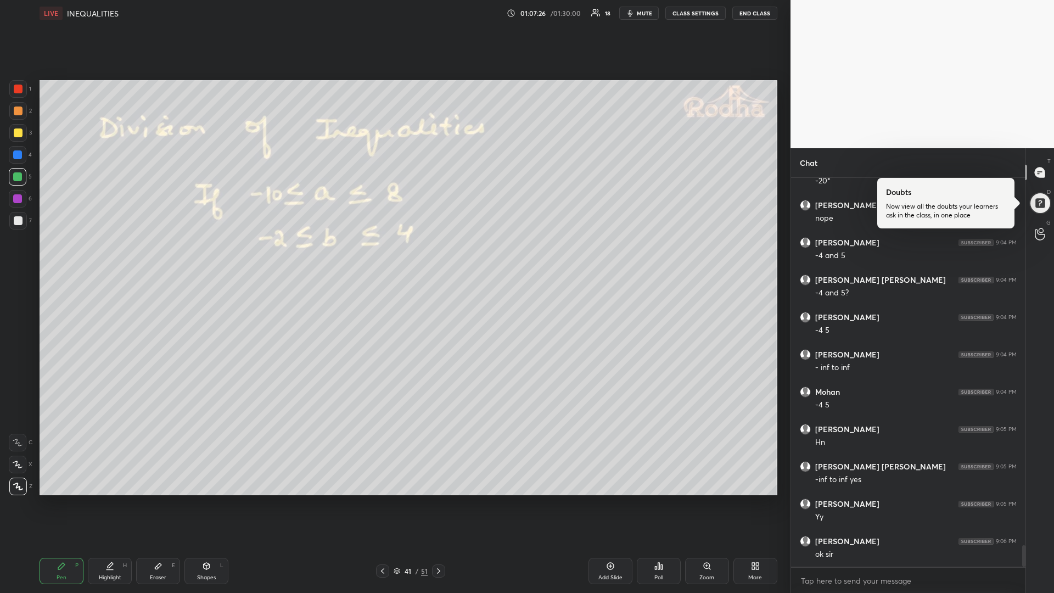
scroll to position [6724, 0]
click at [438, 499] on icon at bounding box center [438, 570] width 3 height 5
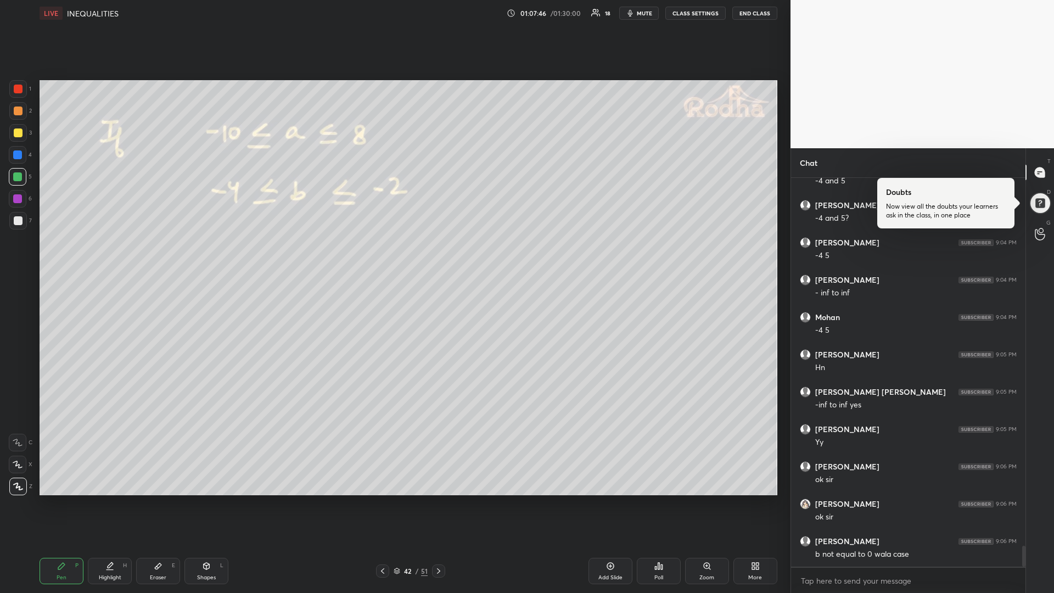
scroll to position [6799, 0]
click at [380, 499] on icon at bounding box center [382, 570] width 9 height 9
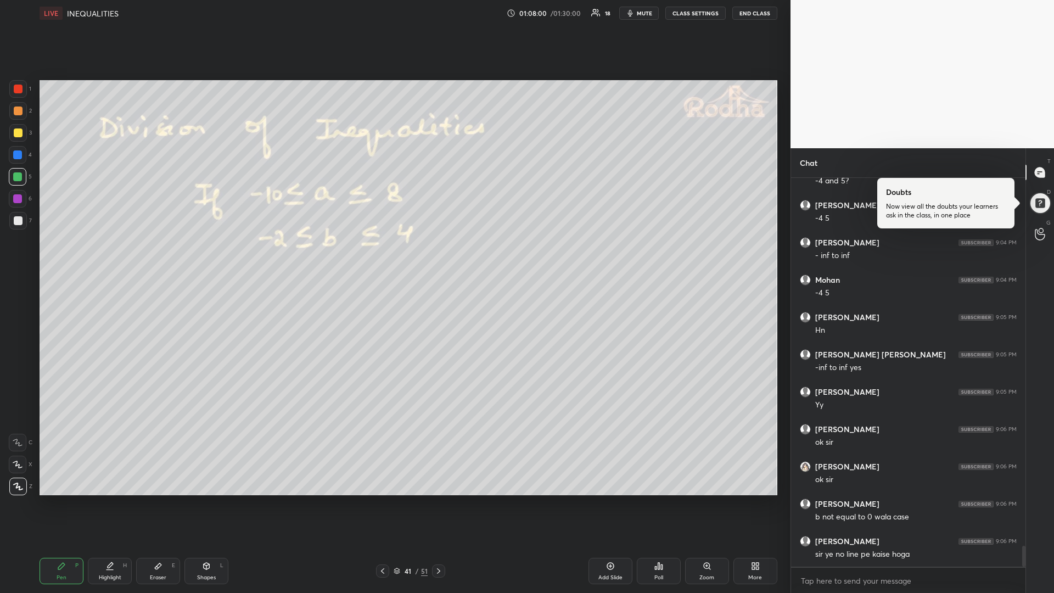
click at [440, 499] on icon at bounding box center [438, 570] width 9 height 9
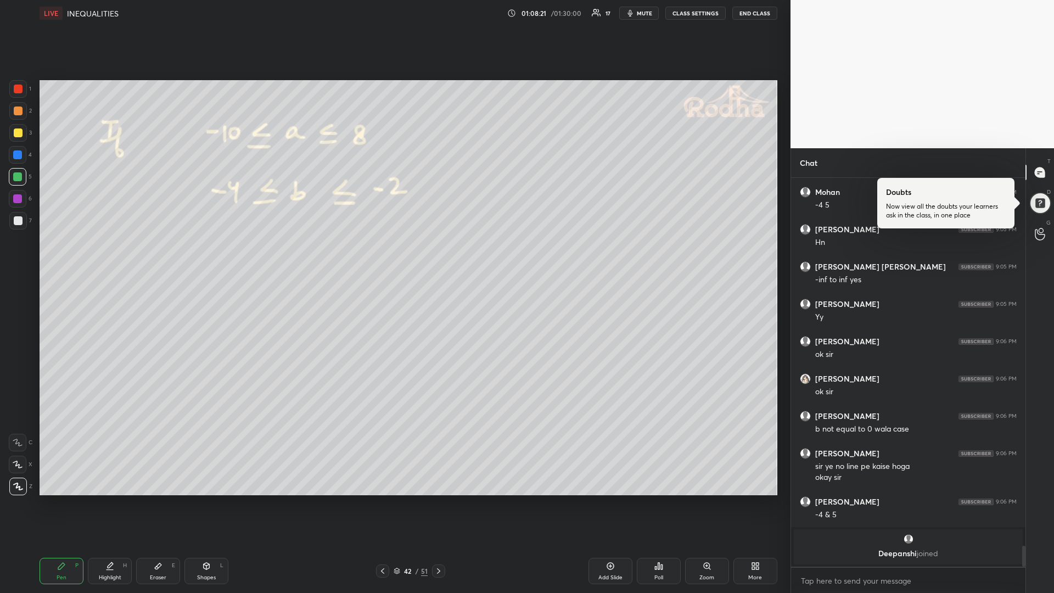
scroll to position [6699, 0]
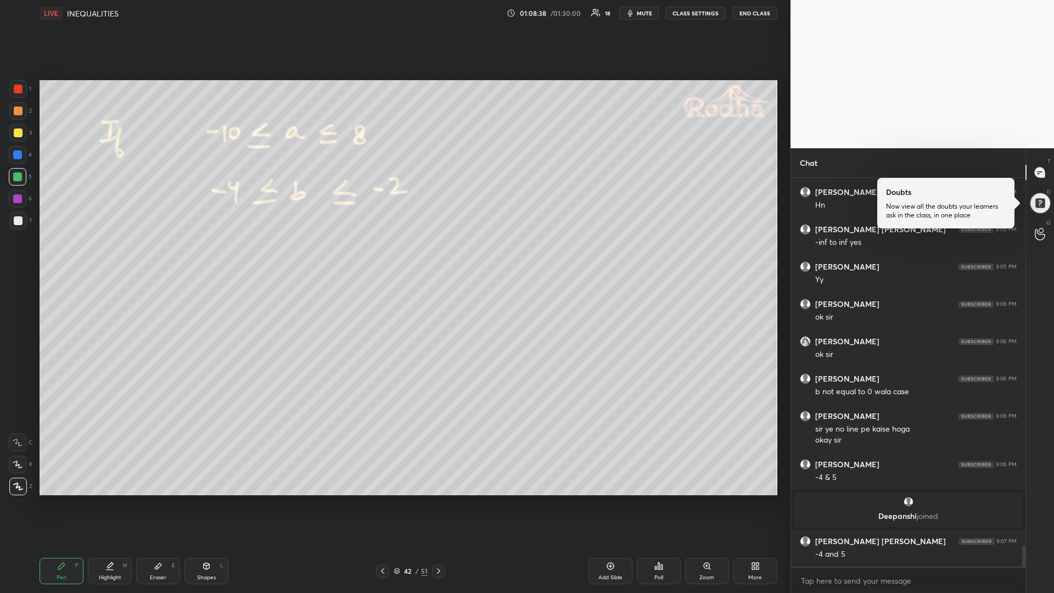
click at [16, 223] on div at bounding box center [18, 220] width 9 height 9
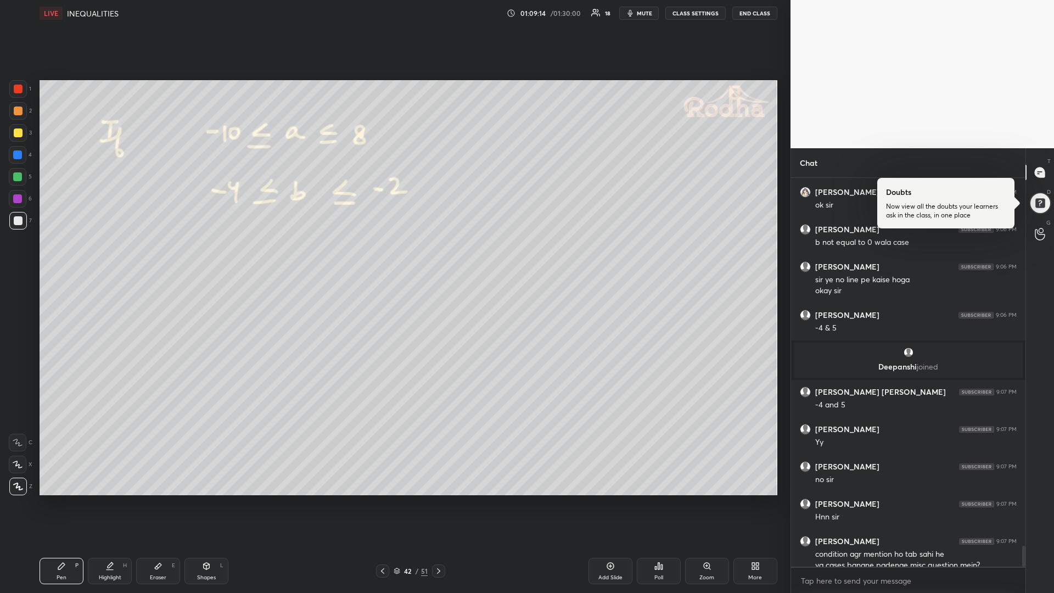
scroll to position [6859, 0]
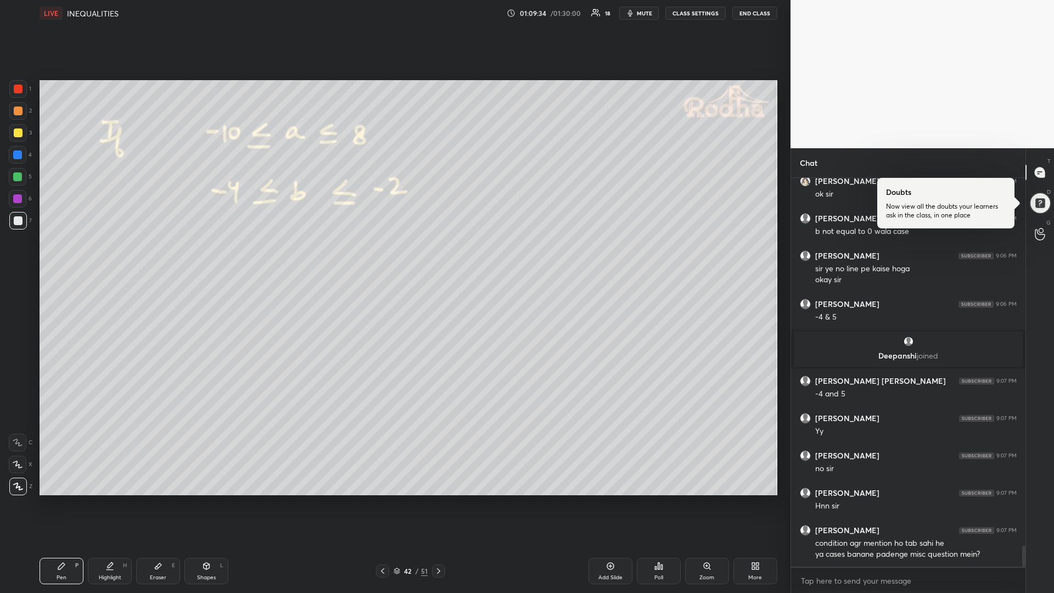
click at [438, 499] on icon at bounding box center [438, 570] width 9 height 9
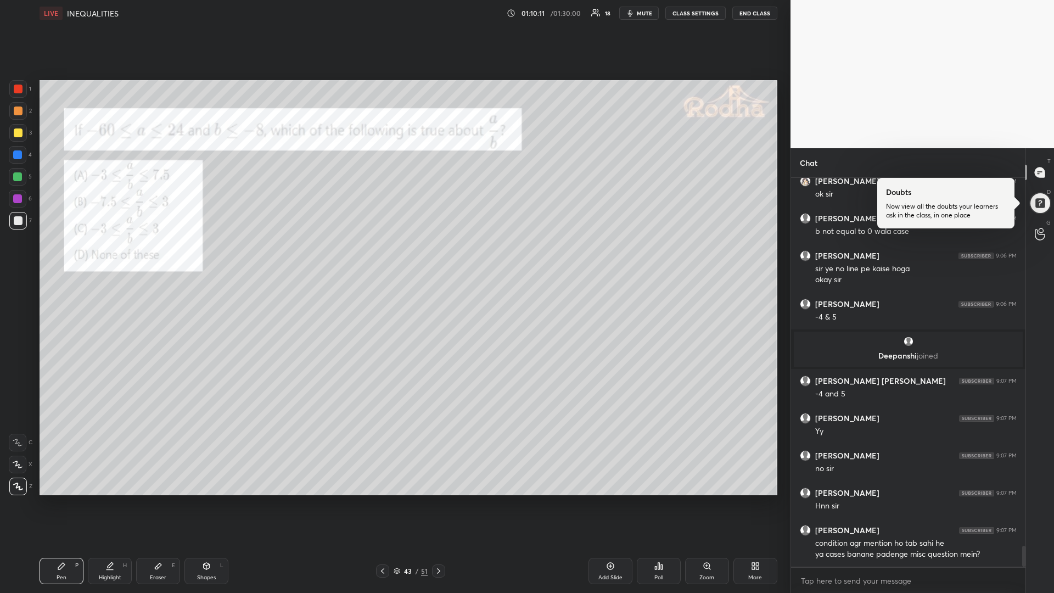
click at [656, 499] on div "Poll" at bounding box center [658, 577] width 9 height 5
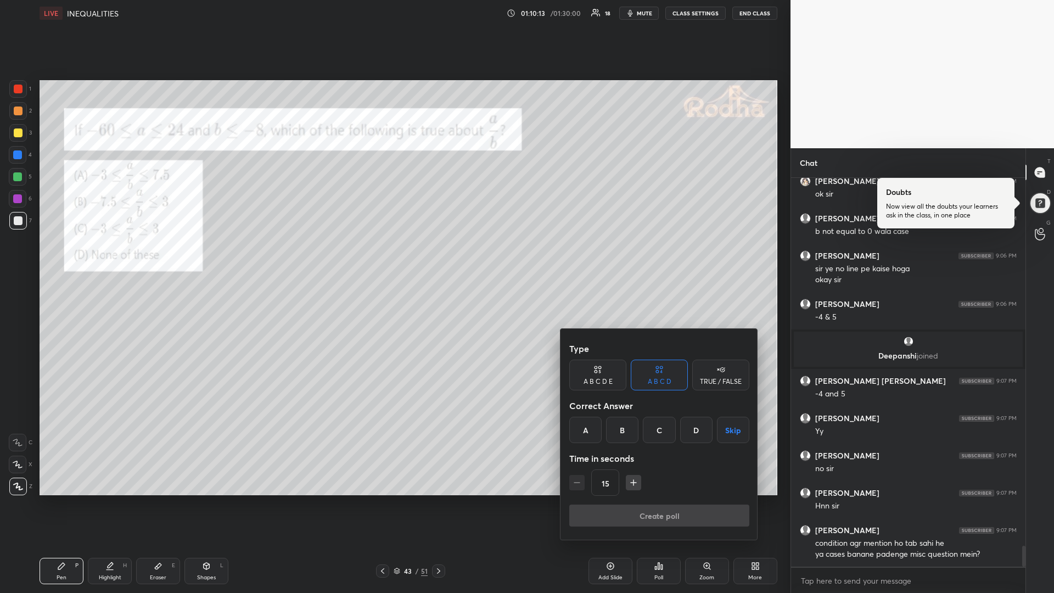
click at [587, 429] on div "A" at bounding box center [585, 430] width 32 height 26
click at [631, 482] on icon "button" at bounding box center [633, 482] width 11 height 11
click at [632, 482] on icon "button" at bounding box center [633, 482] width 11 height 11
type input "45"
click at [623, 499] on button "Create poll" at bounding box center [659, 515] width 180 height 22
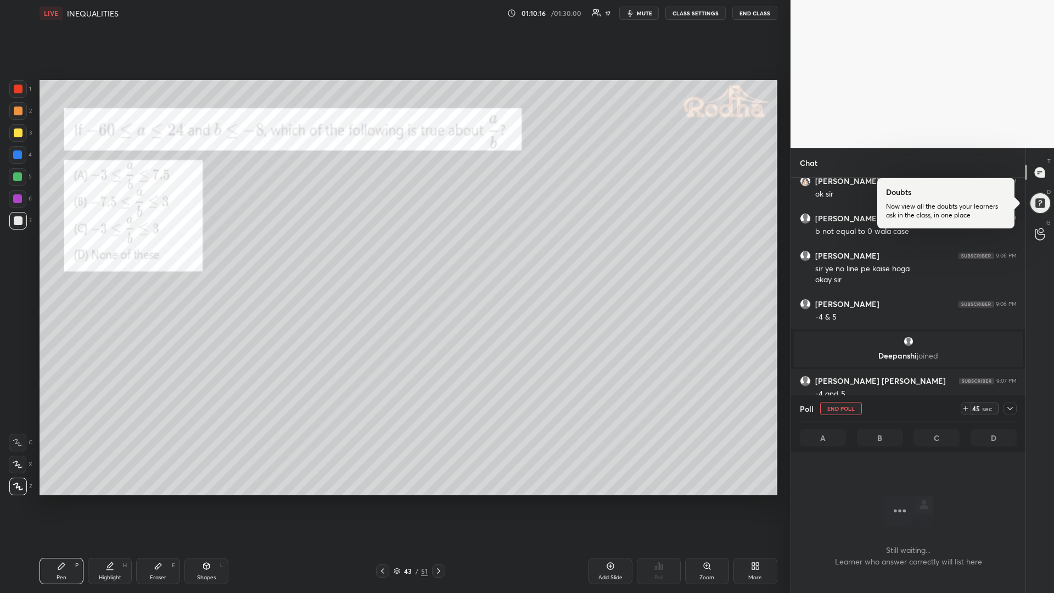
scroll to position [6672, 0]
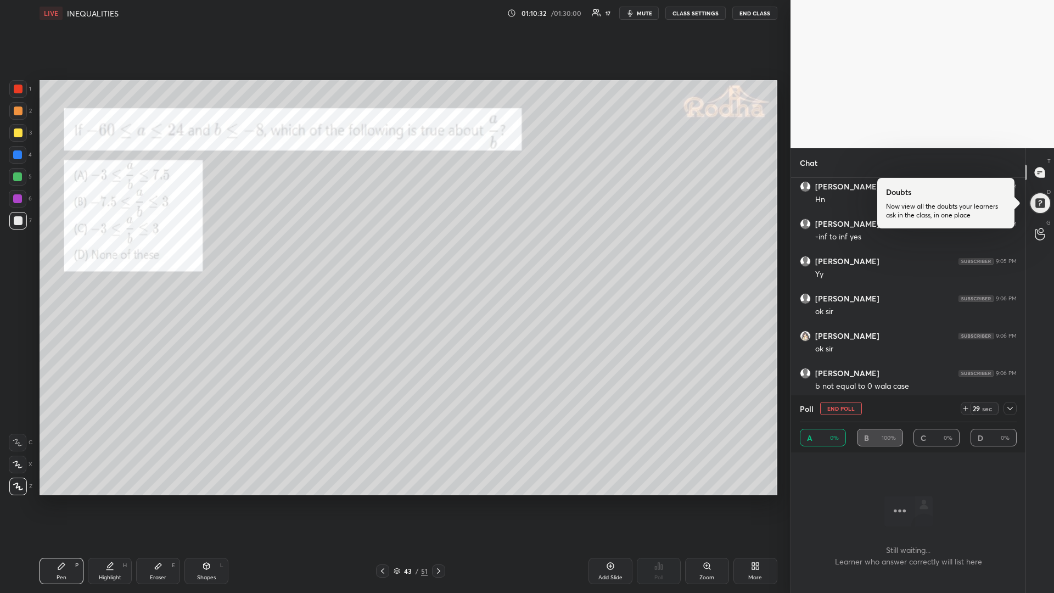
click at [965, 409] on icon at bounding box center [965, 408] width 9 height 9
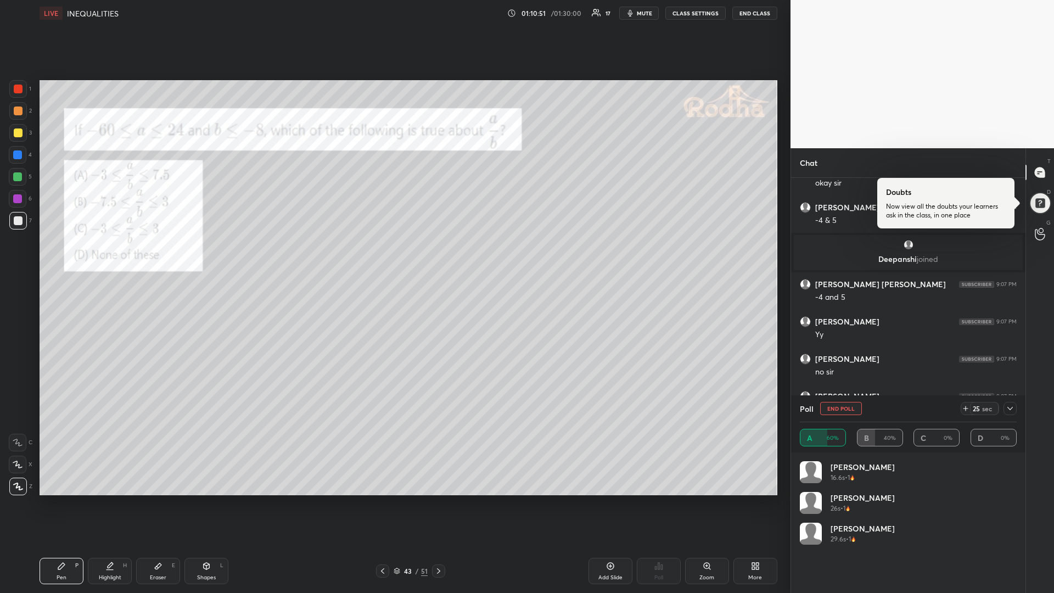
click at [16, 177] on div at bounding box center [17, 176] width 9 height 9
click at [16, 132] on div at bounding box center [18, 132] width 9 height 9
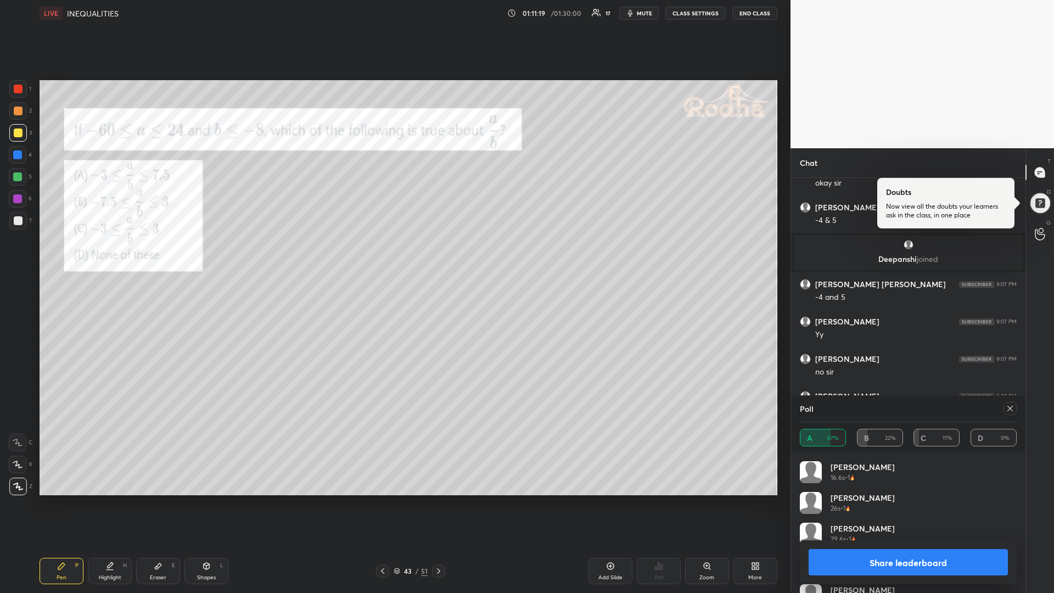
click at [1012, 410] on icon at bounding box center [1009, 408] width 5 height 5
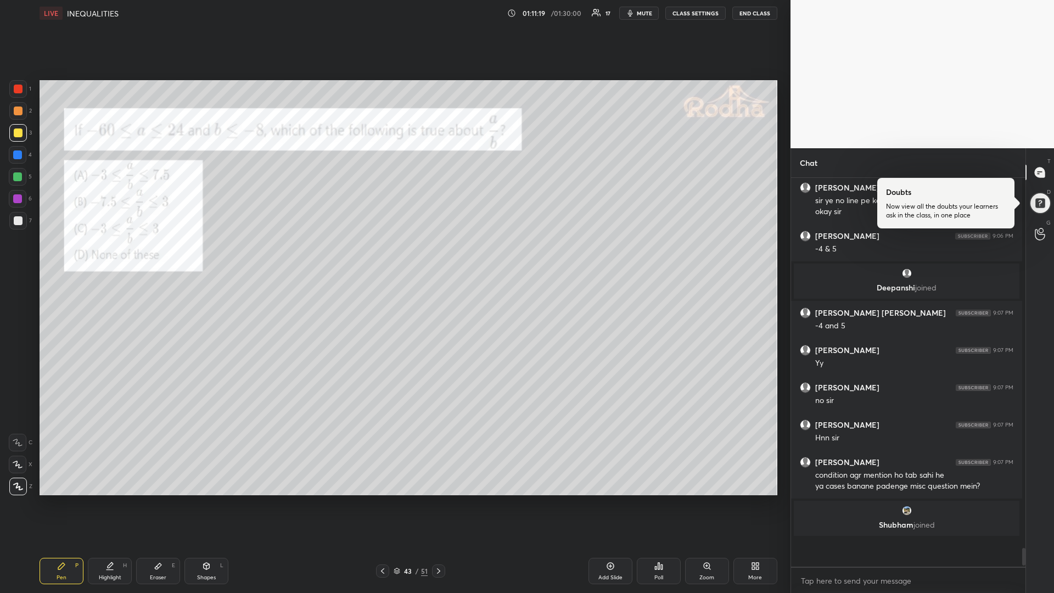
scroll to position [0, 0]
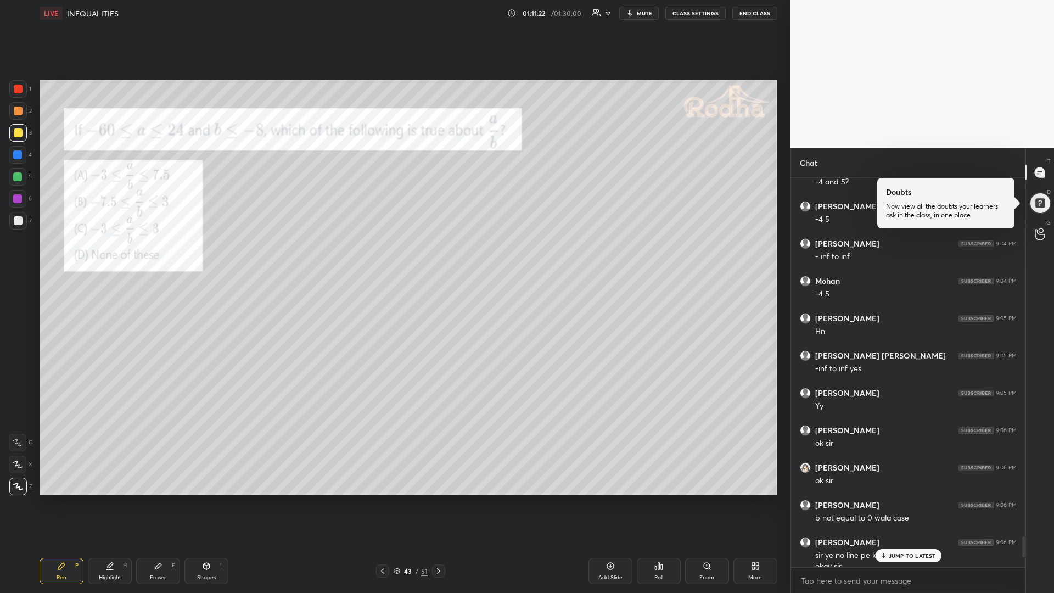
drag, startPoint x: 15, startPoint y: 180, endPoint x: 7, endPoint y: 176, distance: 9.3
click at [13, 179] on div at bounding box center [18, 177] width 18 height 18
click at [16, 95] on div at bounding box center [18, 89] width 18 height 18
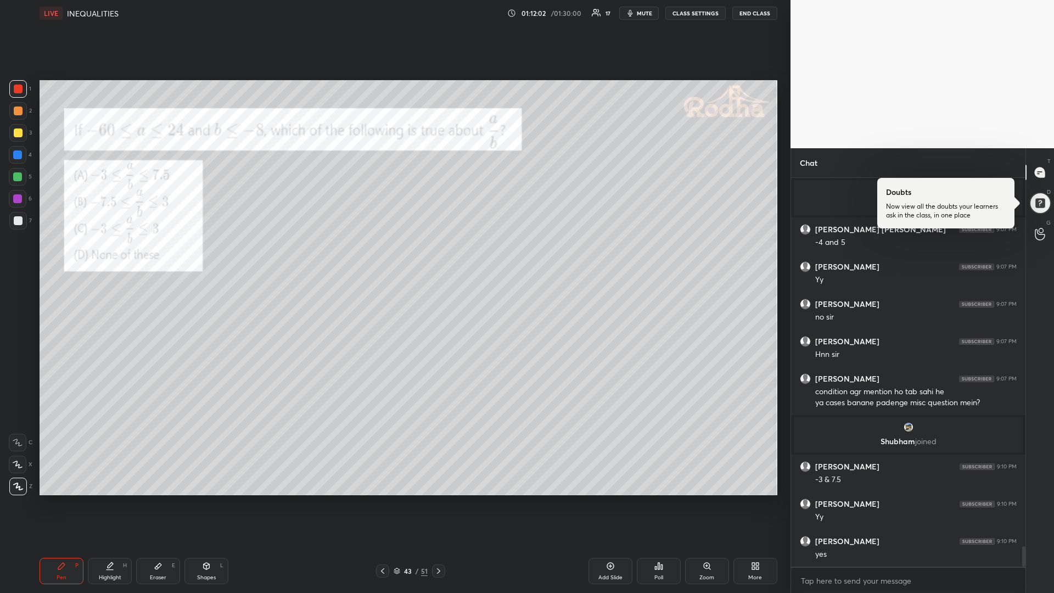
scroll to position [7058, 0]
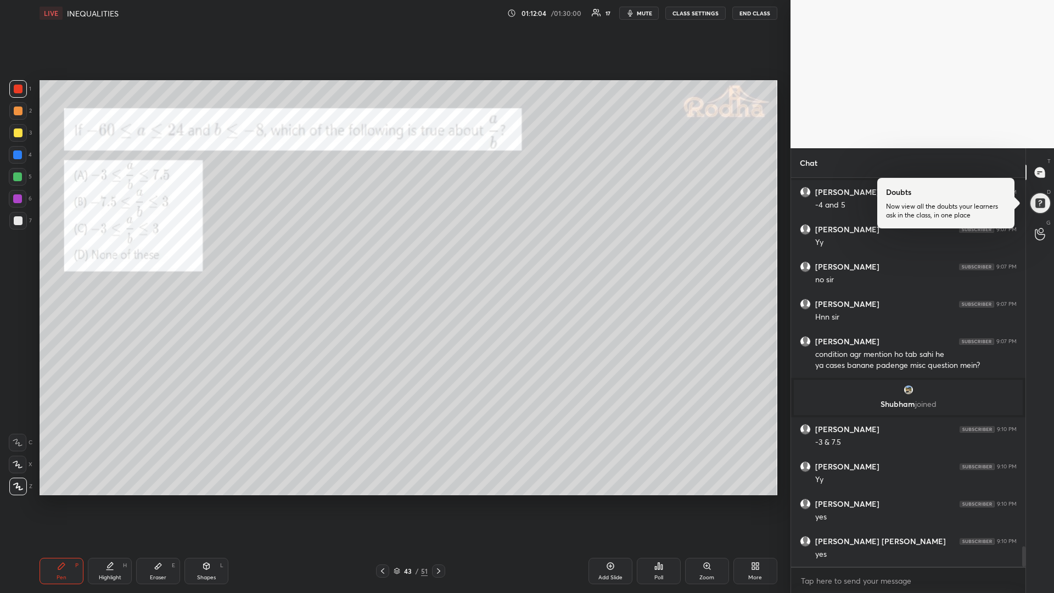
click at [436, 499] on icon at bounding box center [438, 570] width 9 height 9
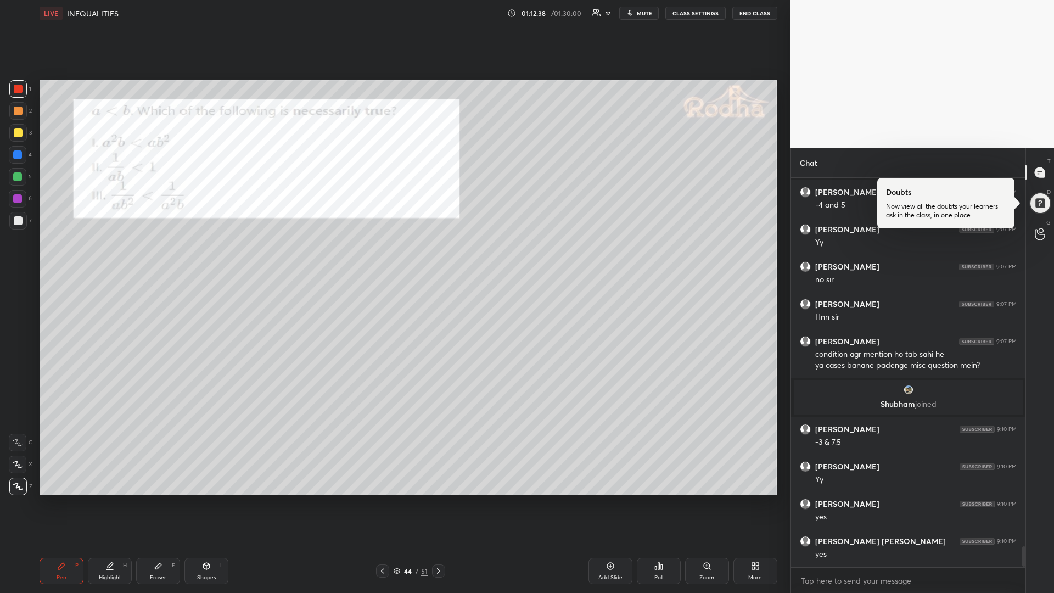
click at [18, 181] on div at bounding box center [18, 177] width 18 height 18
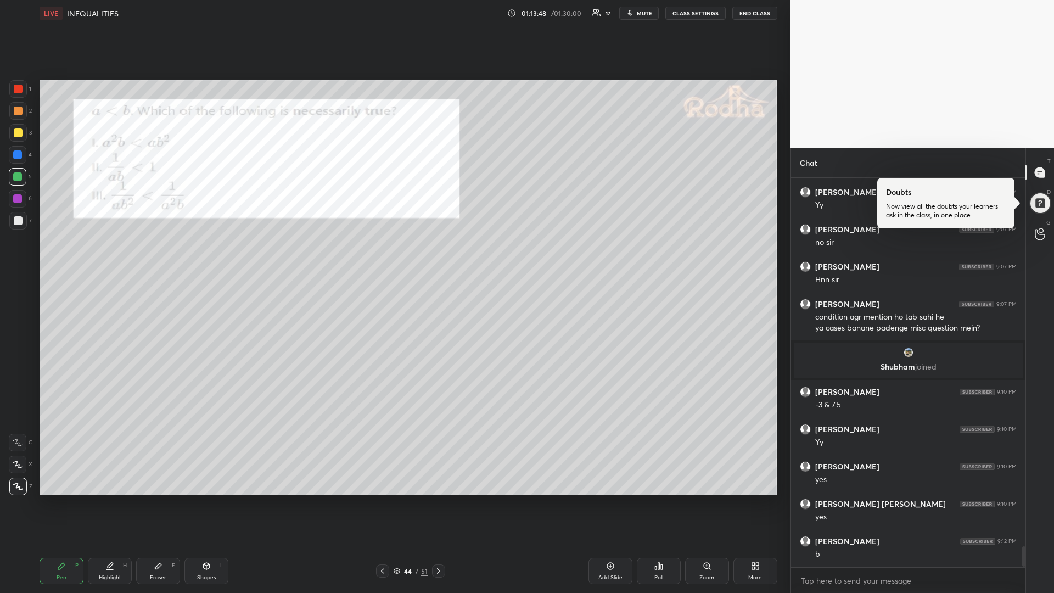
scroll to position [7132, 0]
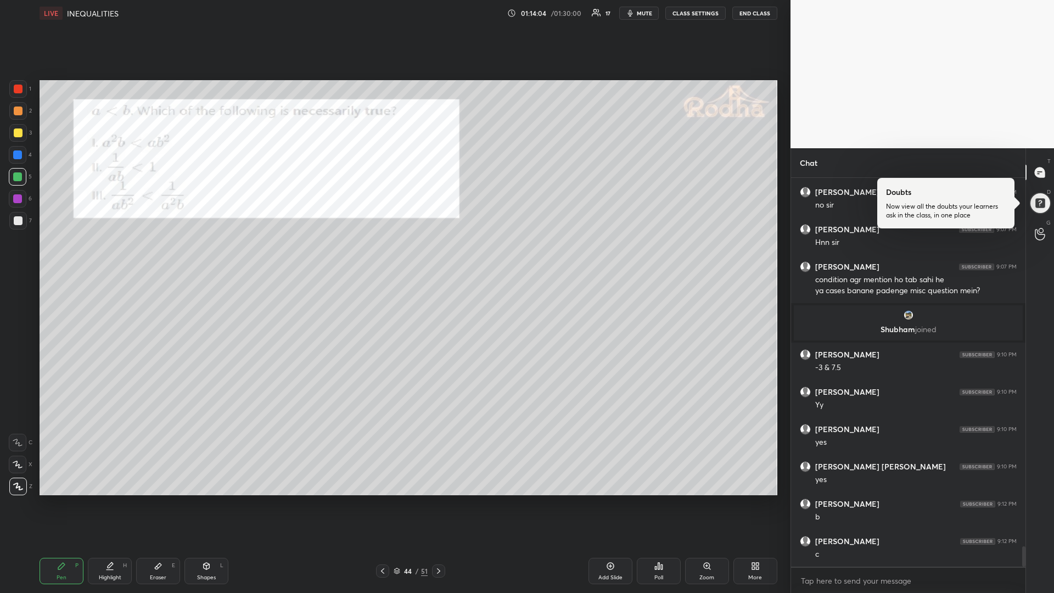
drag, startPoint x: 15, startPoint y: 133, endPoint x: 10, endPoint y: 139, distance: 7.5
click at [14, 136] on div at bounding box center [18, 132] width 9 height 9
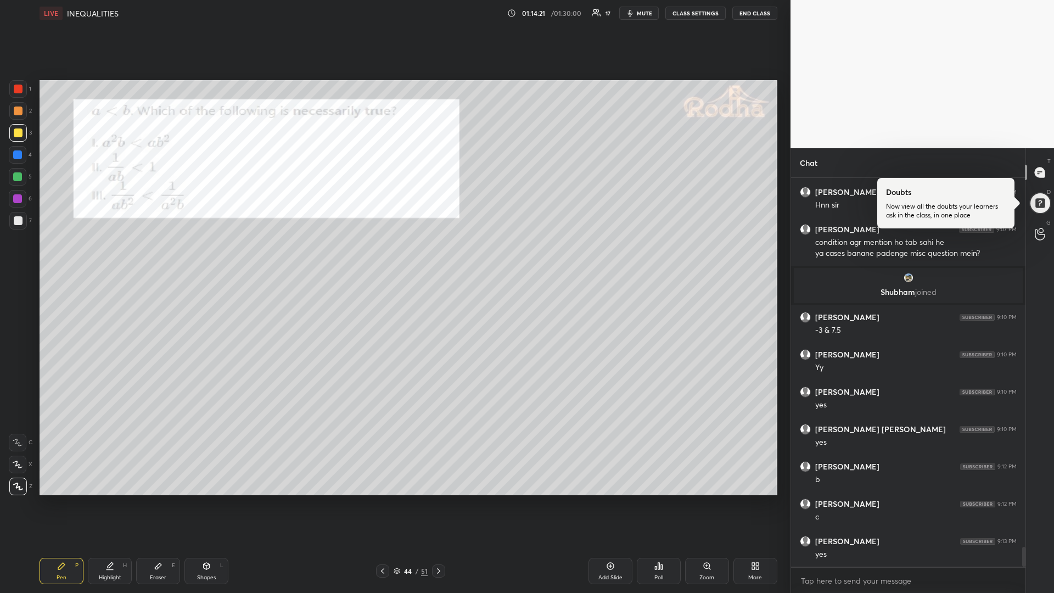
click at [21, 178] on div at bounding box center [17, 176] width 9 height 9
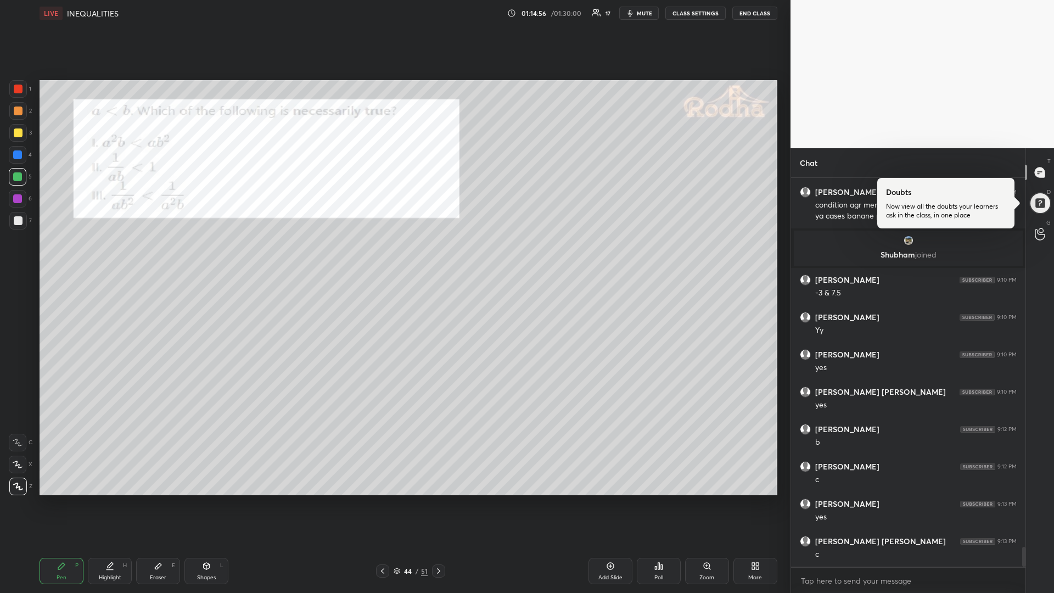
drag, startPoint x: 20, startPoint y: 135, endPoint x: 24, endPoint y: 144, distance: 9.8
click at [20, 136] on div at bounding box center [18, 132] width 9 height 9
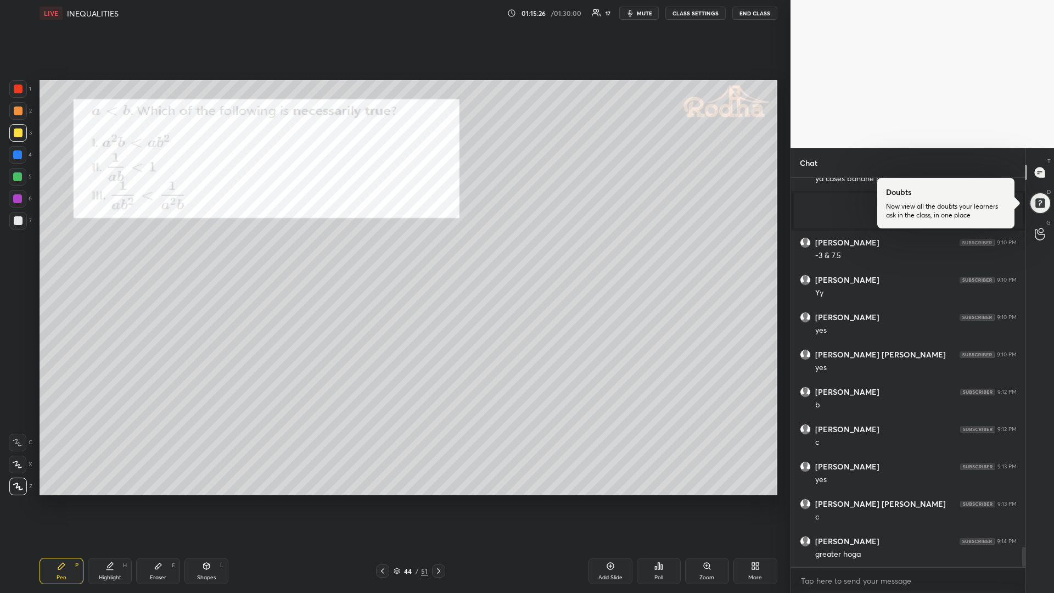
scroll to position [7255, 0]
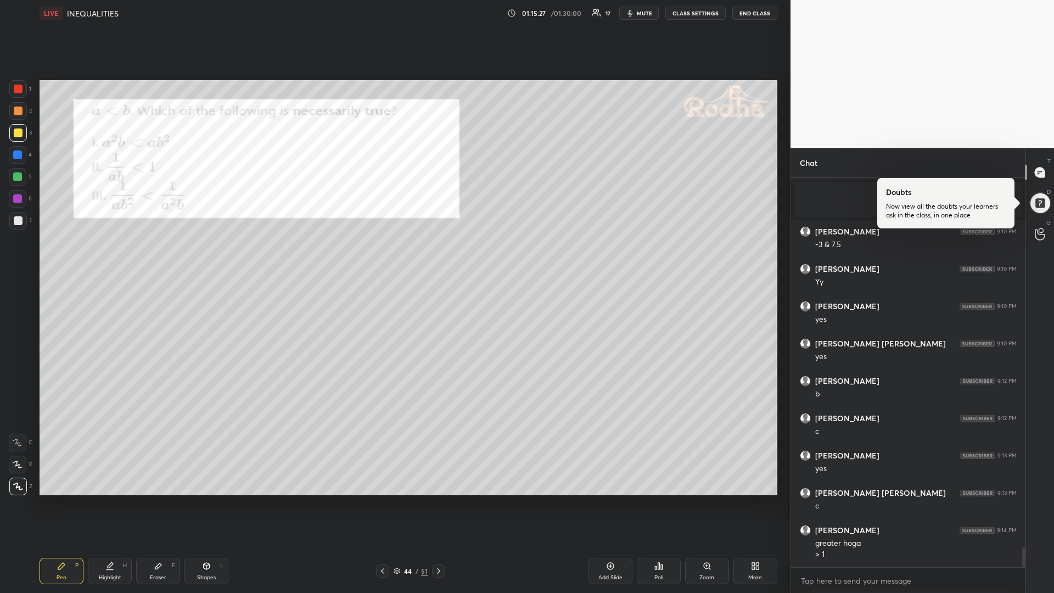
drag, startPoint x: 20, startPoint y: 176, endPoint x: 26, endPoint y: 179, distance: 7.2
click at [21, 180] on div at bounding box center [17, 176] width 9 height 9
drag, startPoint x: 151, startPoint y: 566, endPoint x: 285, endPoint y: 498, distance: 150.0
click at [153, 499] on div "Eraser E" at bounding box center [158, 571] width 44 height 26
click at [63, 499] on icon at bounding box center [61, 566] width 9 height 9
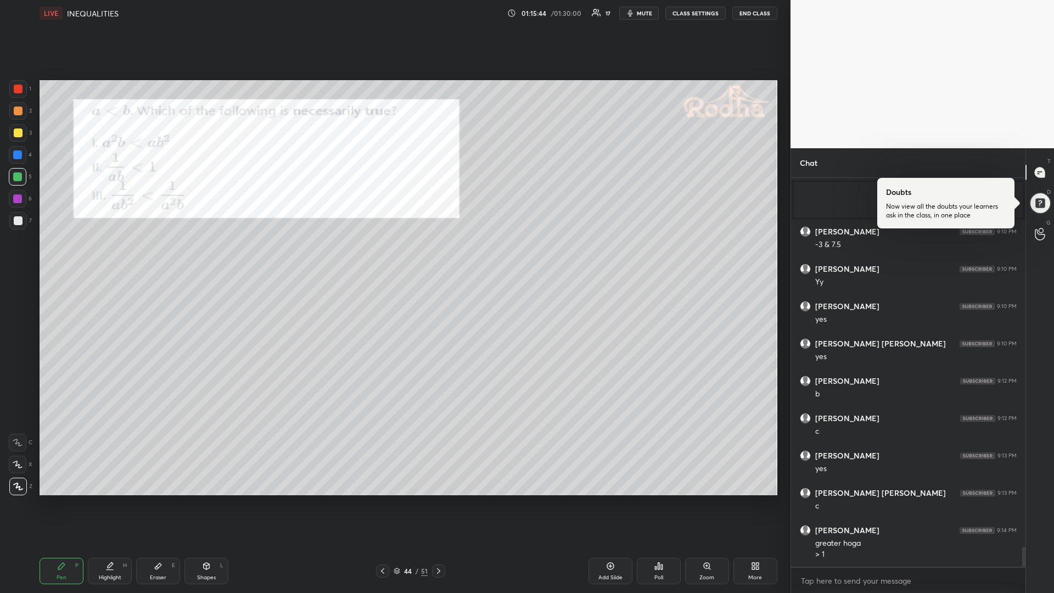
scroll to position [7266, 0]
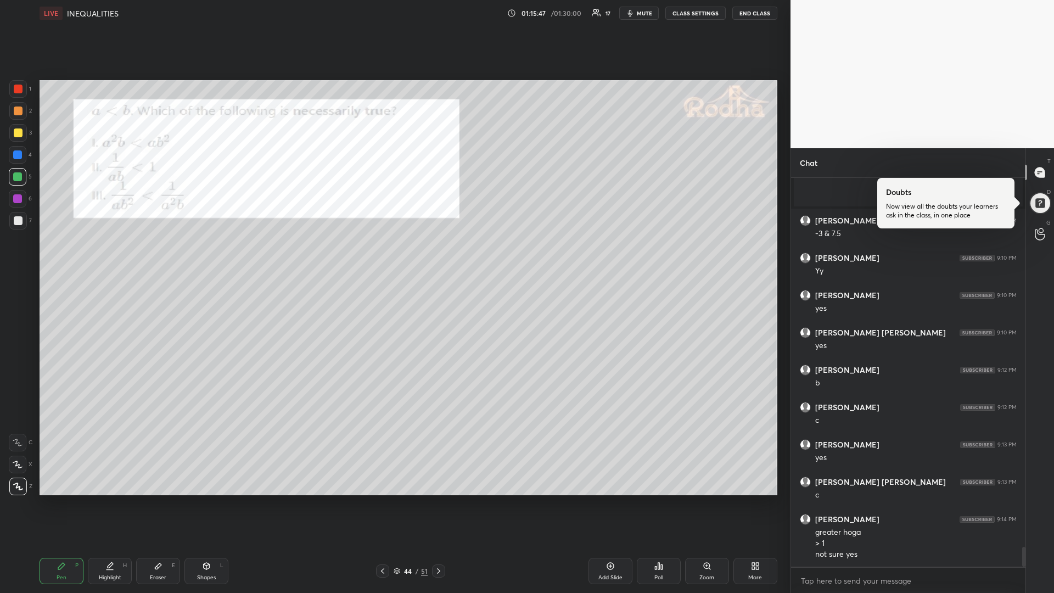
click at [20, 221] on div at bounding box center [18, 220] width 9 height 9
click at [199, 499] on div "Shapes" at bounding box center [206, 577] width 19 height 5
click at [24, 487] on div at bounding box center [18, 487] width 18 height 18
click at [60, 499] on div "Pen" at bounding box center [62, 577] width 10 height 5
click at [20, 197] on div at bounding box center [17, 198] width 9 height 9
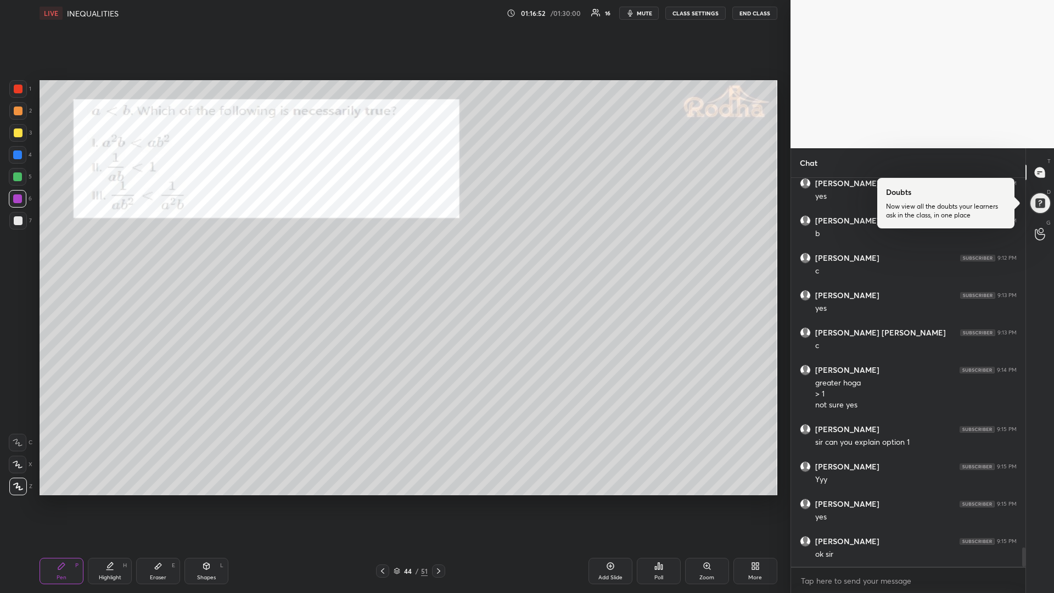
scroll to position [7453, 0]
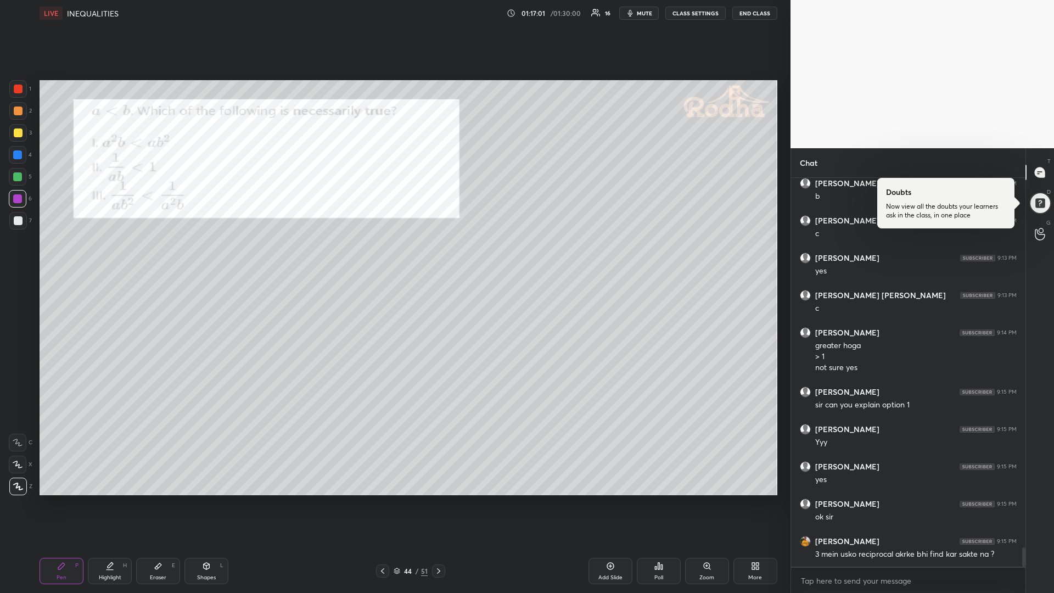
drag, startPoint x: 441, startPoint y: 571, endPoint x: 437, endPoint y: 577, distance: 6.9
click at [439, 499] on icon at bounding box center [438, 570] width 9 height 9
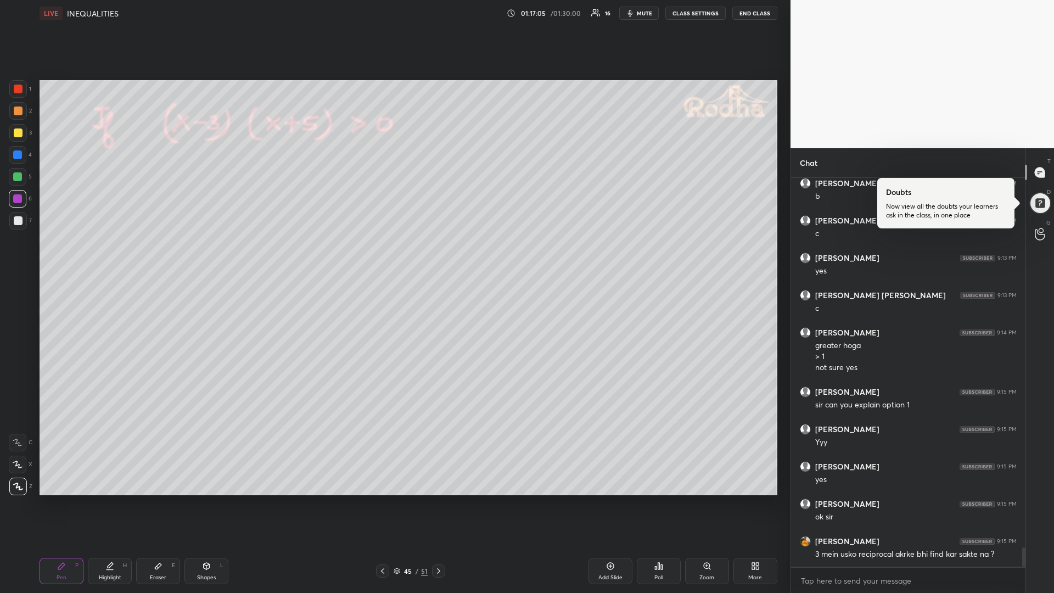
drag, startPoint x: 23, startPoint y: 132, endPoint x: 14, endPoint y: 135, distance: 9.2
click at [19, 131] on div at bounding box center [18, 133] width 18 height 18
click at [212, 499] on div "Shapes L" at bounding box center [206, 571] width 44 height 26
click at [15, 481] on div at bounding box center [18, 487] width 18 height 18
click at [71, 499] on div "Pen P" at bounding box center [62, 571] width 44 height 26
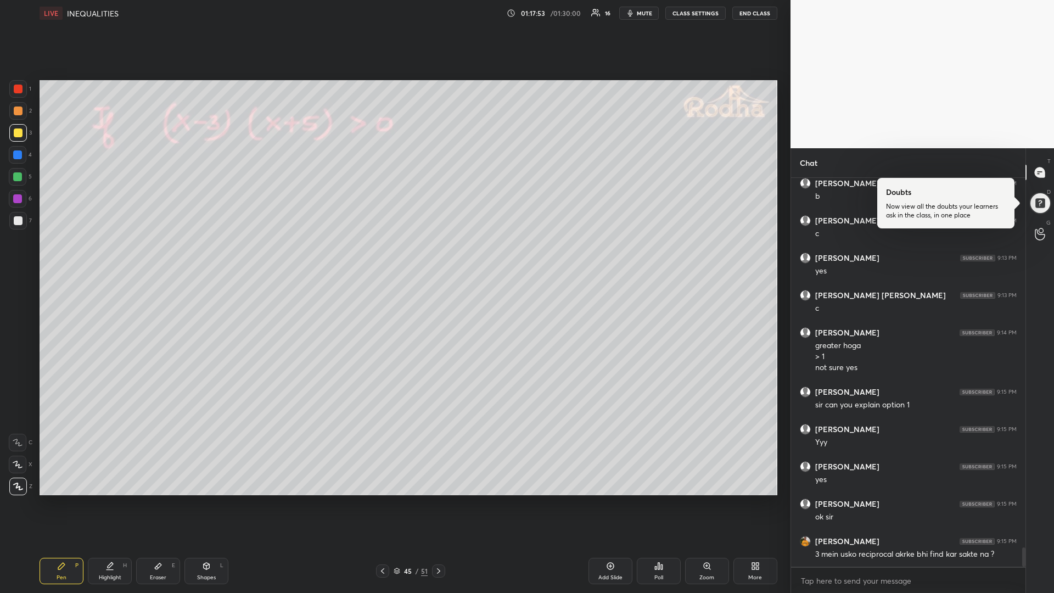
drag, startPoint x: 24, startPoint y: 177, endPoint x: 33, endPoint y: 177, distance: 9.9
click at [22, 178] on div at bounding box center [18, 177] width 18 height 18
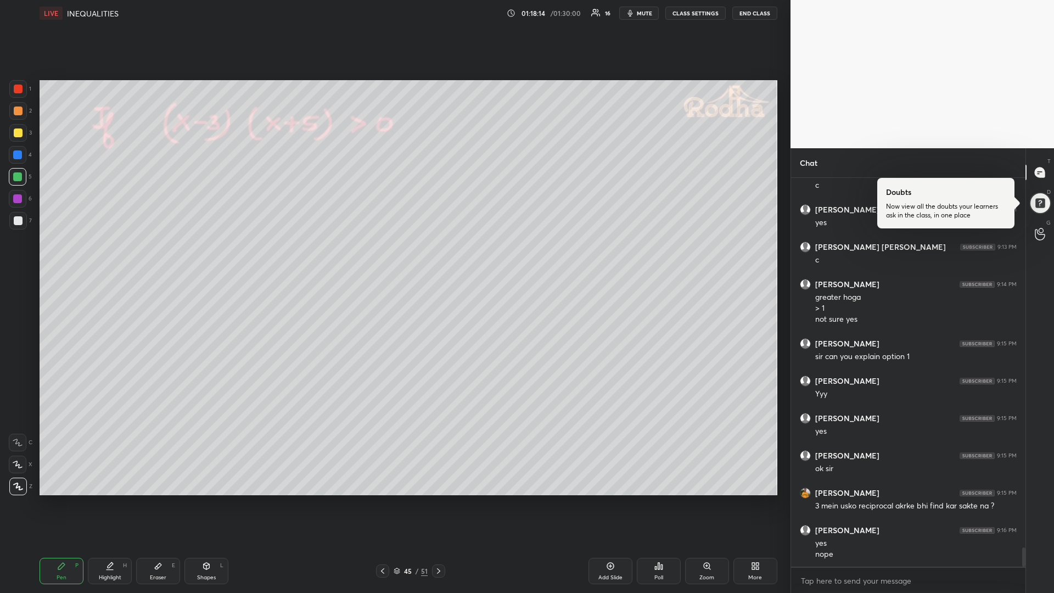
scroll to position [7539, 0]
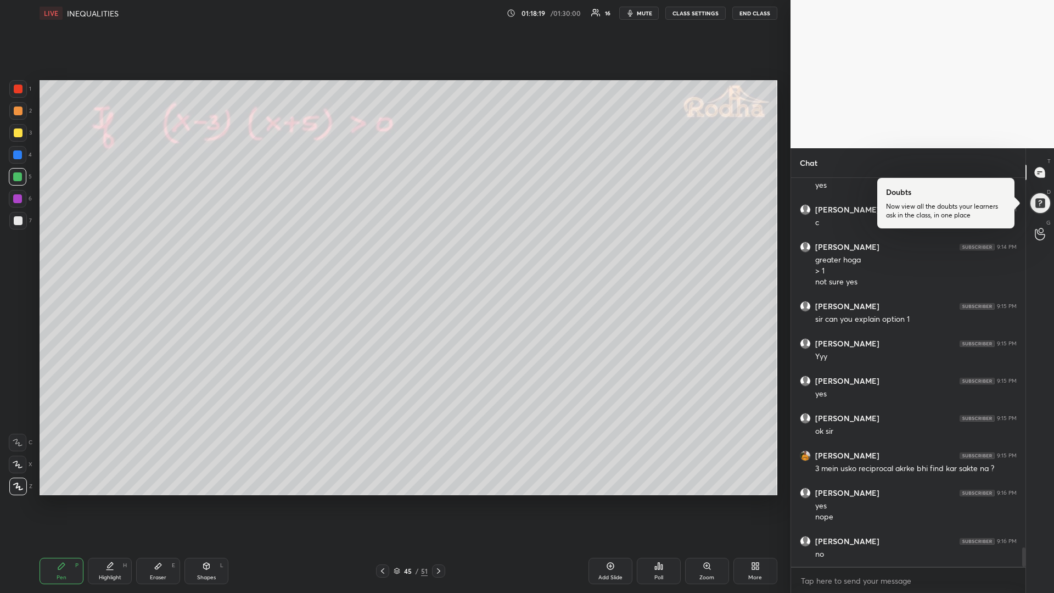
click at [441, 499] on icon at bounding box center [438, 570] width 9 height 9
click at [204, 499] on icon at bounding box center [207, 566] width 6 height 7
click at [15, 489] on icon at bounding box center [18, 486] width 8 height 8
click at [64, 499] on div "Pen" at bounding box center [62, 577] width 10 height 5
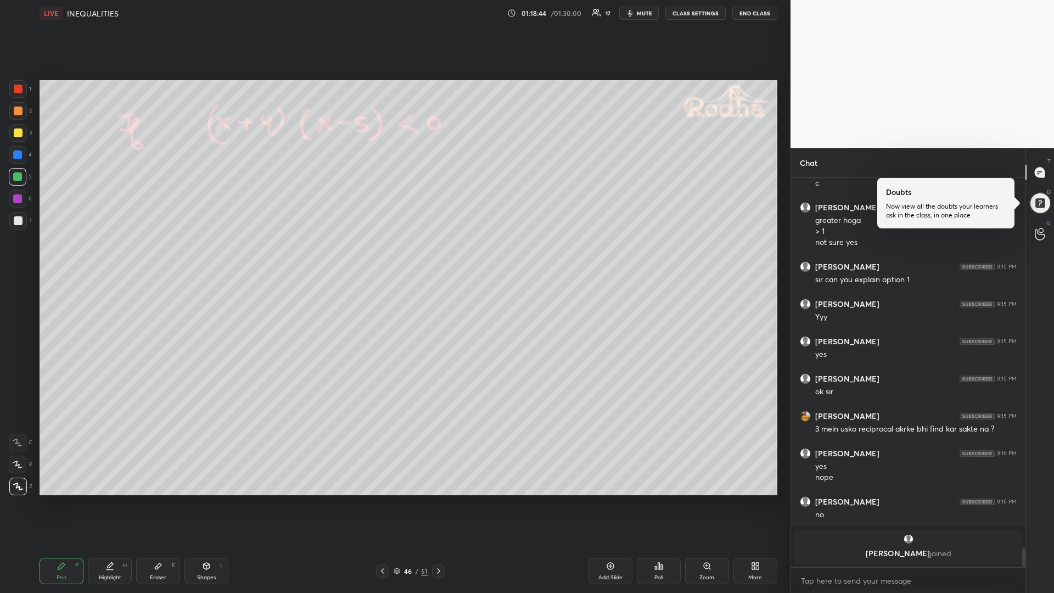
drag, startPoint x: 15, startPoint y: 225, endPoint x: 6, endPoint y: 222, distance: 9.4
click at [14, 225] on div at bounding box center [18, 221] width 18 height 18
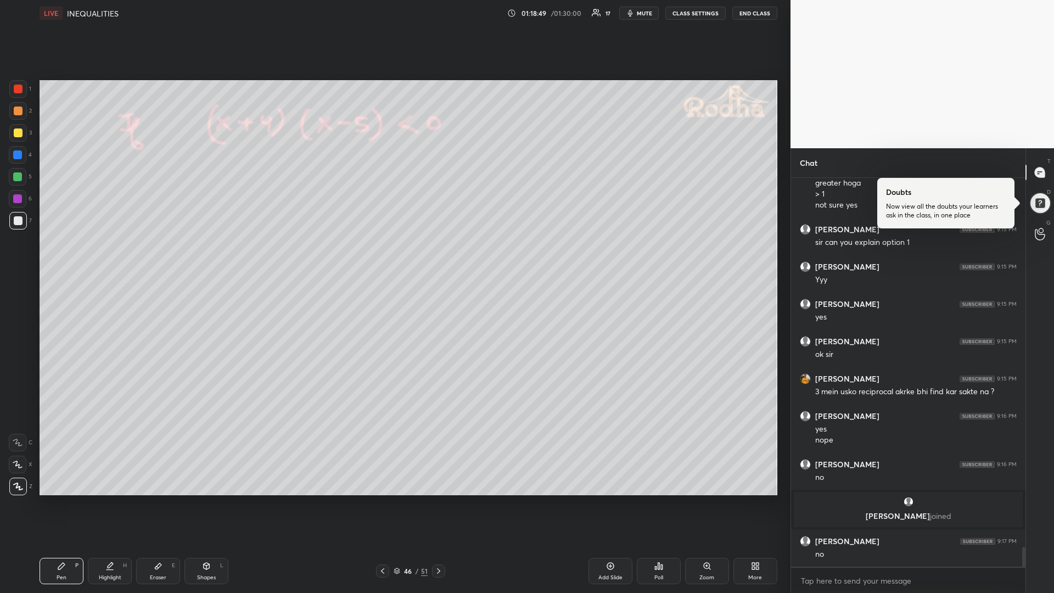
scroll to position [7352, 0]
click at [598, 499] on div "Add Slide" at bounding box center [610, 571] width 44 height 26
click at [15, 178] on div at bounding box center [17, 176] width 9 height 9
click at [18, 201] on div at bounding box center [17, 198] width 9 height 9
click at [204, 499] on div "Shapes L" at bounding box center [206, 571] width 44 height 26
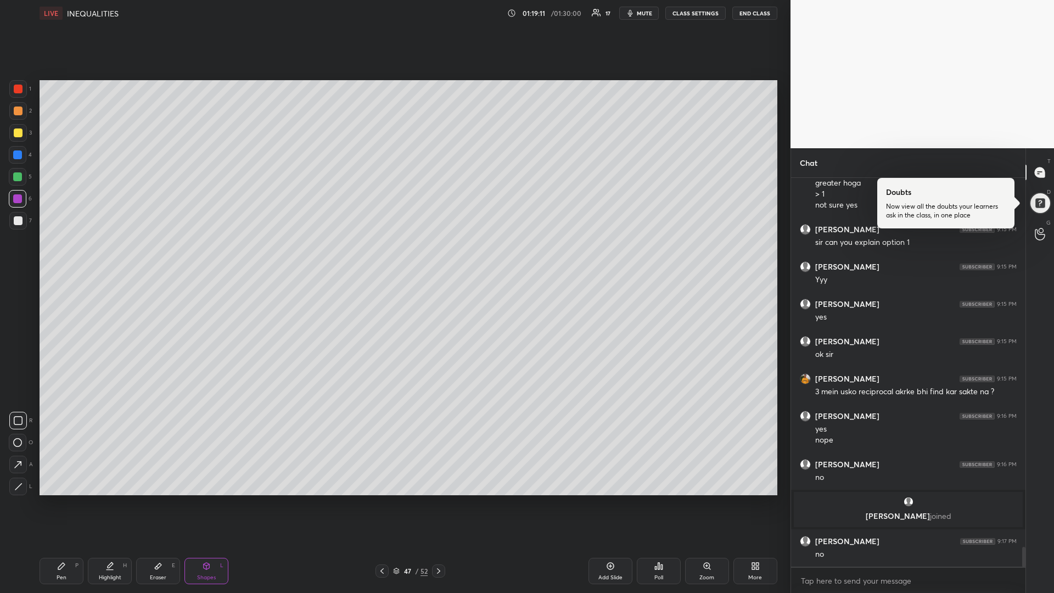
click at [16, 485] on icon at bounding box center [18, 486] width 8 height 8
click at [60, 499] on div "Pen P" at bounding box center [62, 571] width 44 height 26
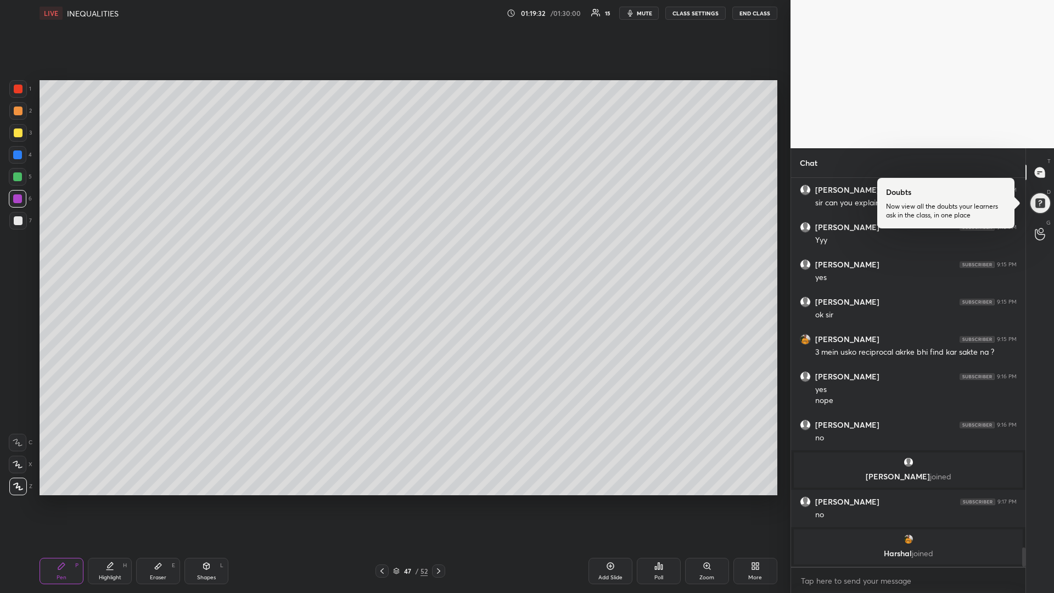
click at [14, 136] on div at bounding box center [18, 132] width 9 height 9
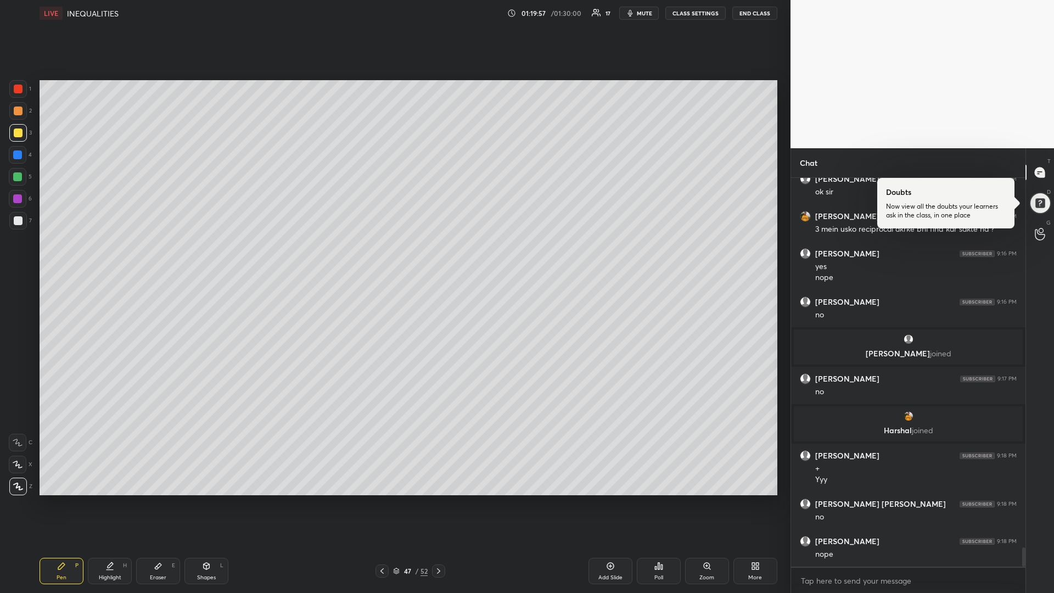
scroll to position [7532, 0]
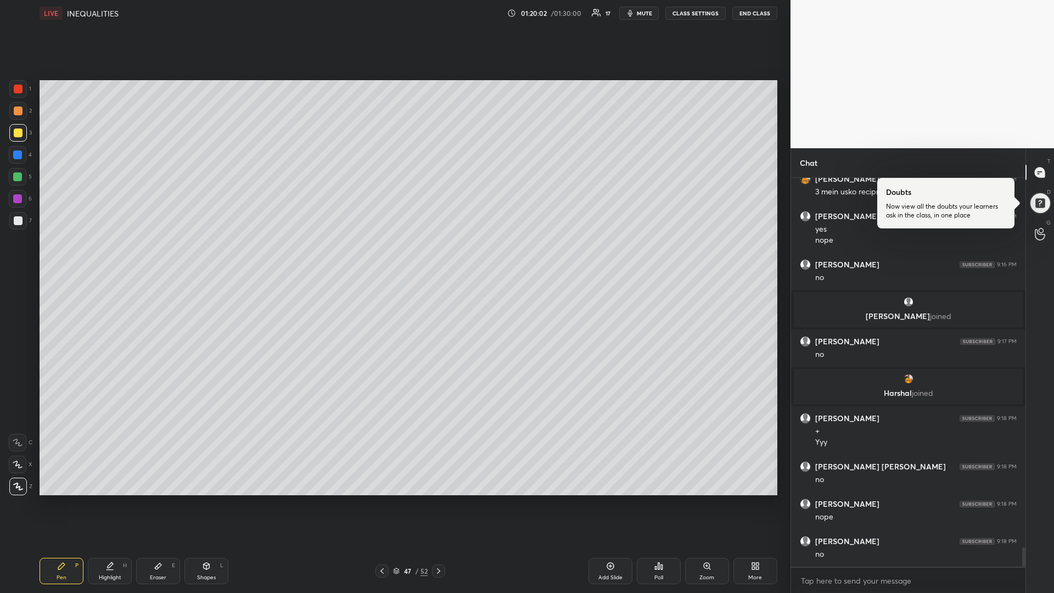
click at [440, 499] on icon at bounding box center [438, 570] width 9 height 9
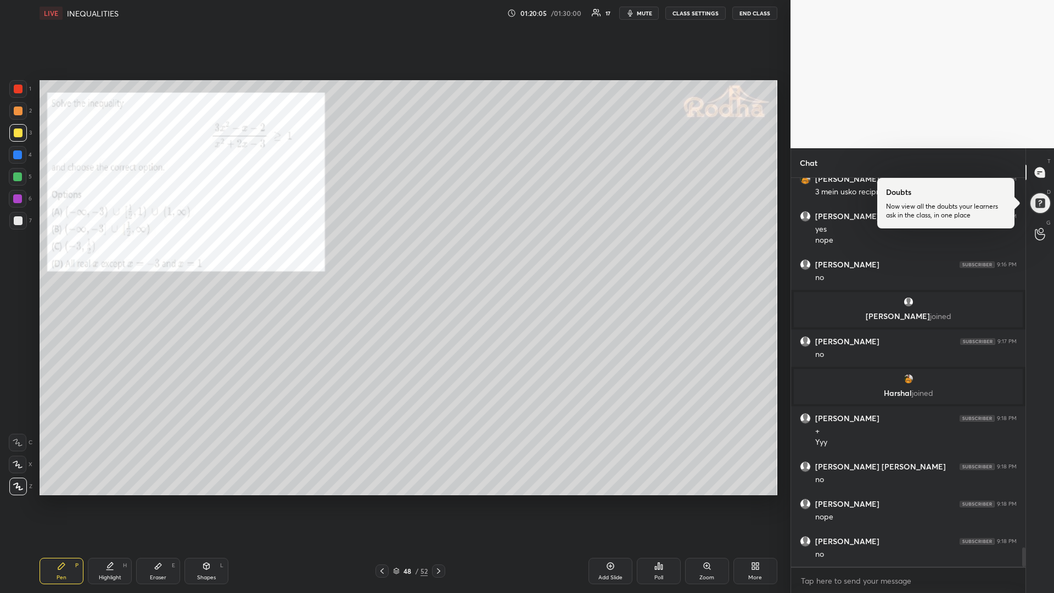
click at [385, 499] on icon at bounding box center [382, 570] width 9 height 9
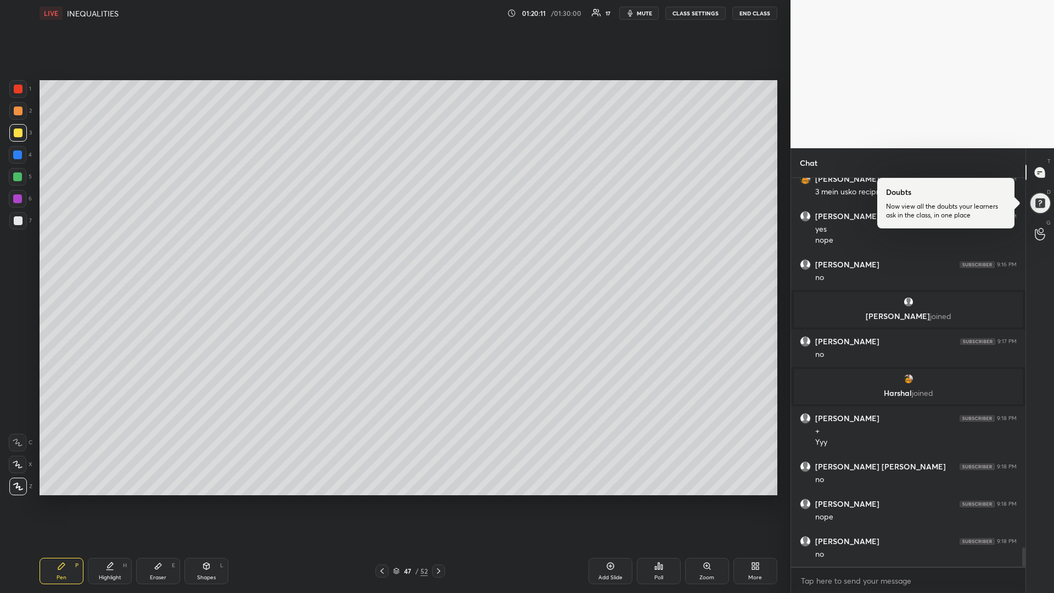
click at [604, 499] on div "Add Slide" at bounding box center [610, 577] width 24 height 5
click at [159, 499] on div "Eraser E" at bounding box center [158, 571] width 44 height 26
click at [52, 499] on div "Pen P" at bounding box center [62, 571] width 44 height 26
click at [19, 180] on div at bounding box center [17, 176] width 9 height 9
click at [203, 499] on div "Shapes" at bounding box center [206, 577] width 19 height 5
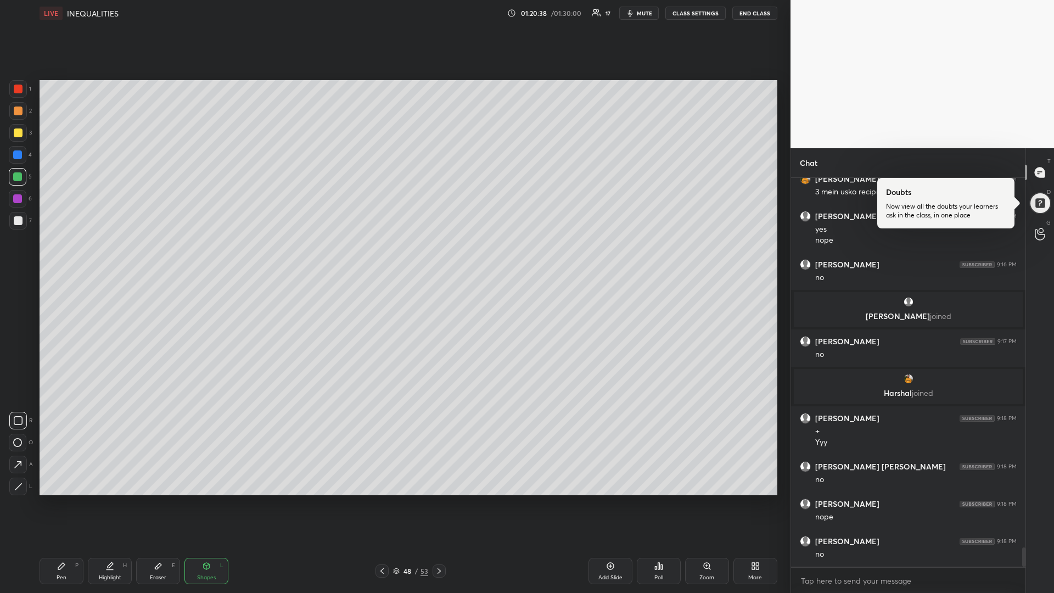
drag, startPoint x: 19, startPoint y: 487, endPoint x: 32, endPoint y: 481, distance: 14.3
click at [16, 487] on icon at bounding box center [18, 486] width 8 height 8
drag, startPoint x: 64, startPoint y: 576, endPoint x: 57, endPoint y: 580, distance: 7.9
click at [62, 499] on div "Pen" at bounding box center [62, 577] width 10 height 5
drag, startPoint x: 18, startPoint y: 224, endPoint x: 12, endPoint y: 223, distance: 5.6
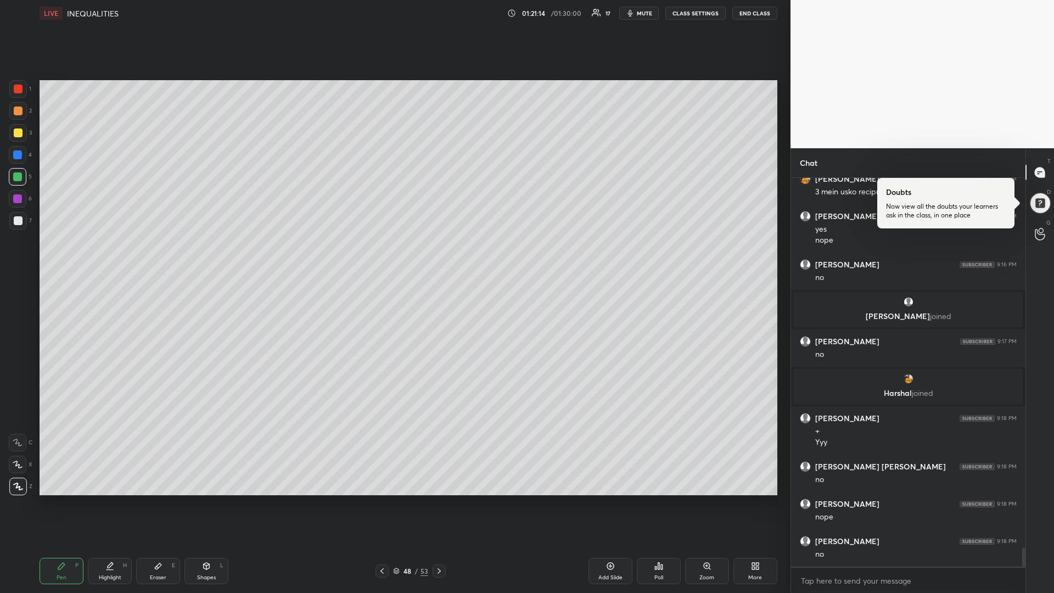
click at [15, 224] on div at bounding box center [18, 220] width 9 height 9
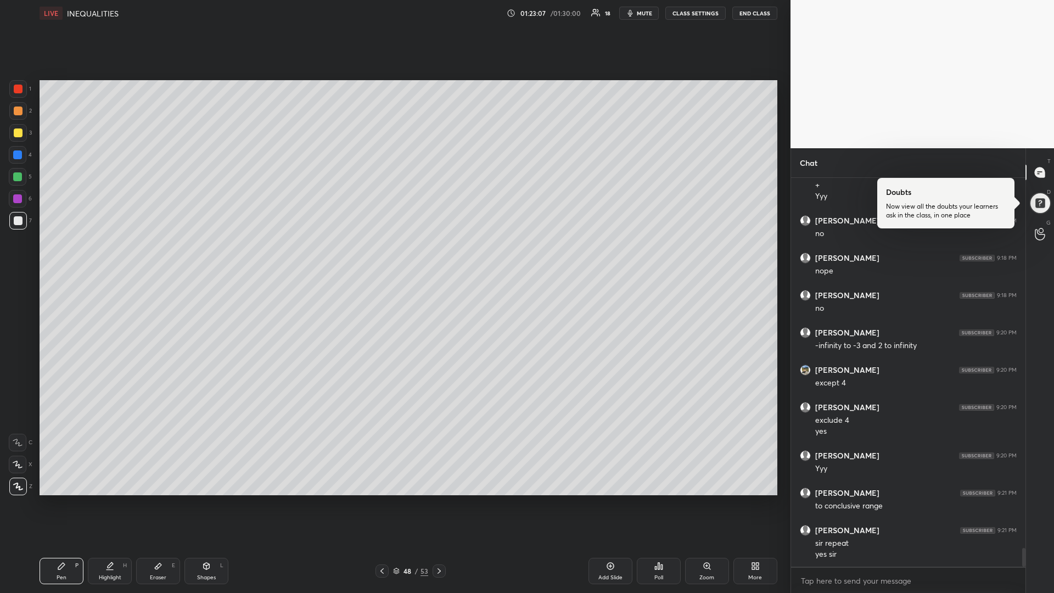
scroll to position [7817, 0]
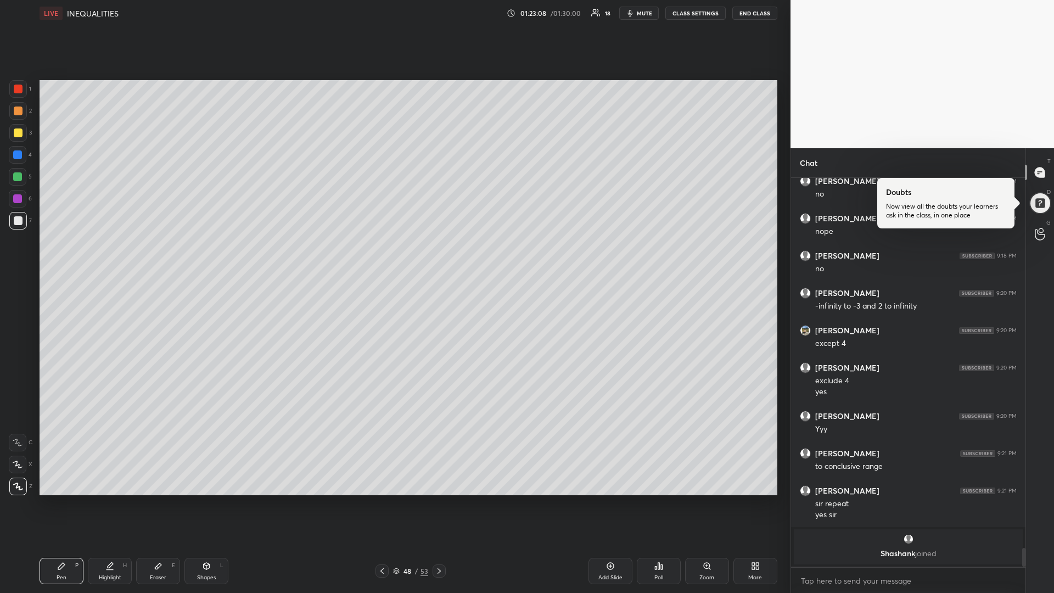
click at [436, 499] on icon at bounding box center [439, 570] width 9 height 9
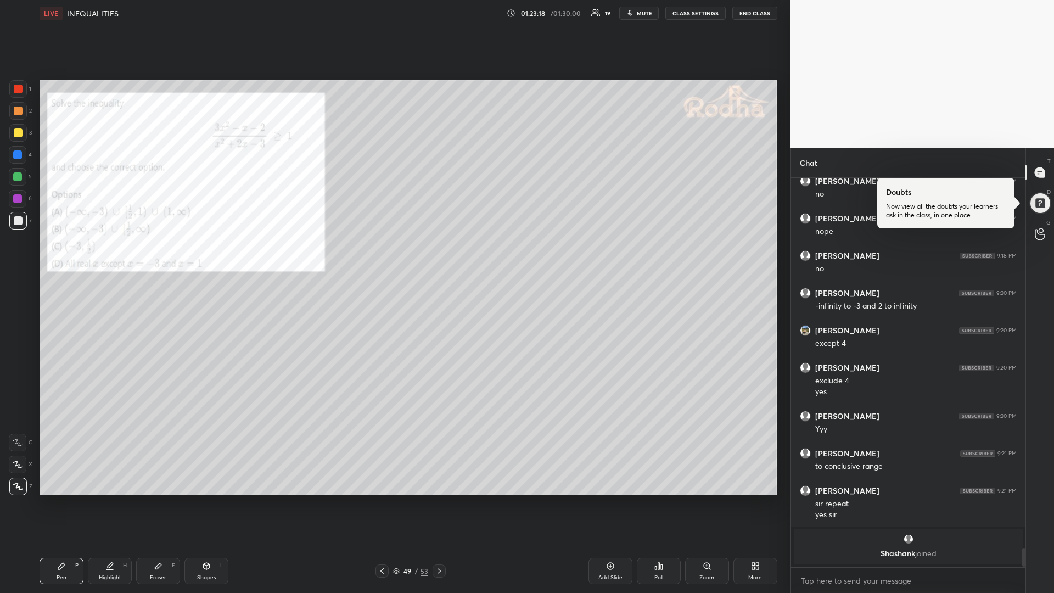
click at [17, 136] on div at bounding box center [18, 132] width 9 height 9
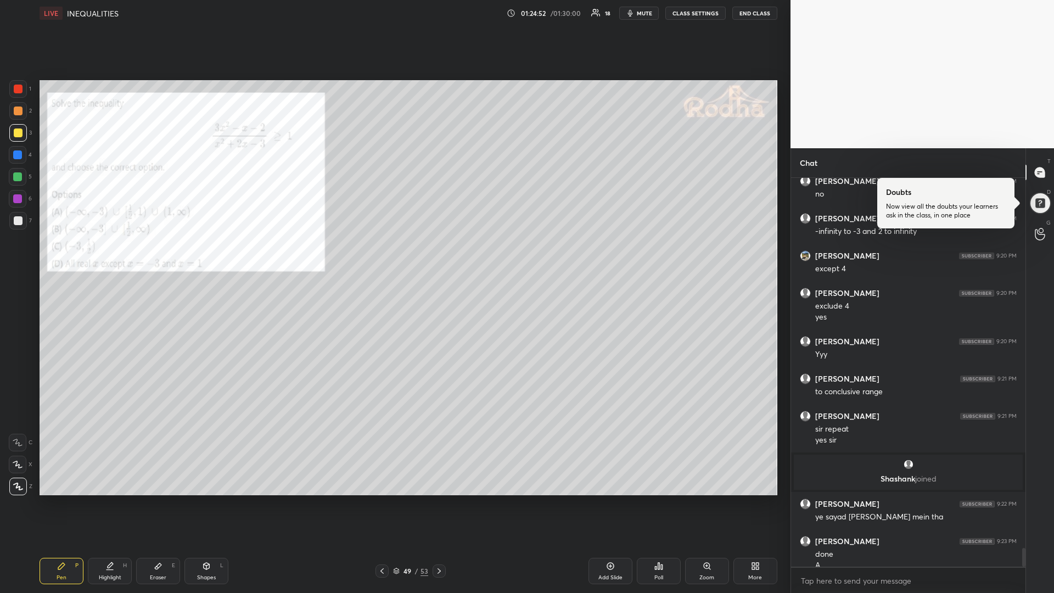
scroll to position [7781, 0]
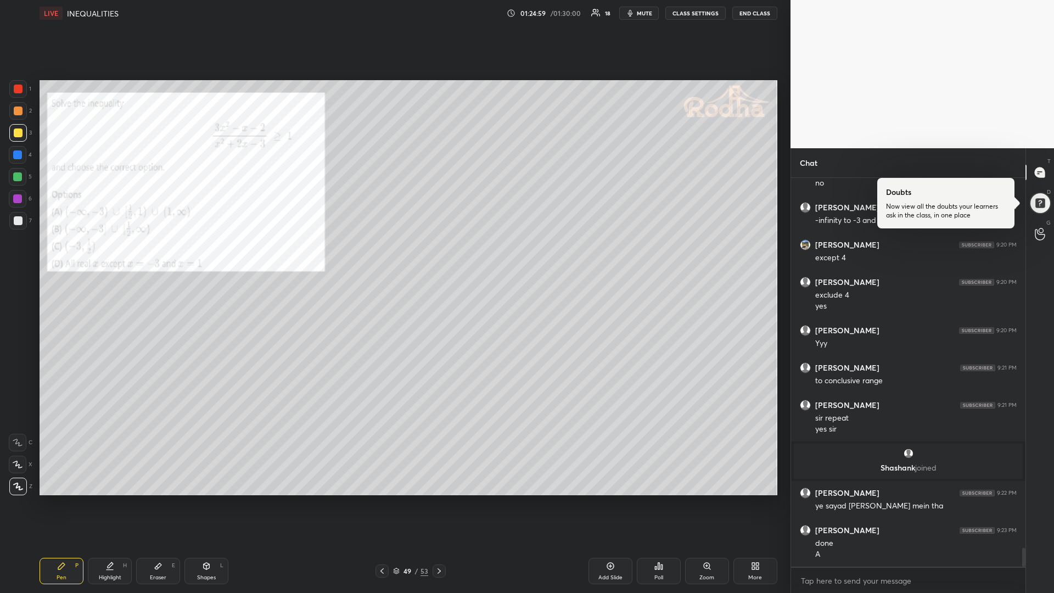
click at [10, 181] on div at bounding box center [18, 177] width 18 height 18
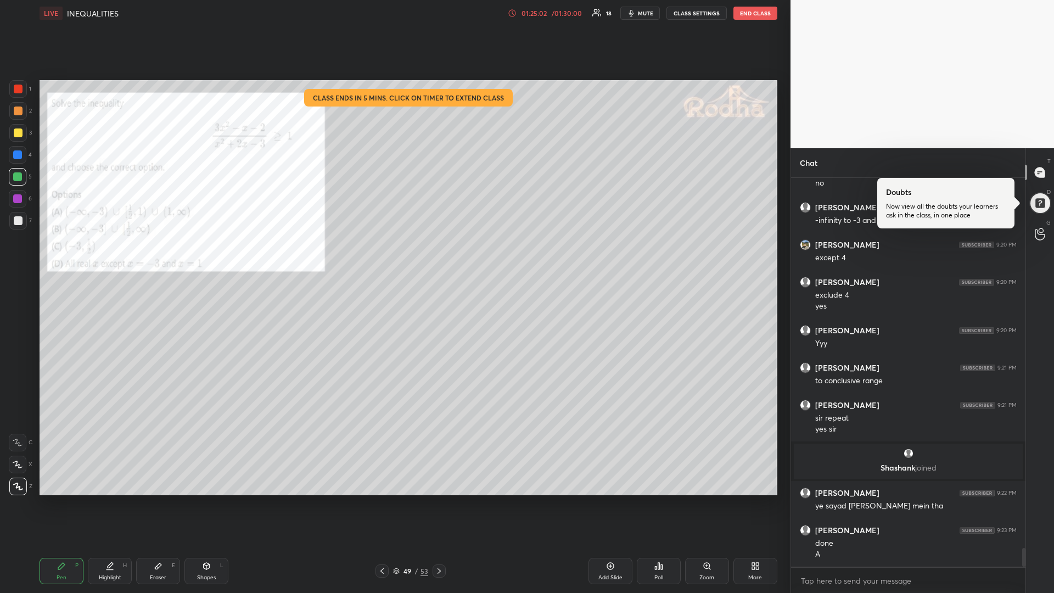
drag, startPoint x: 555, startPoint y: 15, endPoint x: 553, endPoint y: 10, distance: 6.1
click at [555, 15] on div "/ 01:30:00" at bounding box center [566, 13] width 34 height 7
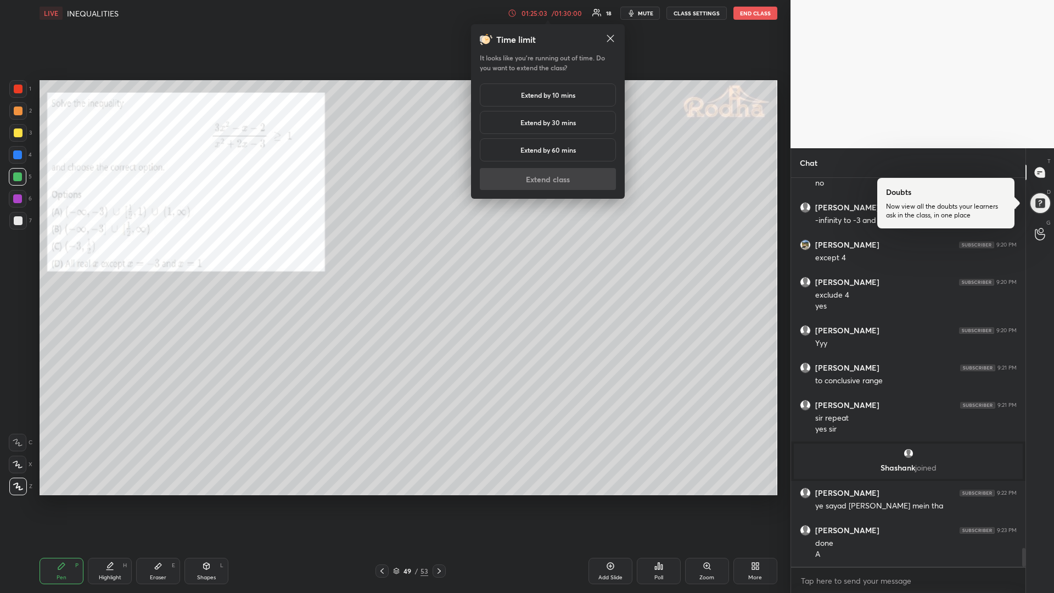
click at [544, 120] on h5 "Extend by 30 mins" at bounding box center [547, 122] width 55 height 10
click at [574, 181] on button "Extend class" at bounding box center [548, 179] width 136 height 22
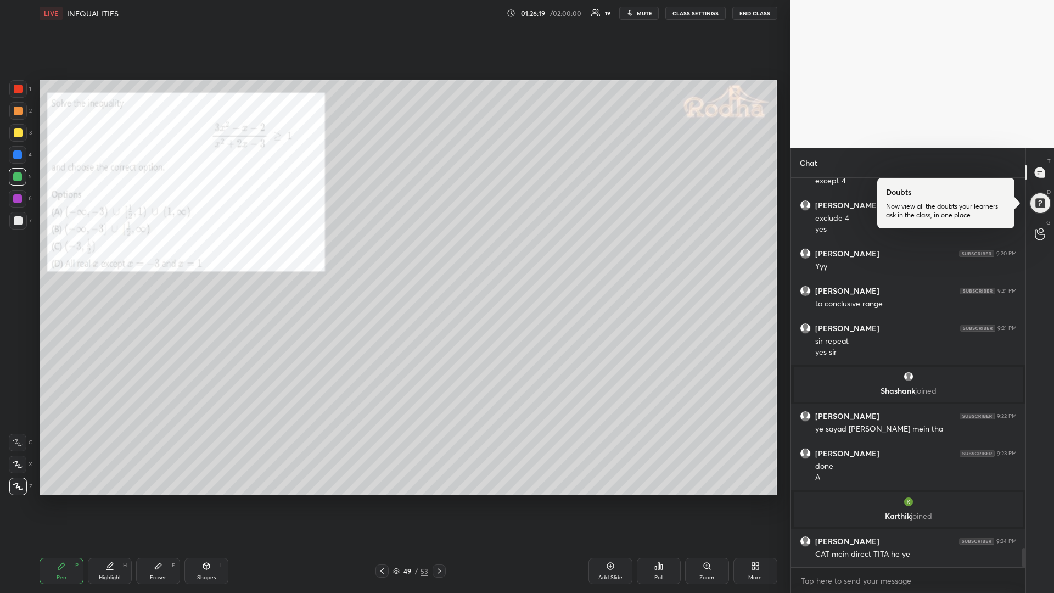
scroll to position [7806, 0]
click at [19, 198] on div at bounding box center [17, 198] width 9 height 9
click at [18, 222] on div at bounding box center [18, 220] width 9 height 9
click at [18, 176] on div at bounding box center [17, 176] width 9 height 9
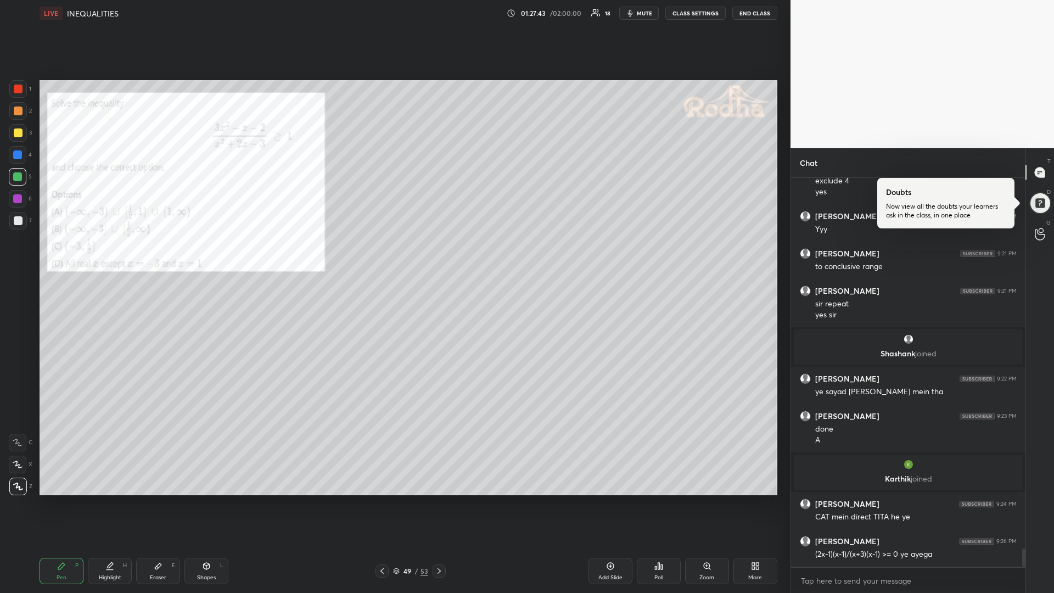
click at [598, 499] on div "Add Slide" at bounding box center [610, 571] width 44 height 26
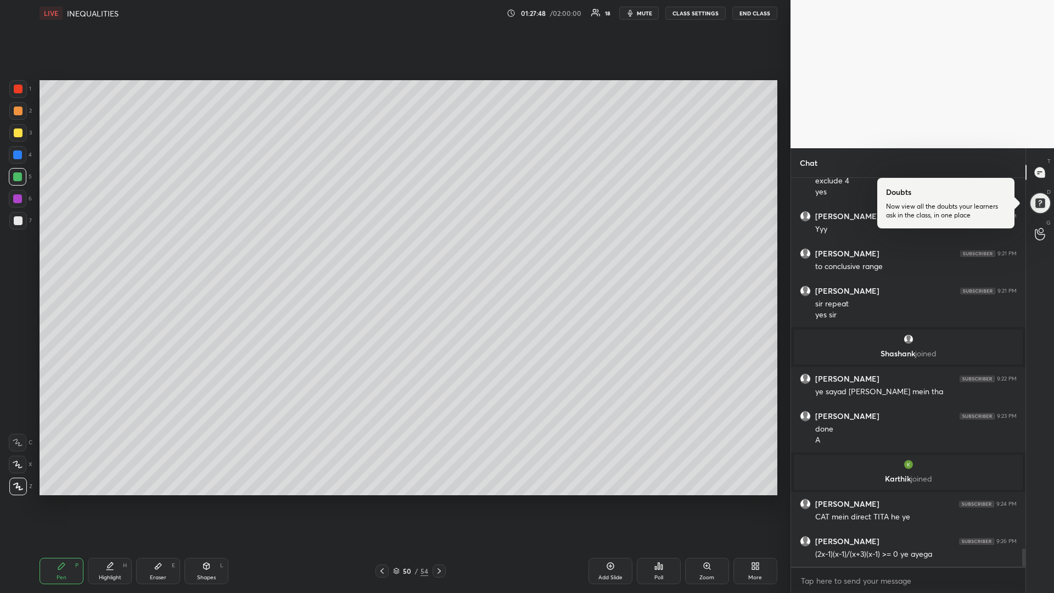
click at [387, 499] on div at bounding box center [381, 570] width 13 height 13
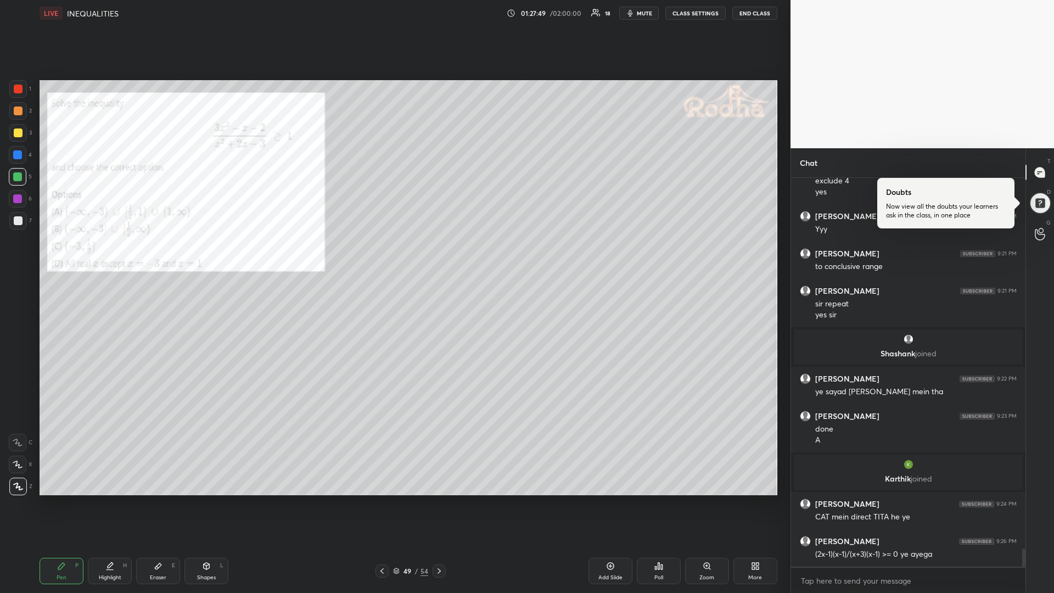
click at [436, 499] on icon at bounding box center [439, 570] width 9 height 9
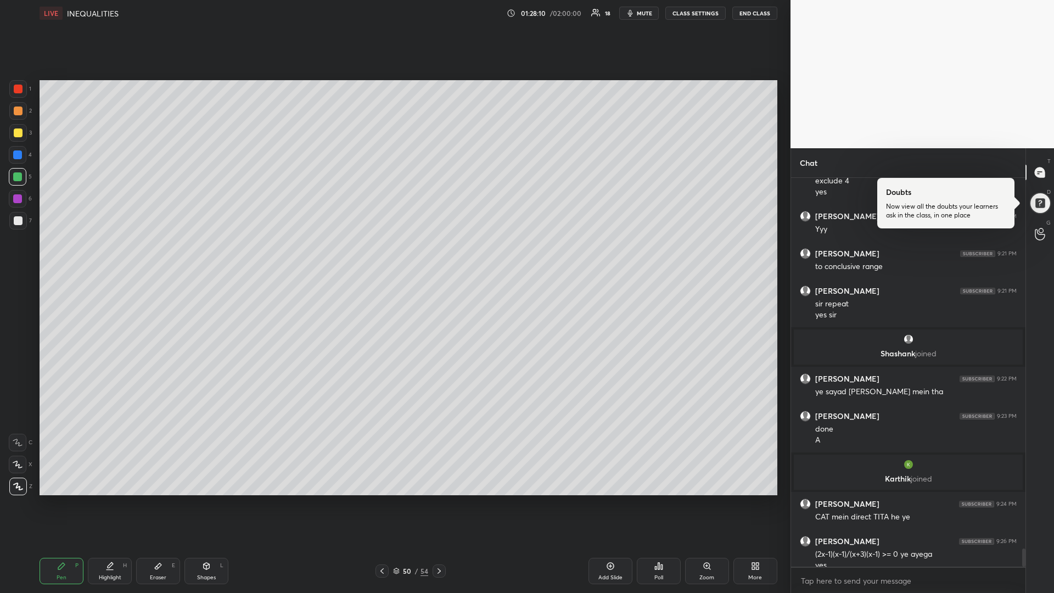
scroll to position [7855, 0]
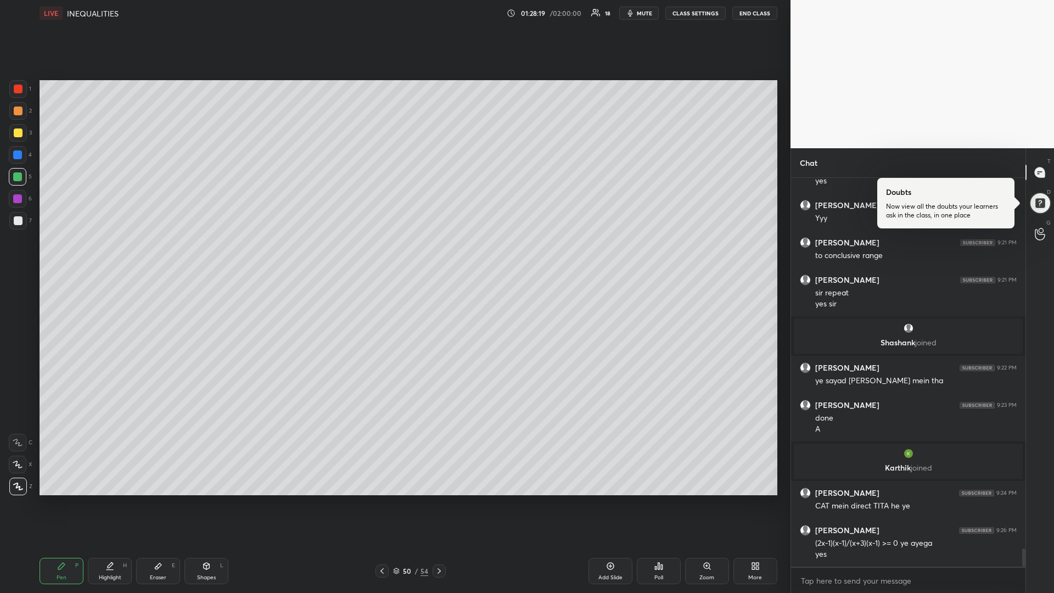
click at [18, 134] on div at bounding box center [18, 132] width 9 height 9
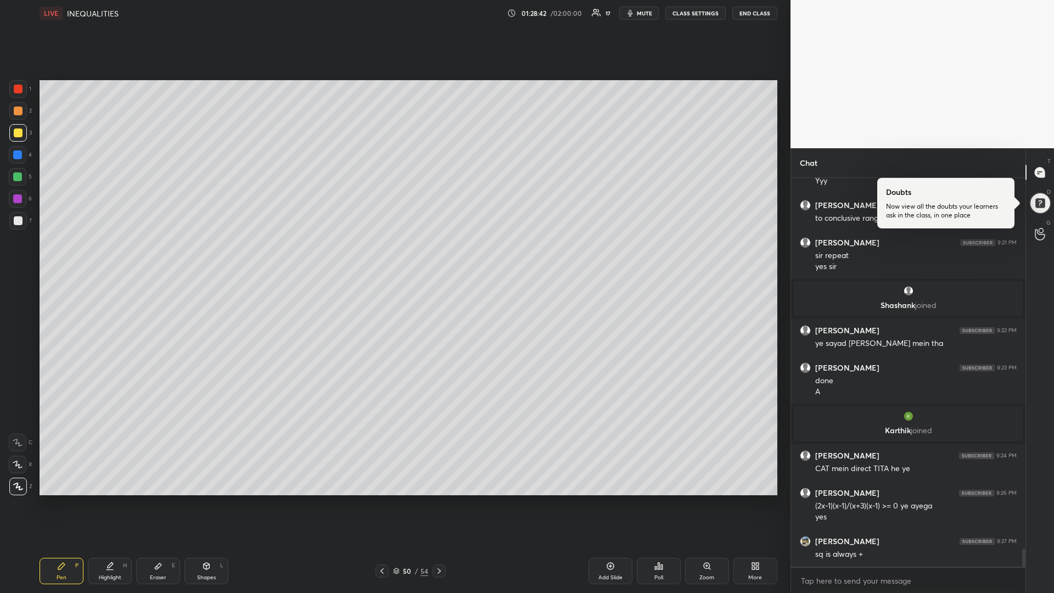
click at [382, 499] on icon at bounding box center [382, 570] width 9 height 9
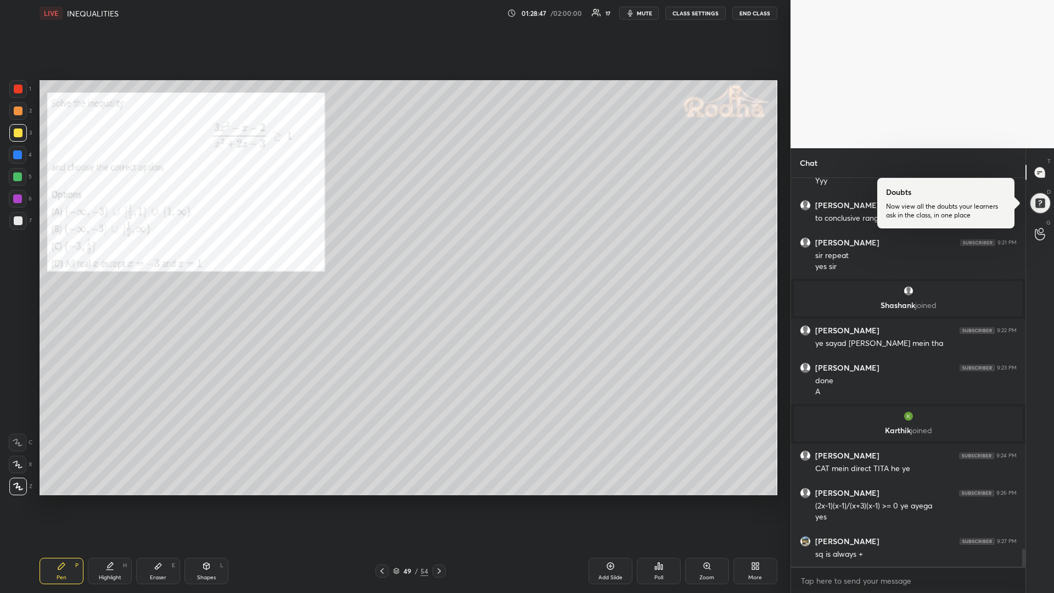
scroll to position [7929, 0]
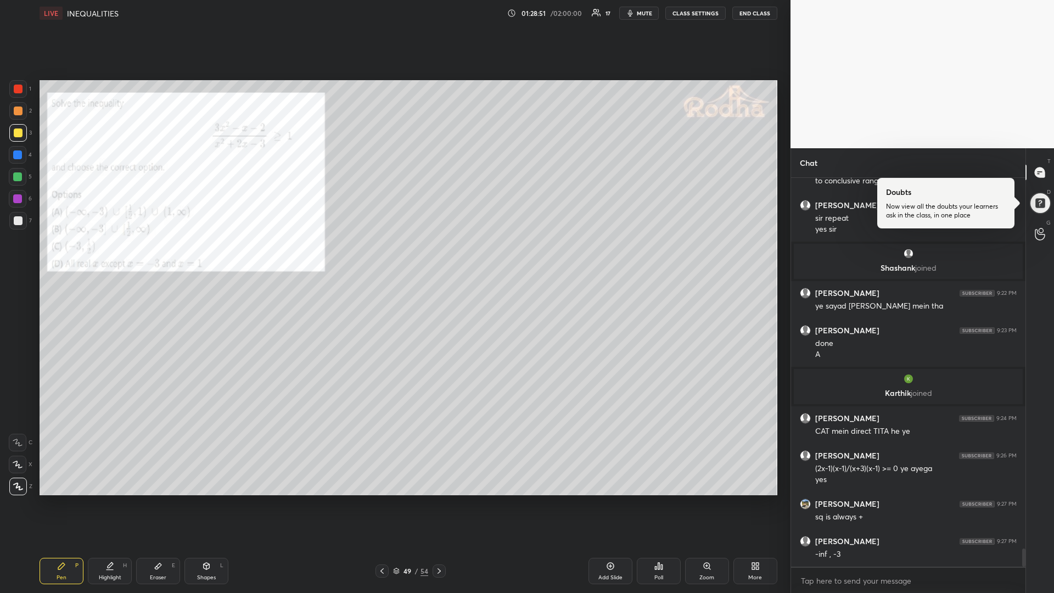
click at [149, 499] on div "Eraser E" at bounding box center [158, 571] width 44 height 26
drag, startPoint x: 61, startPoint y: 572, endPoint x: 55, endPoint y: 576, distance: 7.5
click at [57, 499] on div "Pen P" at bounding box center [62, 571] width 44 height 26
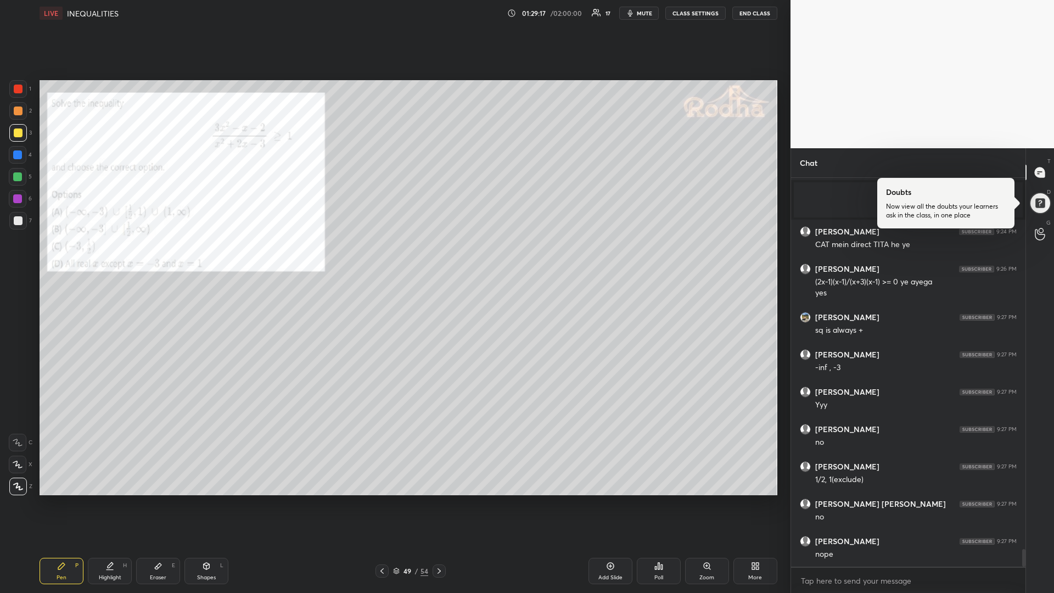
scroll to position [8153, 0]
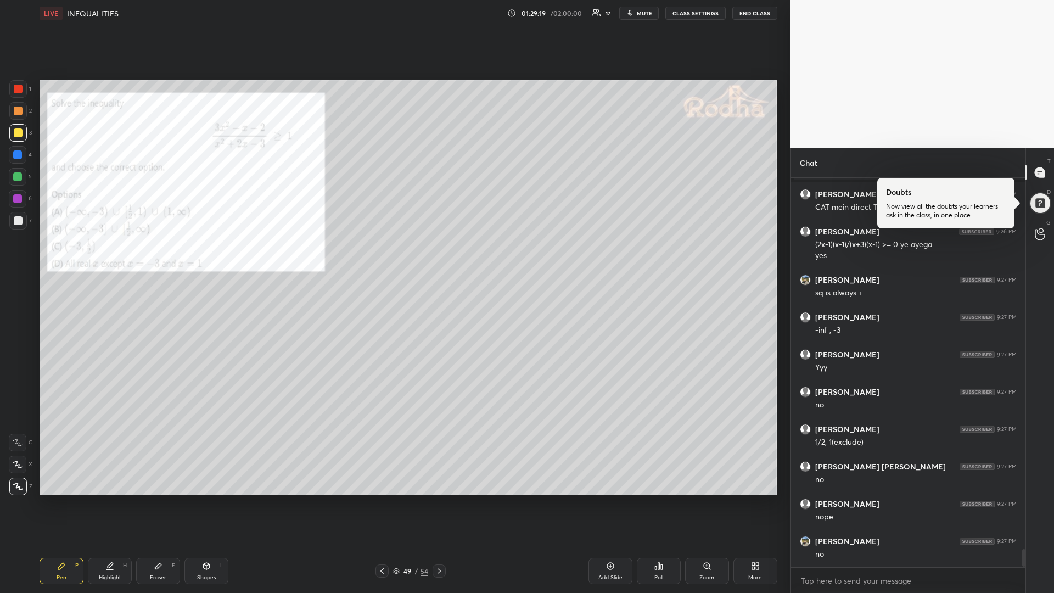
click at [437, 499] on icon at bounding box center [439, 570] width 9 height 9
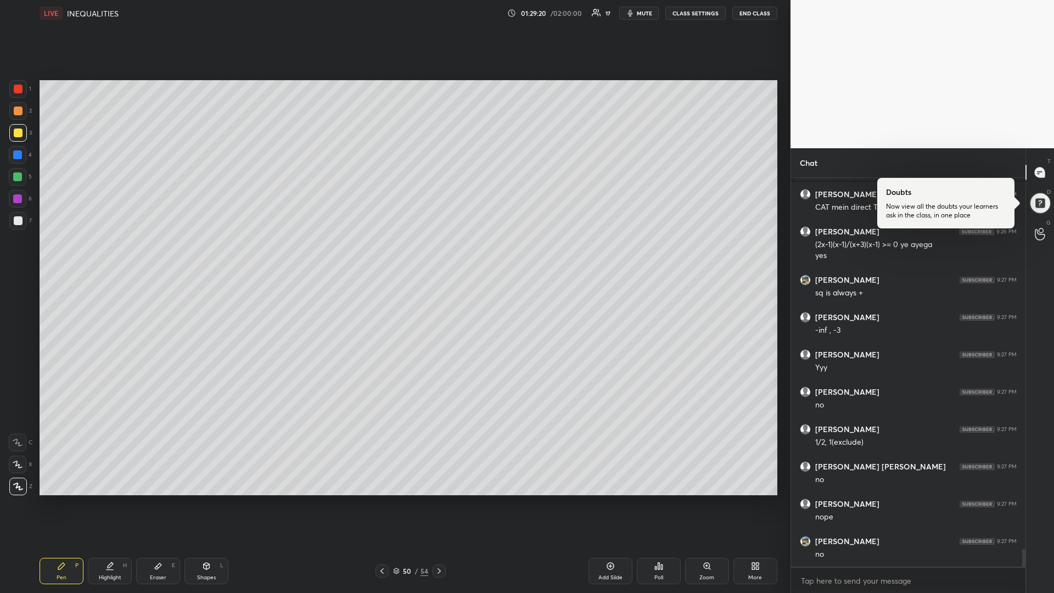
drag, startPoint x: 436, startPoint y: 571, endPoint x: 438, endPoint y: 577, distance: 5.9
click at [435, 499] on icon at bounding box center [439, 570] width 9 height 9
click at [19, 178] on div at bounding box center [17, 176] width 9 height 9
click at [16, 223] on div at bounding box center [18, 220] width 9 height 9
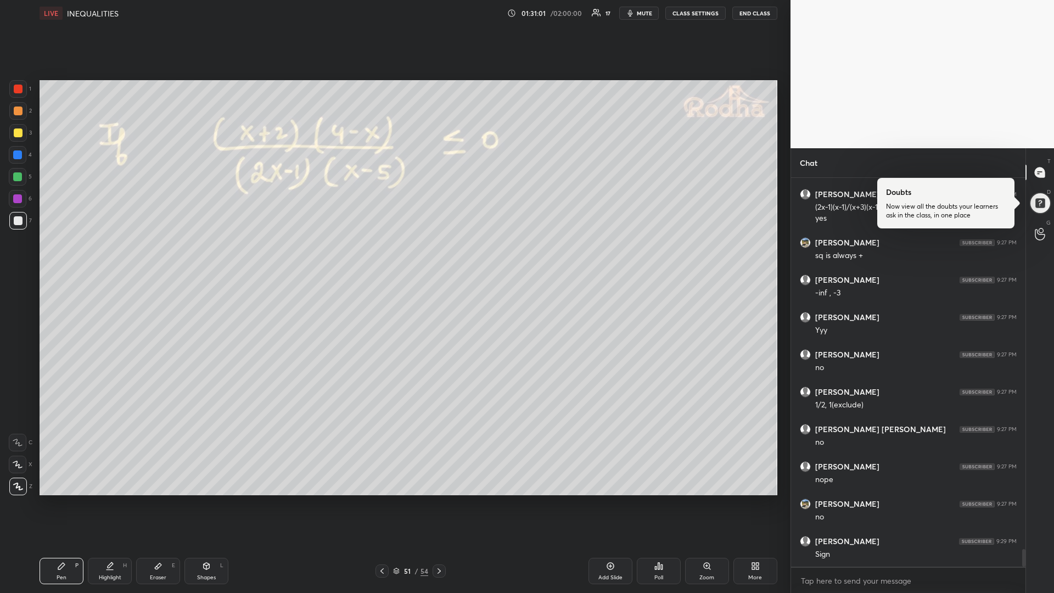
scroll to position [8228, 0]
click at [200, 499] on div "Shapes L" at bounding box center [206, 571] width 44 height 26
drag, startPoint x: 17, startPoint y: 486, endPoint x: 29, endPoint y: 476, distance: 15.5
click at [15, 485] on icon at bounding box center [18, 486] width 8 height 8
click at [59, 499] on div "Pen P" at bounding box center [62, 571] width 44 height 26
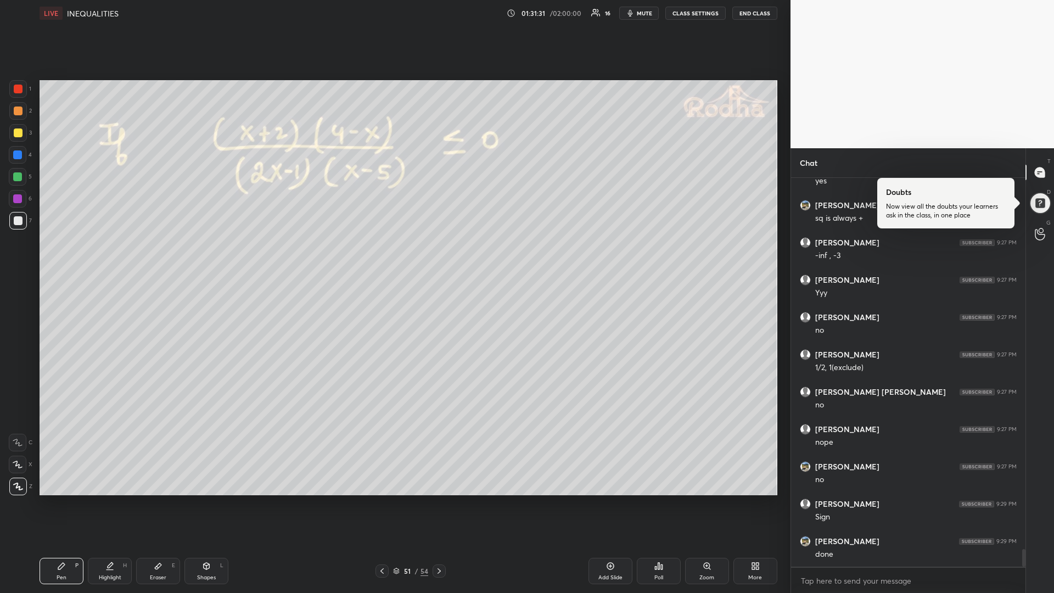
scroll to position [8265, 0]
click at [11, 177] on div at bounding box center [18, 177] width 18 height 18
click at [437, 499] on icon at bounding box center [439, 570] width 9 height 9
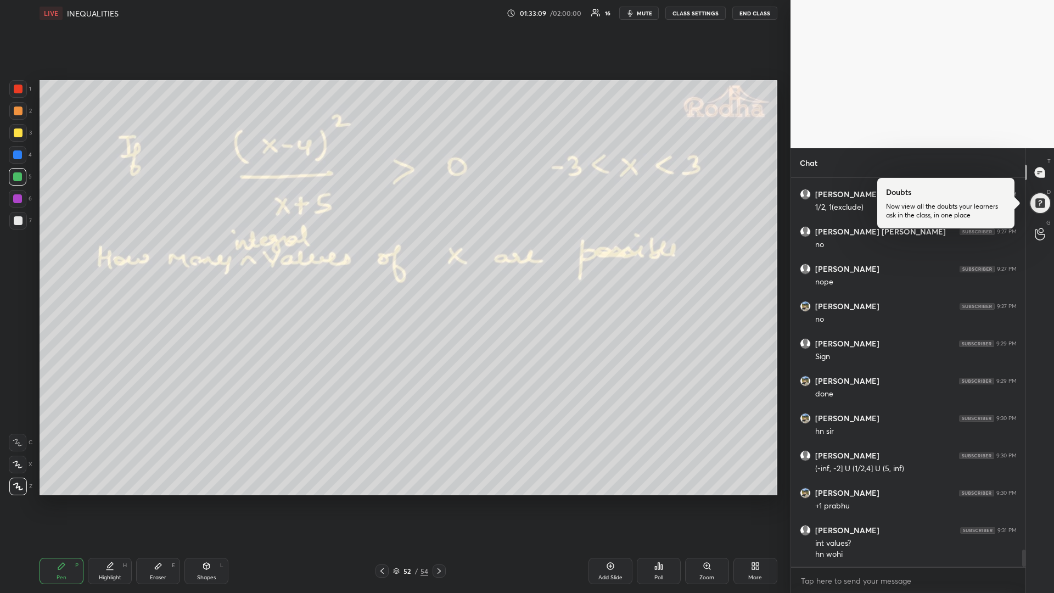
scroll to position [8426, 0]
click at [24, 223] on div at bounding box center [18, 221] width 18 height 18
click at [199, 499] on div "Shapes L" at bounding box center [206, 571] width 44 height 26
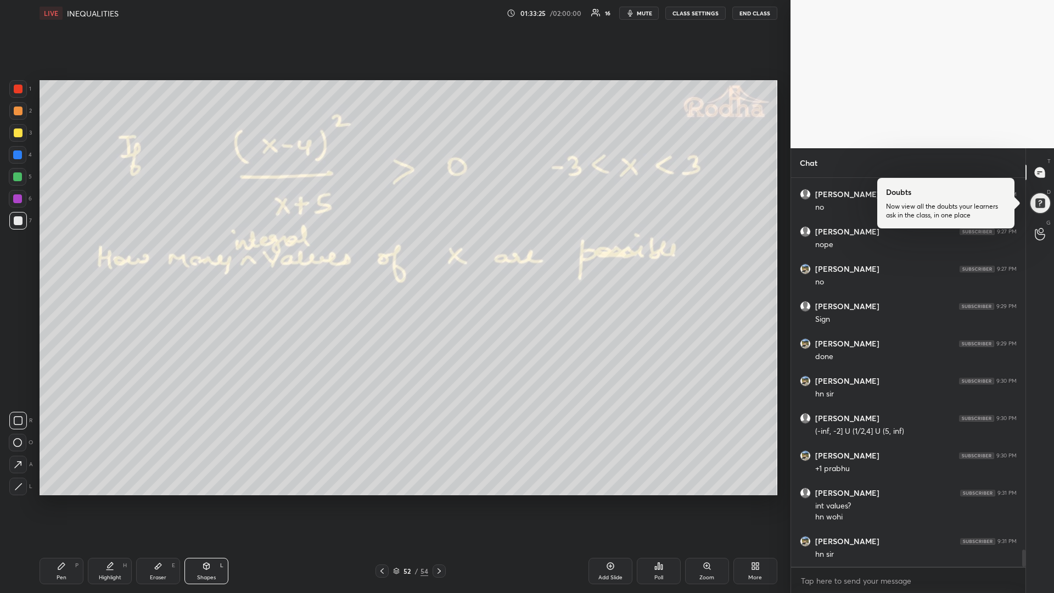
drag, startPoint x: 20, startPoint y: 490, endPoint x: 31, endPoint y: 486, distance: 11.3
click at [21, 490] on icon at bounding box center [18, 486] width 8 height 8
click at [60, 499] on div "Pen" at bounding box center [62, 577] width 10 height 5
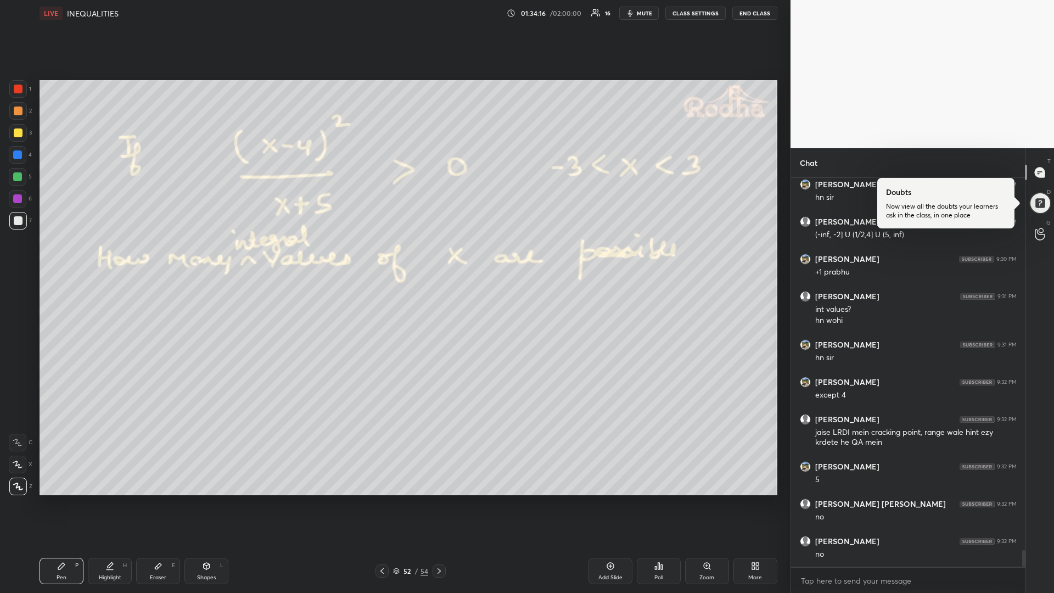
scroll to position [8659, 0]
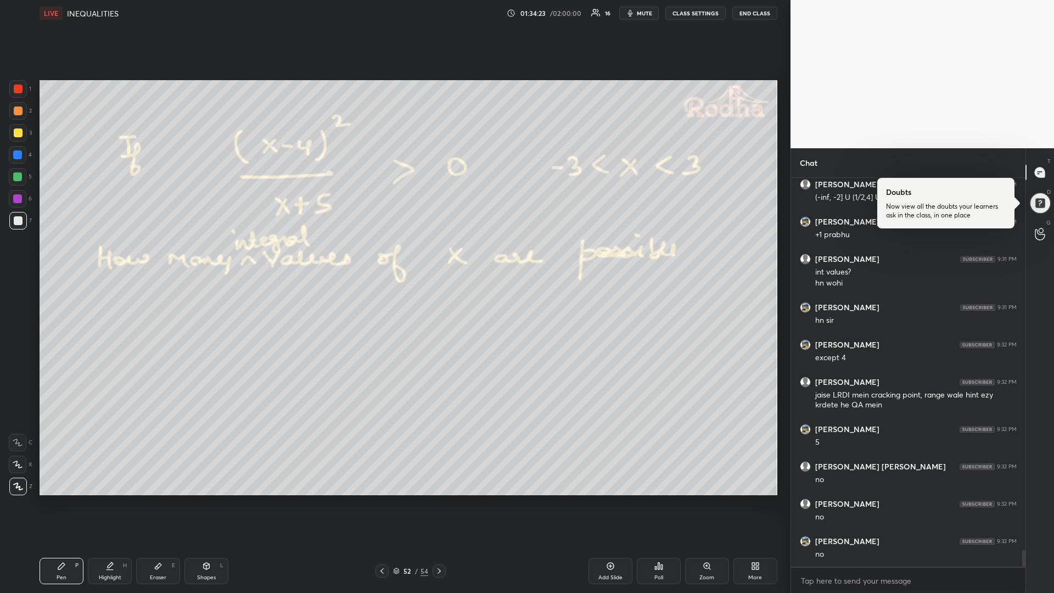
click at [441, 499] on icon at bounding box center [439, 570] width 9 height 9
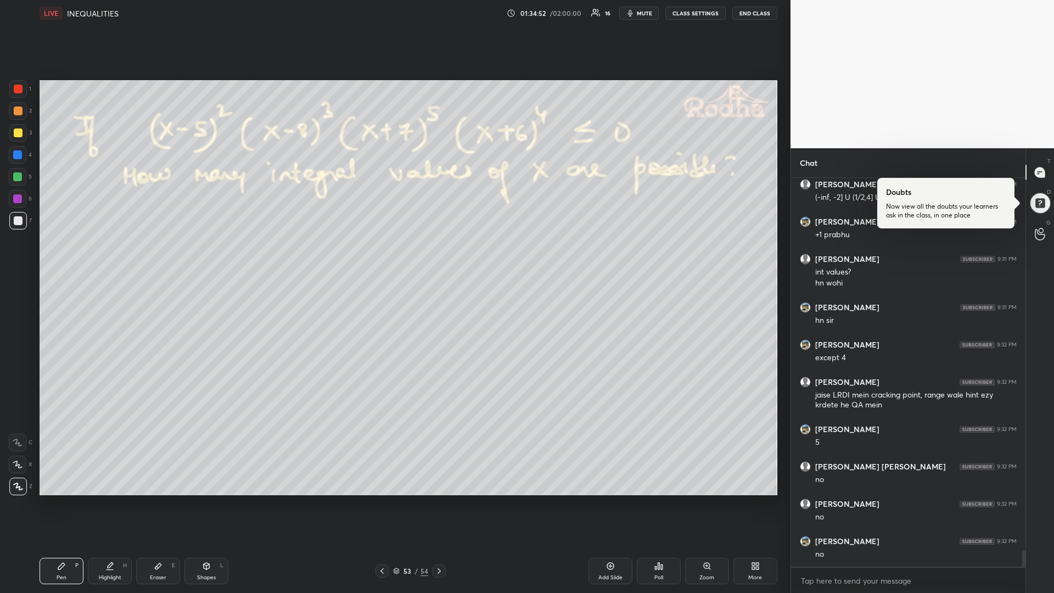
click at [204, 499] on icon at bounding box center [206, 566] width 9 height 9
drag, startPoint x: 19, startPoint y: 488, endPoint x: 19, endPoint y: 446, distance: 41.7
click at [19, 487] on icon at bounding box center [18, 486] width 8 height 8
click at [59, 499] on div "Pen" at bounding box center [62, 577] width 10 height 5
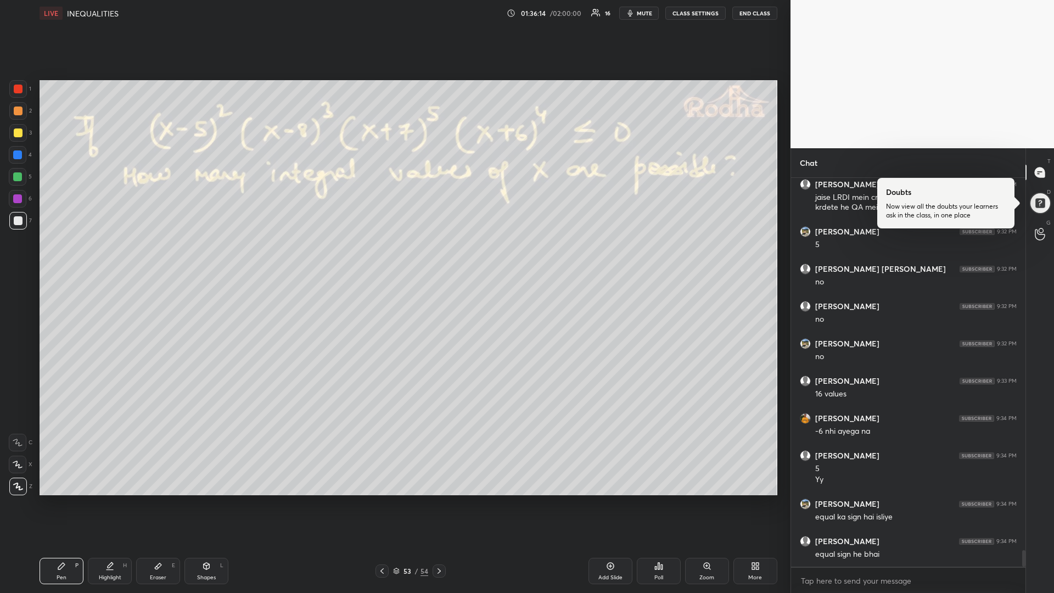
scroll to position [8894, 0]
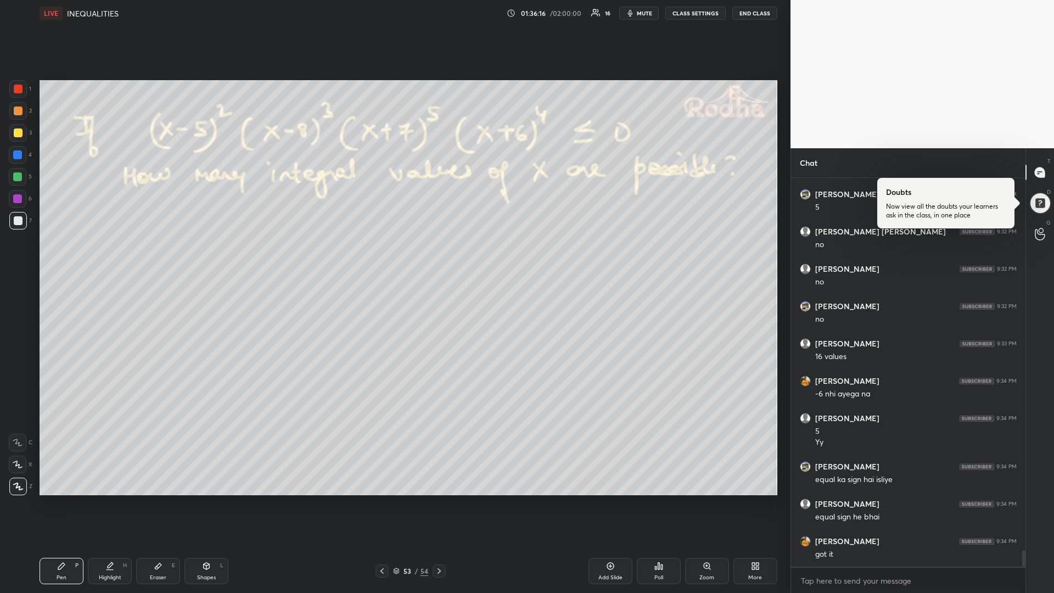
click at [438, 499] on icon at bounding box center [439, 570] width 9 height 9
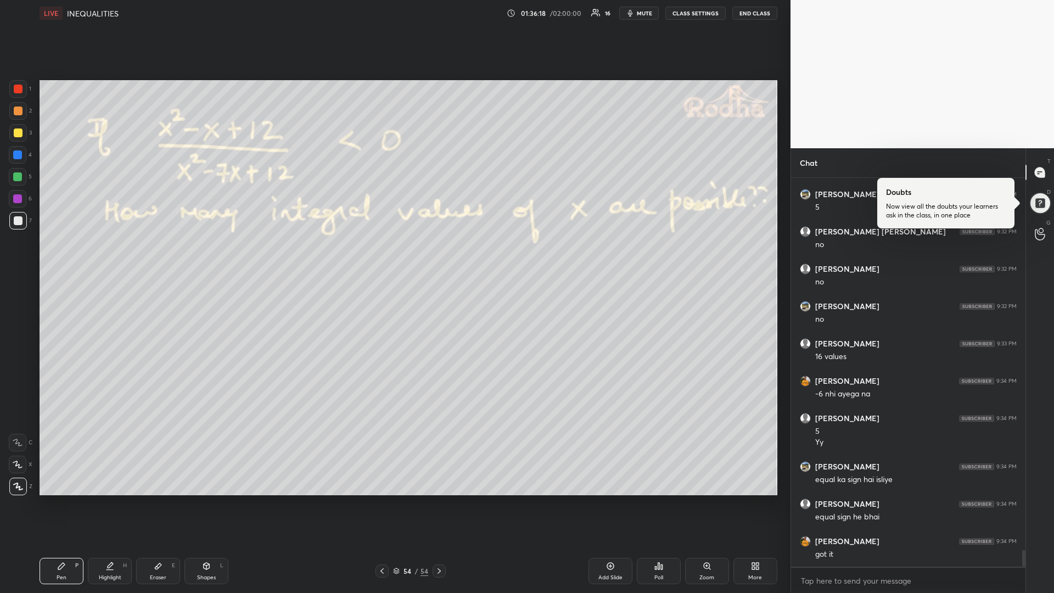
scroll to position [8932, 0]
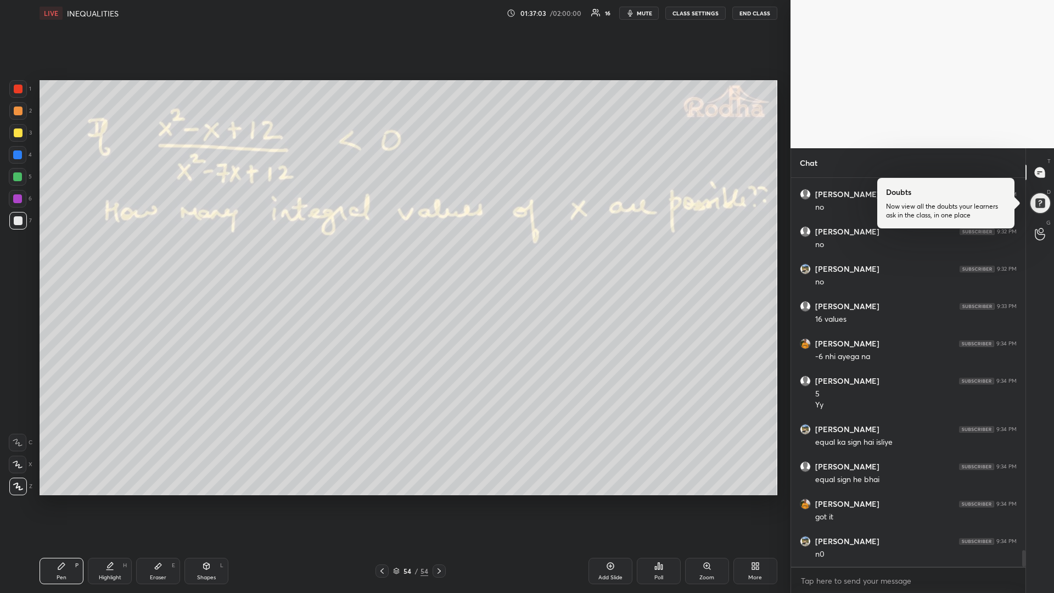
drag, startPoint x: 19, startPoint y: 178, endPoint x: 20, endPoint y: 184, distance: 6.3
click at [18, 177] on div at bounding box center [17, 176] width 9 height 9
click at [600, 499] on div "Add Slide" at bounding box center [610, 571] width 44 height 26
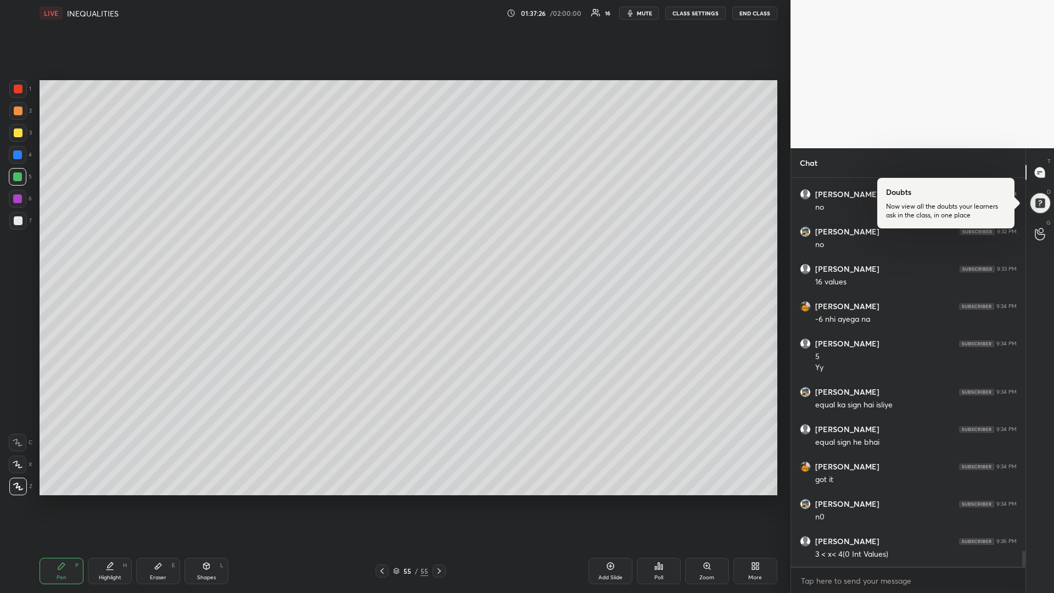
click at [20, 136] on div at bounding box center [18, 132] width 9 height 9
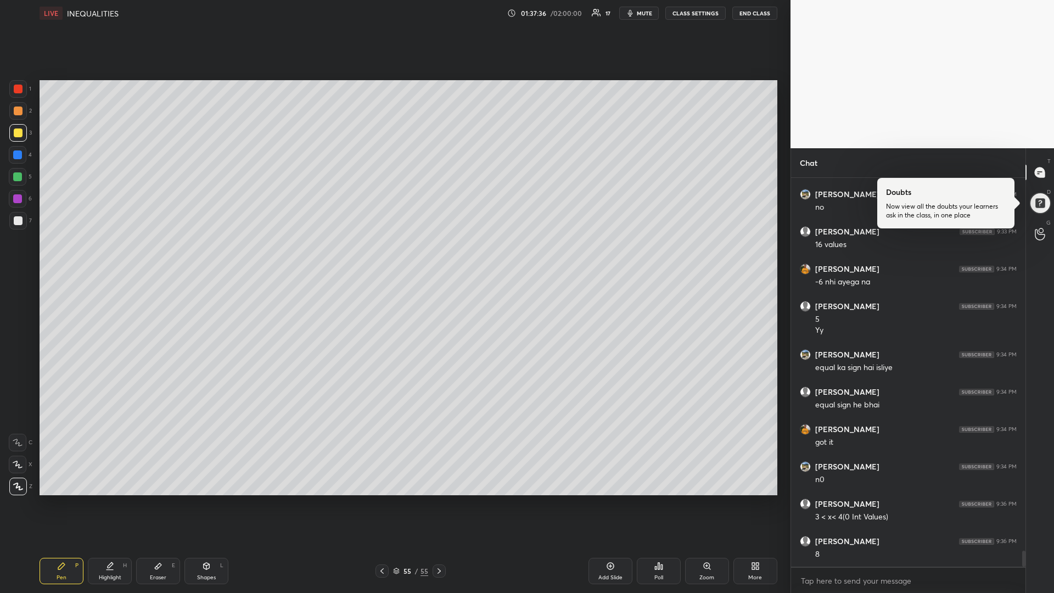
click at [204, 499] on div "Shapes L" at bounding box center [206, 571] width 44 height 26
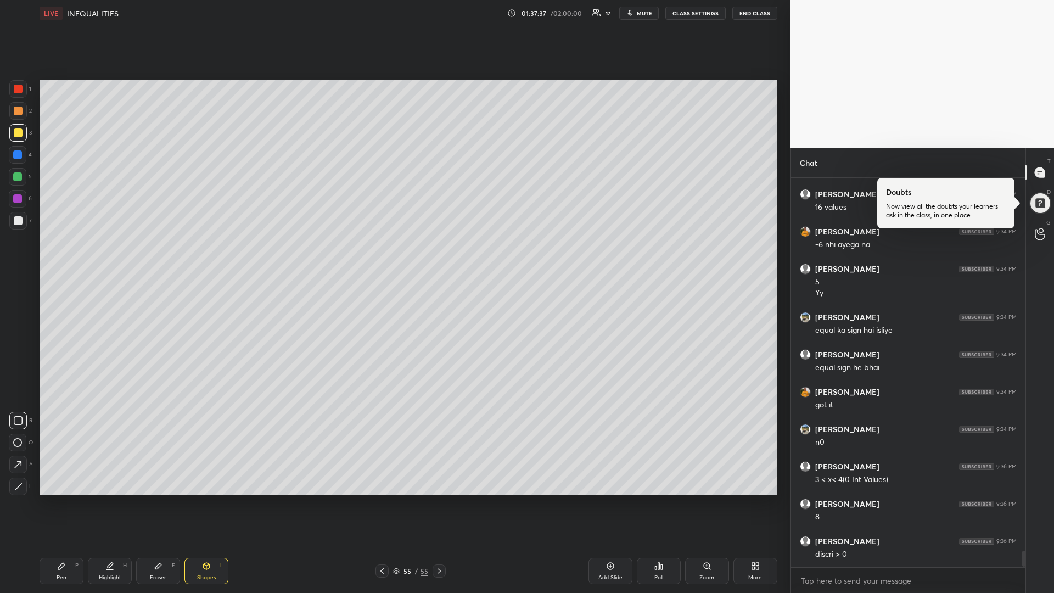
drag, startPoint x: 20, startPoint y: 479, endPoint x: 25, endPoint y: 470, distance: 10.4
click at [19, 480] on div at bounding box center [18, 487] width 18 height 18
click at [57, 499] on div "Pen" at bounding box center [62, 577] width 10 height 5
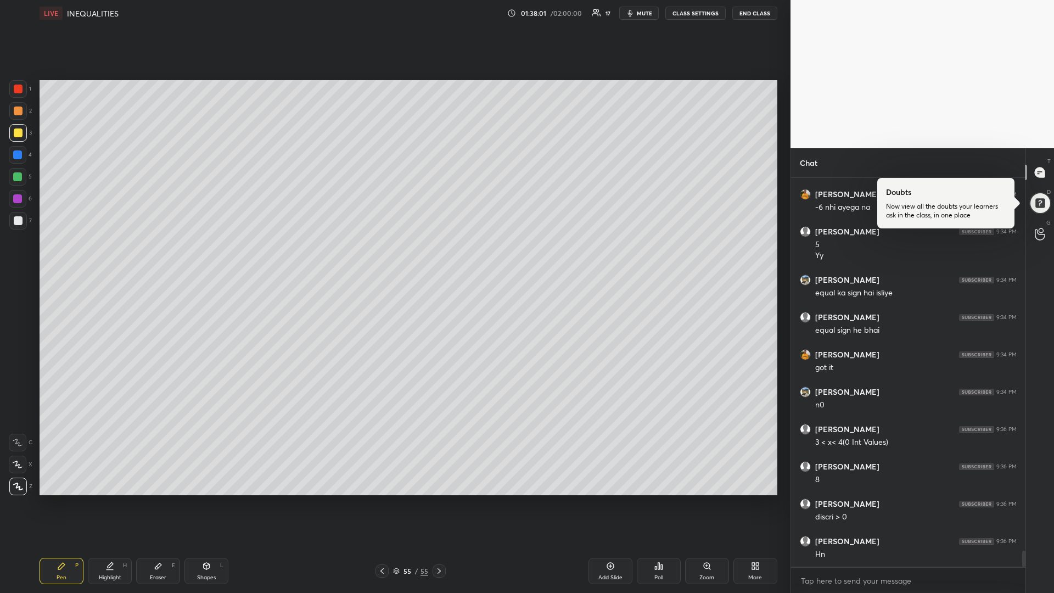
click at [156, 499] on div "Eraser" at bounding box center [158, 577] width 16 height 5
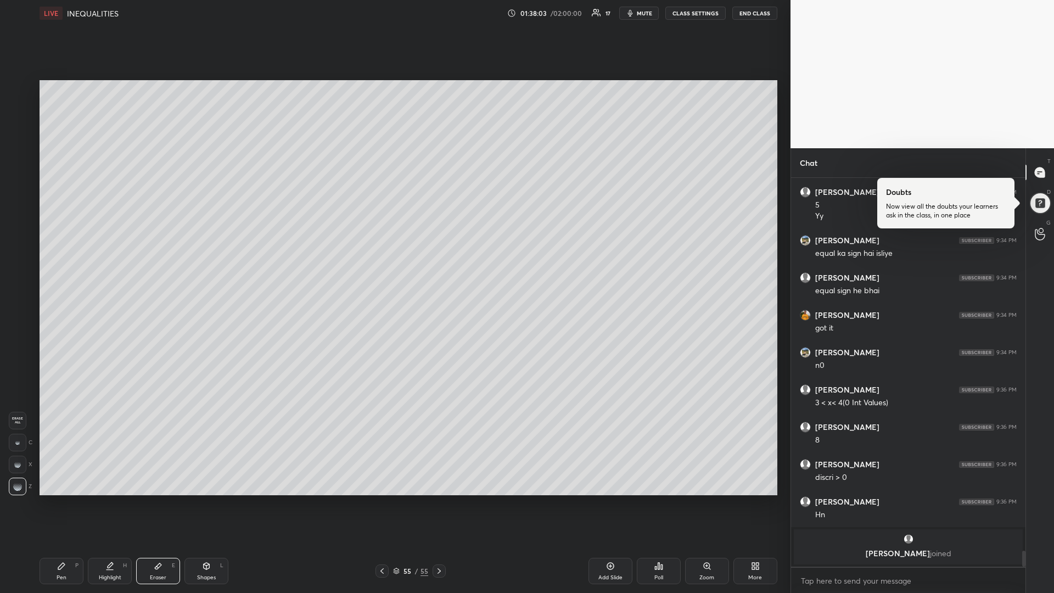
click at [58, 499] on div "Pen" at bounding box center [62, 577] width 10 height 5
click at [203, 499] on div "Shapes L" at bounding box center [206, 571] width 44 height 26
drag, startPoint x: 19, startPoint y: 489, endPoint x: 35, endPoint y: 484, distance: 16.8
click at [20, 489] on icon at bounding box center [18, 486] width 8 height 8
drag, startPoint x: 65, startPoint y: 572, endPoint x: 99, endPoint y: 552, distance: 39.4
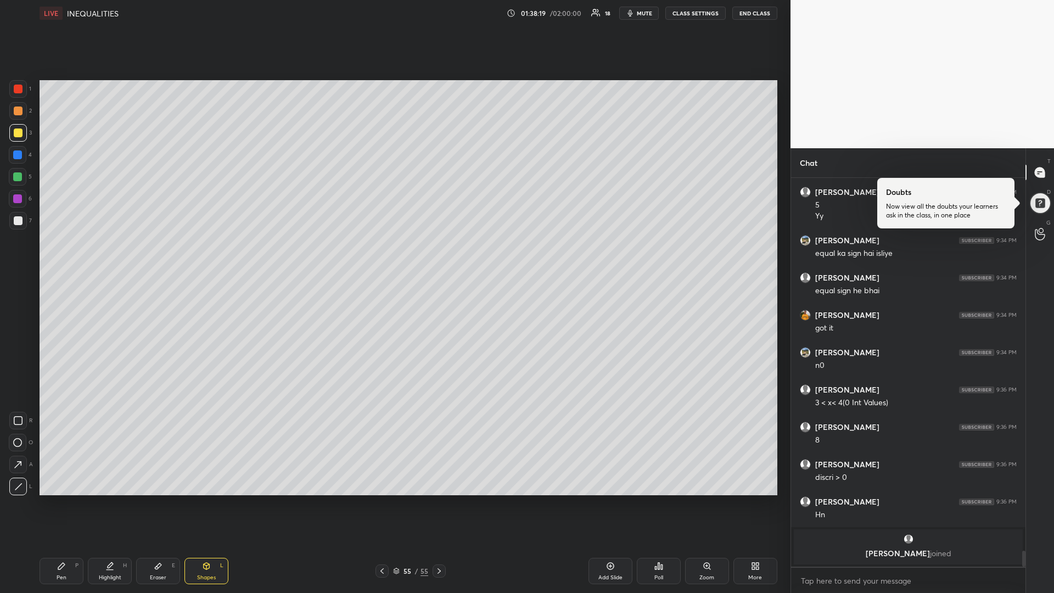
click at [65, 499] on div "Pen P" at bounding box center [62, 571] width 44 height 26
click at [383, 499] on icon at bounding box center [382, 570] width 9 height 9
click at [20, 181] on div at bounding box center [17, 176] width 9 height 9
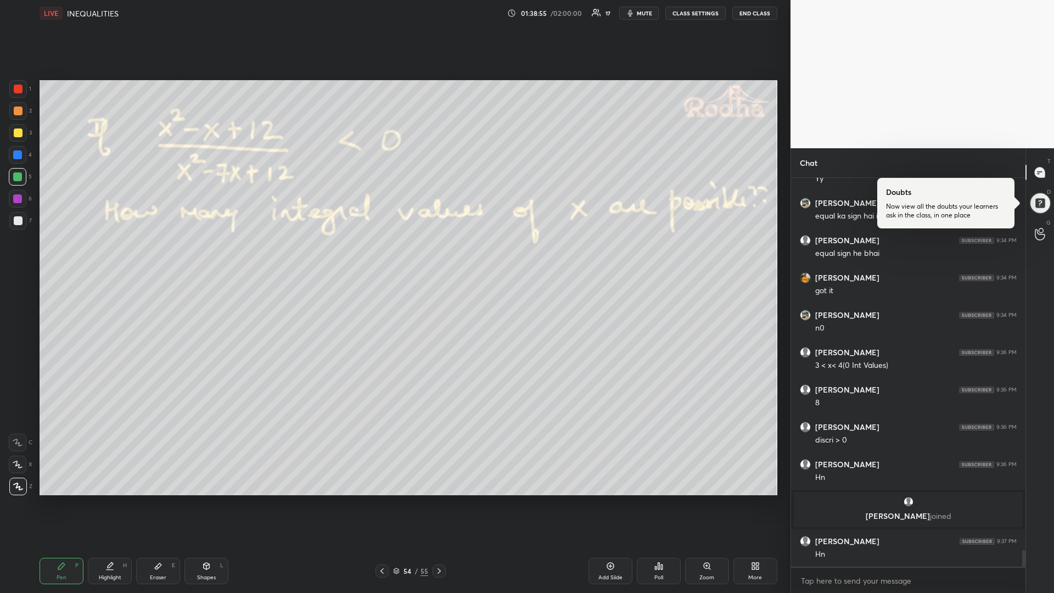
scroll to position [8775, 0]
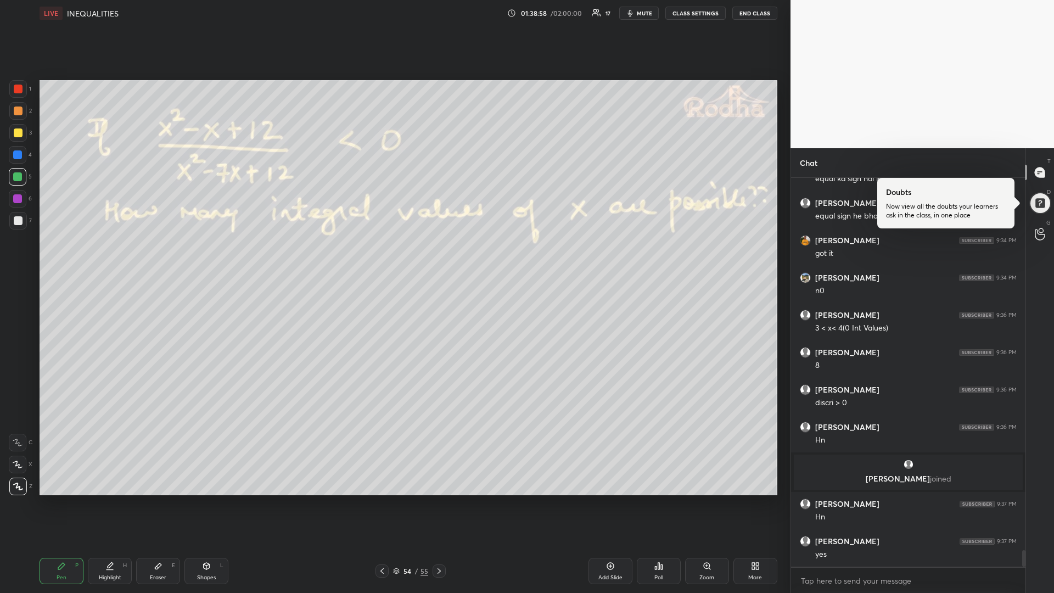
click at [106, 499] on div "Highlight" at bounding box center [110, 577] width 23 height 5
drag, startPoint x: 22, startPoint y: 169, endPoint x: 29, endPoint y: 162, distance: 9.3
click at [22, 170] on div at bounding box center [18, 177] width 18 height 18
click at [16, 201] on div at bounding box center [17, 198] width 9 height 9
click at [14, 220] on div at bounding box center [18, 220] width 9 height 9
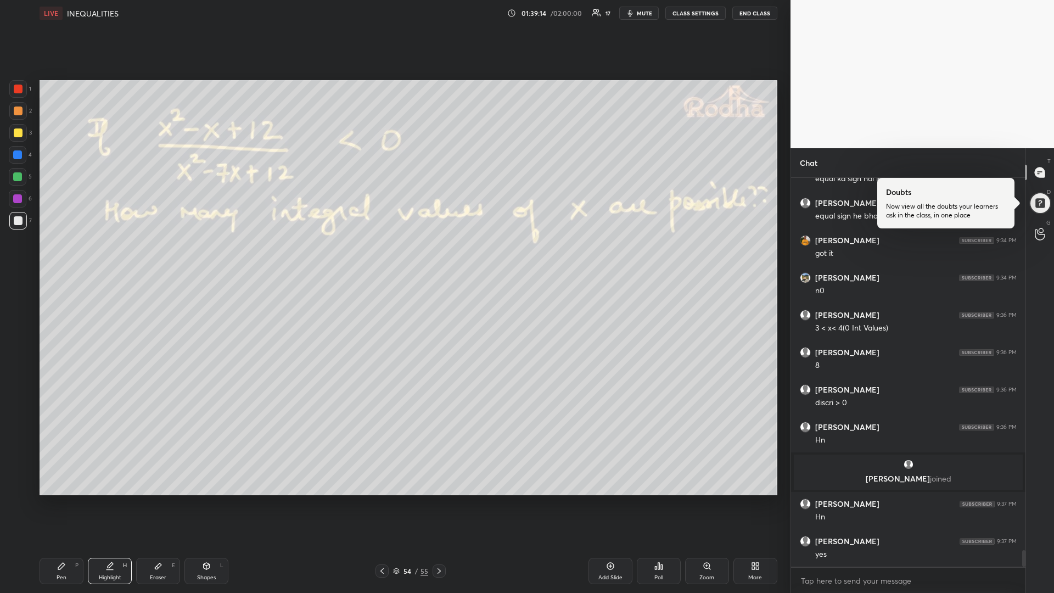
click at [66, 499] on div "Pen P" at bounding box center [62, 571] width 44 height 26
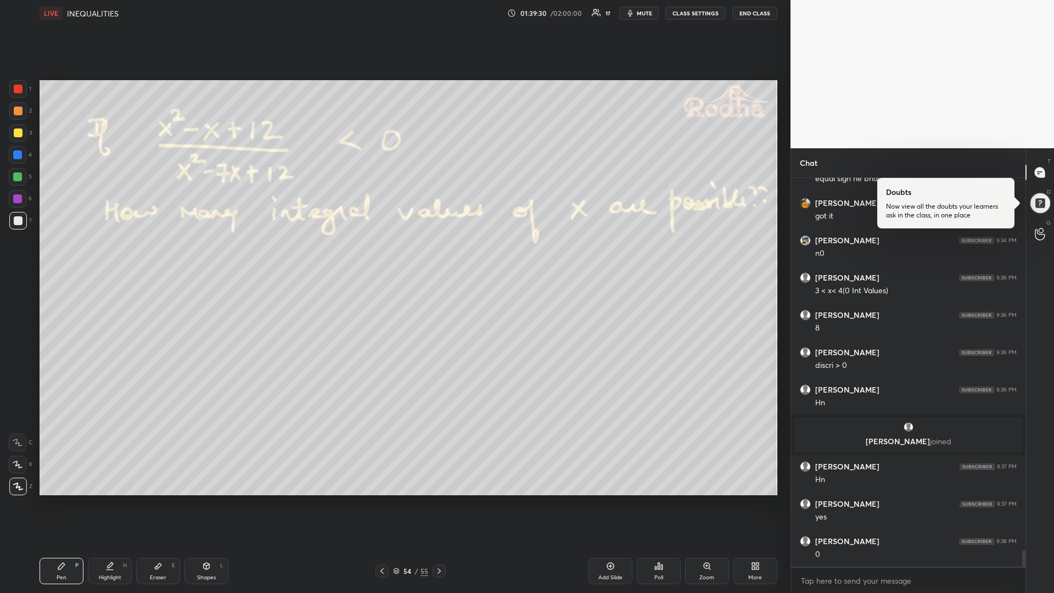
click at [18, 196] on div at bounding box center [17, 198] width 9 height 9
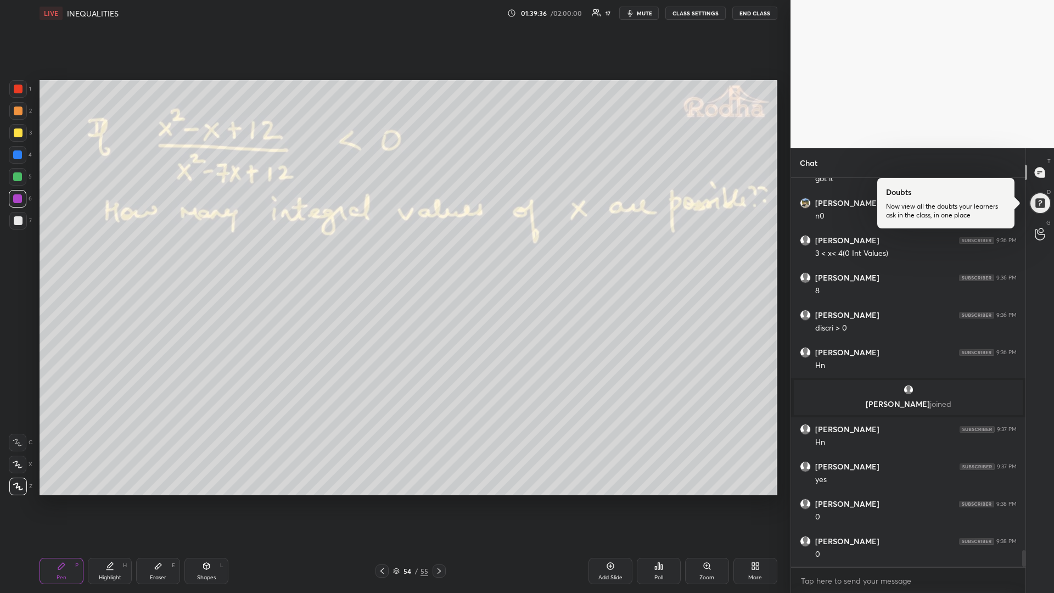
scroll to position [8887, 0]
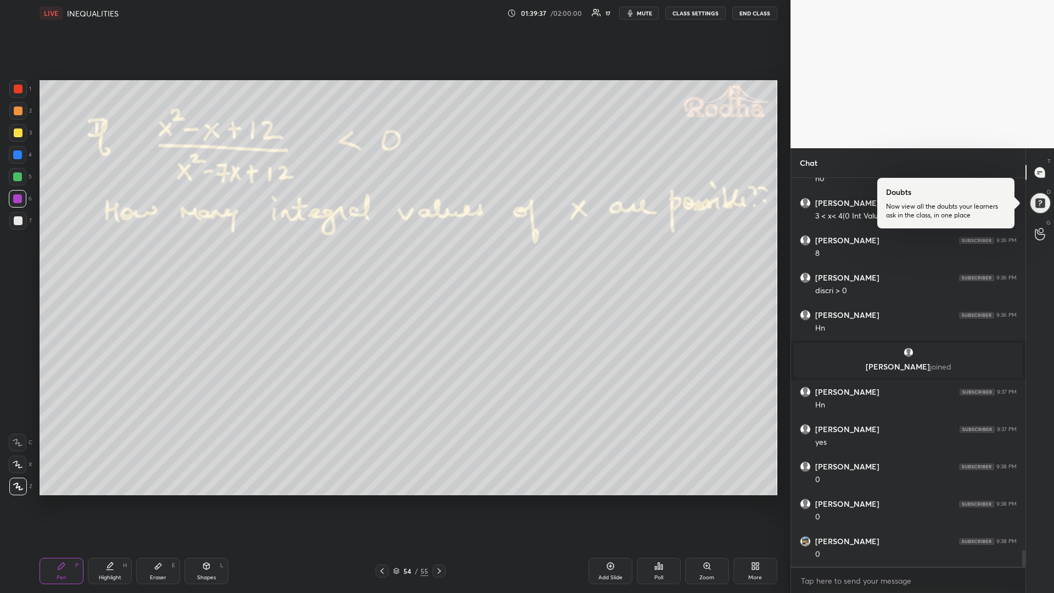
drag, startPoint x: 12, startPoint y: 134, endPoint x: 4, endPoint y: 143, distance: 11.3
click at [12, 141] on div at bounding box center [18, 133] width 18 height 18
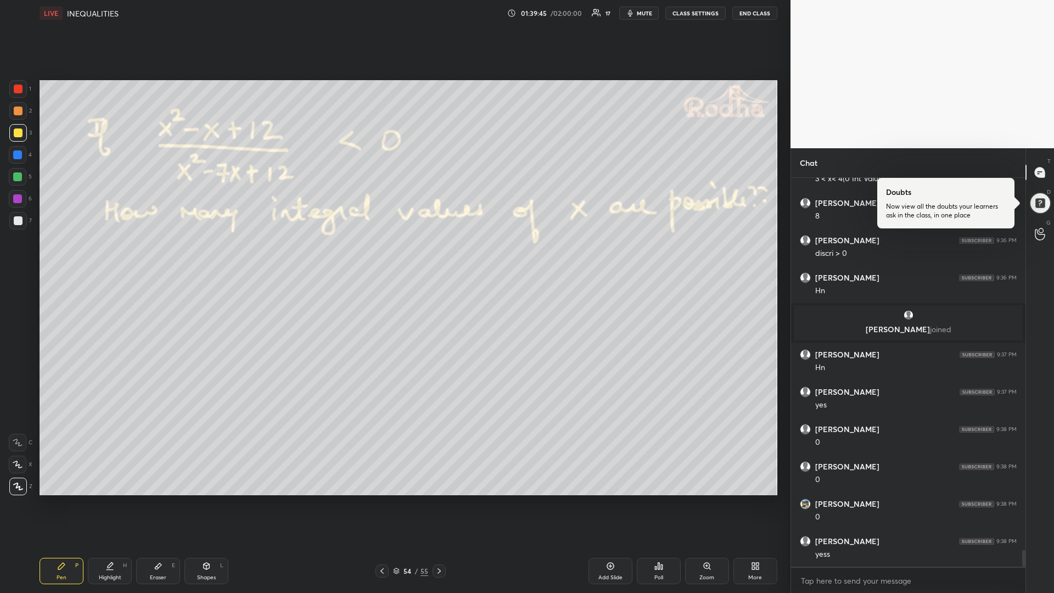
click at [398, 499] on icon at bounding box center [396, 569] width 5 height 3
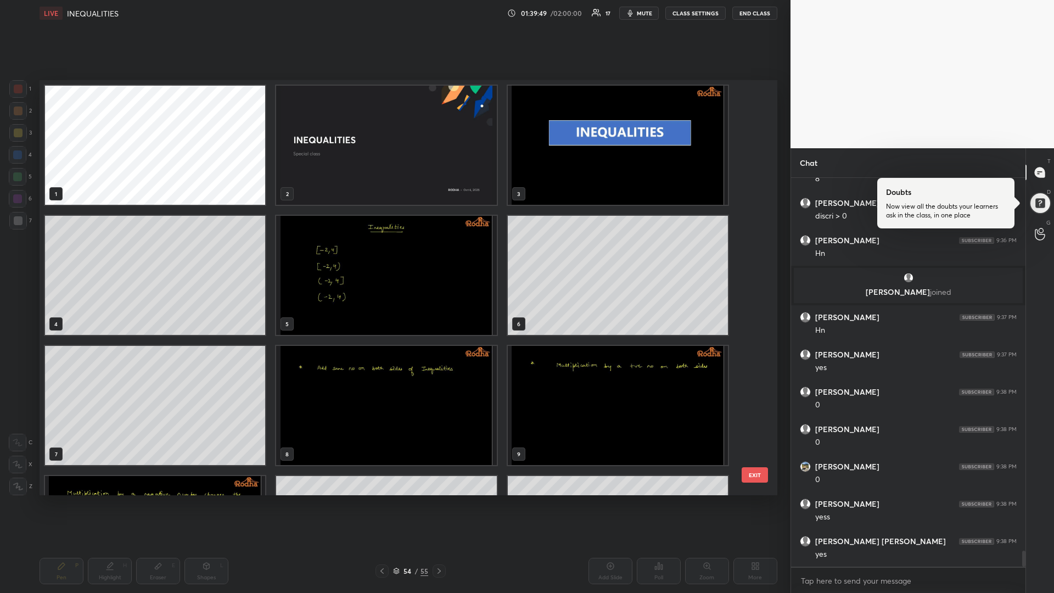
scroll to position [8999, 0]
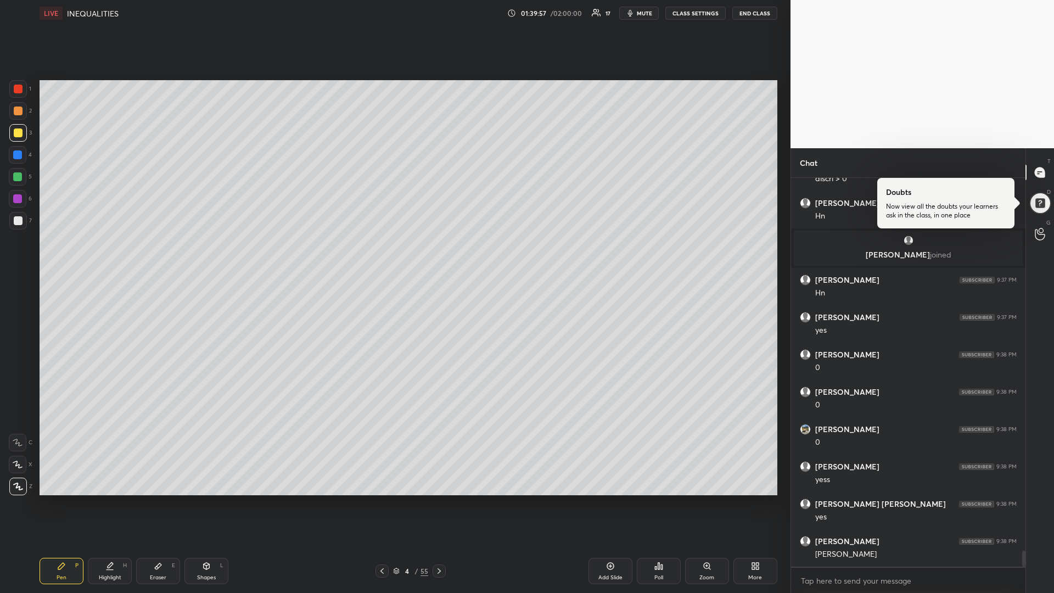
click at [18, 201] on div at bounding box center [17, 198] width 9 height 9
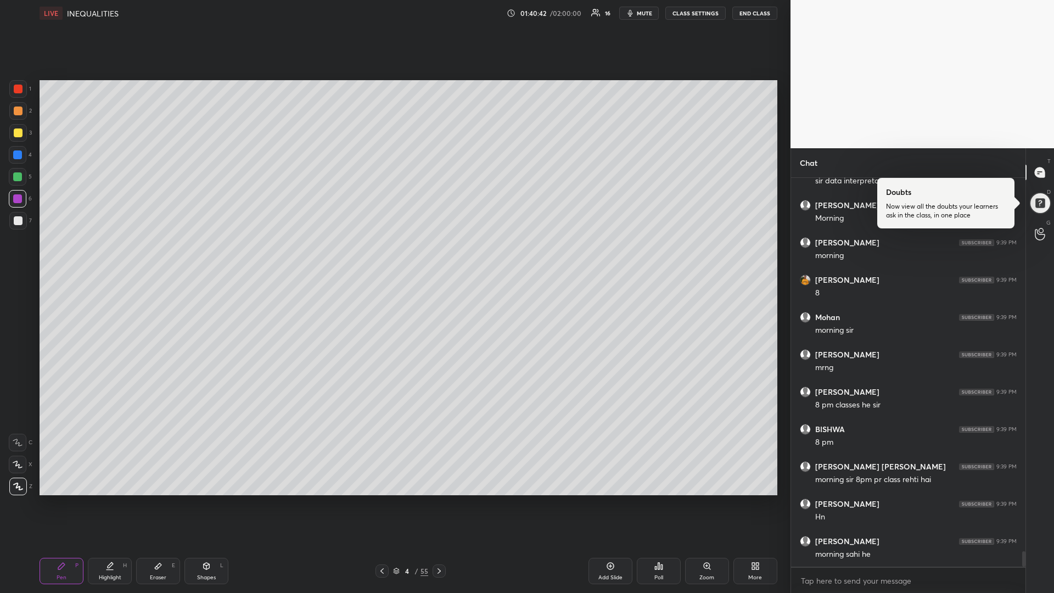
scroll to position [9570, 0]
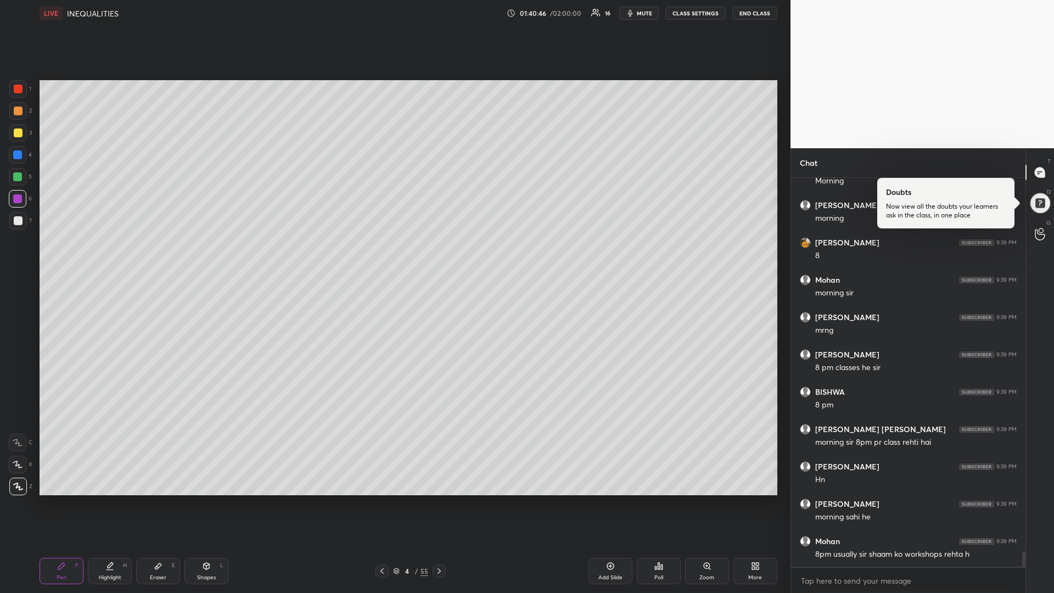
drag, startPoint x: 18, startPoint y: 176, endPoint x: 33, endPoint y: 182, distance: 16.3
click at [18, 176] on div at bounding box center [17, 176] width 9 height 9
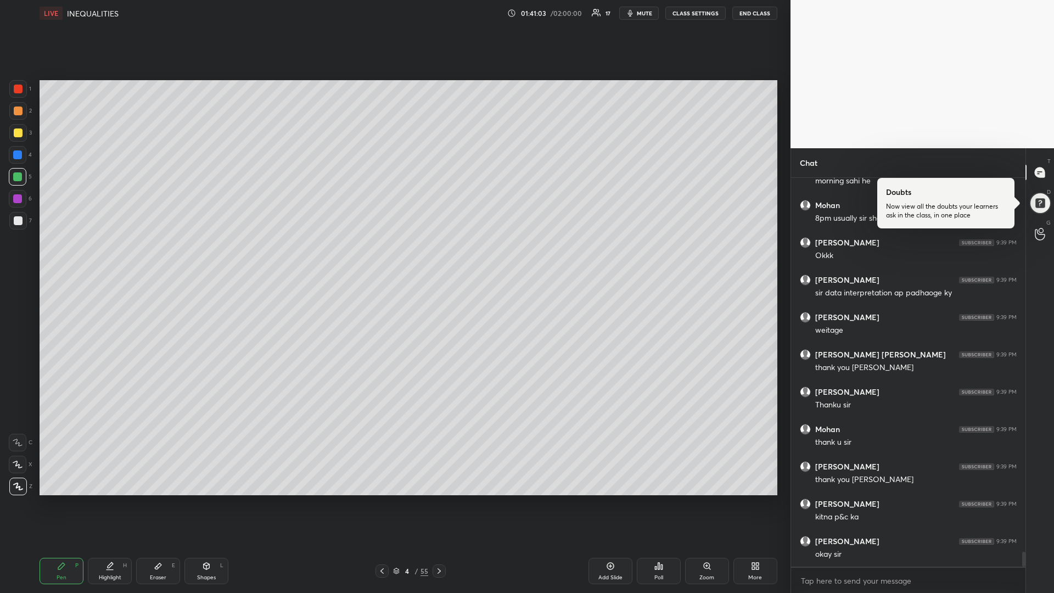
scroll to position [363, 231]
click at [760, 12] on button "END CLASS" at bounding box center [754, 13] width 45 height 13
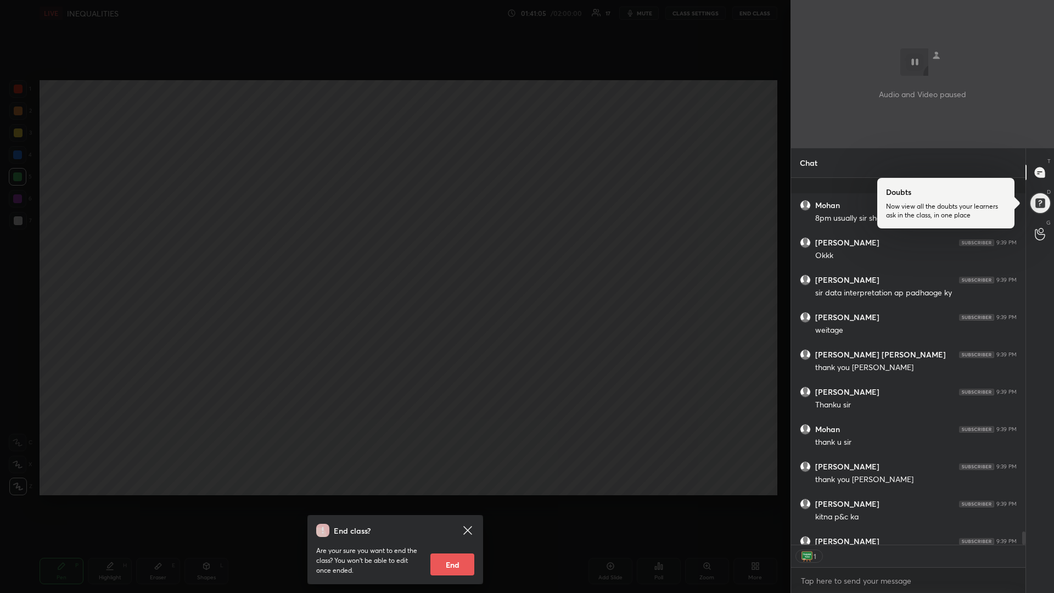
scroll to position [9965, 0]
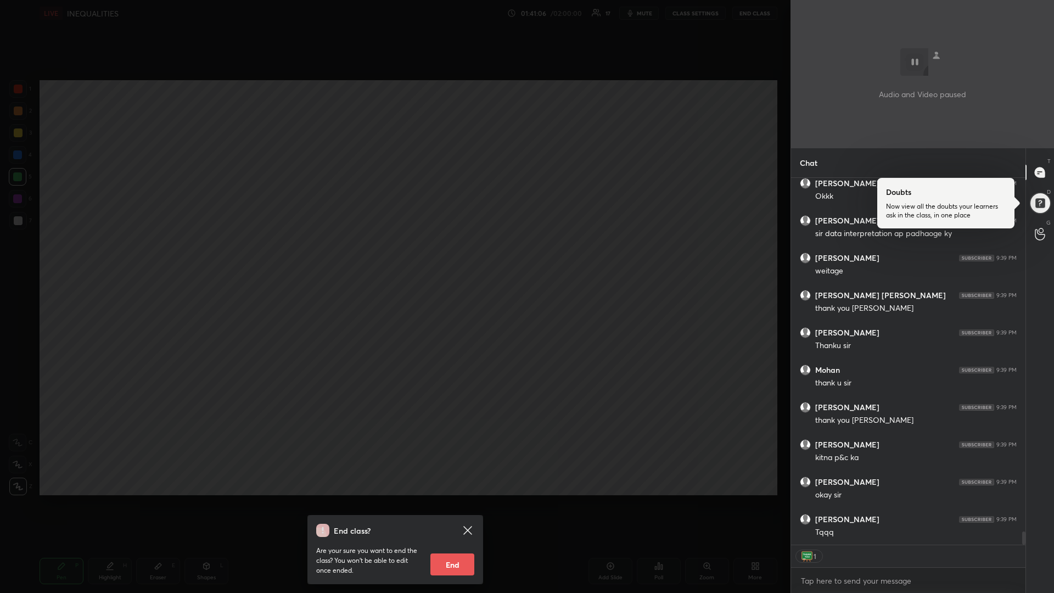
click at [457, 499] on button "End" at bounding box center [452, 564] width 44 height 22
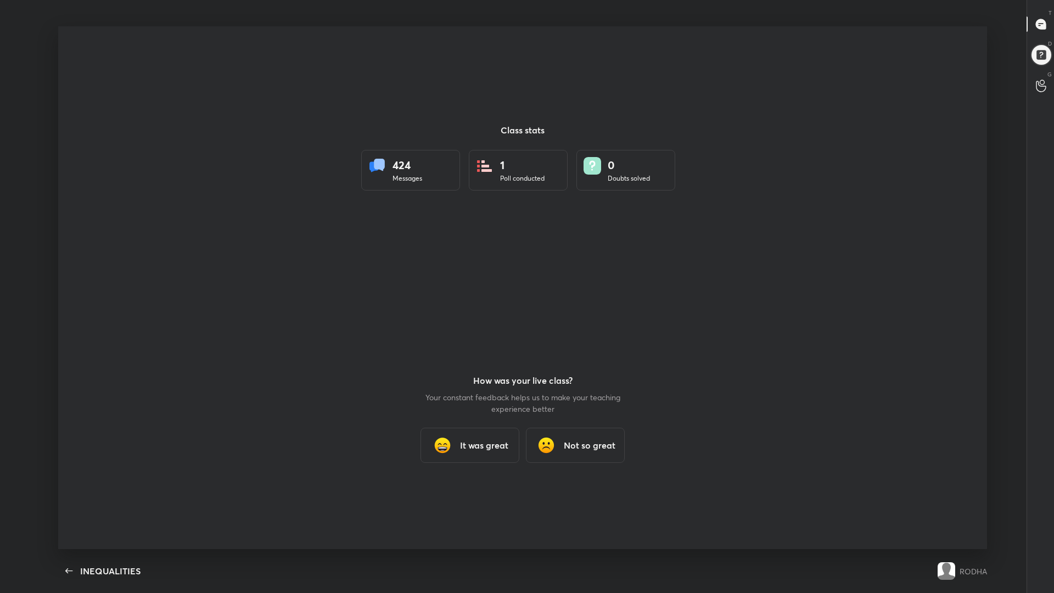
click at [478, 451] on h3 "It was great" at bounding box center [484, 445] width 48 height 13
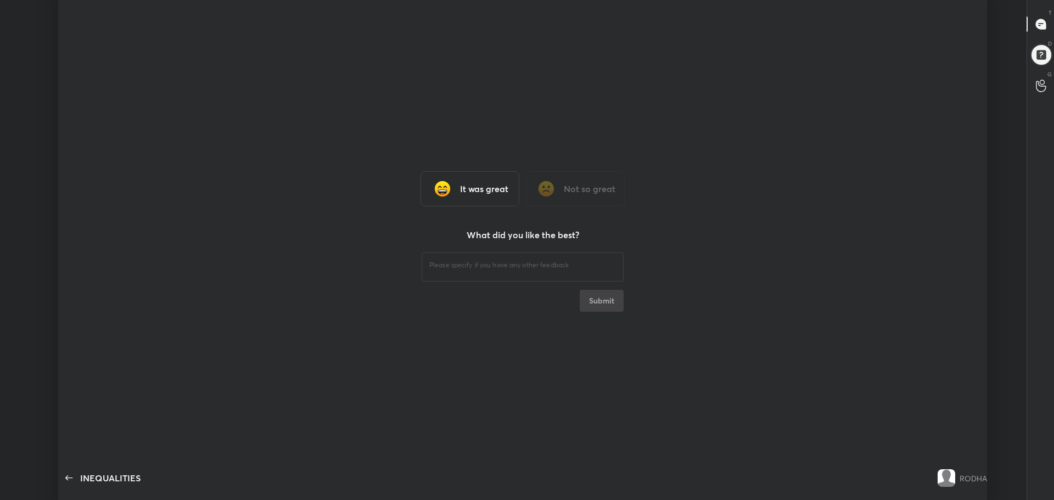
type textarea "x"
